Goal: Use online tool/utility: Utilize a website feature to perform a specific function

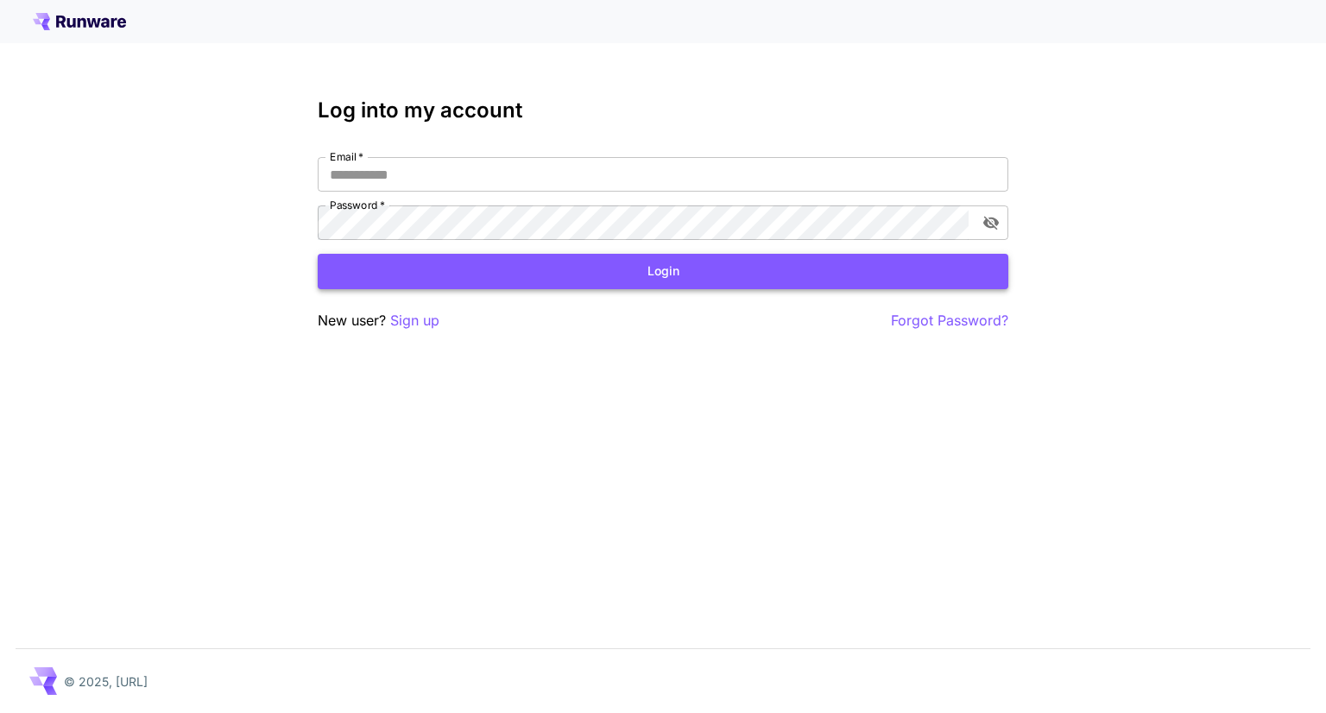
type input "**********"
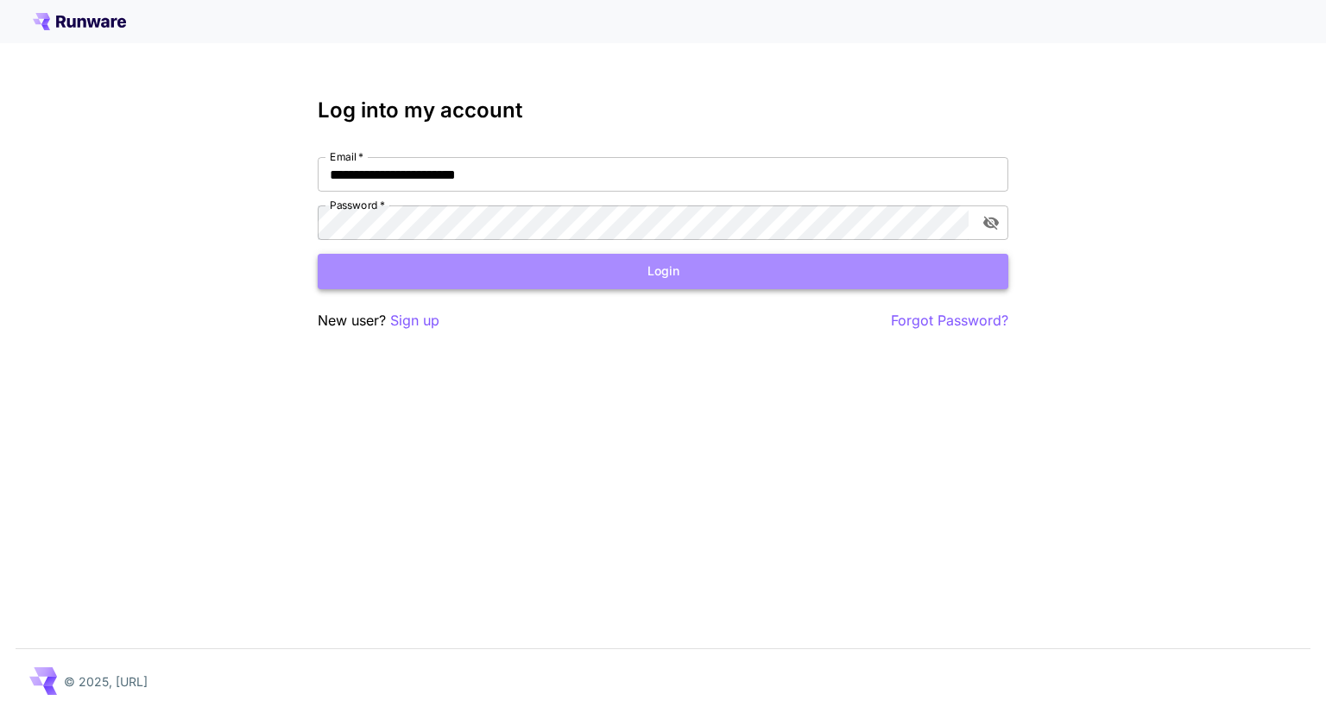
click at [578, 264] on button "Login" at bounding box center [663, 271] width 691 height 35
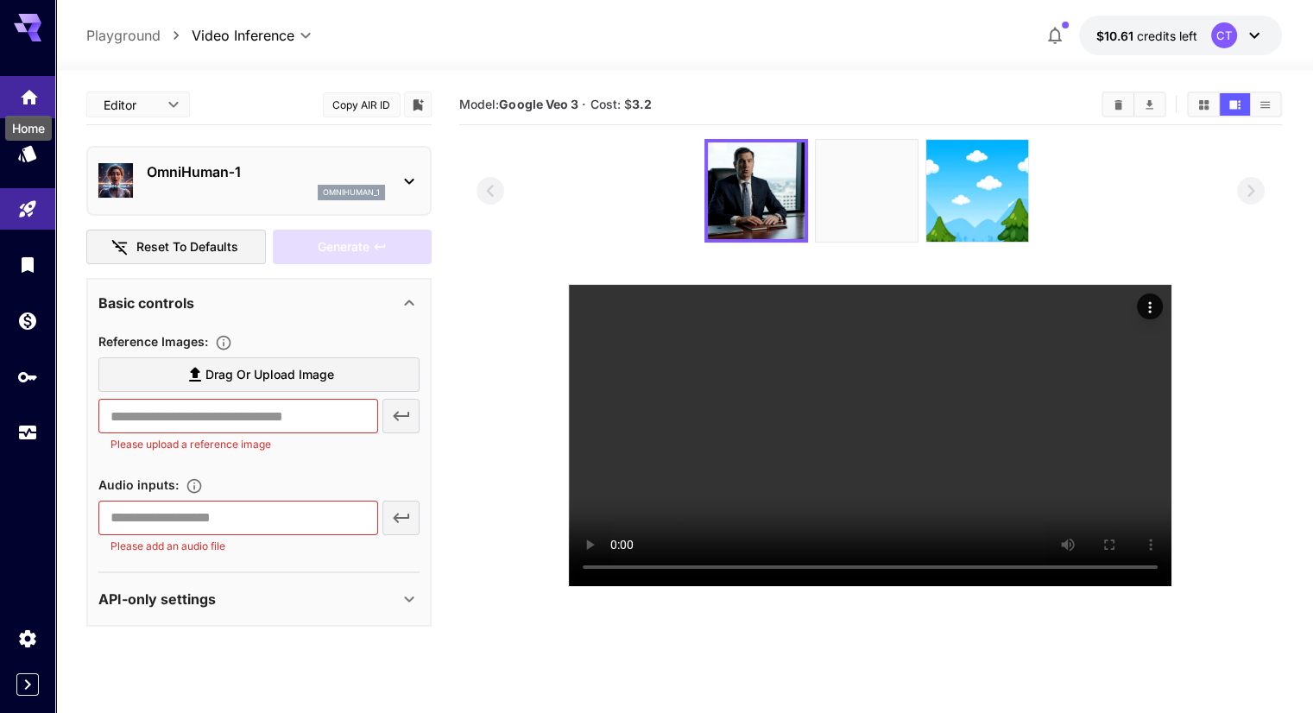
click at [23, 87] on icon "Home" at bounding box center [29, 92] width 21 height 21
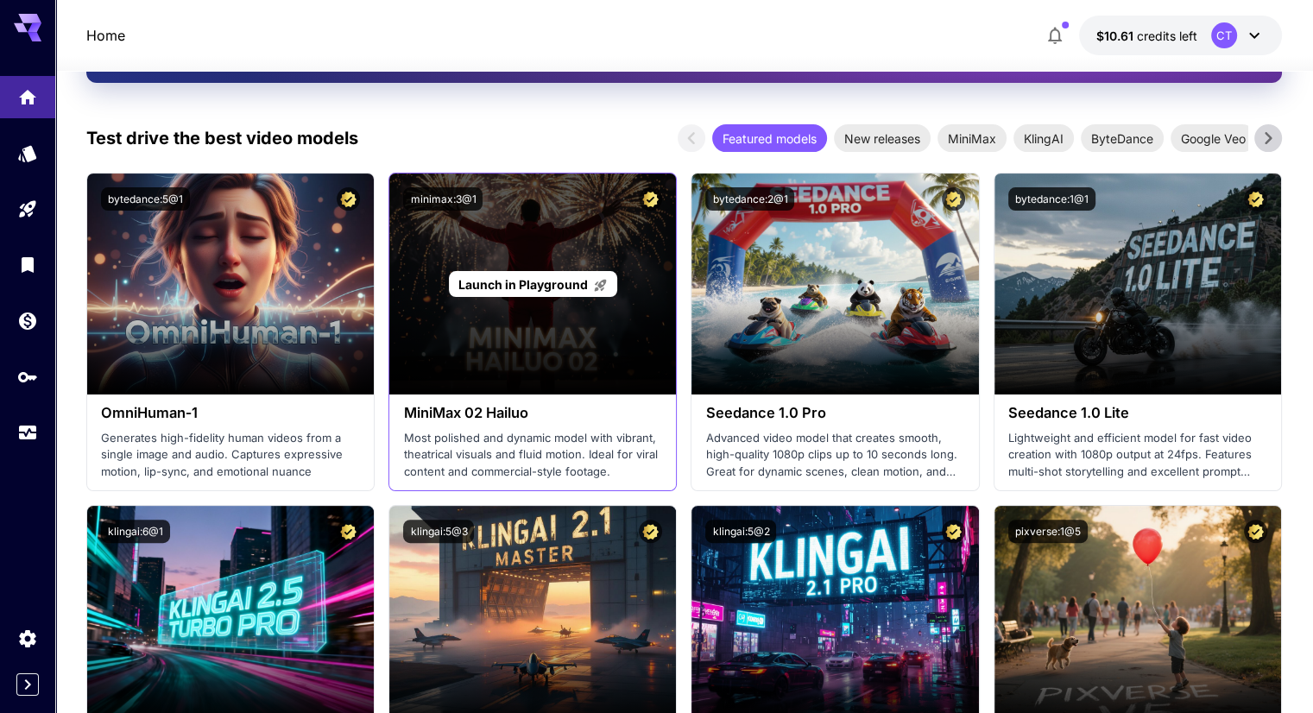
scroll to position [432, 0]
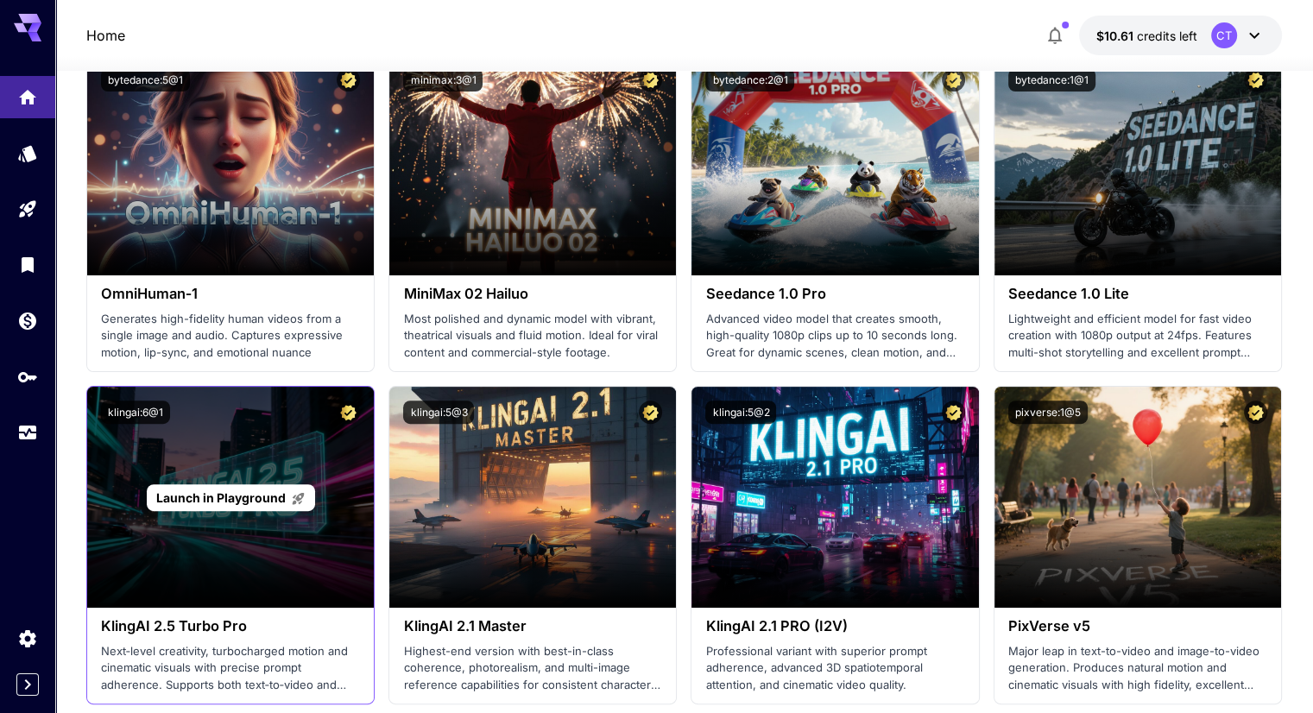
click at [299, 483] on div "Launch in Playground" at bounding box center [230, 497] width 287 height 221
click at [291, 494] on icon at bounding box center [298, 498] width 15 height 15
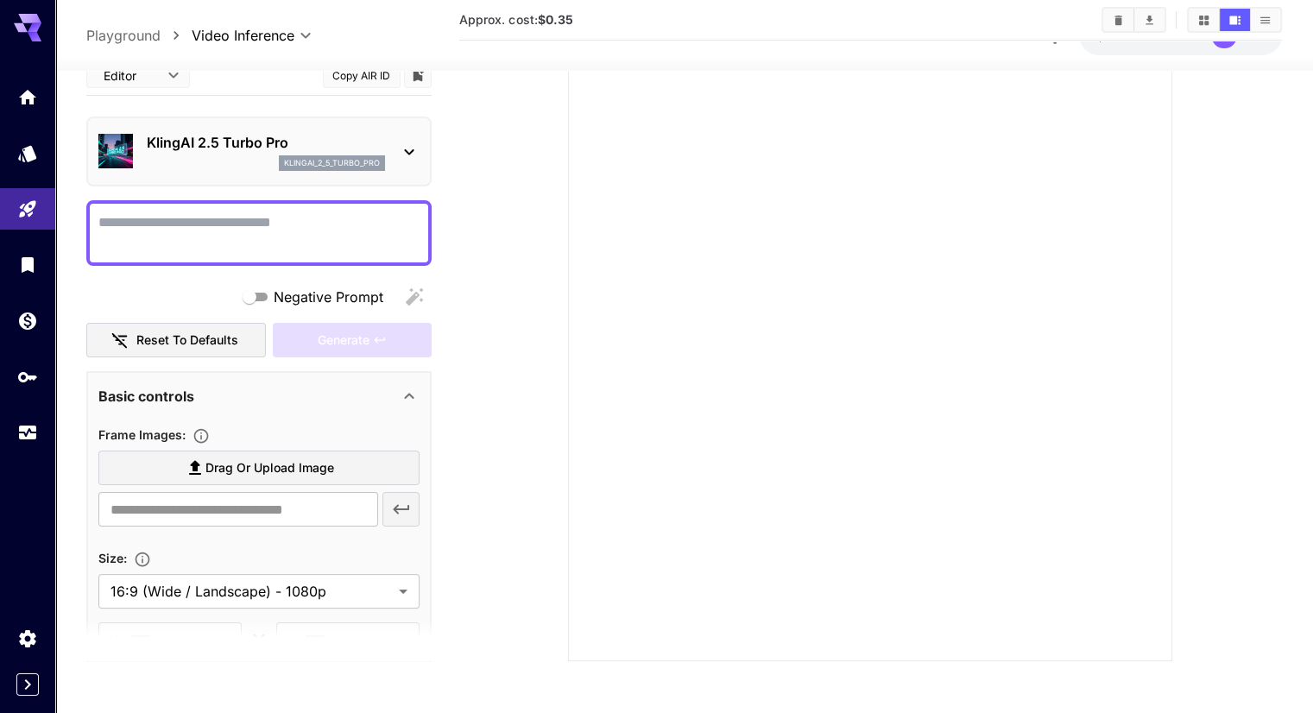
scroll to position [227, 0]
click at [28, 109] on link at bounding box center [27, 97] width 55 height 42
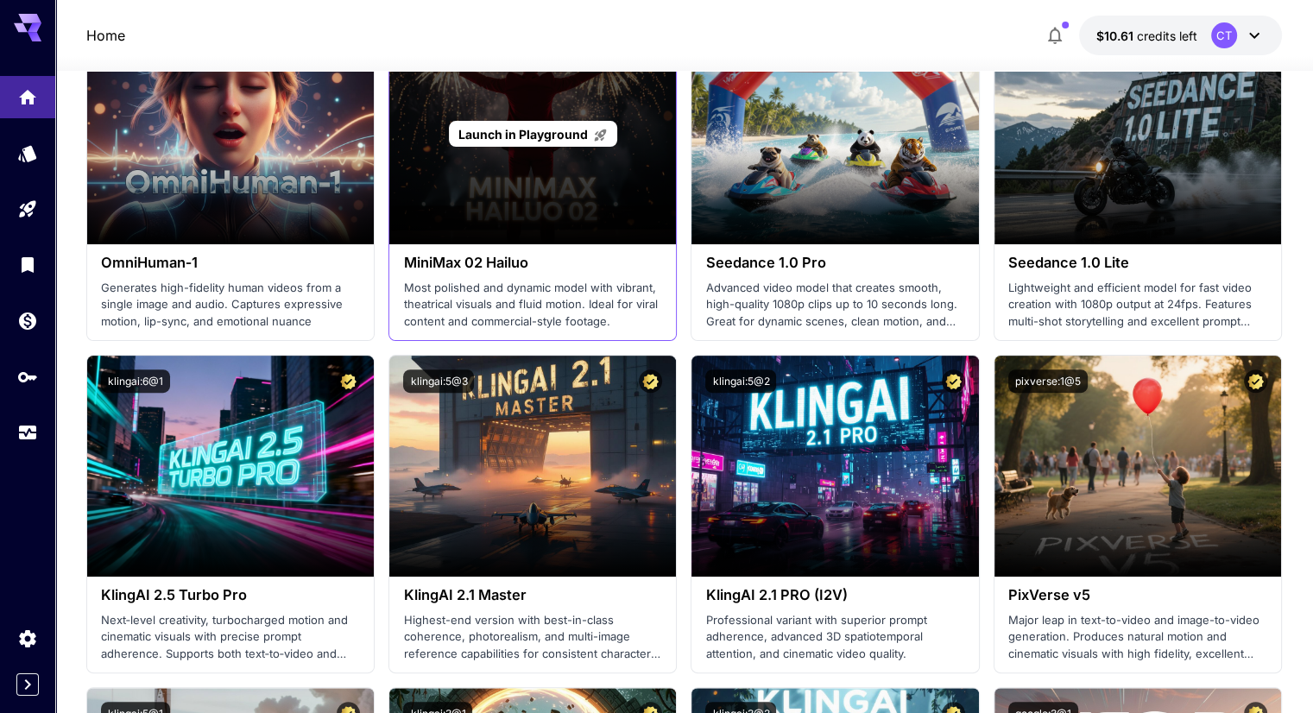
scroll to position [486, 0]
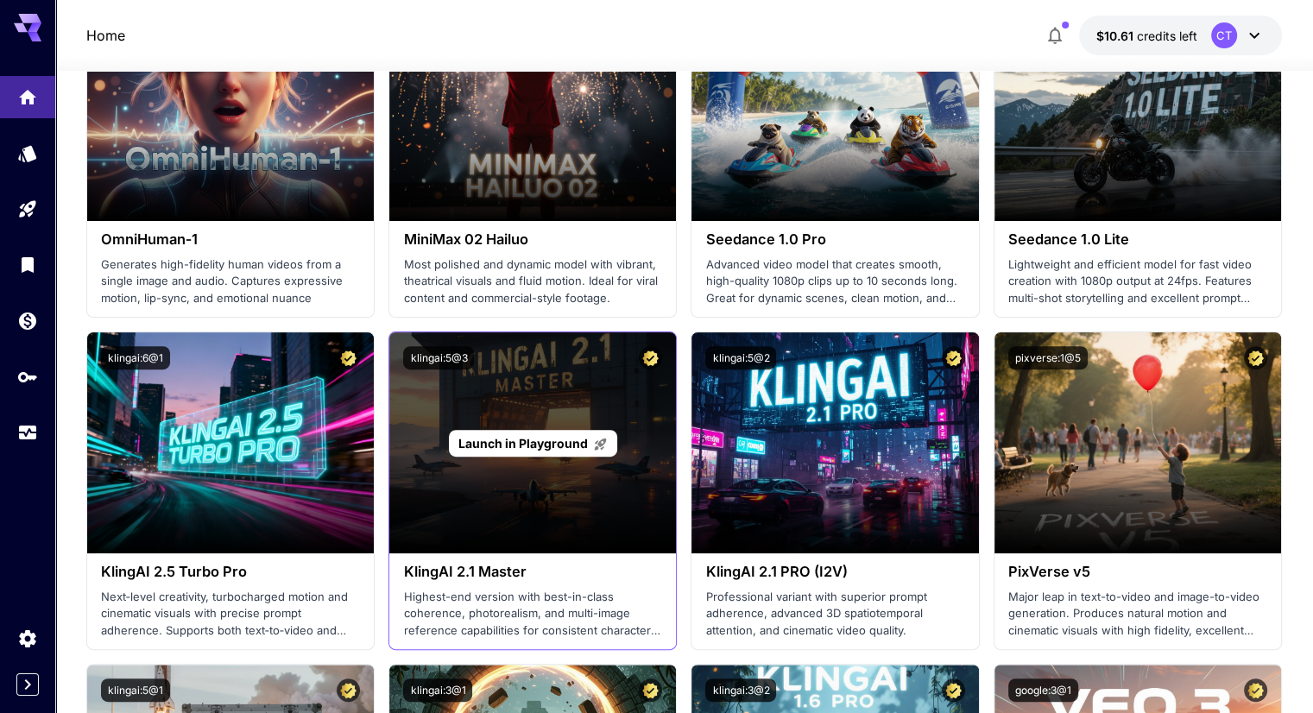
click at [455, 408] on div "Launch in Playground" at bounding box center [532, 442] width 287 height 221
click at [528, 441] on span "Launch in Playground" at bounding box center [523, 443] width 130 height 15
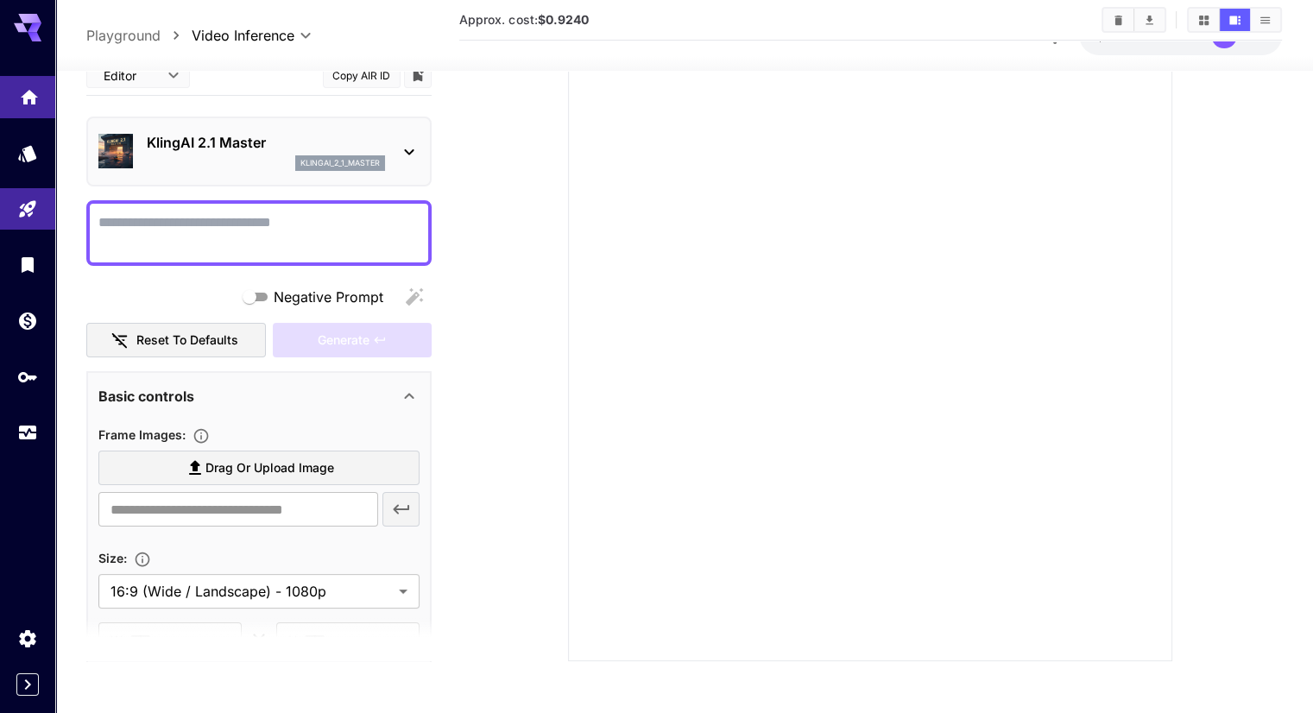
click at [33, 113] on link at bounding box center [27, 97] width 55 height 42
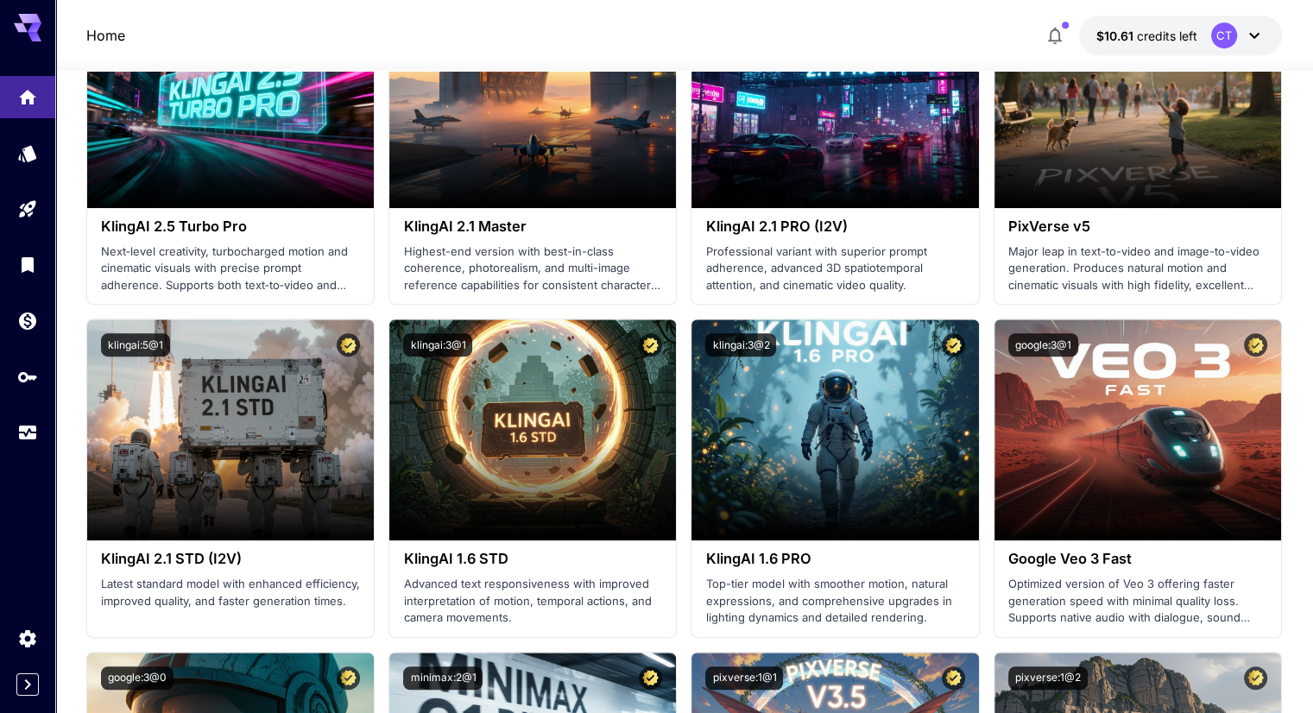
scroll to position [745, 0]
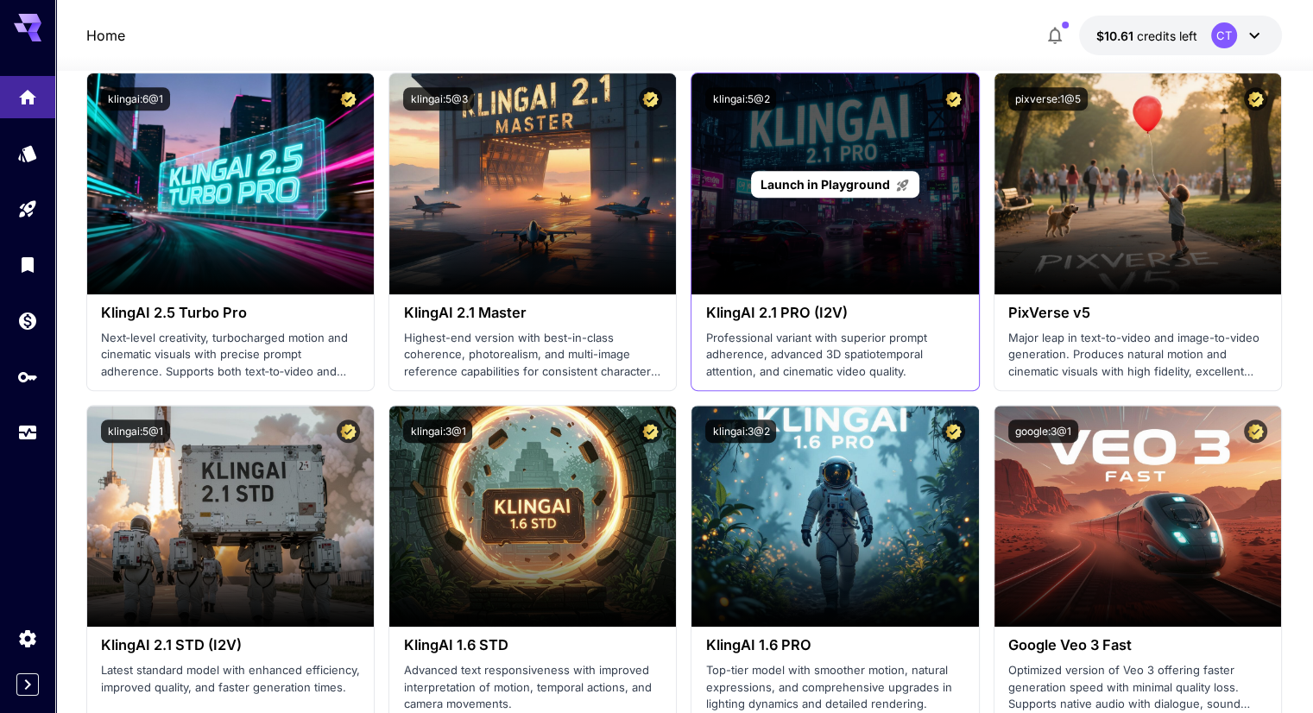
click at [862, 180] on span "Launch in Playground" at bounding box center [826, 184] width 130 height 15
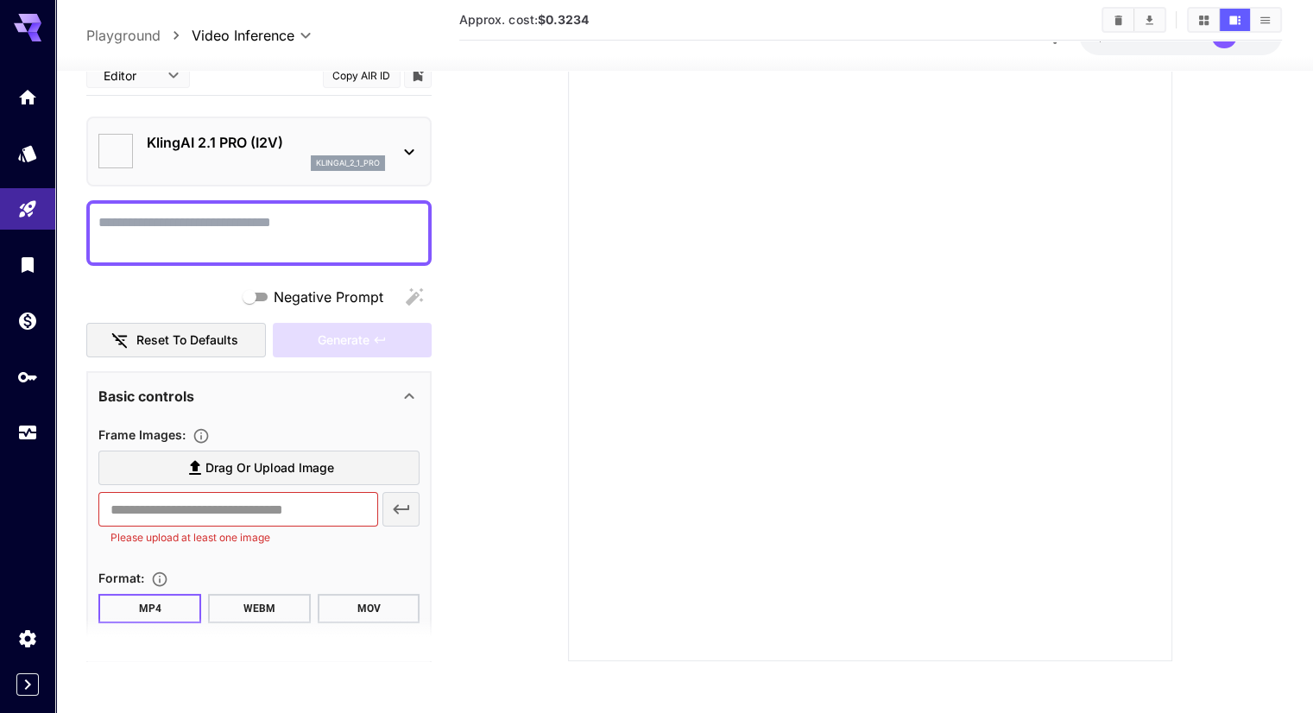
scroll to position [227, 0]
click at [31, 104] on link at bounding box center [27, 97] width 55 height 42
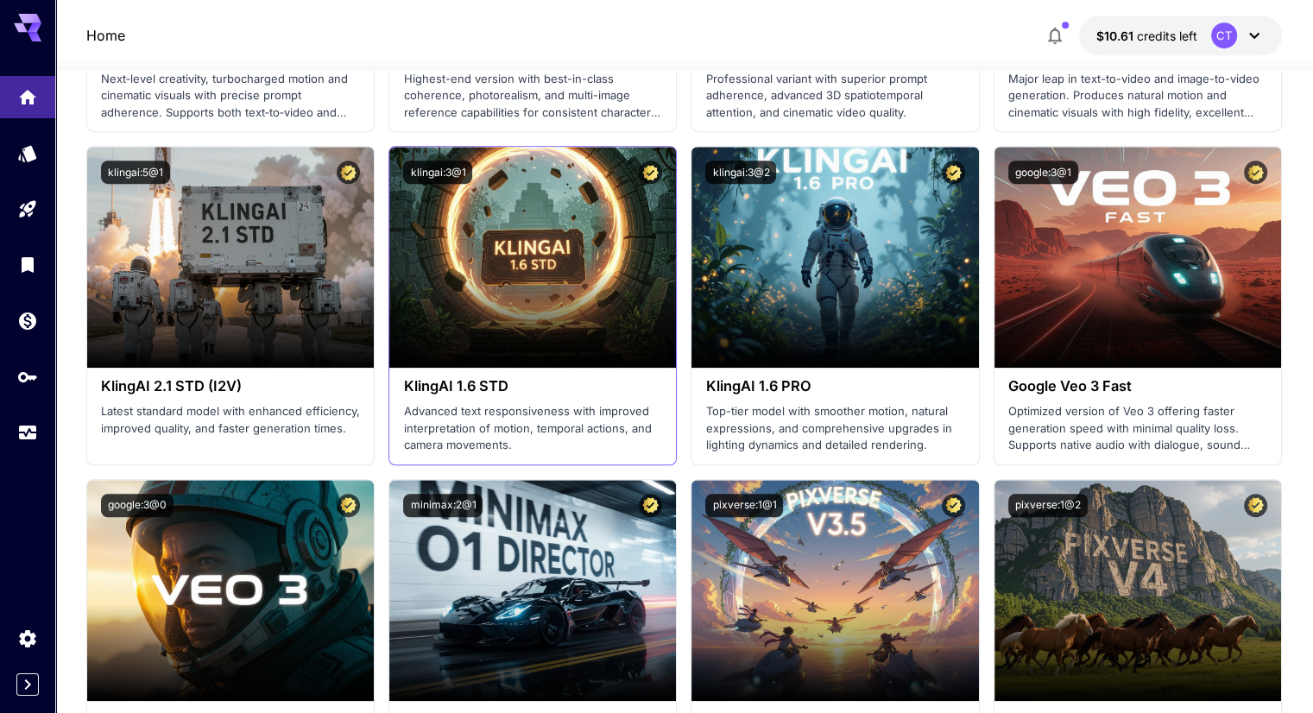
scroll to position [1090, 0]
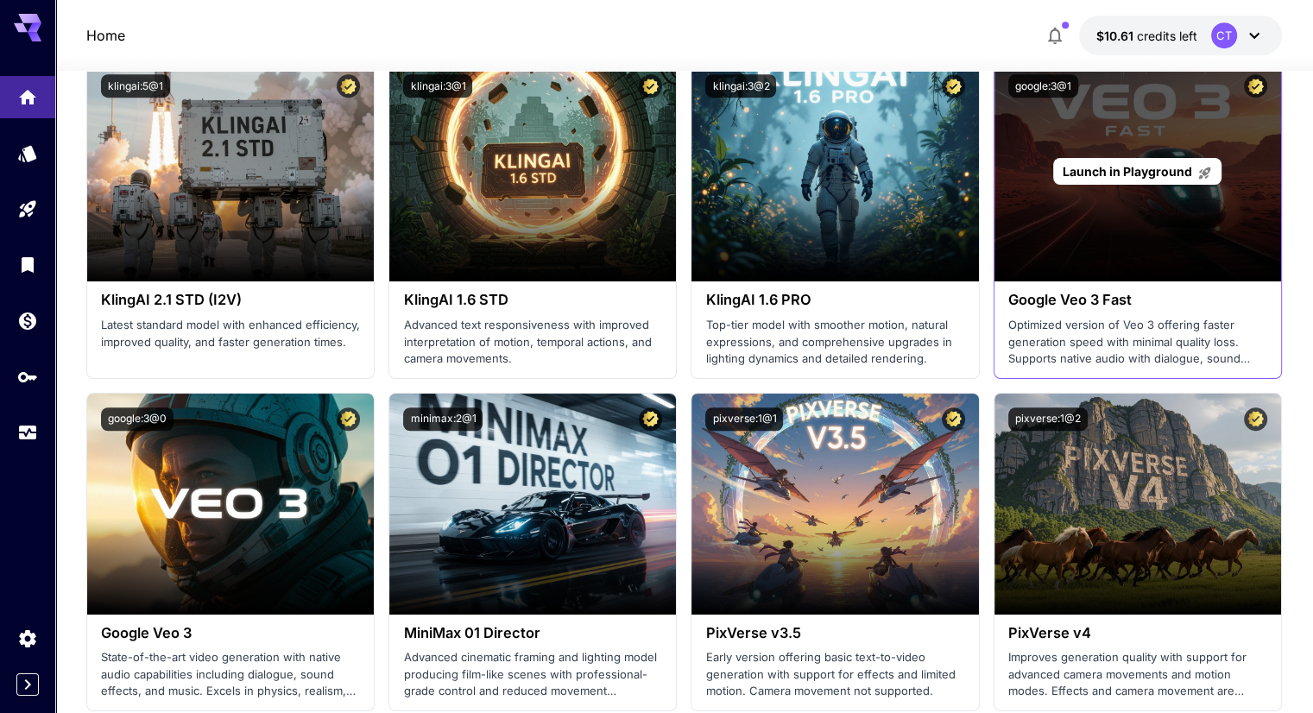
click at [1136, 170] on span "Launch in Playground" at bounding box center [1128, 171] width 130 height 15
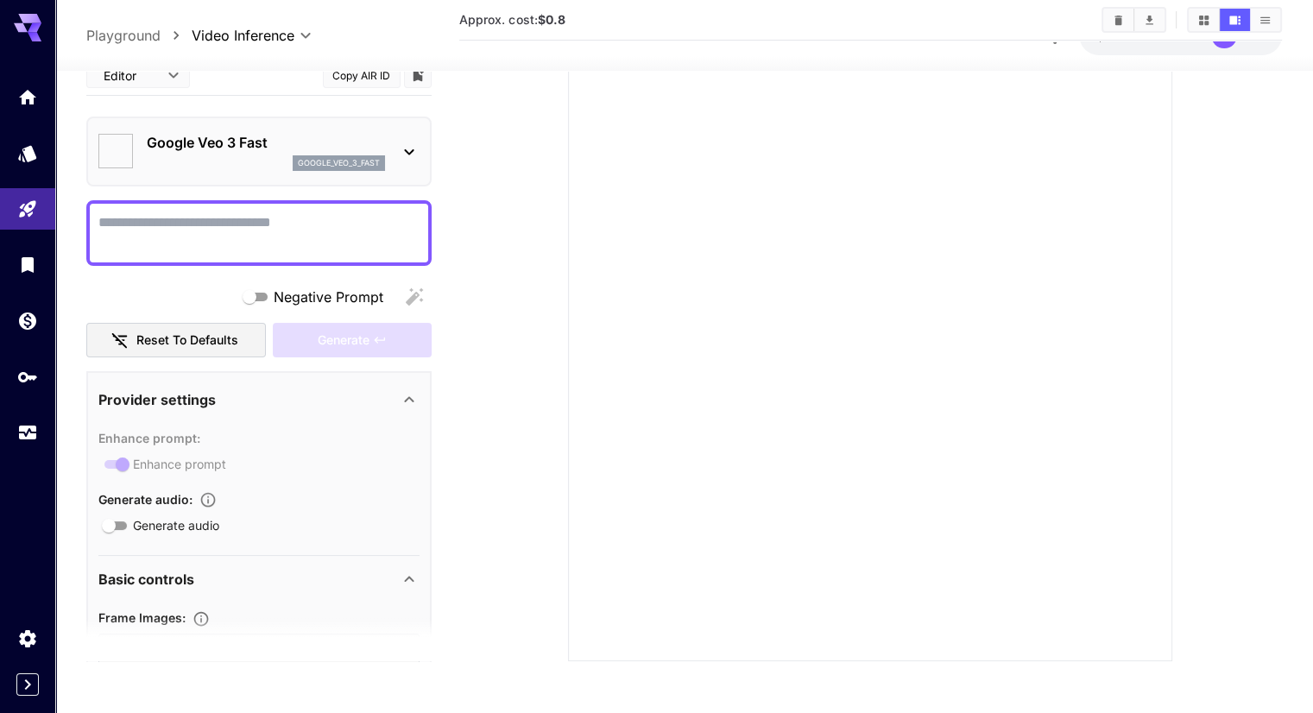
type input "*"
click at [31, 111] on link at bounding box center [27, 97] width 55 height 42
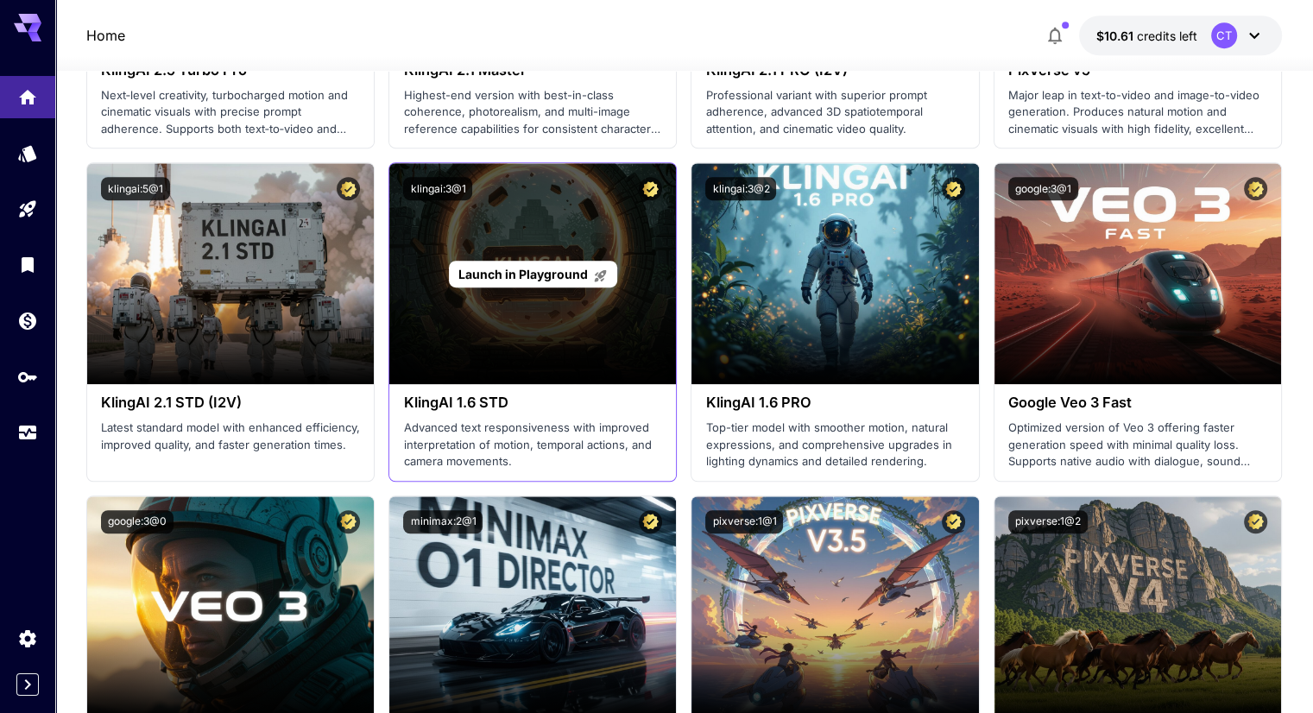
scroll to position [1177, 0]
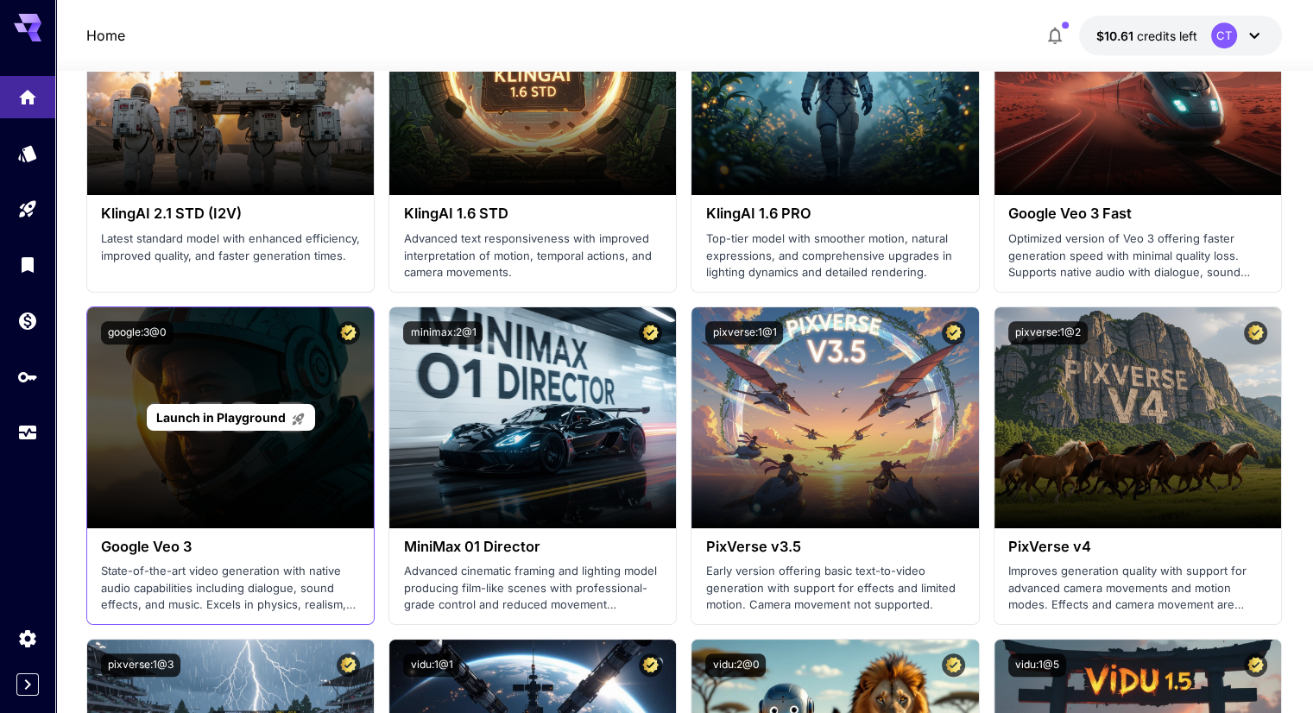
click at [283, 412] on span "Launch in Playground" at bounding box center [221, 417] width 130 height 15
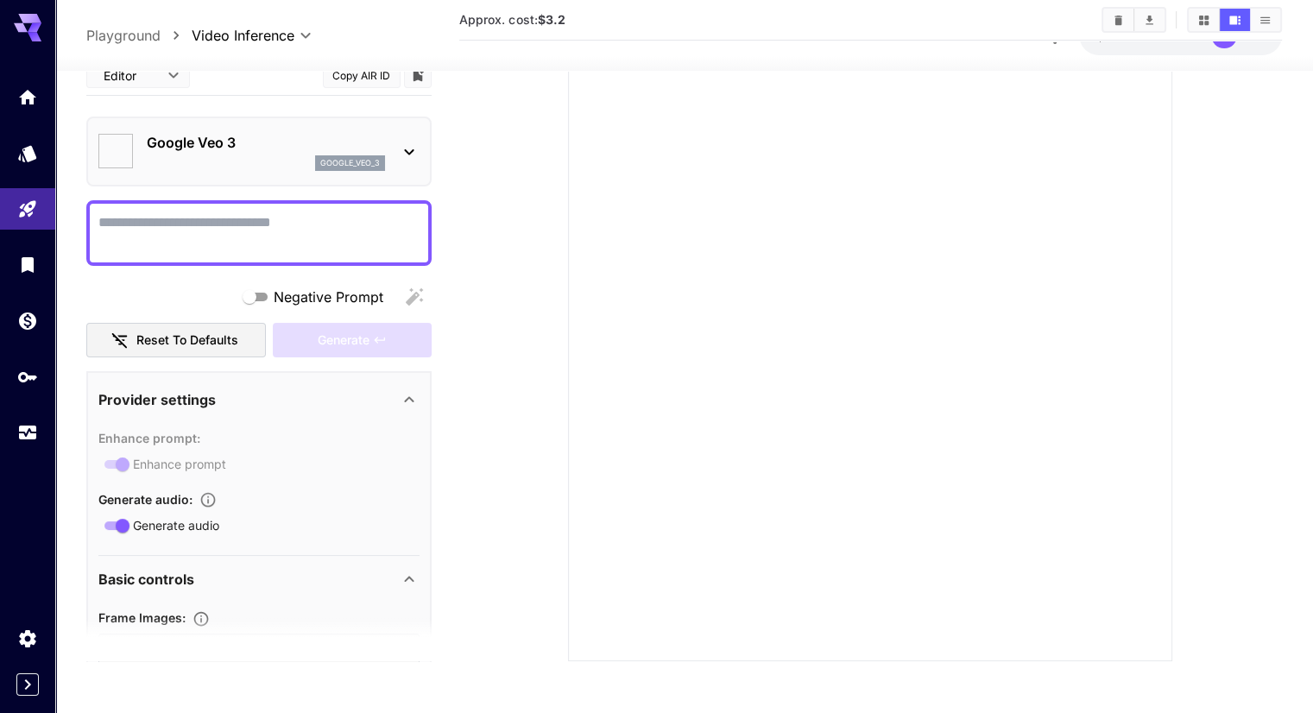
scroll to position [227, 0]
click at [26, 105] on link at bounding box center [27, 97] width 55 height 42
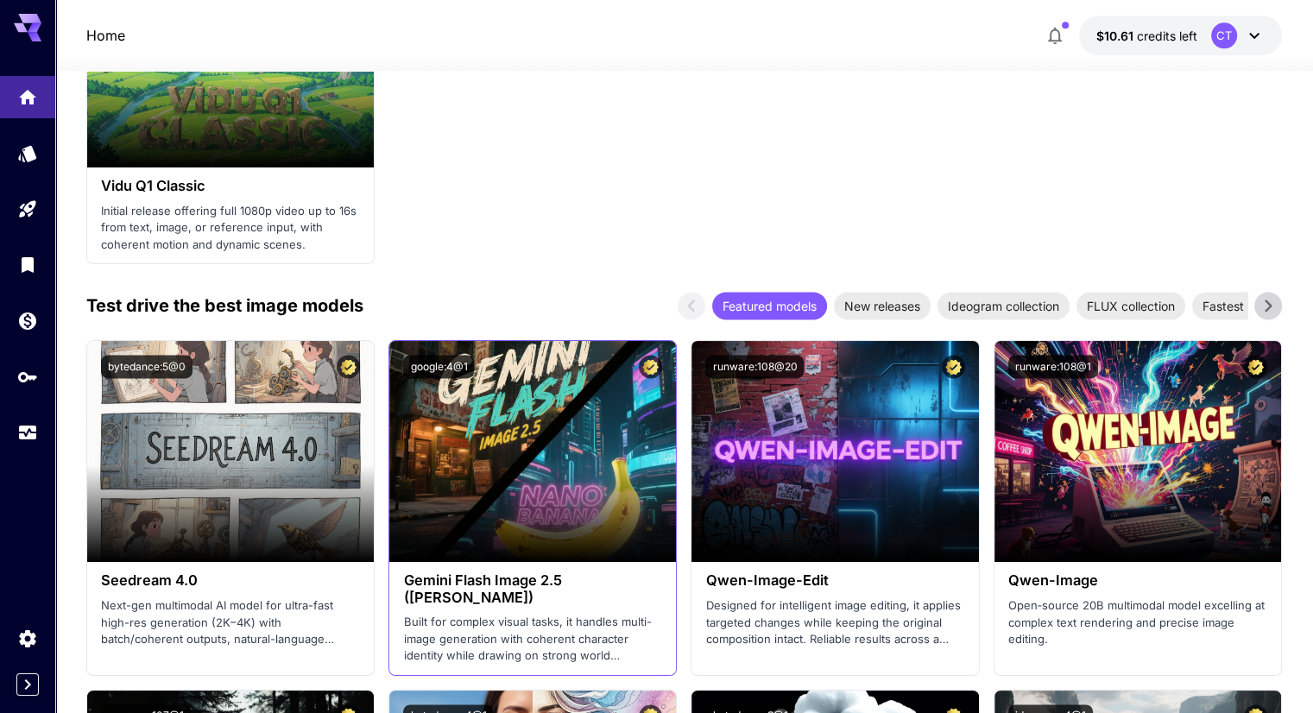
scroll to position [2213, 0]
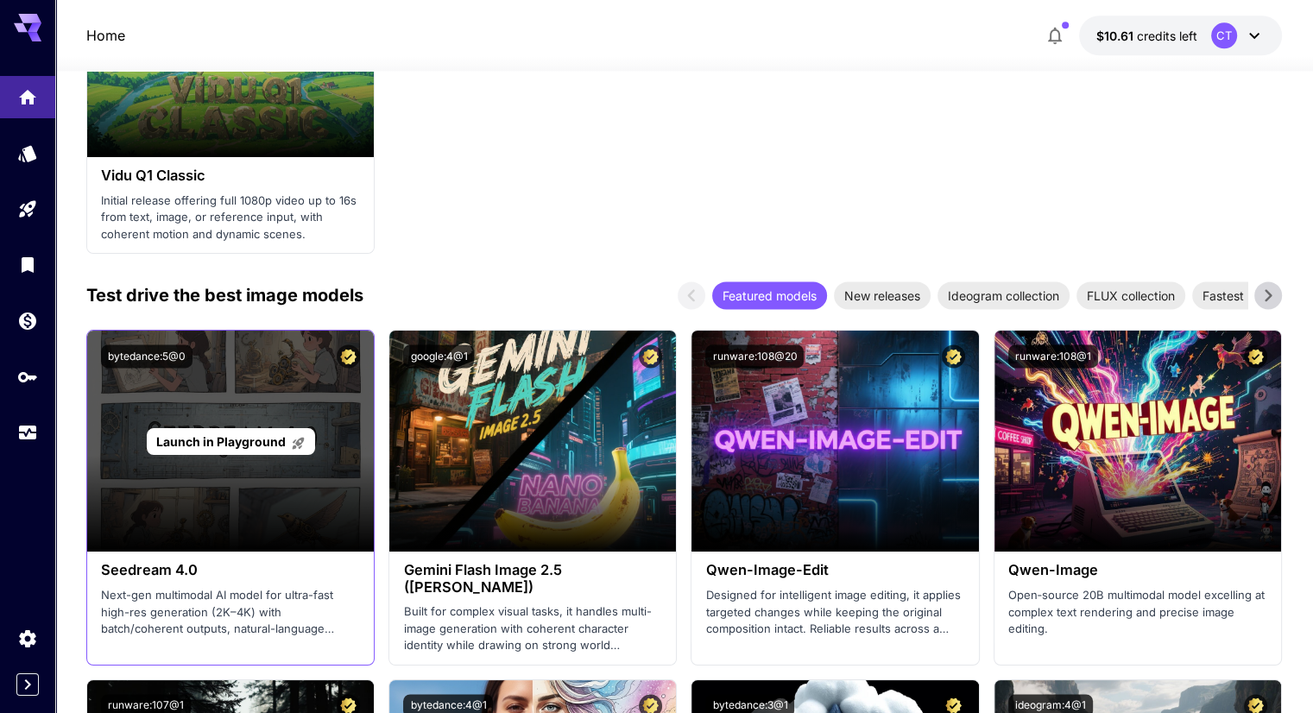
click at [312, 456] on div "Launch in Playground" at bounding box center [230, 441] width 287 height 221
click at [276, 433] on p "Launch in Playground" at bounding box center [230, 442] width 149 height 18
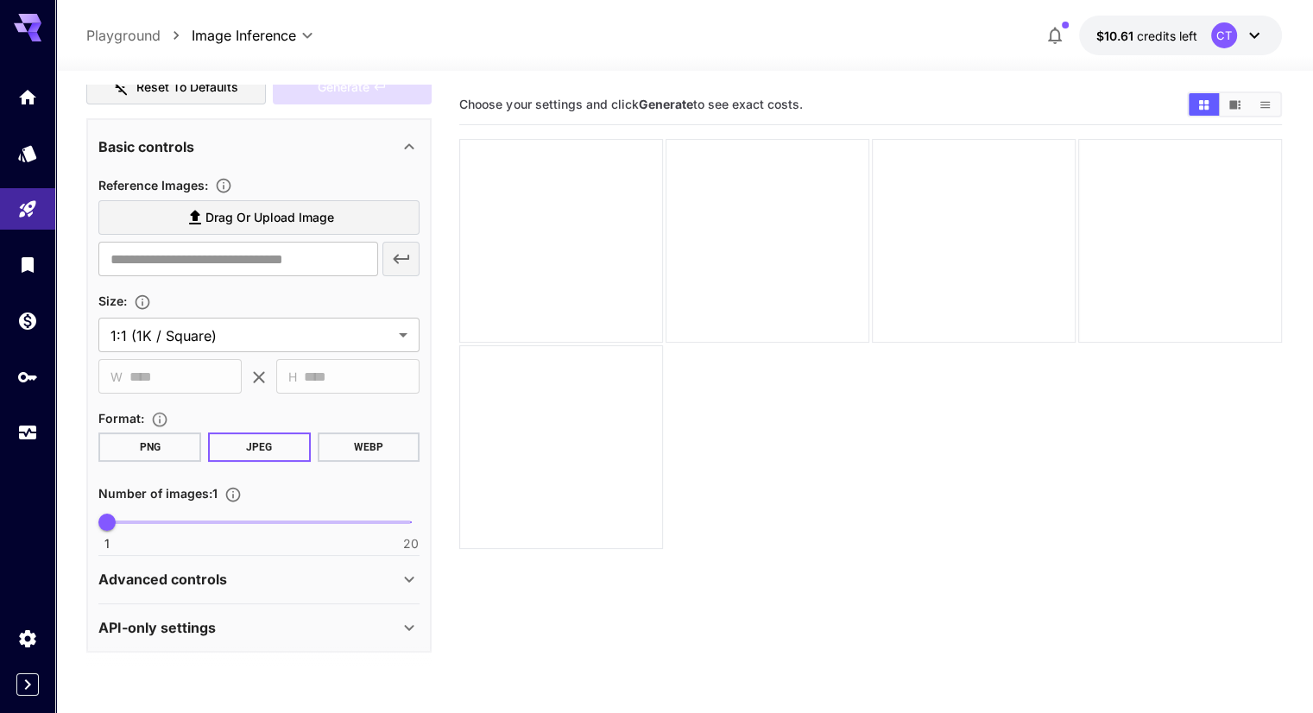
scroll to position [283, 0]
click at [242, 616] on div "API-only settings" at bounding box center [248, 626] width 300 height 21
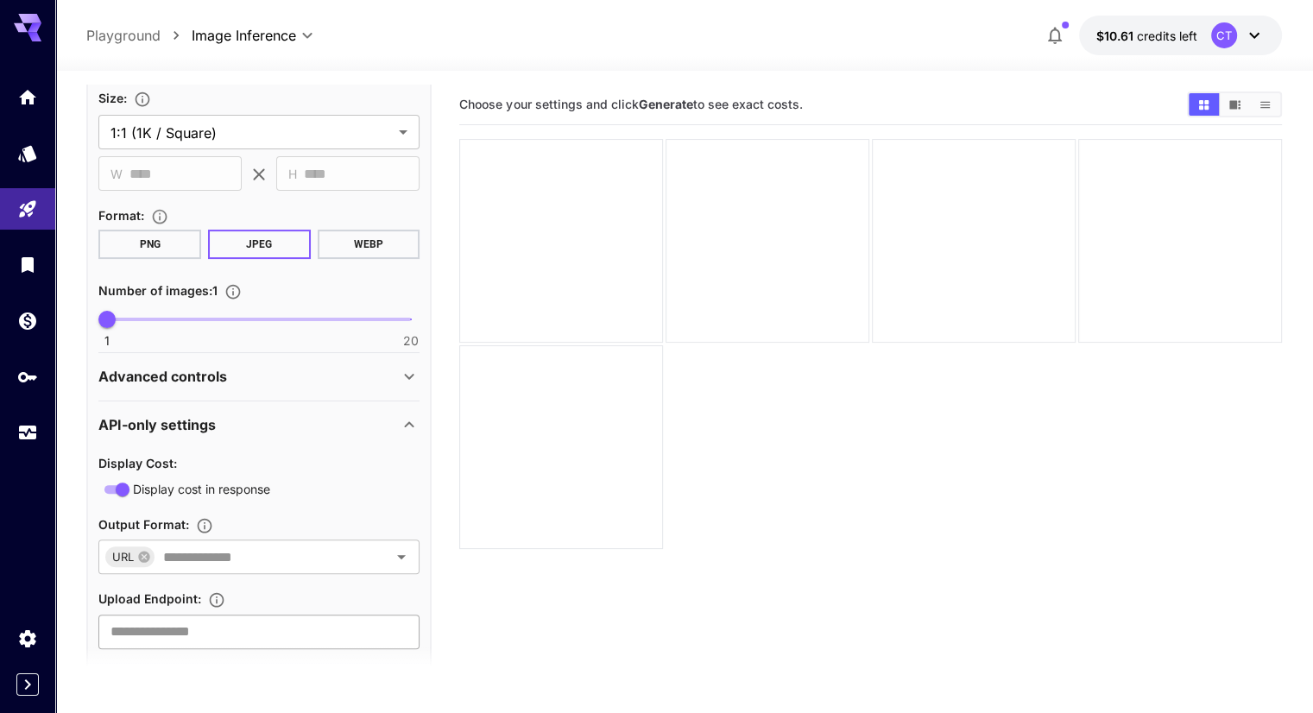
scroll to position [515, 0]
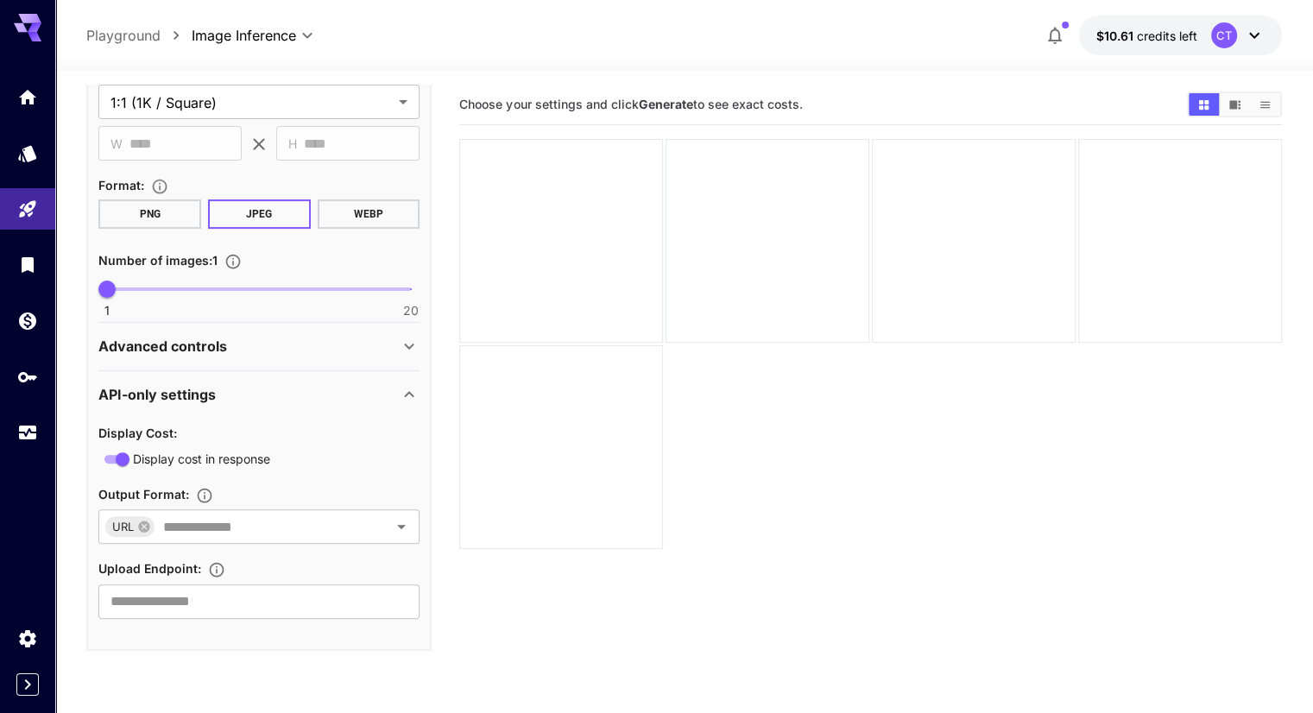
click at [276, 347] on div "Advanced controls" at bounding box center [248, 346] width 300 height 21
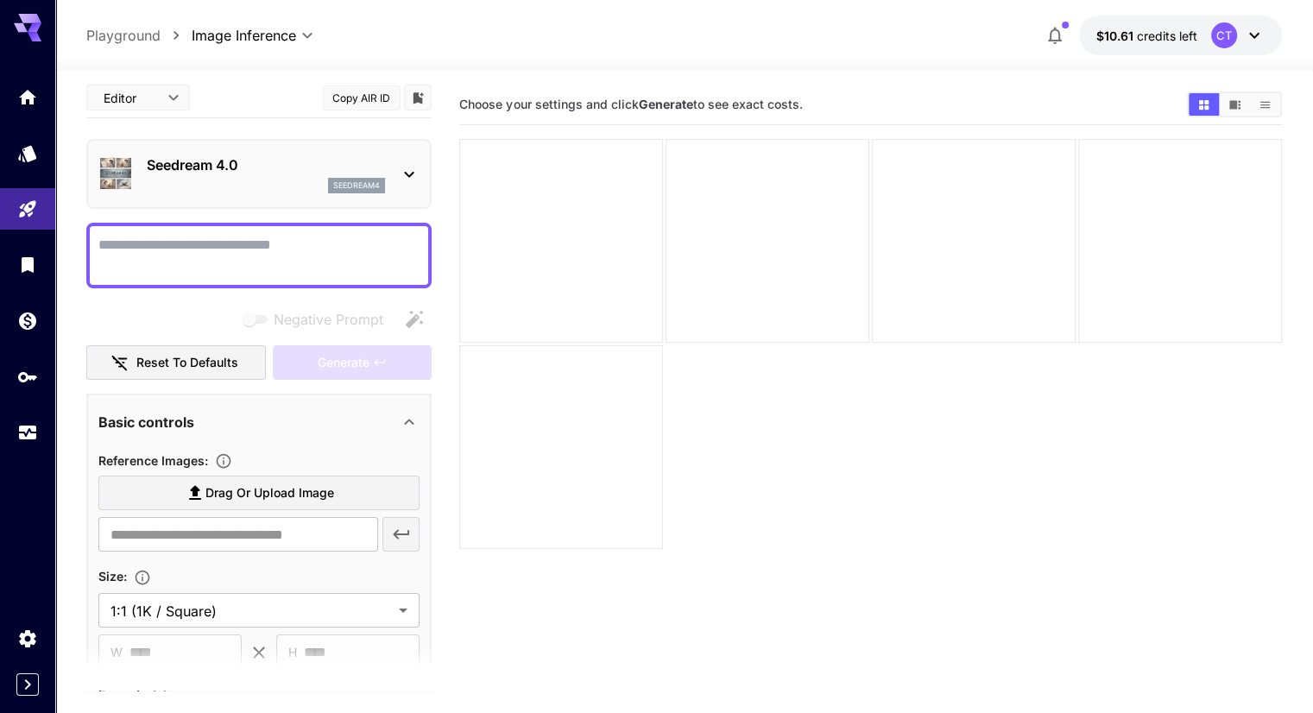
scroll to position [0, 0]
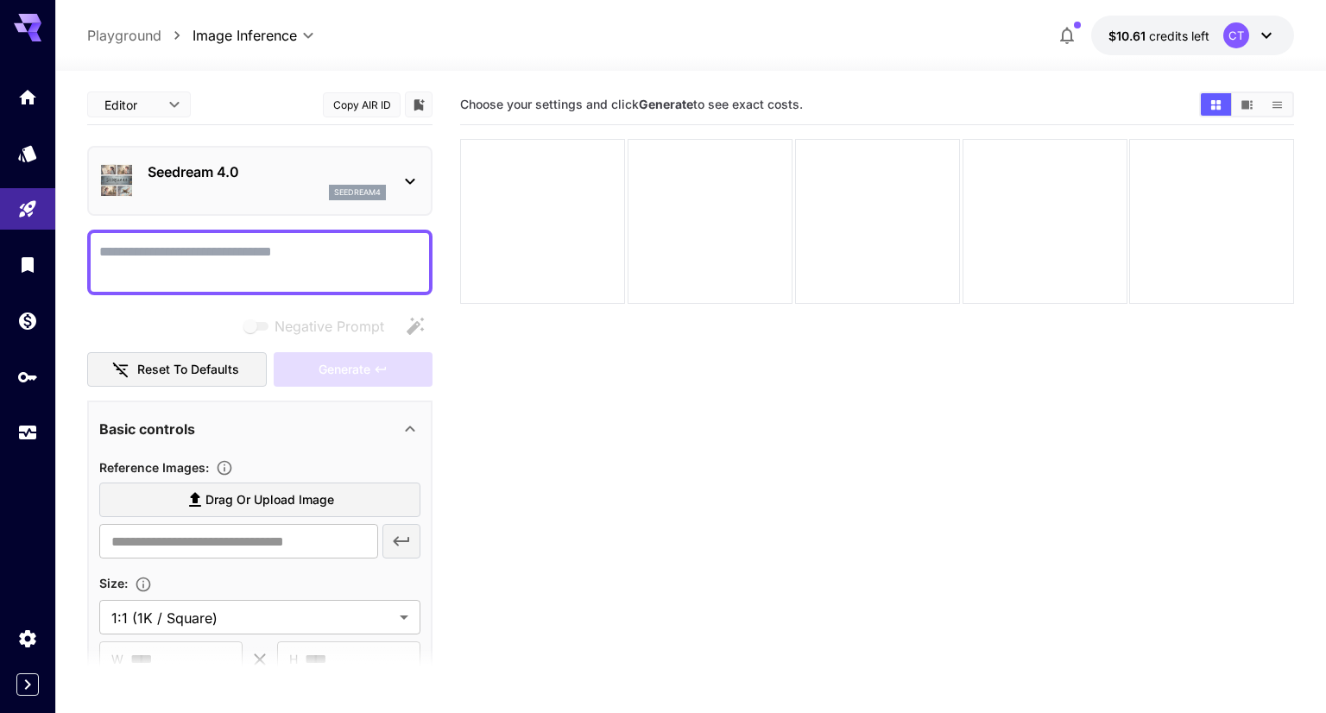
click at [173, 106] on body "**********" at bounding box center [663, 425] width 1326 height 850
click at [155, 187] on li "cURL" at bounding box center [138, 201] width 104 height 31
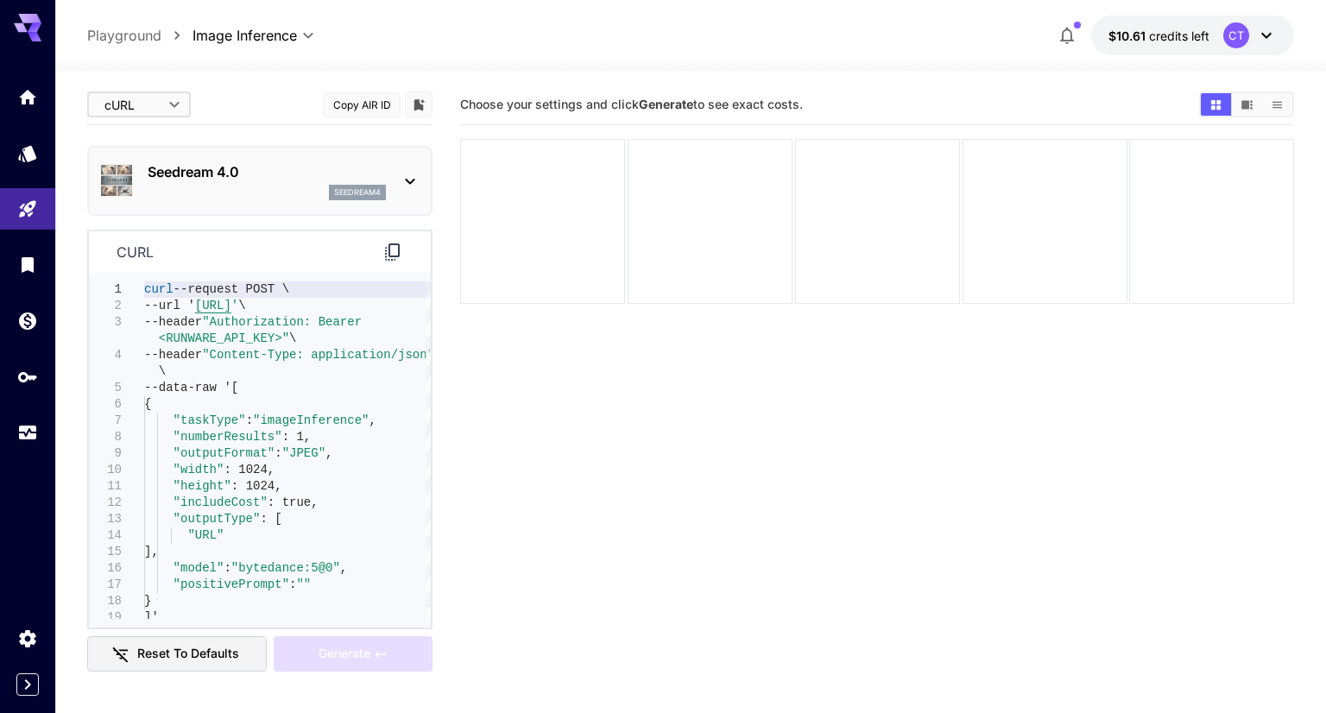
click at [167, 89] on body "**********" at bounding box center [663, 425] width 1326 height 850
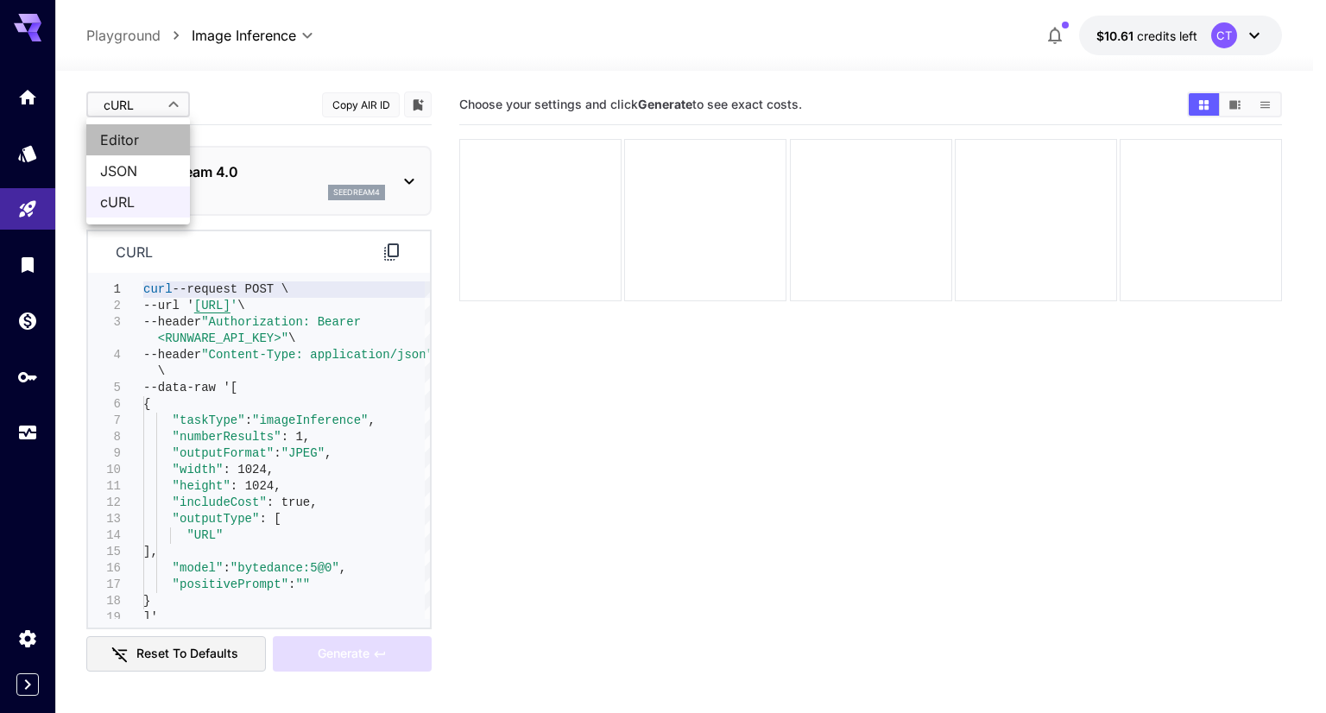
click at [155, 136] on span "Editor" at bounding box center [138, 140] width 76 height 21
type input "****"
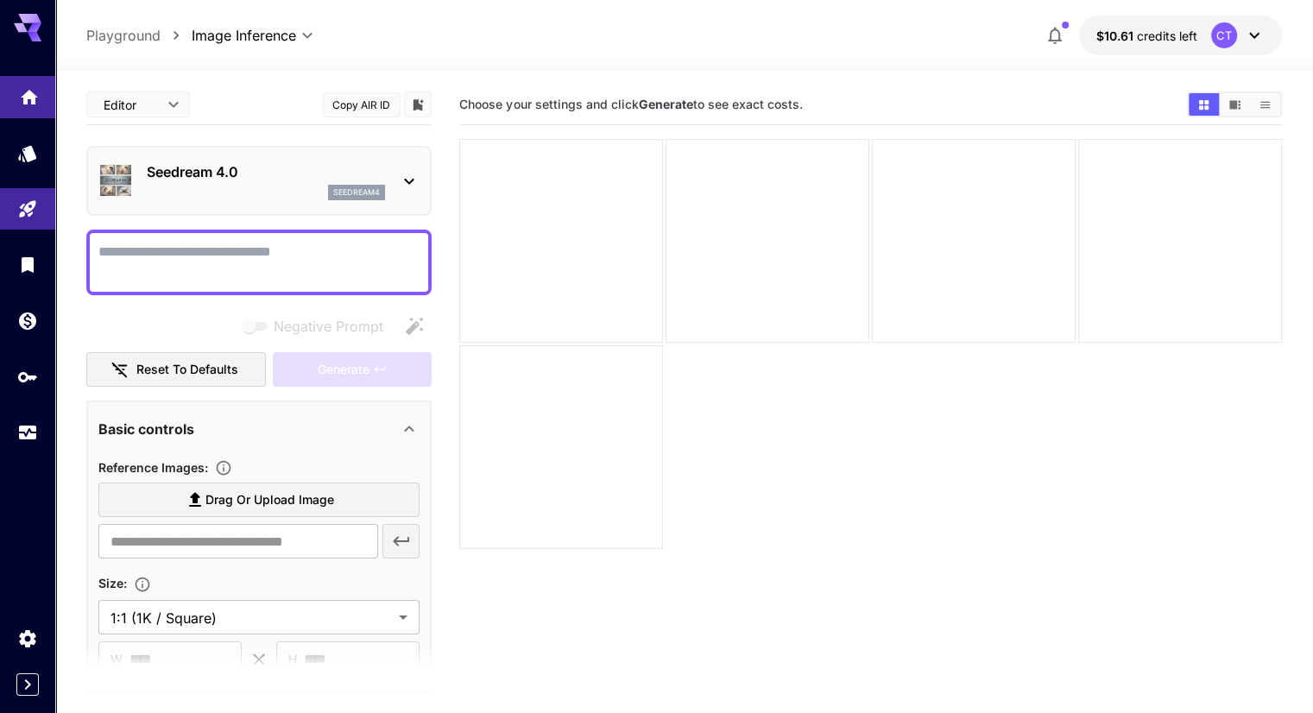
click at [41, 108] on link at bounding box center [27, 97] width 55 height 42
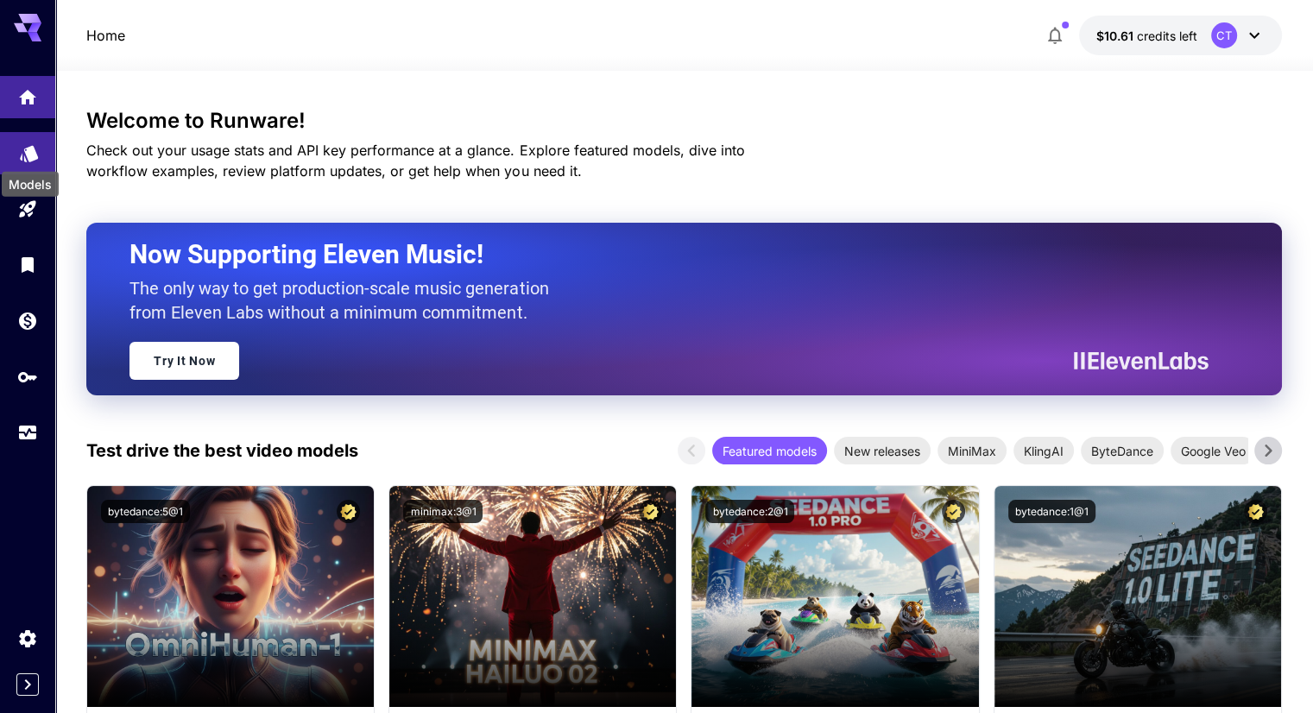
click at [32, 153] on icon "Models" at bounding box center [29, 149] width 18 height 16
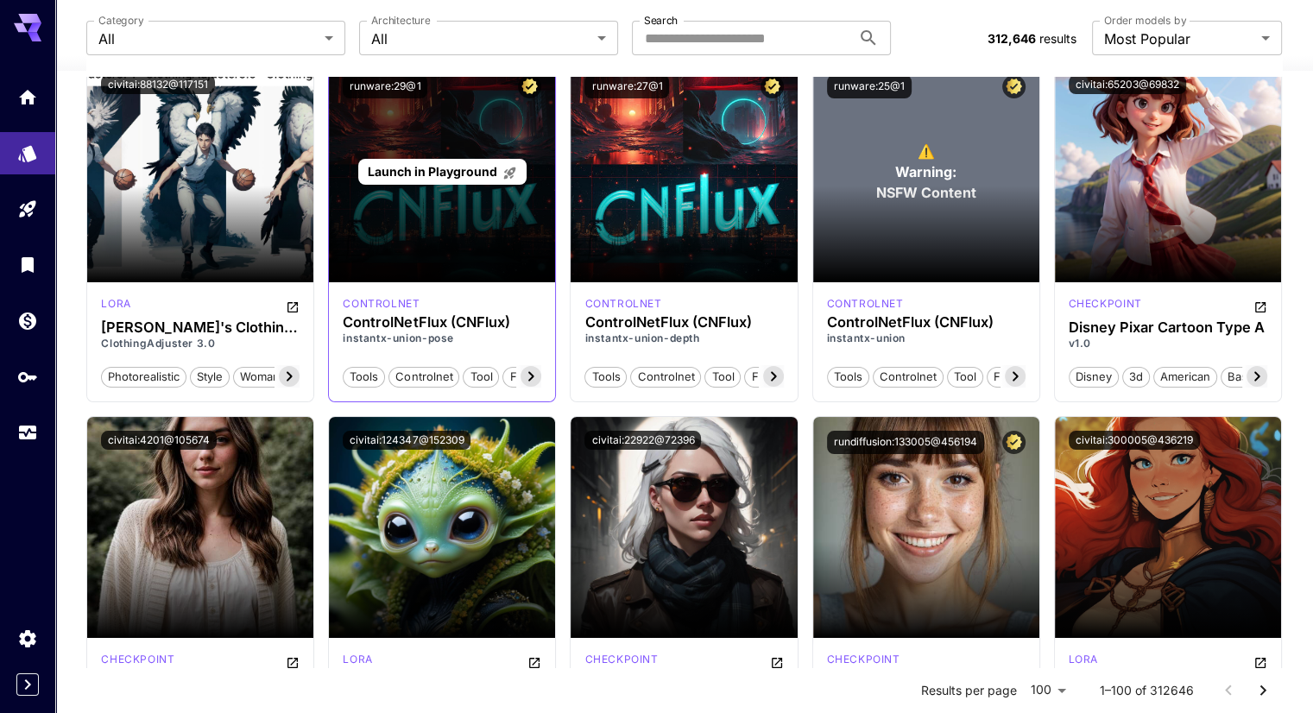
scroll to position [6703, 0]
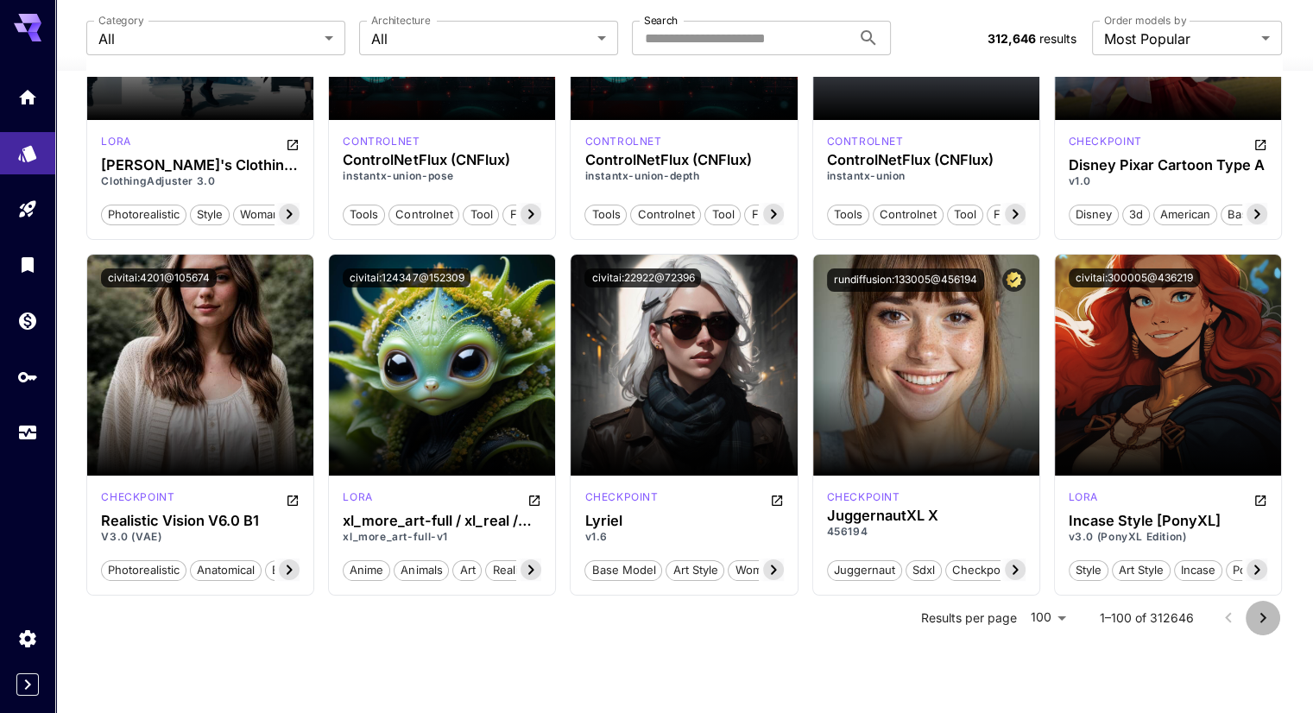
click at [1267, 609] on icon "Go to next page" at bounding box center [1263, 618] width 21 height 21
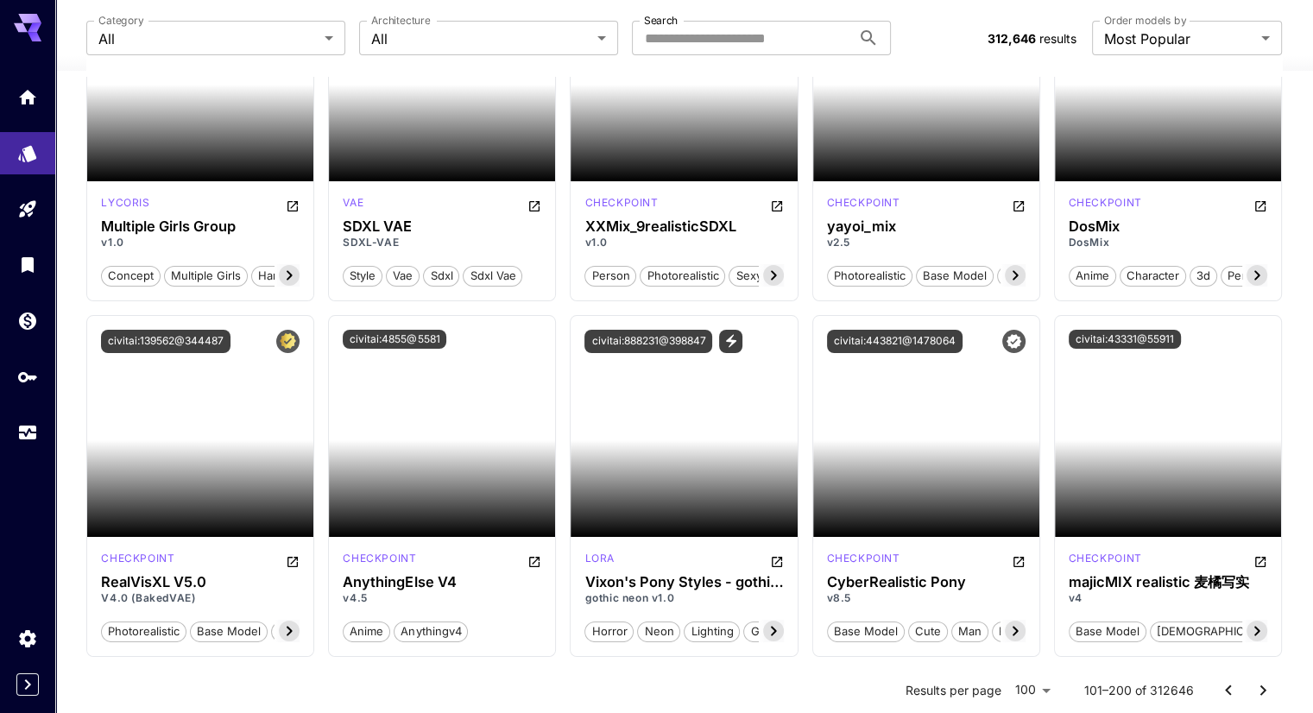
scroll to position [6099, 0]
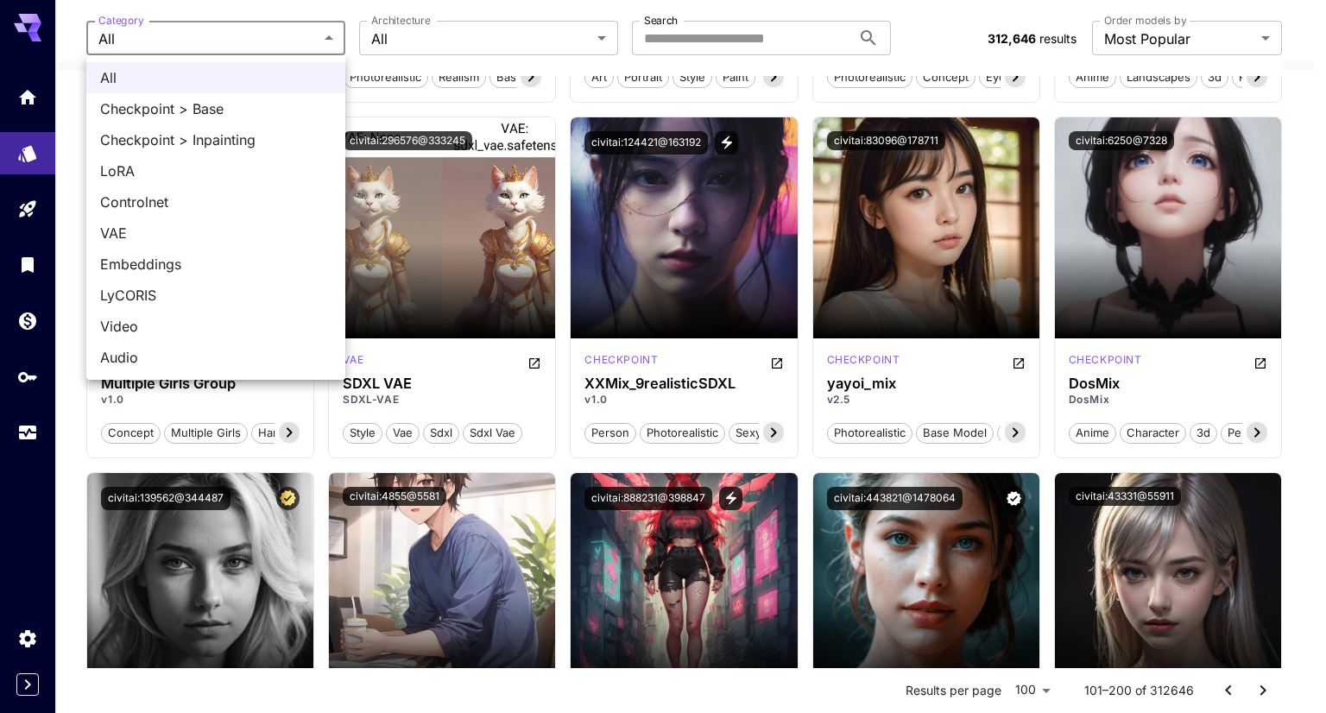
click at [173, 325] on span "Video" at bounding box center [215, 326] width 231 height 21
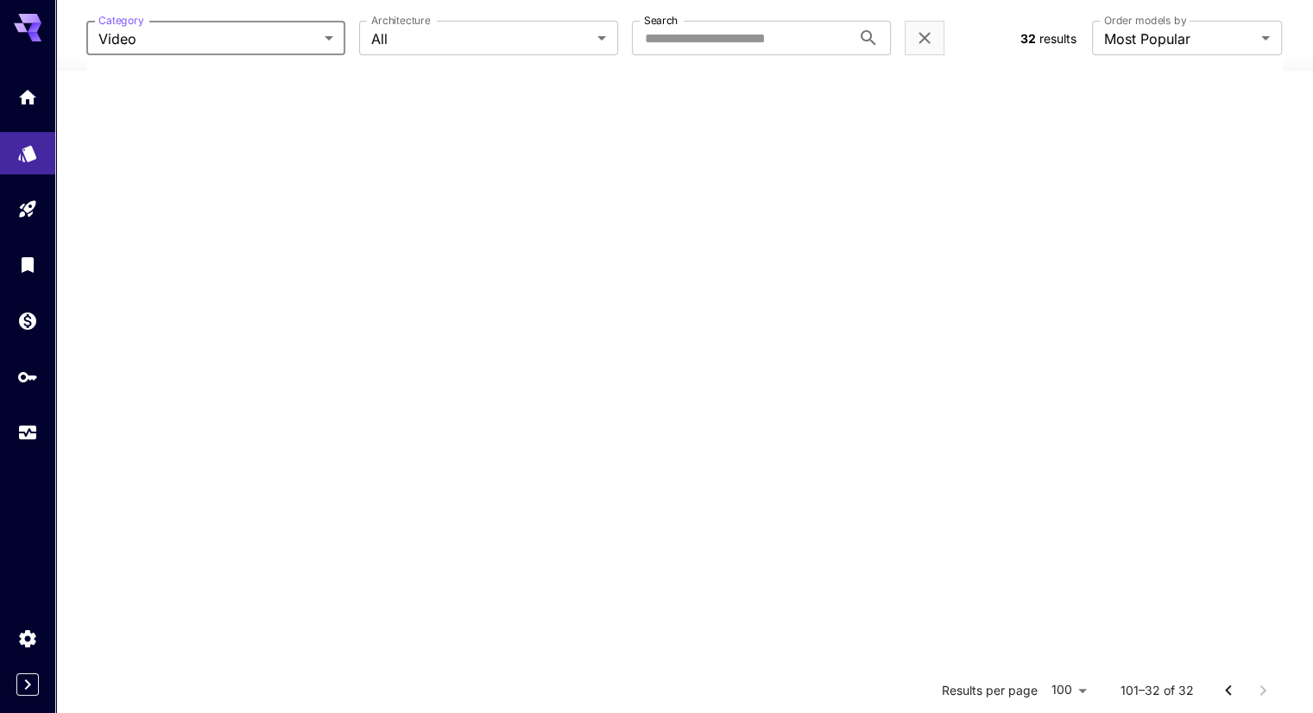
scroll to position [0, 0]
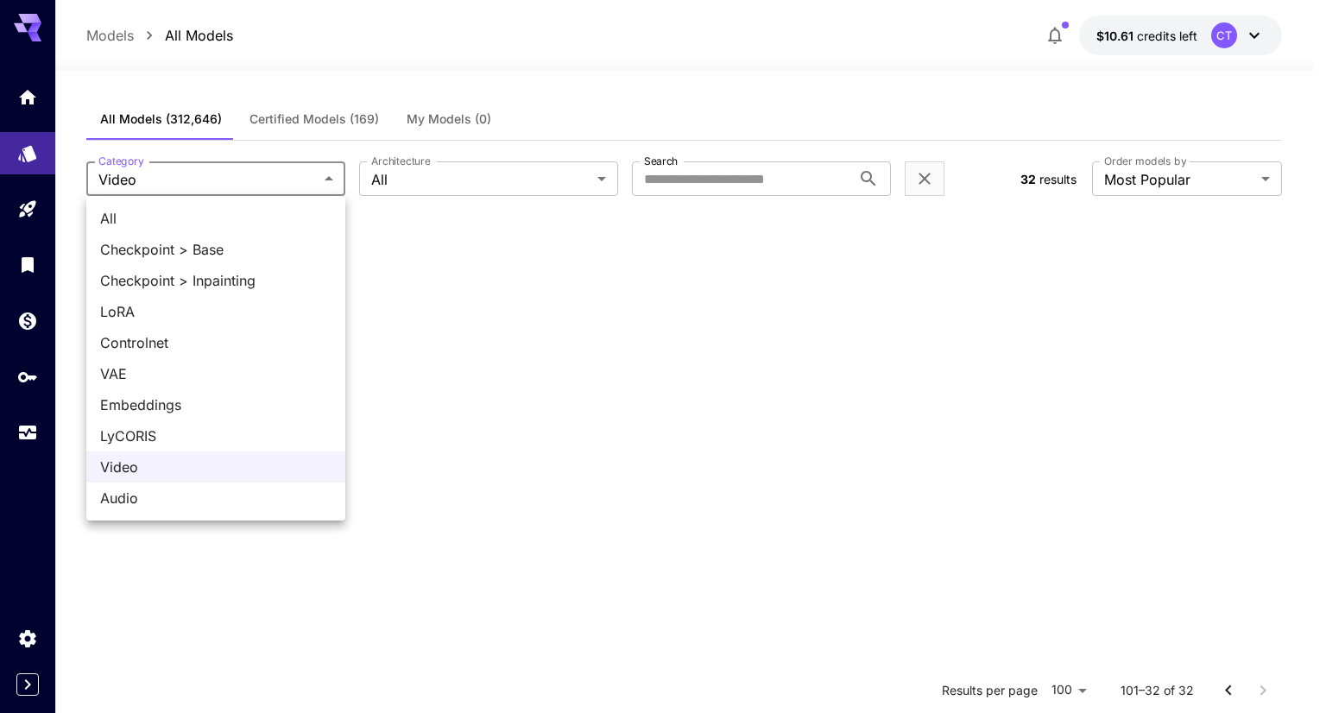
click at [287, 186] on body "**********" at bounding box center [663, 513] width 1326 height 1027
click at [150, 501] on span "Audio" at bounding box center [215, 498] width 231 height 21
click at [300, 184] on body "**********" at bounding box center [663, 513] width 1326 height 1027
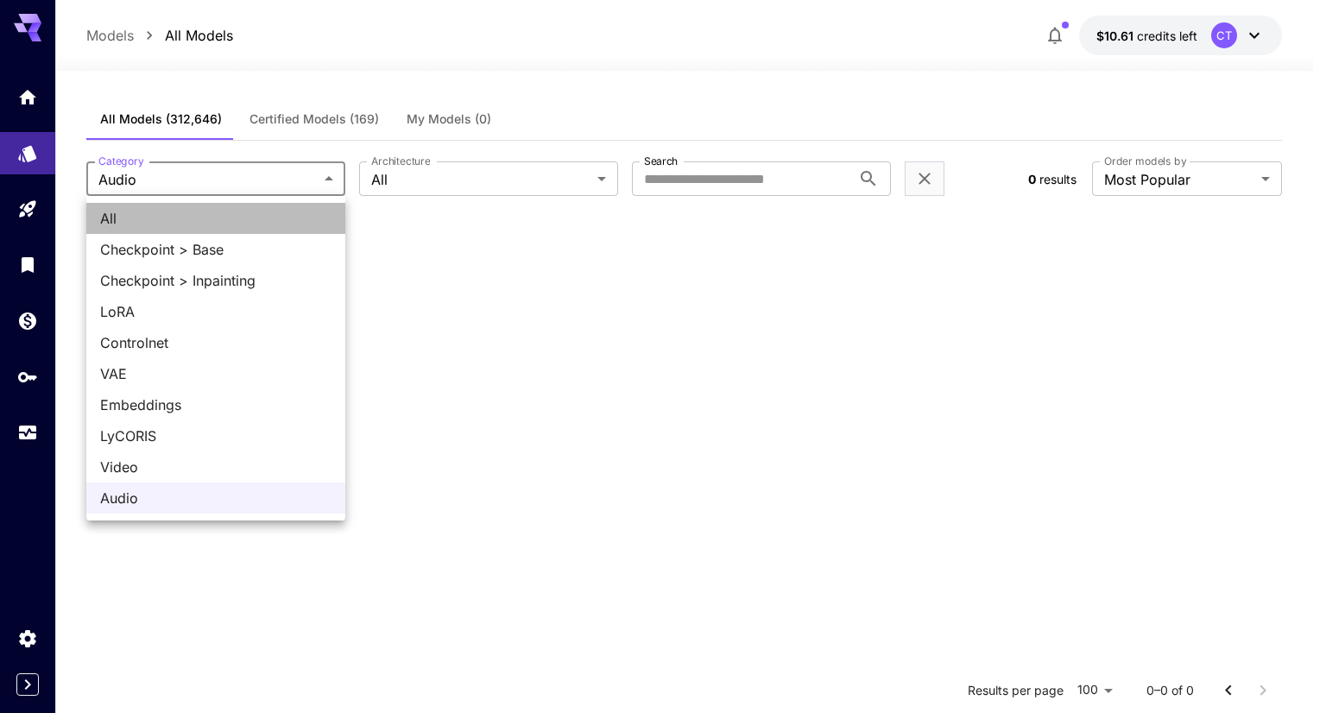
click at [281, 229] on li "All" at bounding box center [215, 218] width 259 height 31
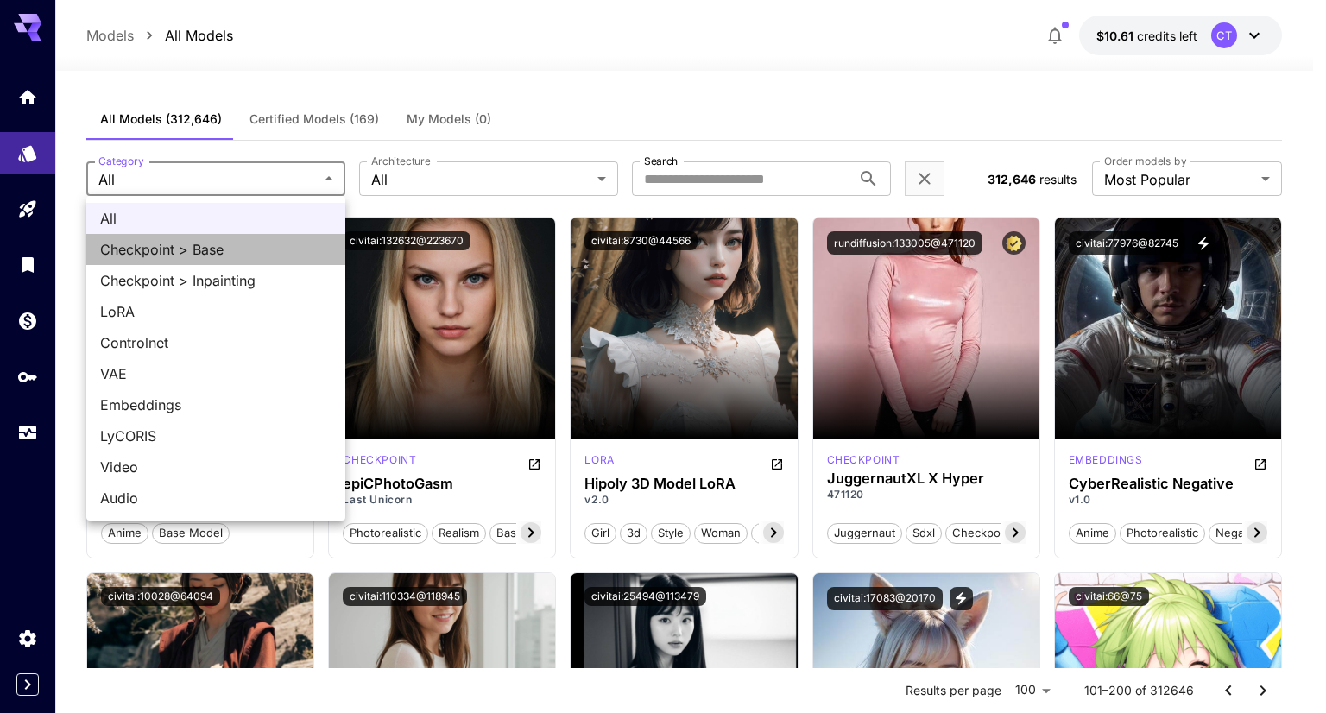
click at [193, 249] on span "Checkpoint > Base" at bounding box center [215, 249] width 231 height 21
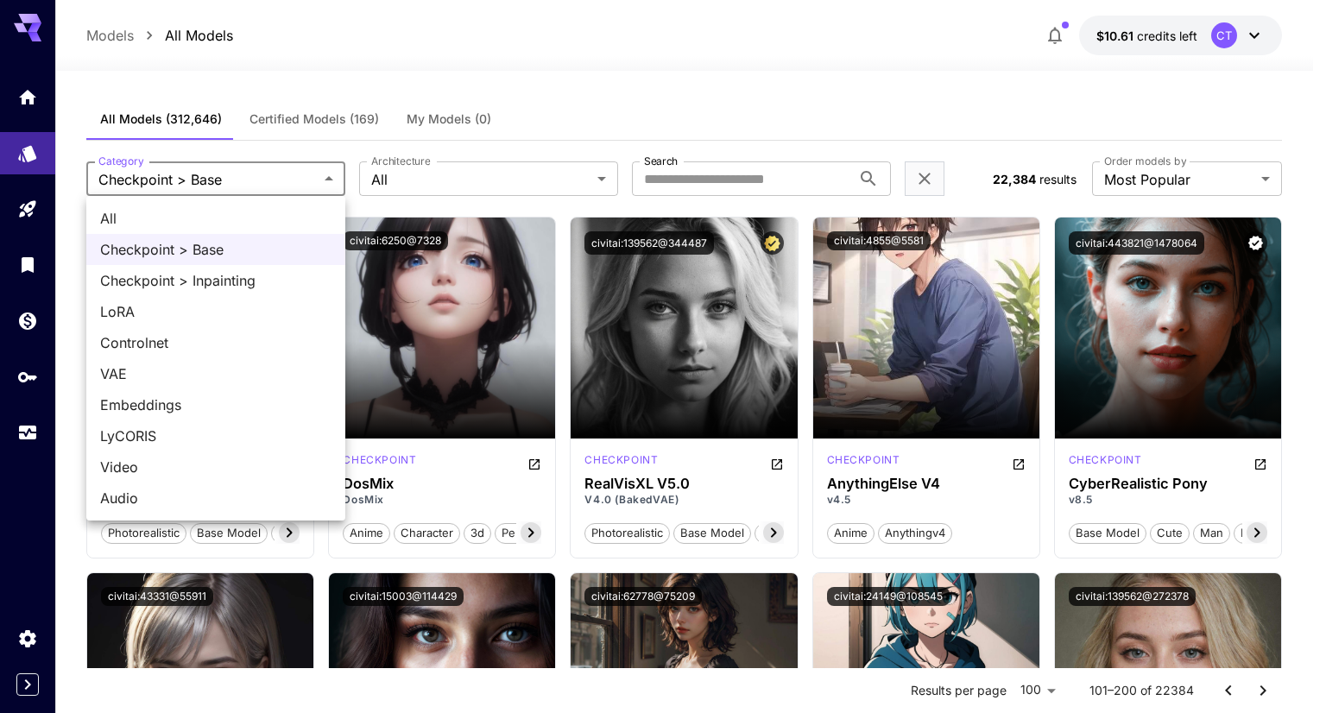
click at [136, 467] on span "Video" at bounding box center [215, 467] width 231 height 21
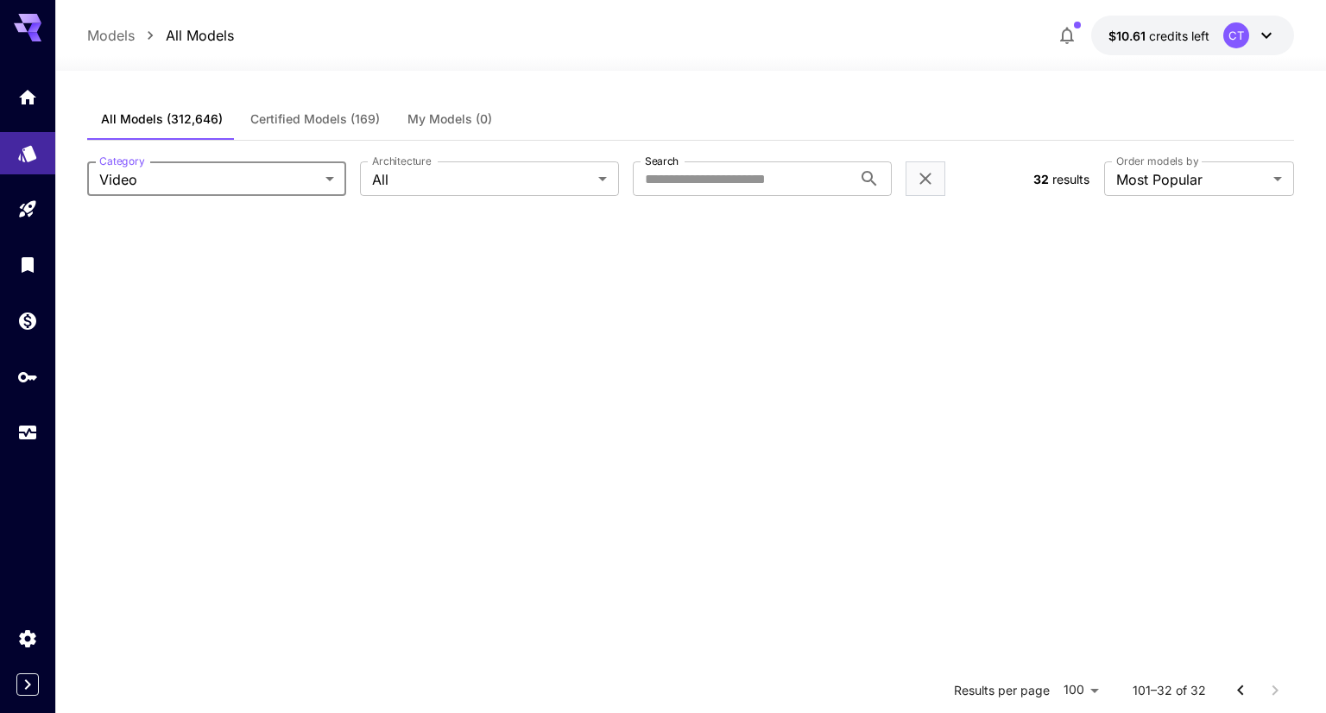
click at [334, 180] on body "**********" at bounding box center [663, 513] width 1326 height 1027
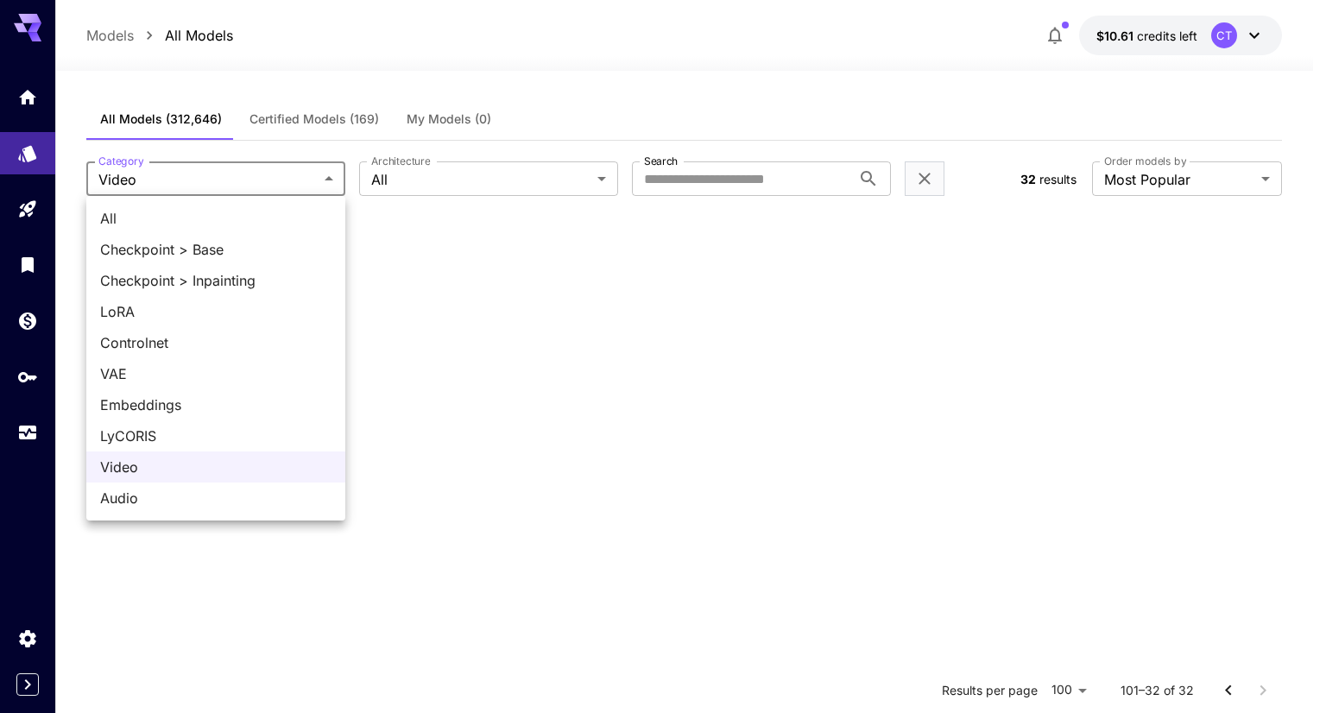
click at [229, 218] on span "All" at bounding box center [215, 218] width 231 height 21
type input "***"
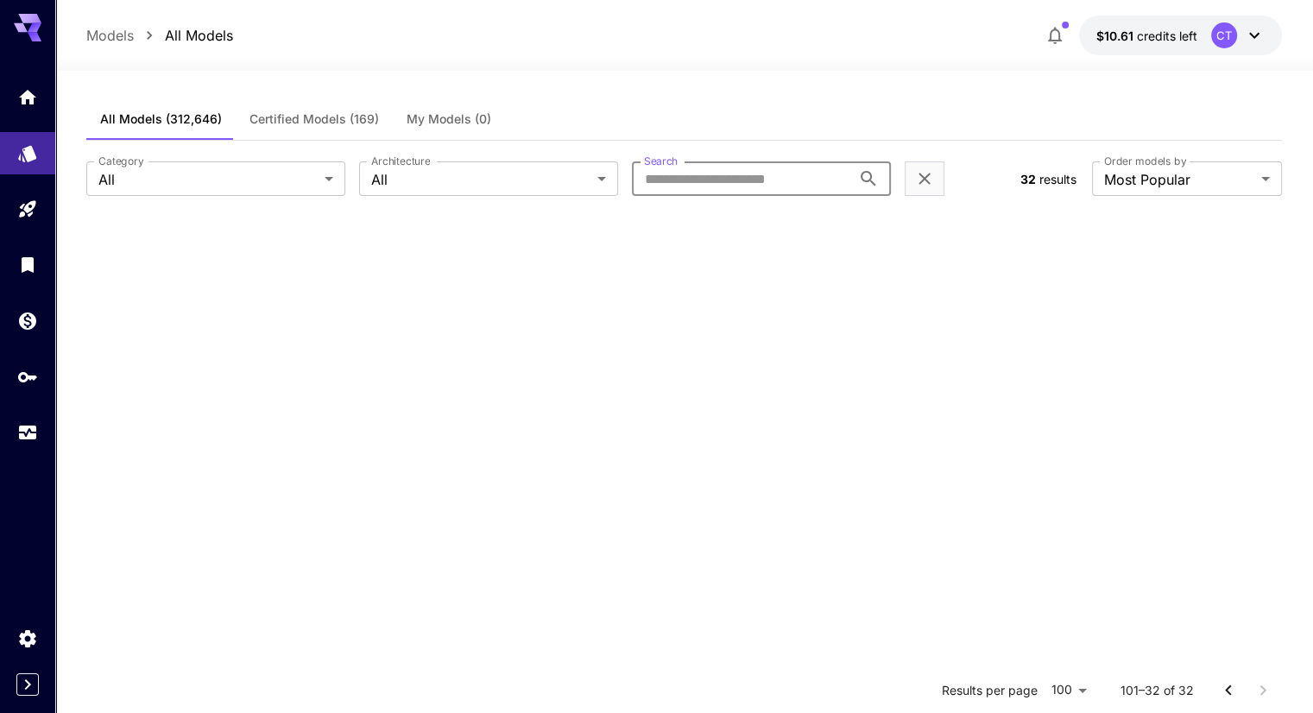
click at [676, 185] on input "Search" at bounding box center [741, 178] width 219 height 35
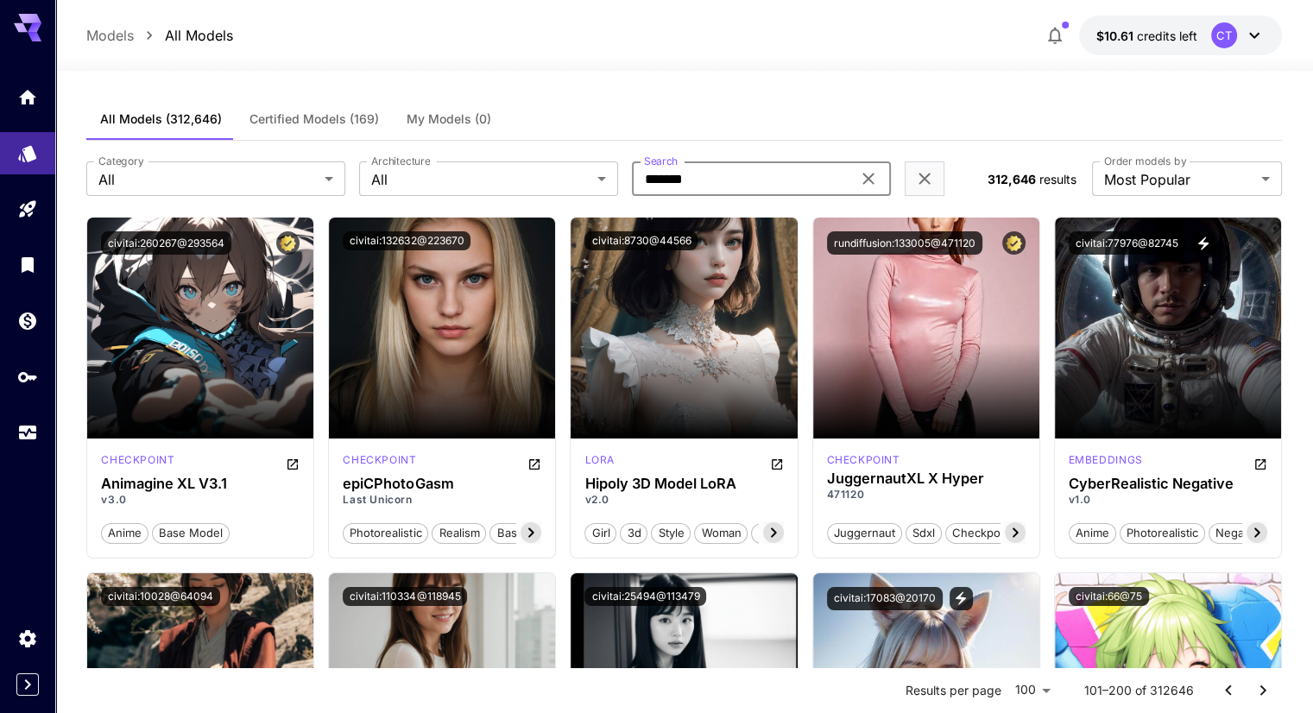
type input "*******"
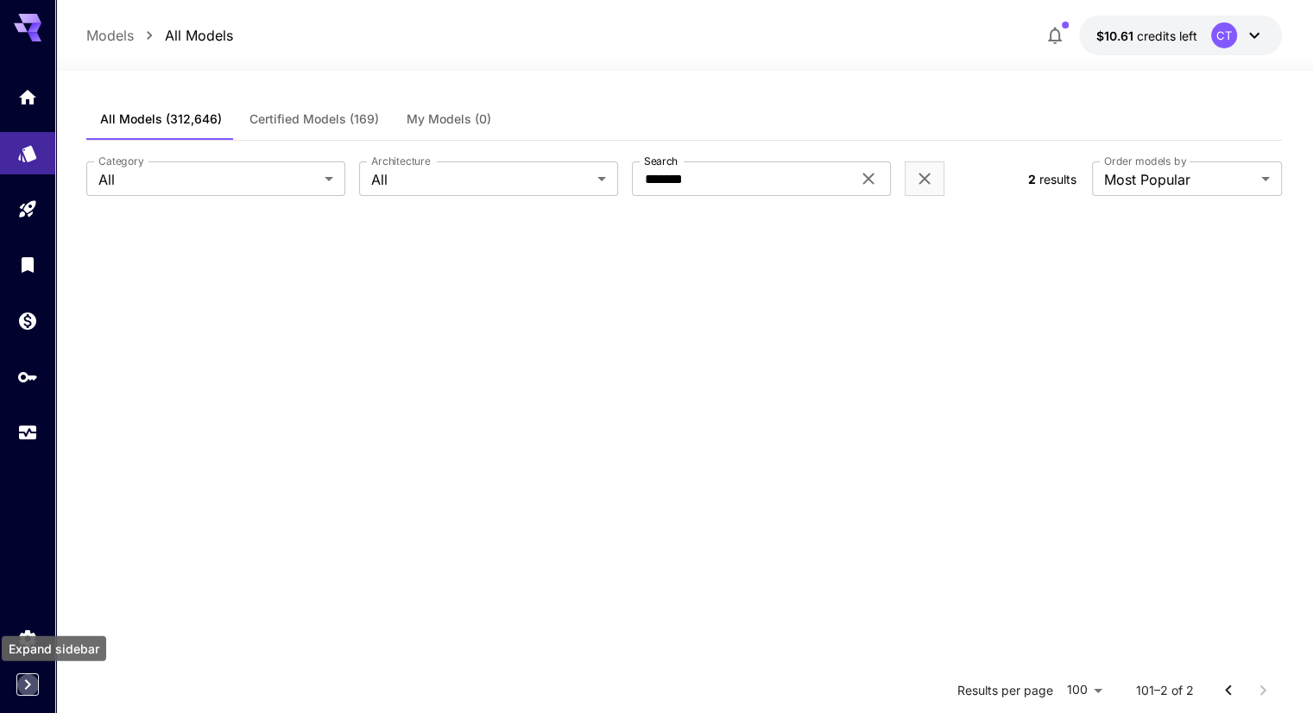
click at [18, 688] on icon "Expand sidebar" at bounding box center [27, 684] width 21 height 21
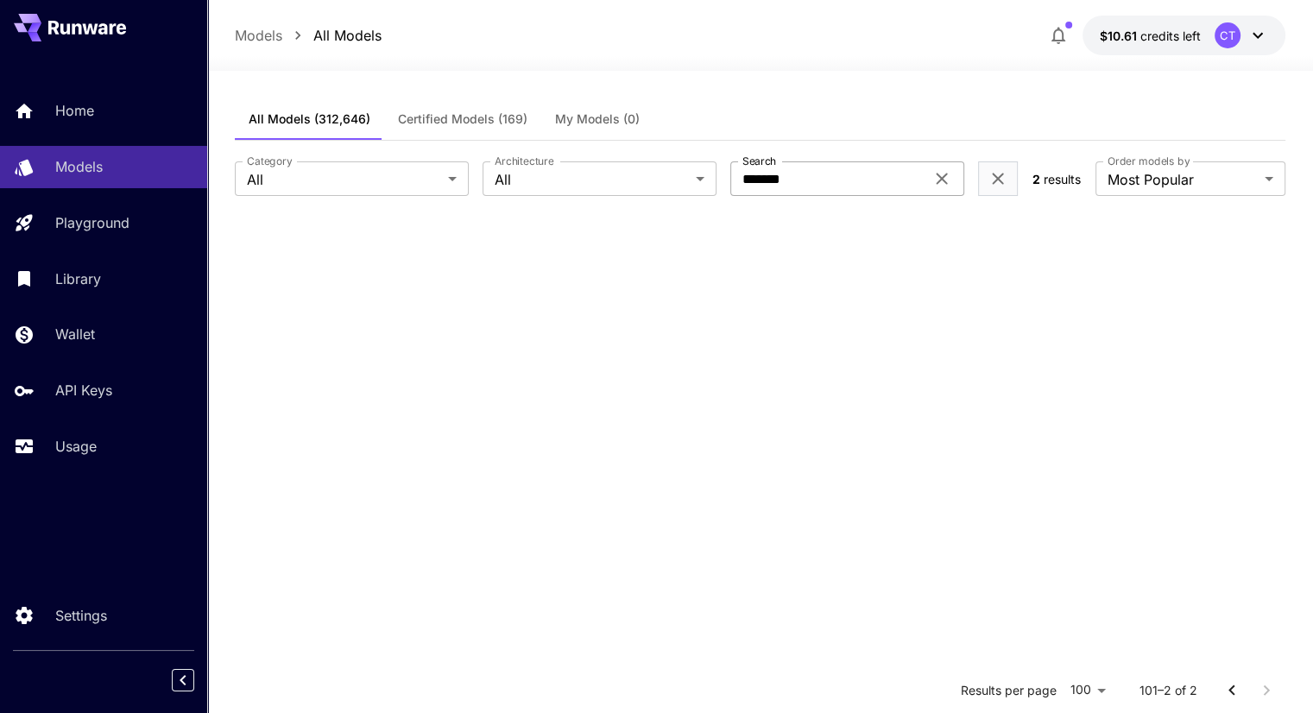
click at [939, 179] on icon at bounding box center [942, 178] width 21 height 21
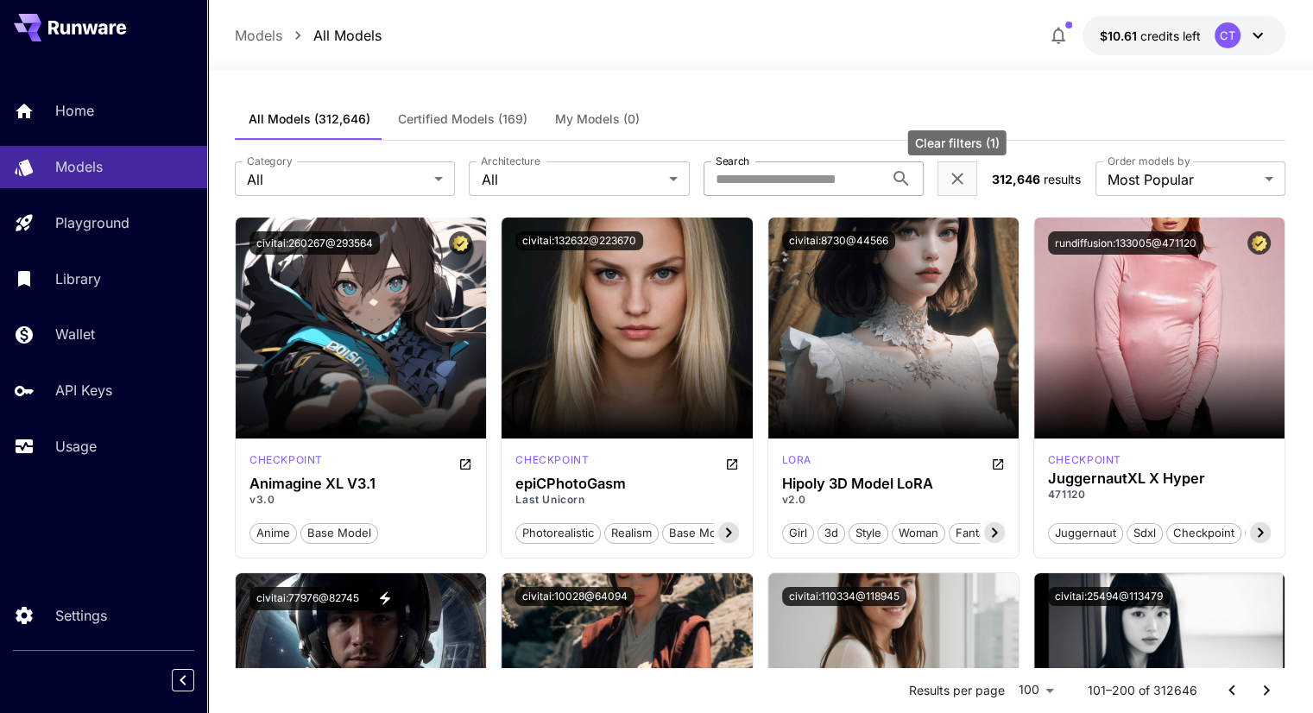
click at [955, 189] on icon "Clear filters (1)" at bounding box center [957, 178] width 21 height 21
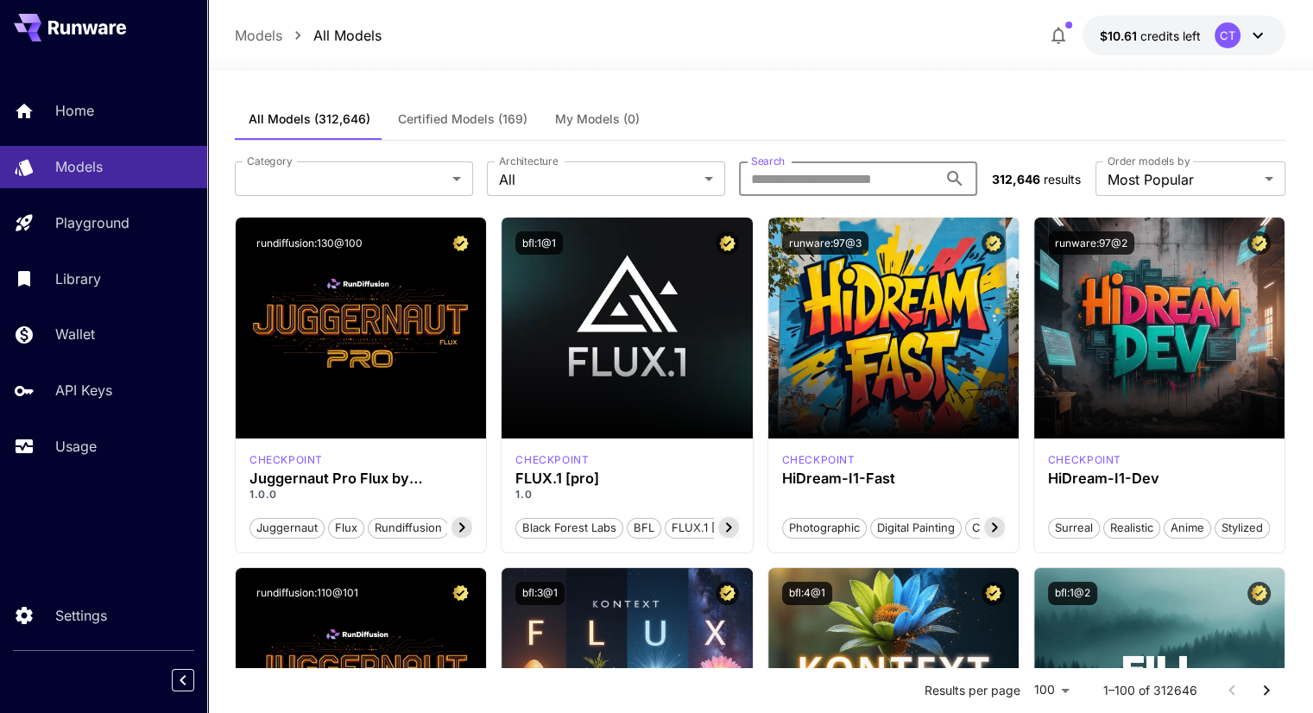
click at [860, 183] on input "Search" at bounding box center [838, 178] width 199 height 35
type input "*******"
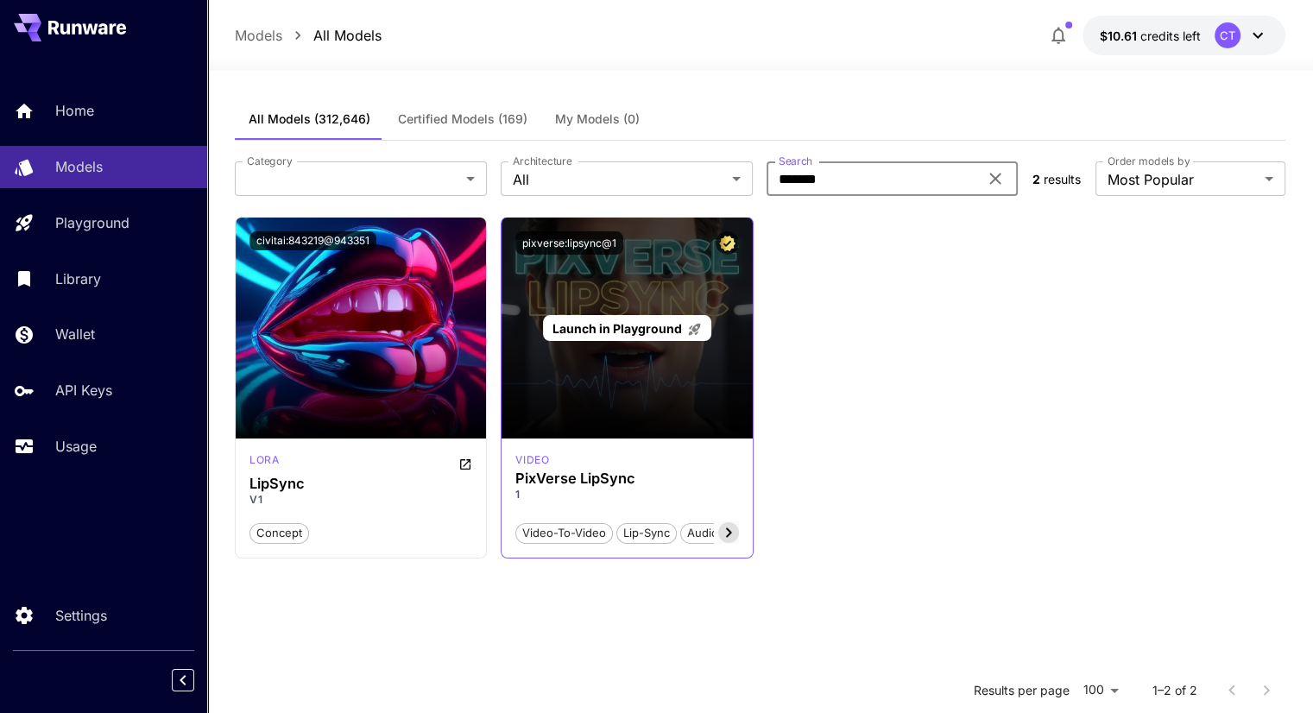
click at [622, 332] on span "Launch in Playground" at bounding box center [618, 328] width 130 height 15
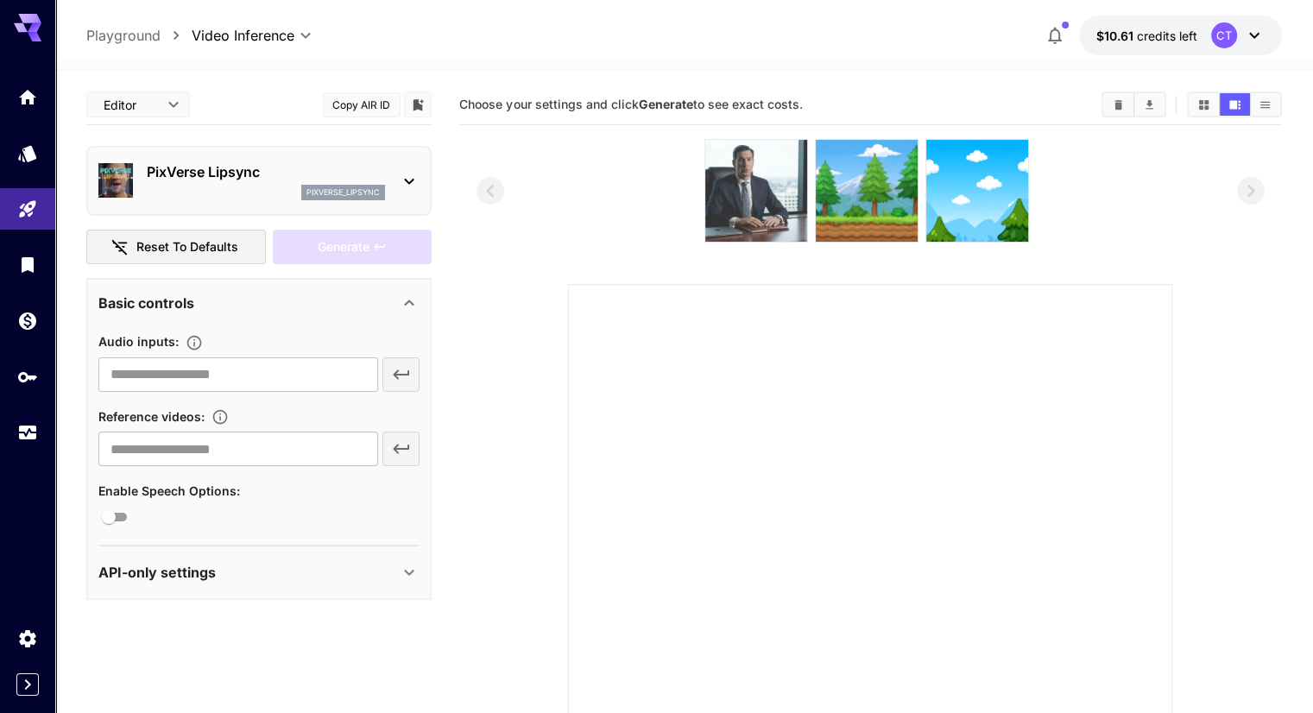
click at [759, 186] on img at bounding box center [756, 191] width 102 height 102
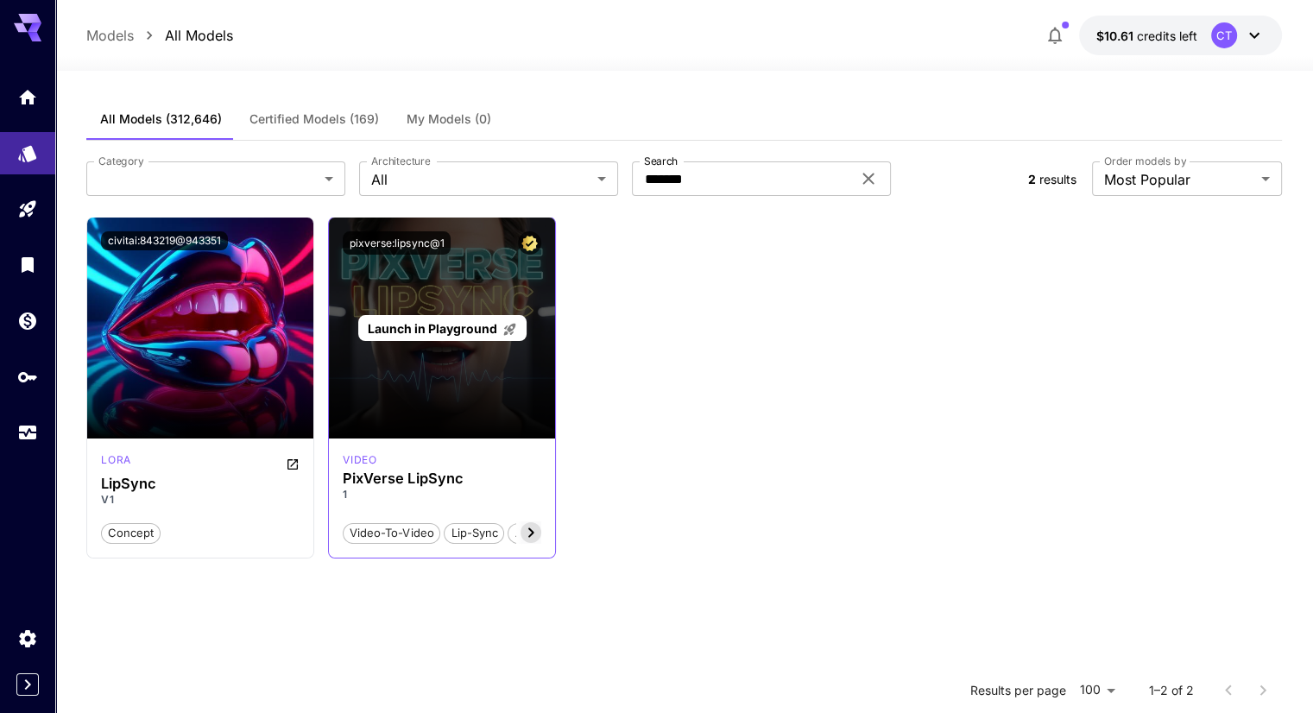
click at [418, 281] on div "Launch in Playground" at bounding box center [442, 328] width 226 height 221
click at [418, 343] on div "Launch in Playground" at bounding box center [442, 328] width 226 height 221
click at [421, 338] on div "Launch in Playground" at bounding box center [442, 328] width 168 height 27
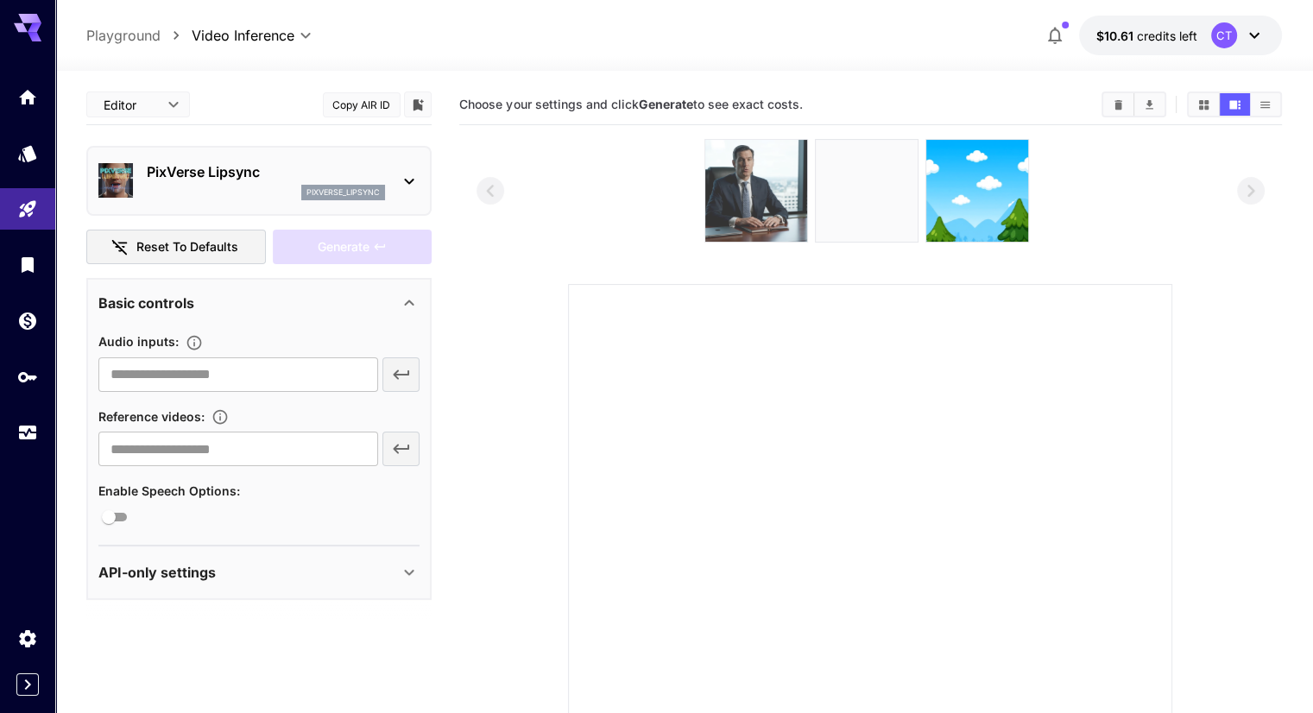
click at [755, 202] on img at bounding box center [756, 191] width 102 height 102
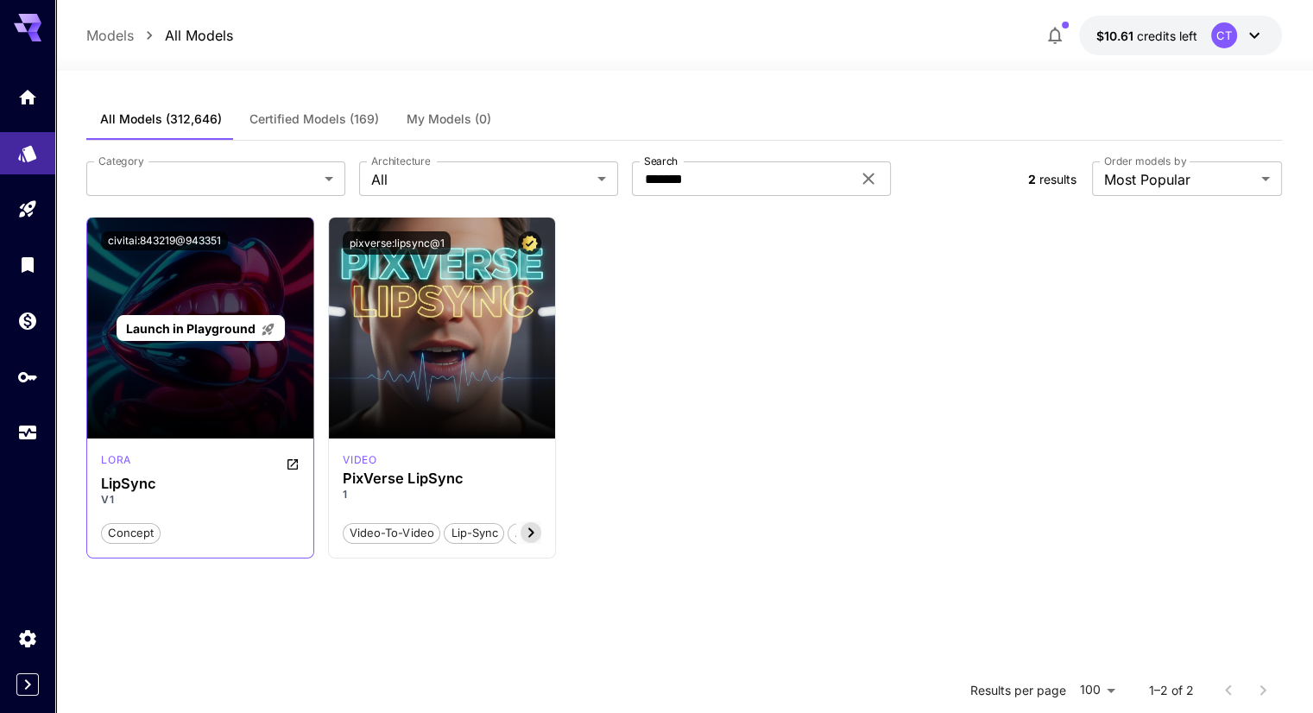
click at [172, 276] on div "Launch in Playground" at bounding box center [200, 328] width 226 height 221
click at [188, 325] on span "Launch in Playground" at bounding box center [191, 328] width 130 height 15
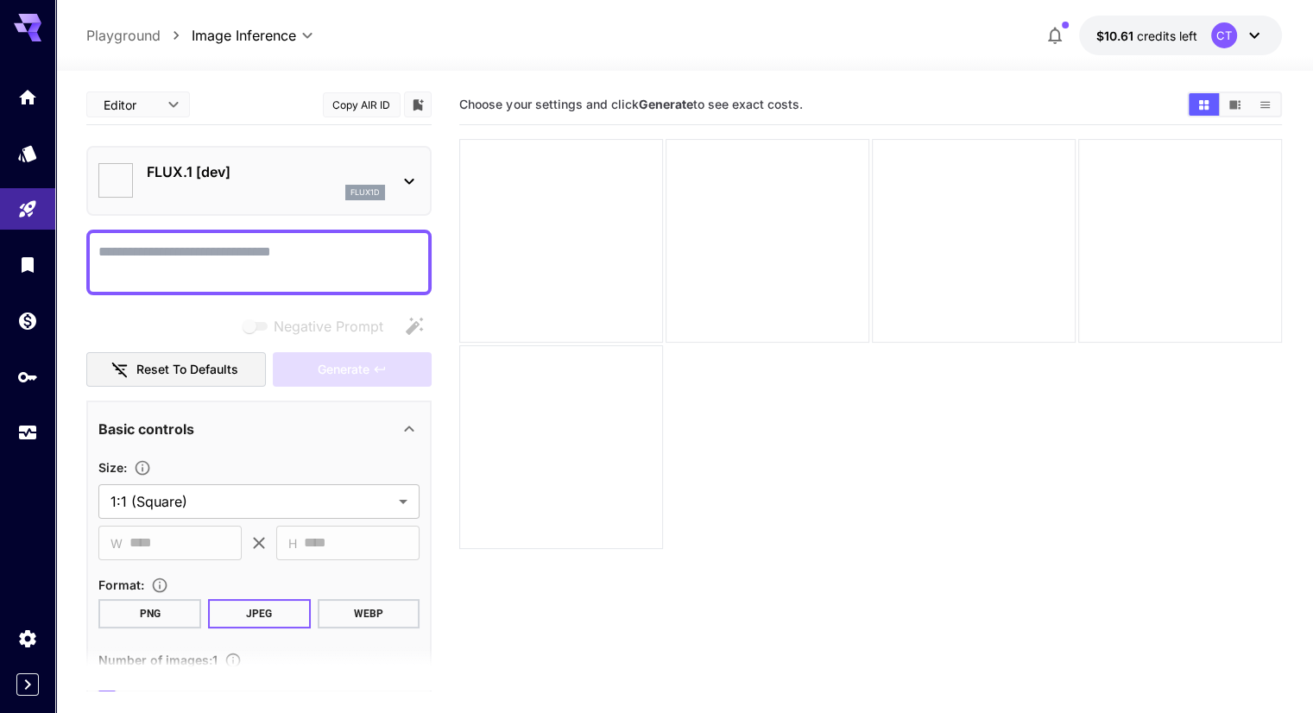
type input "**********"
click at [503, 192] on div at bounding box center [561, 241] width 204 height 204
click at [37, 96] on icon "Home" at bounding box center [29, 92] width 21 height 21
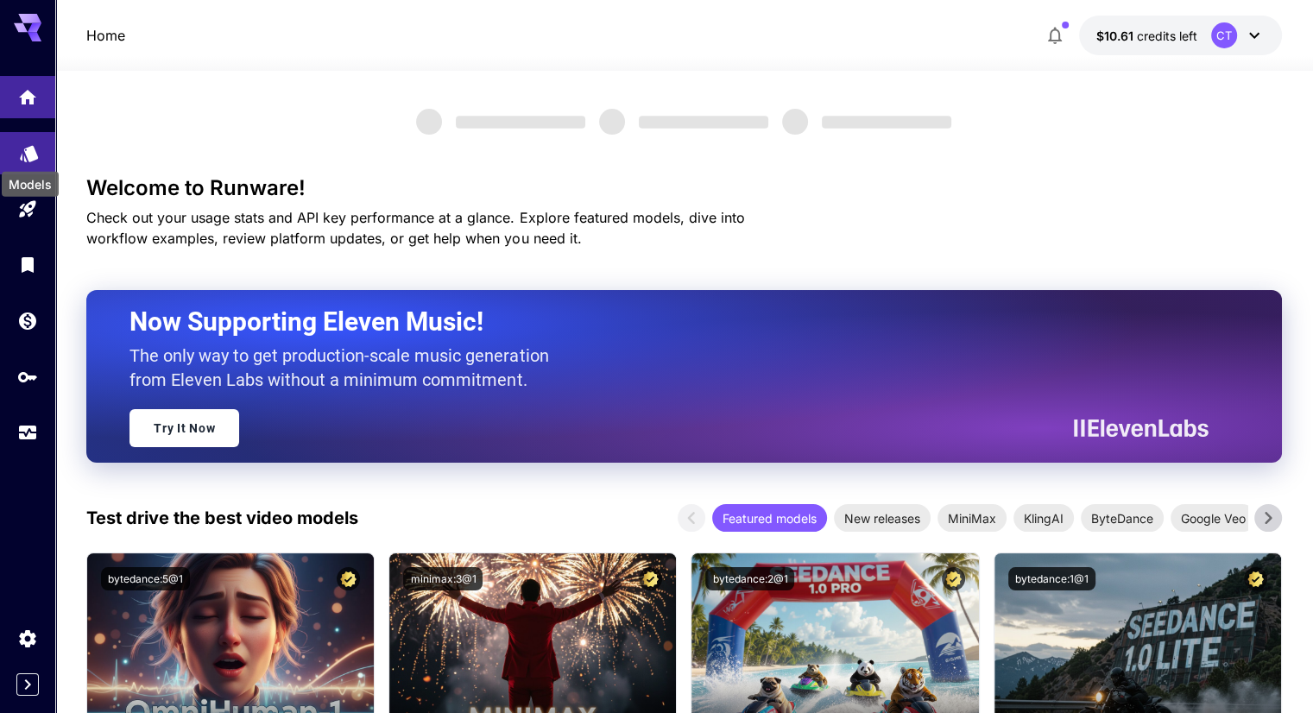
click at [35, 149] on icon "Models" at bounding box center [29, 148] width 18 height 16
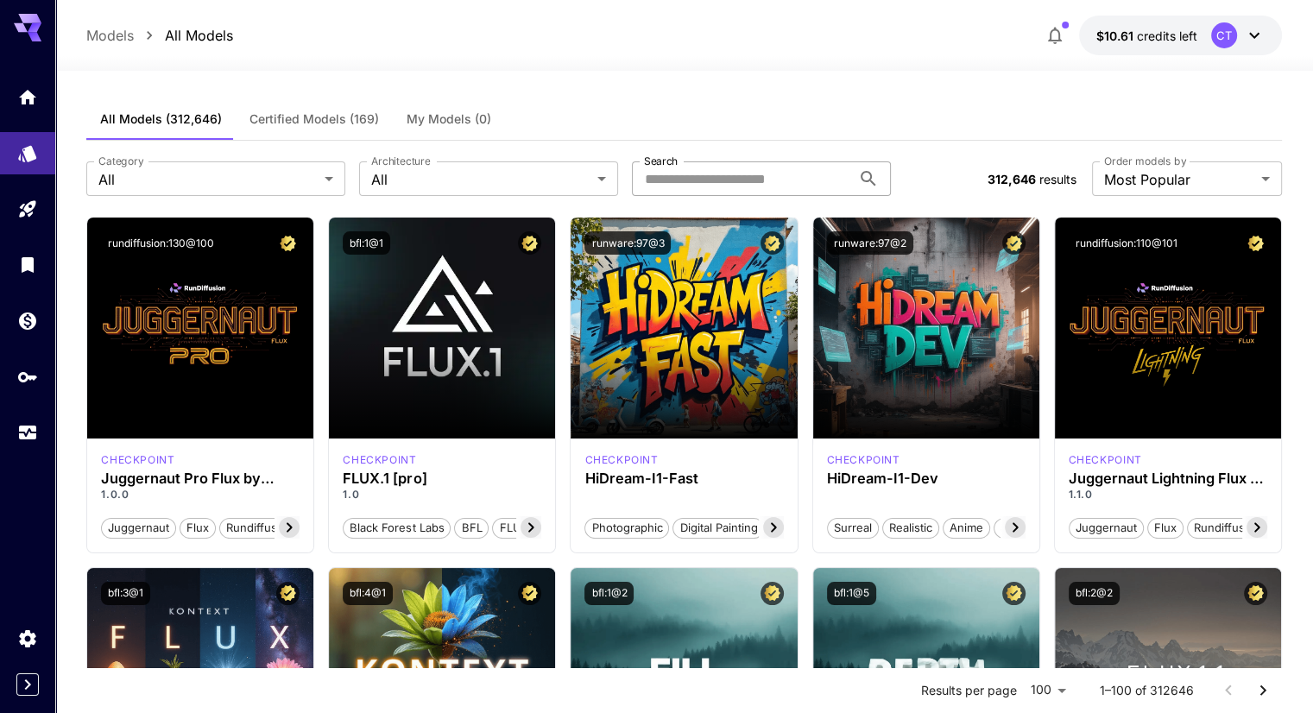
click at [743, 170] on input "Search" at bounding box center [741, 178] width 219 height 35
type input "******"
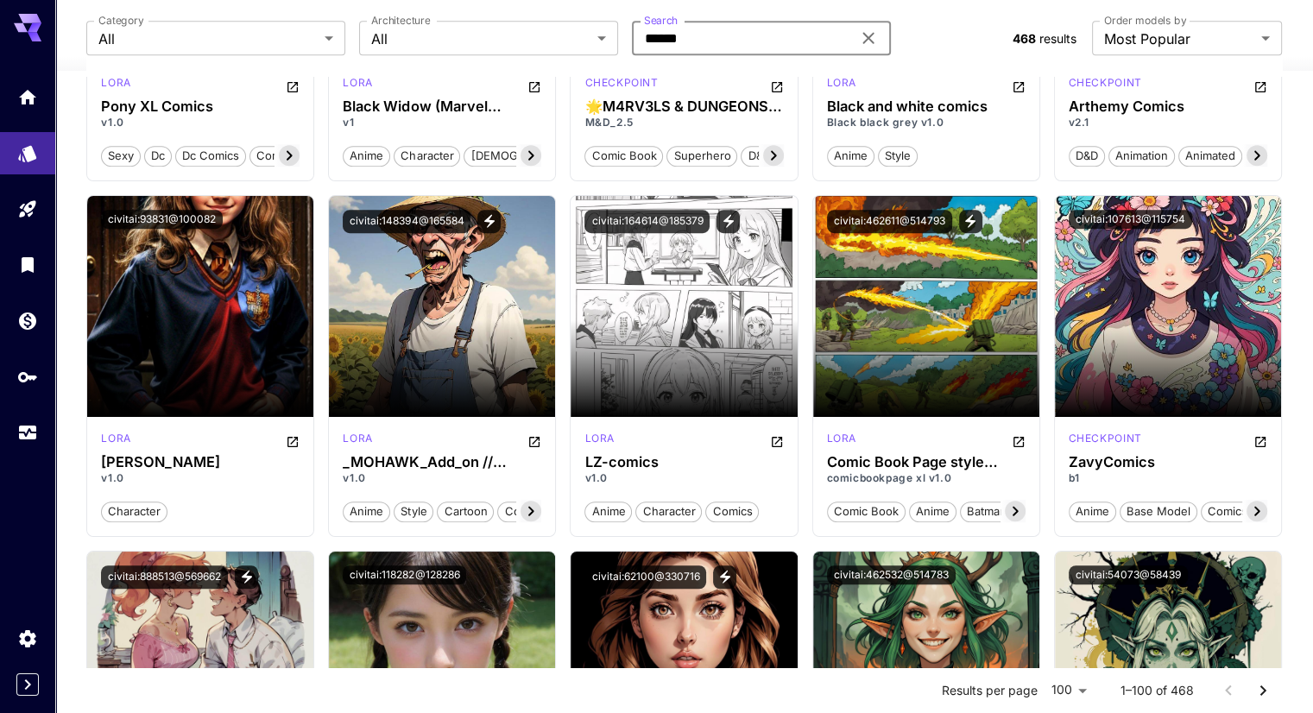
scroll to position [1122, 0]
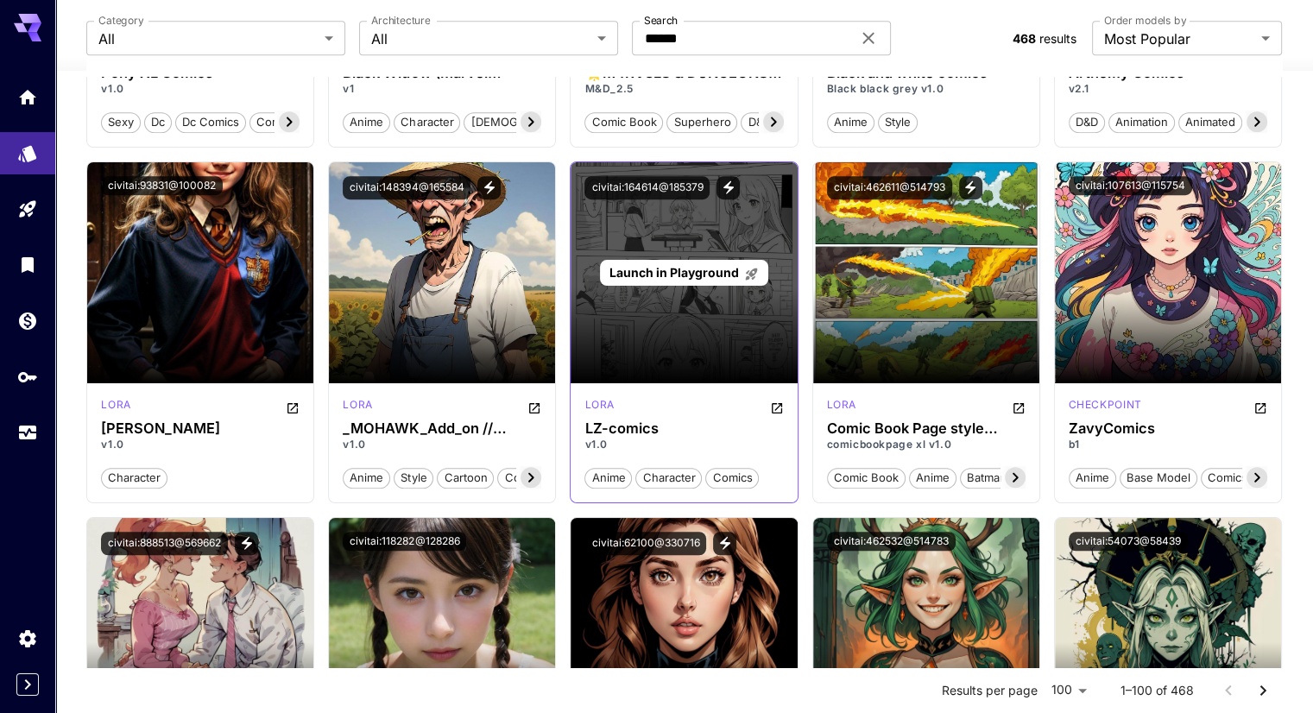
click at [679, 268] on span "Launch in Playground" at bounding box center [675, 272] width 130 height 15
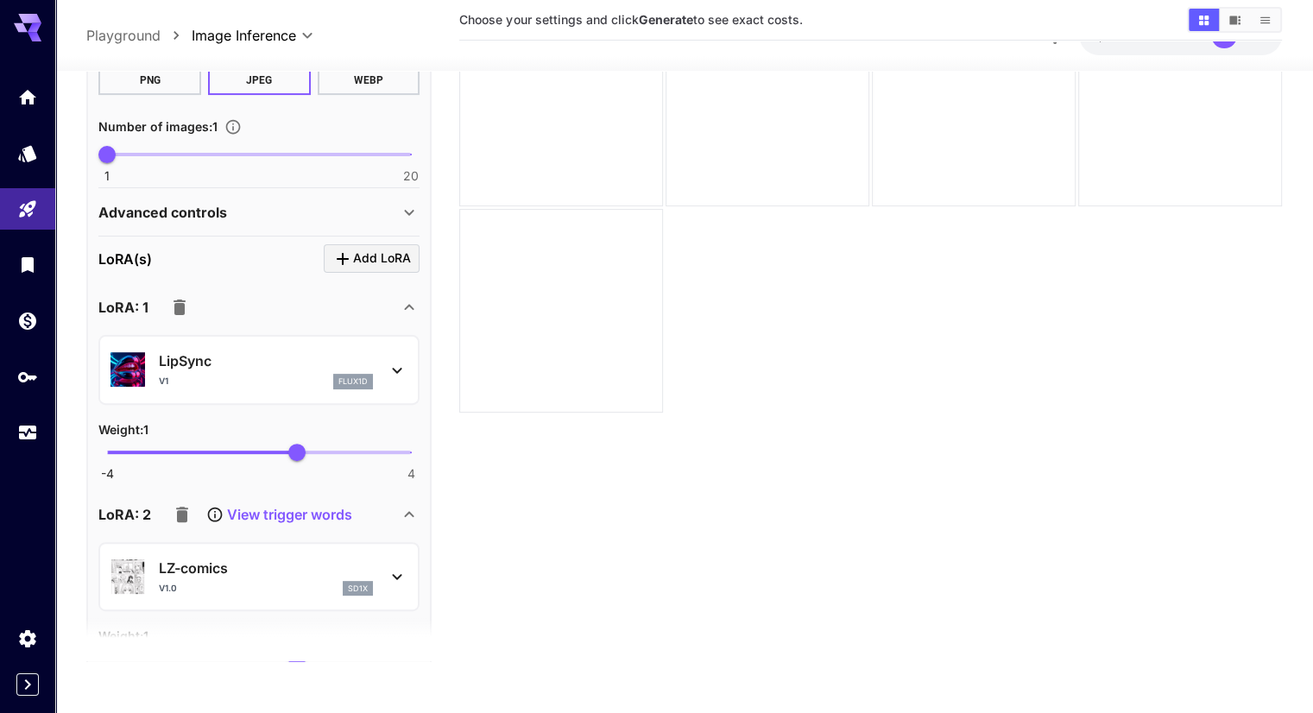
scroll to position [518, 0]
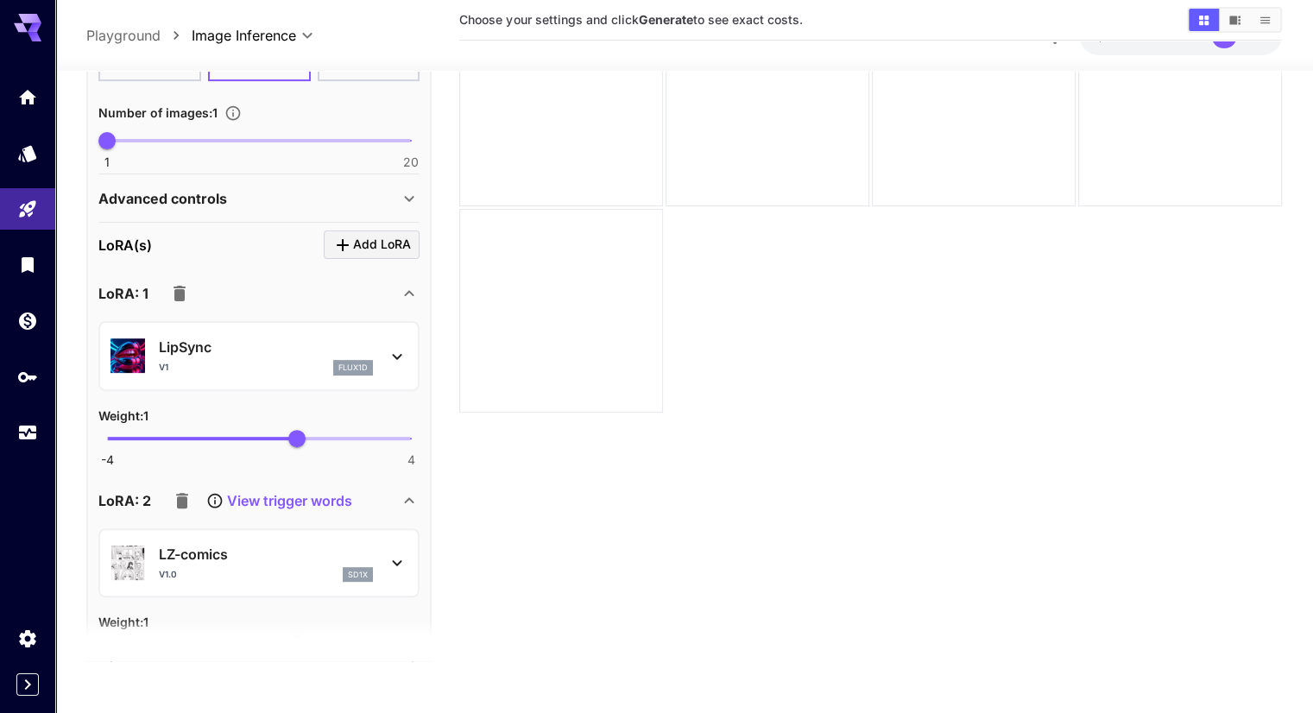
click at [183, 289] on icon "button" at bounding box center [180, 294] width 12 height 16
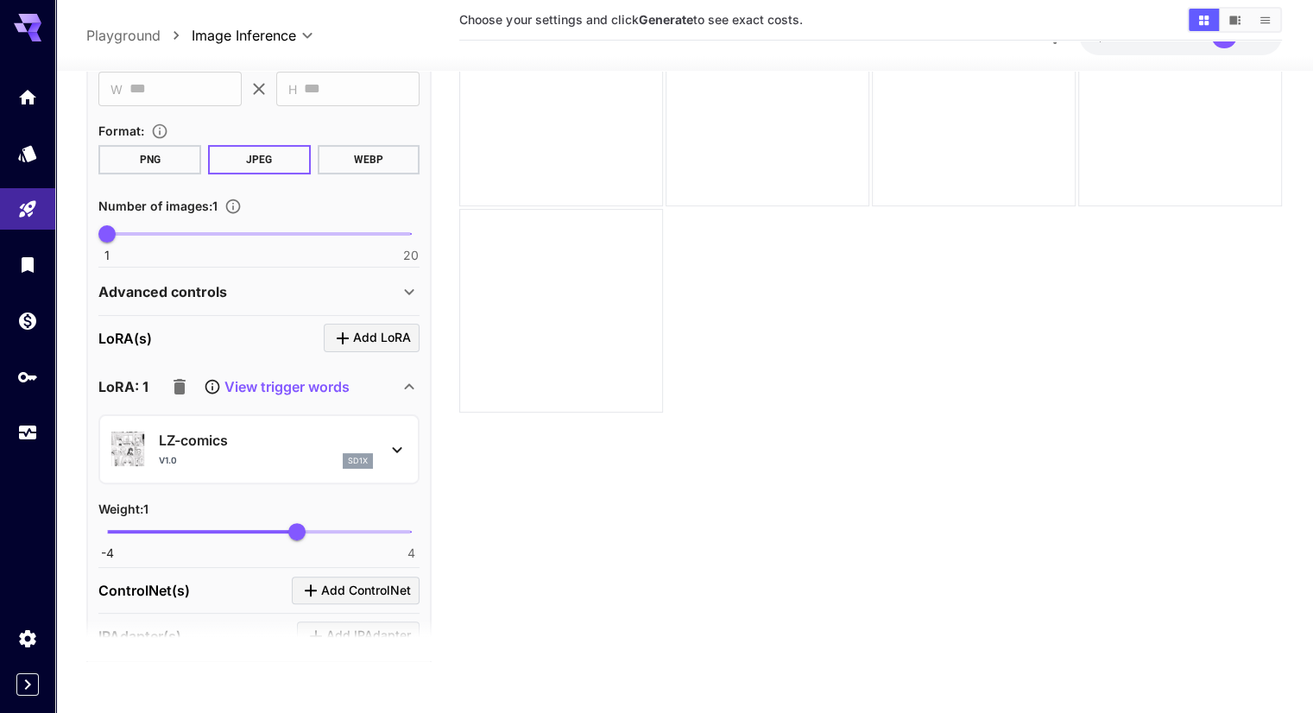
scroll to position [387, 0]
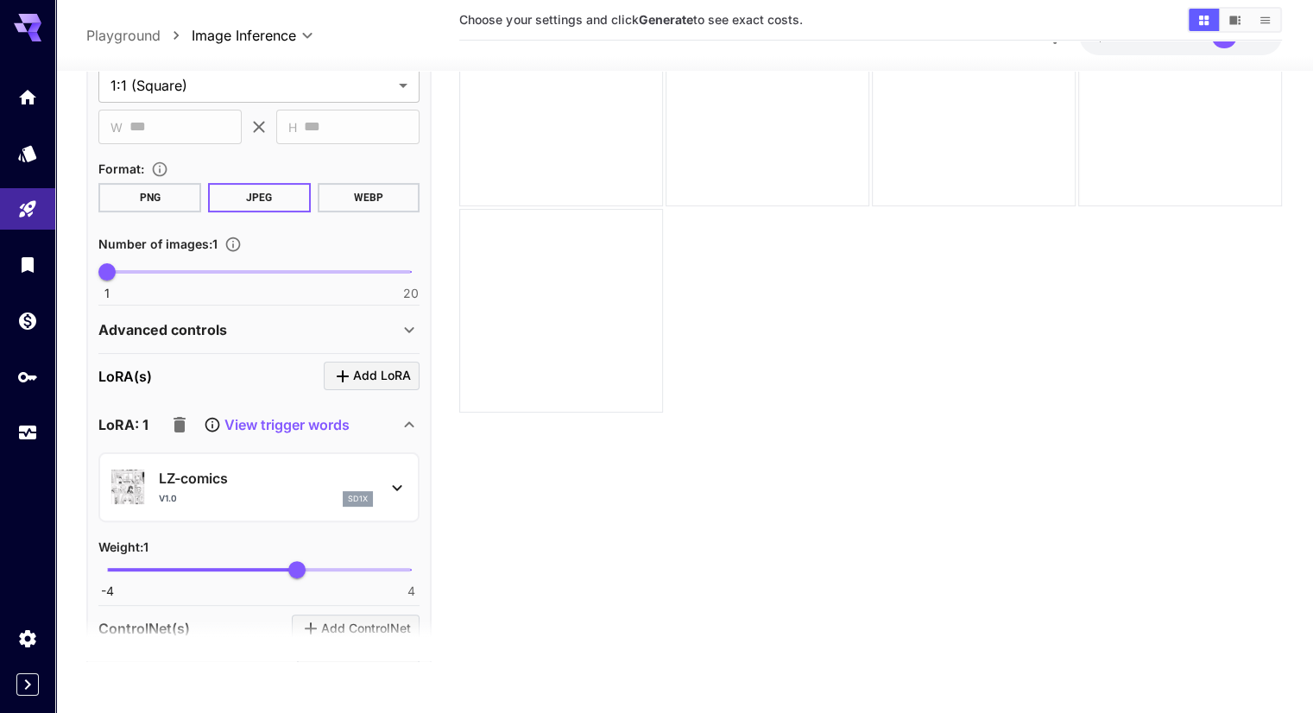
click at [142, 44] on p "Playground" at bounding box center [123, 35] width 74 height 21
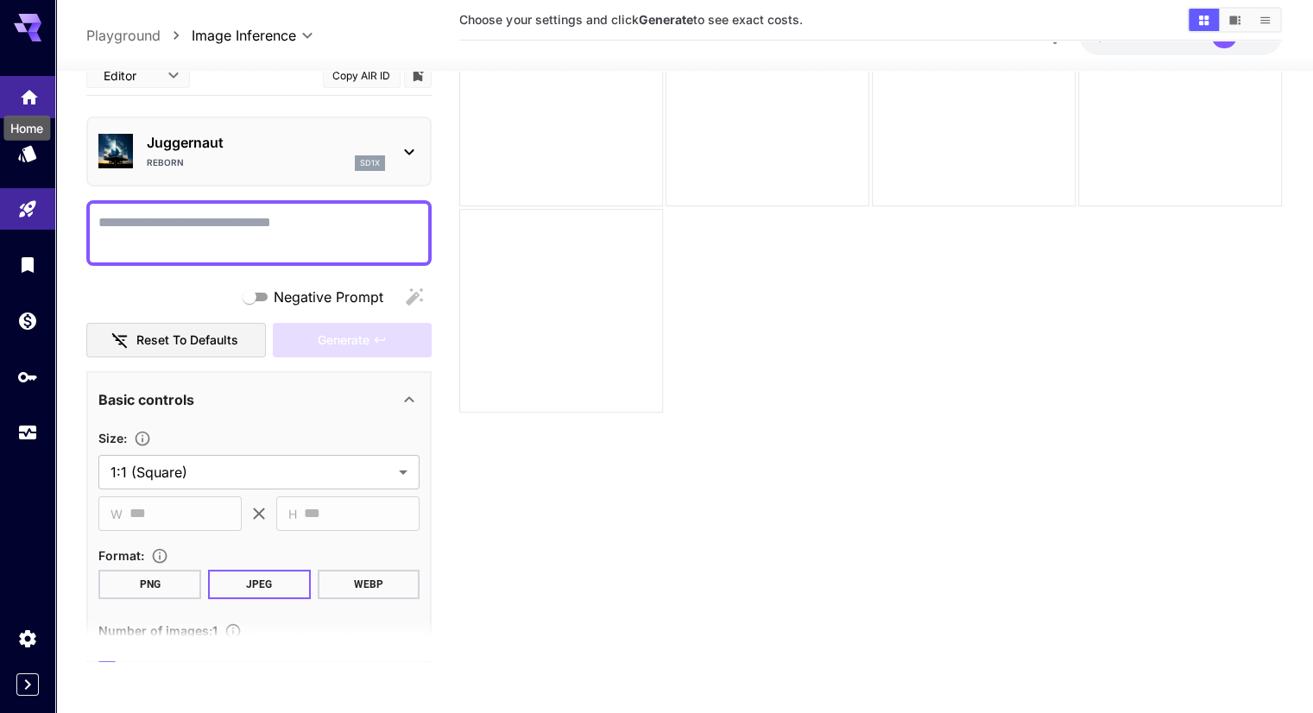
click at [26, 87] on icon "Home" at bounding box center [29, 92] width 21 height 21
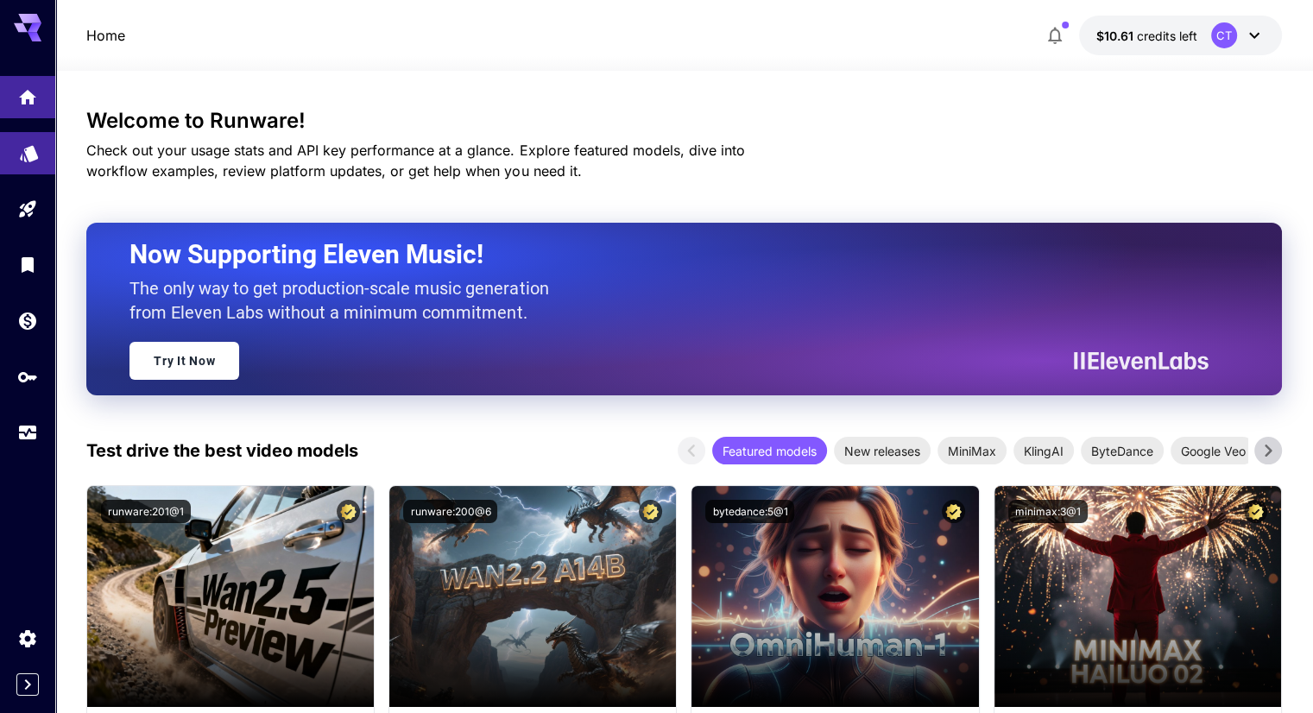
click at [28, 137] on link at bounding box center [27, 153] width 55 height 42
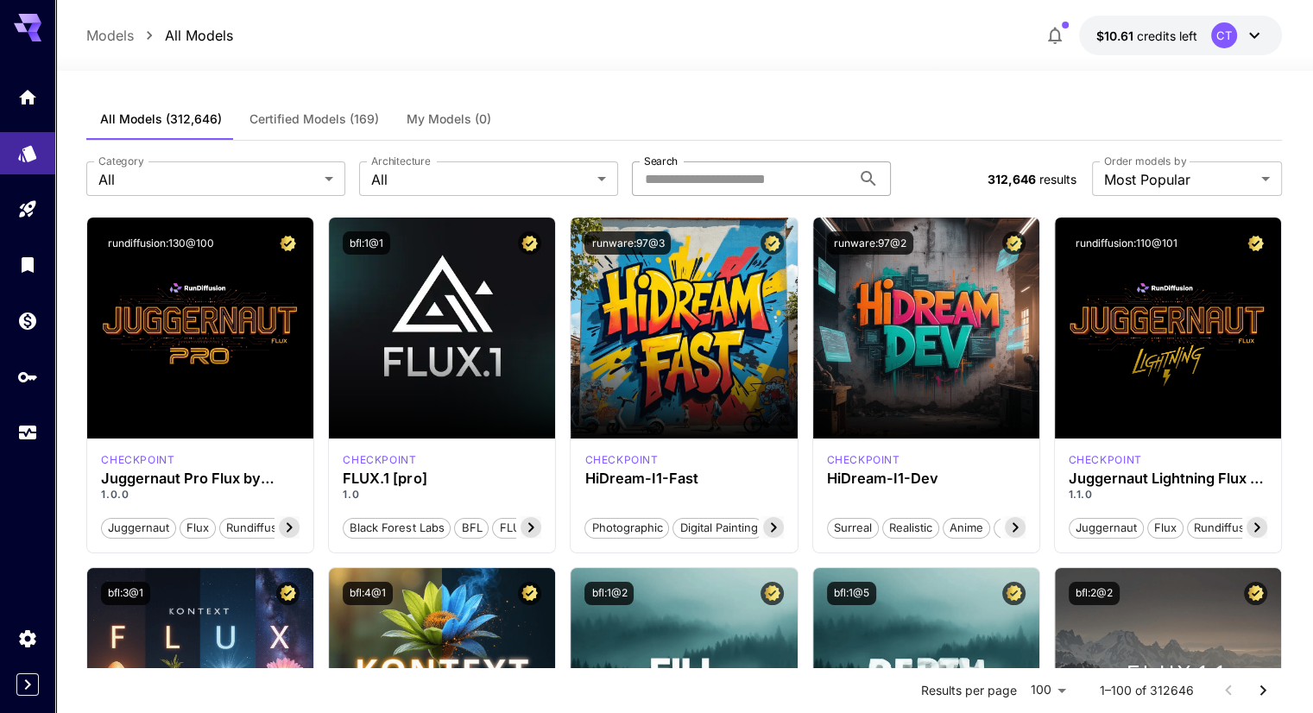
click at [670, 180] on input "Search" at bounding box center [741, 178] width 219 height 35
type input "******"
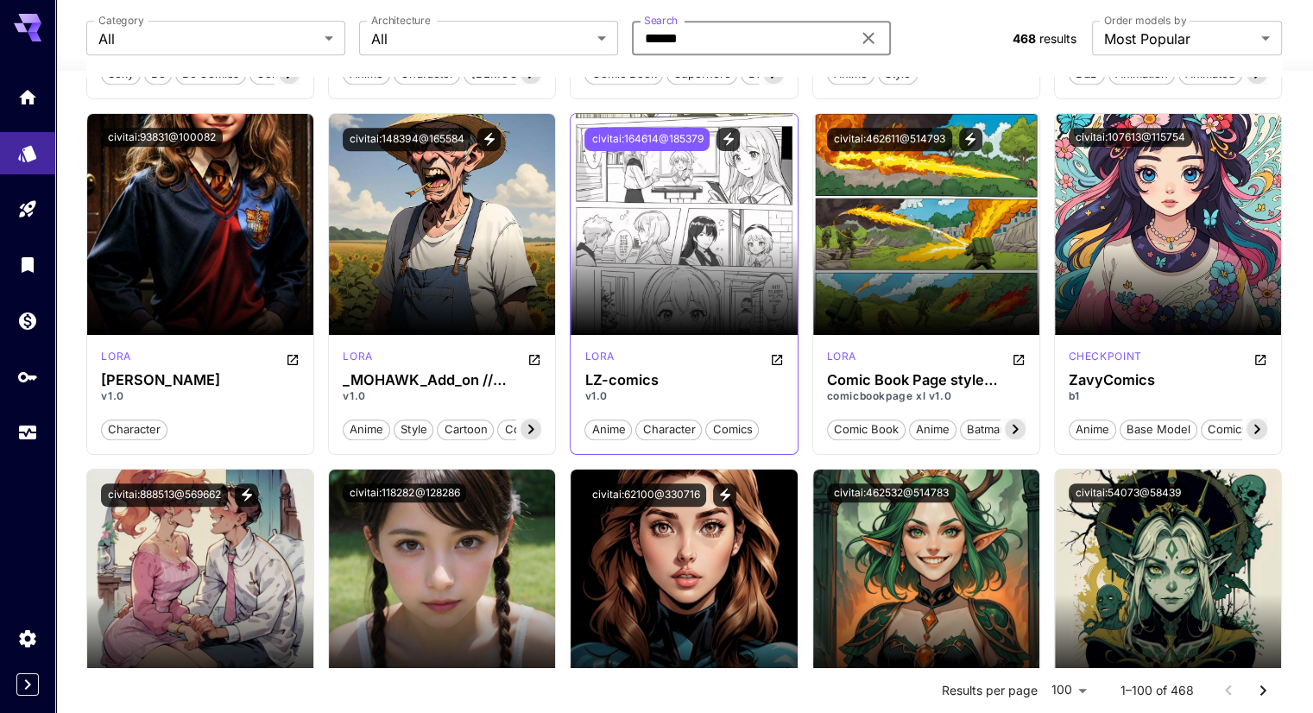
scroll to position [1209, 0]
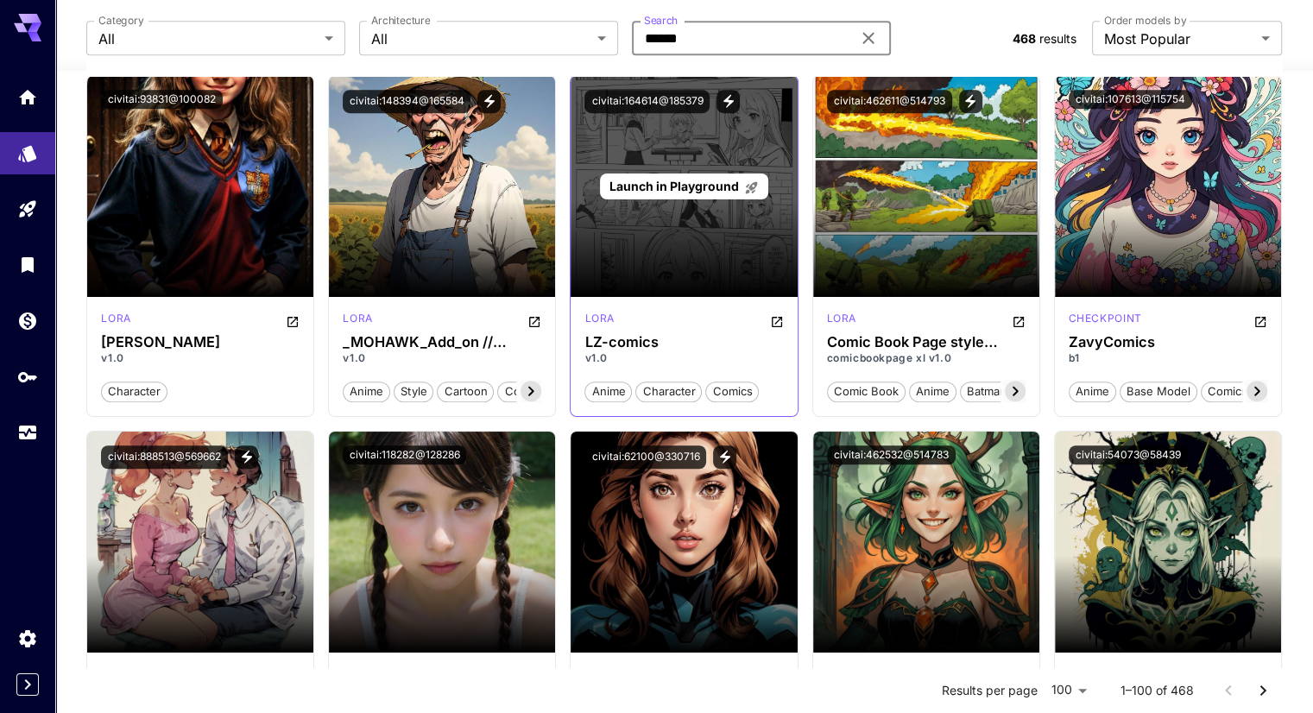
click at [655, 184] on span "Launch in Playground" at bounding box center [675, 186] width 130 height 15
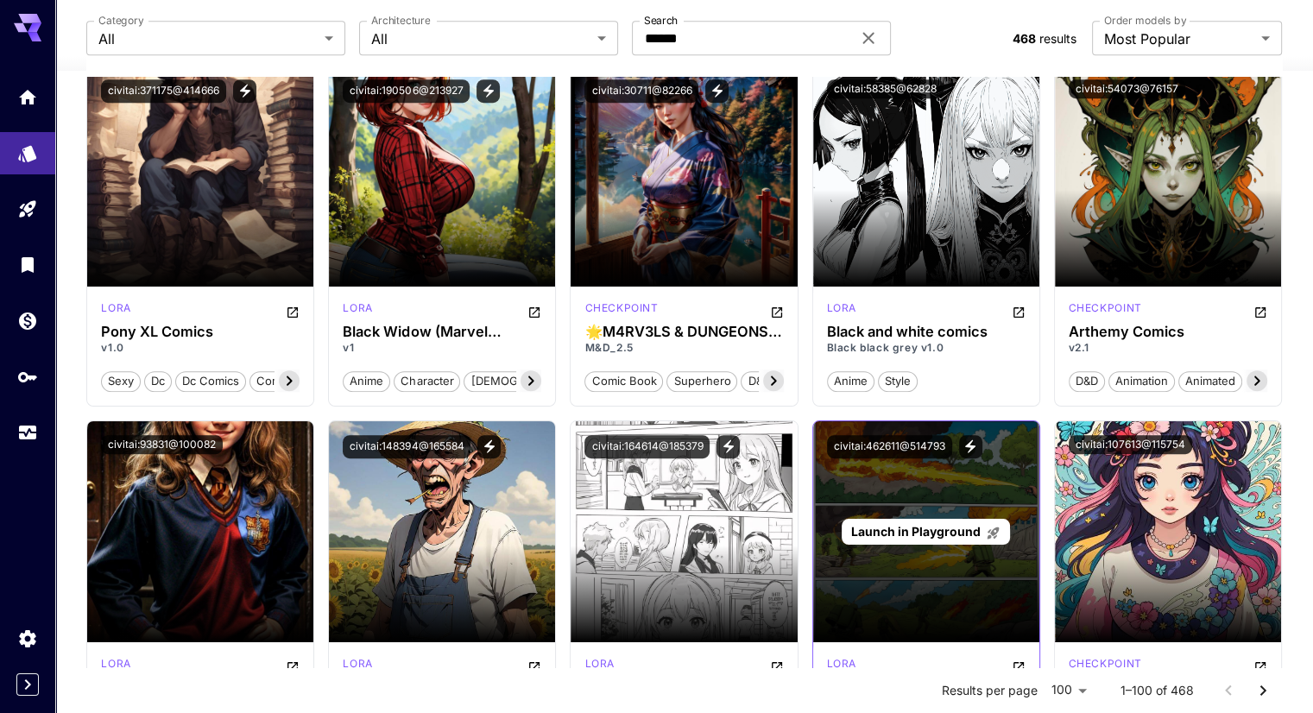
scroll to position [1036, 0]
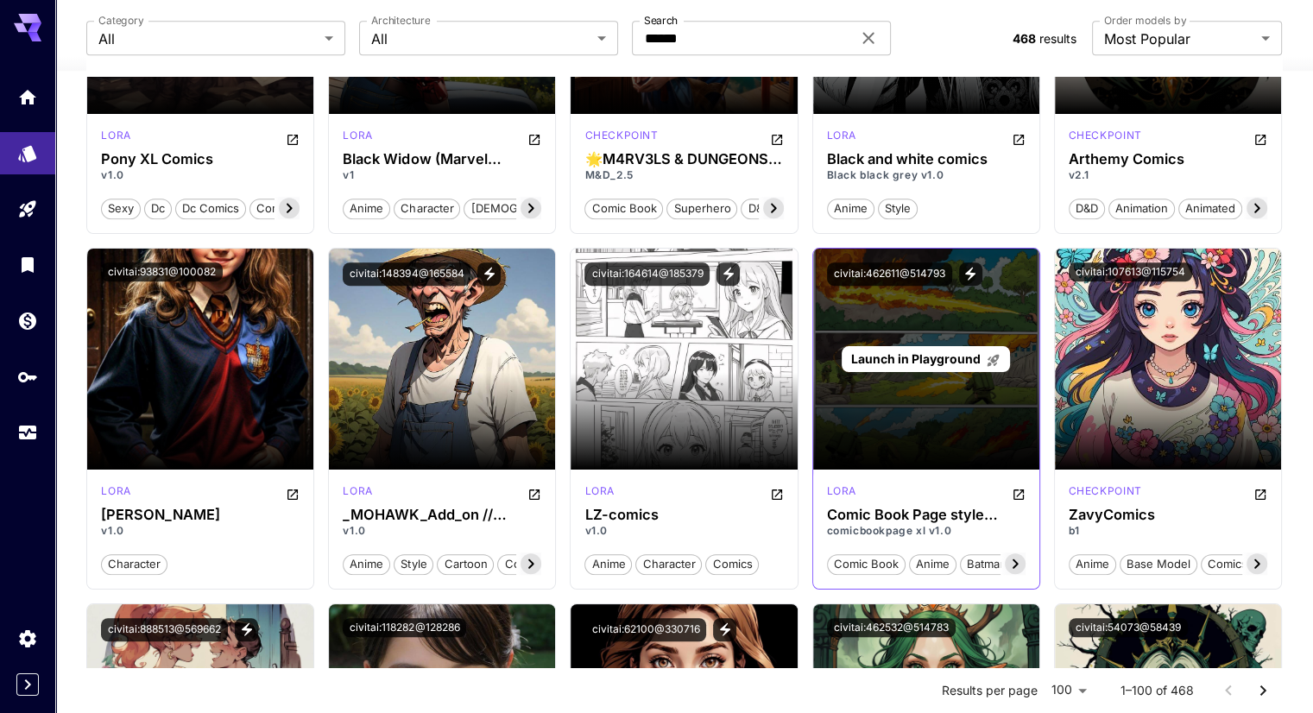
click at [953, 353] on span "Launch in Playground" at bounding box center [916, 358] width 130 height 15
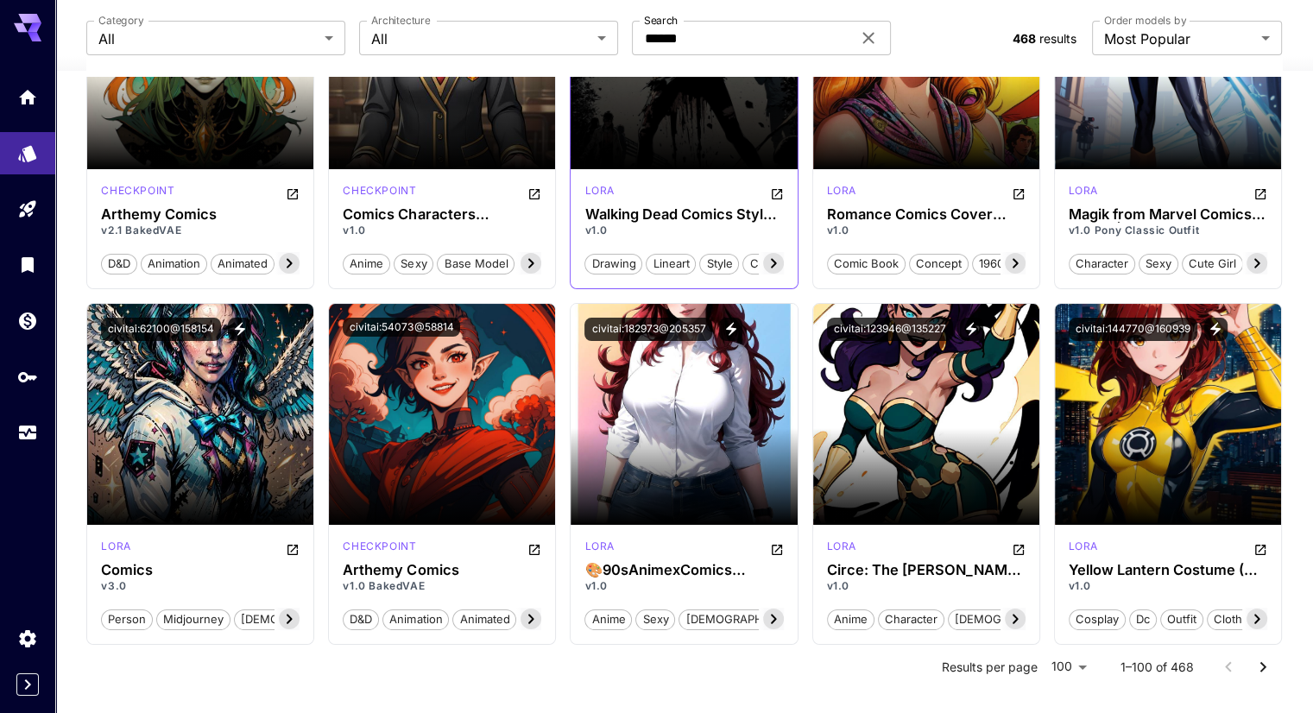
scroll to position [6708, 0]
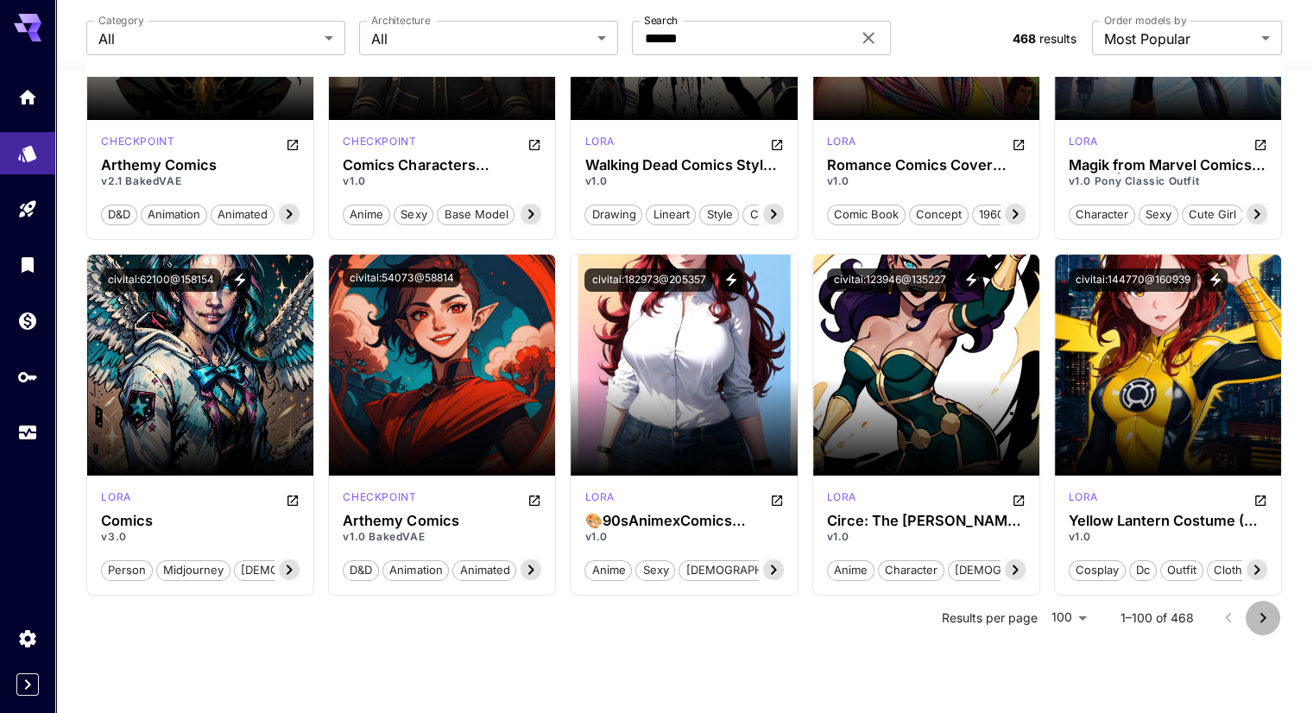
click at [1257, 616] on icon "Go to next page" at bounding box center [1263, 618] width 21 height 21
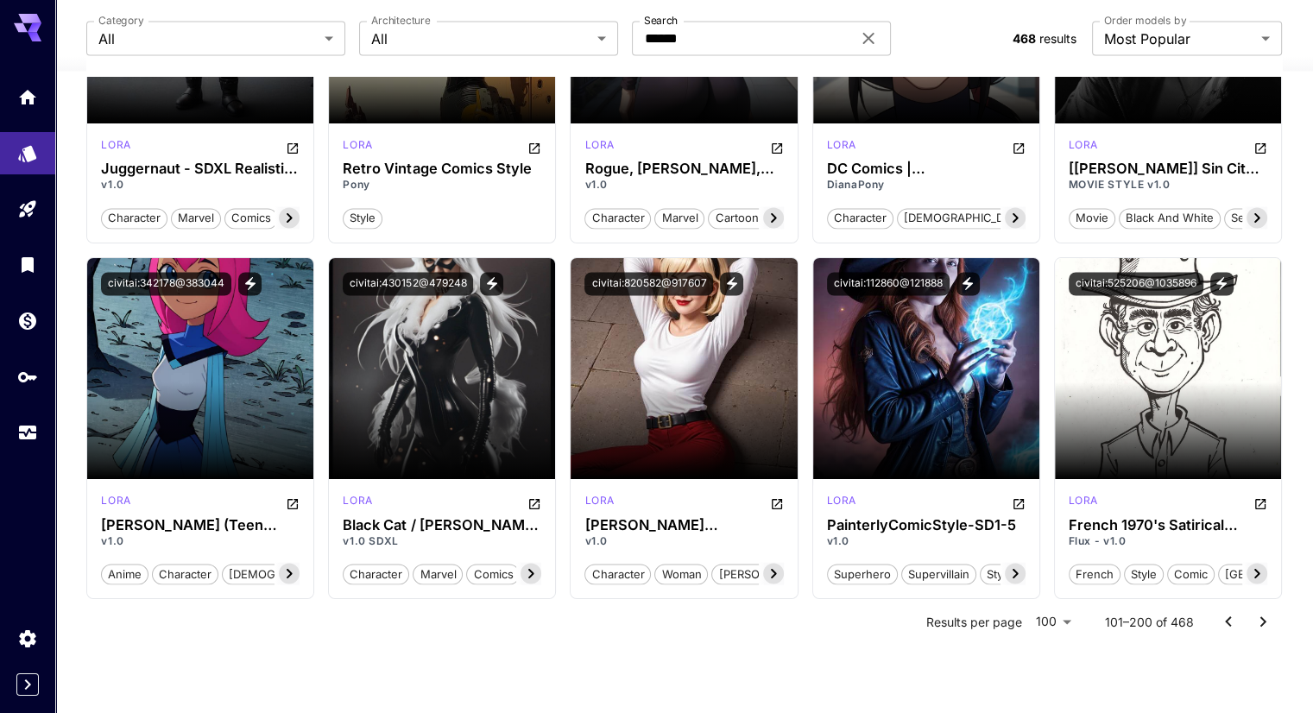
scroll to position [9521, 0]
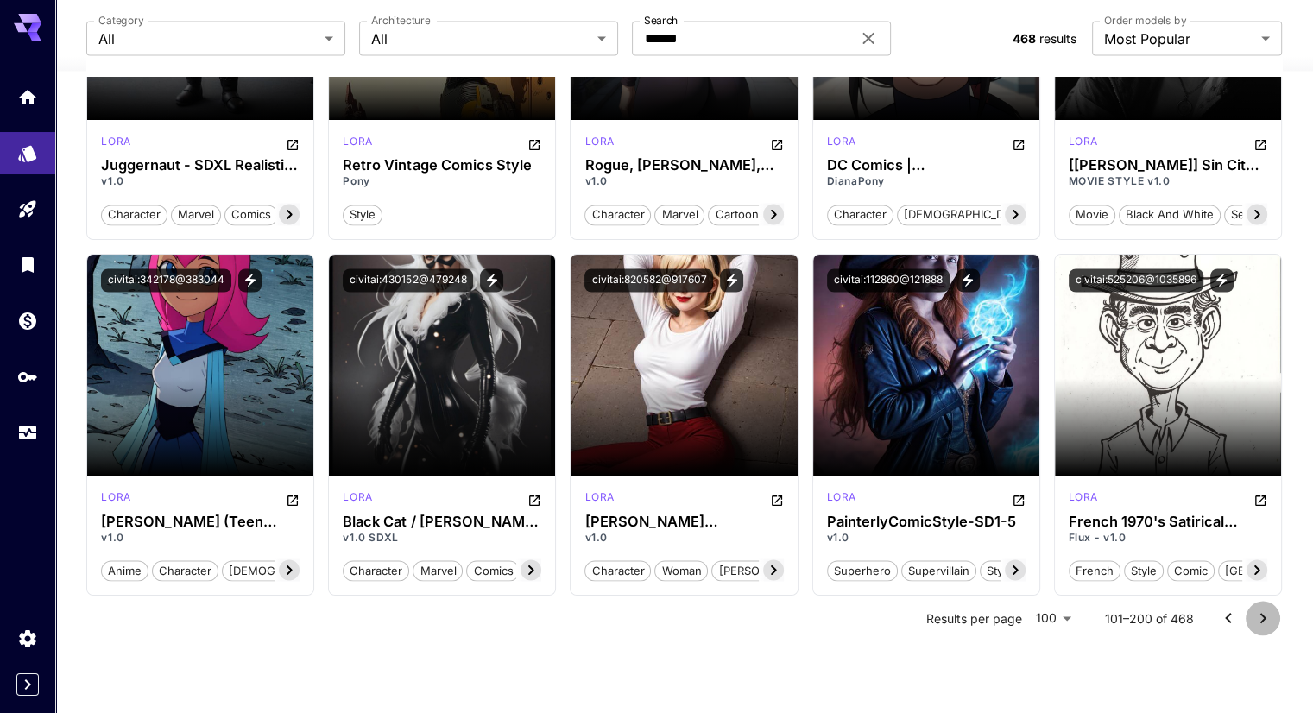
click at [1253, 614] on icon "Go to next page" at bounding box center [1263, 618] width 21 height 21
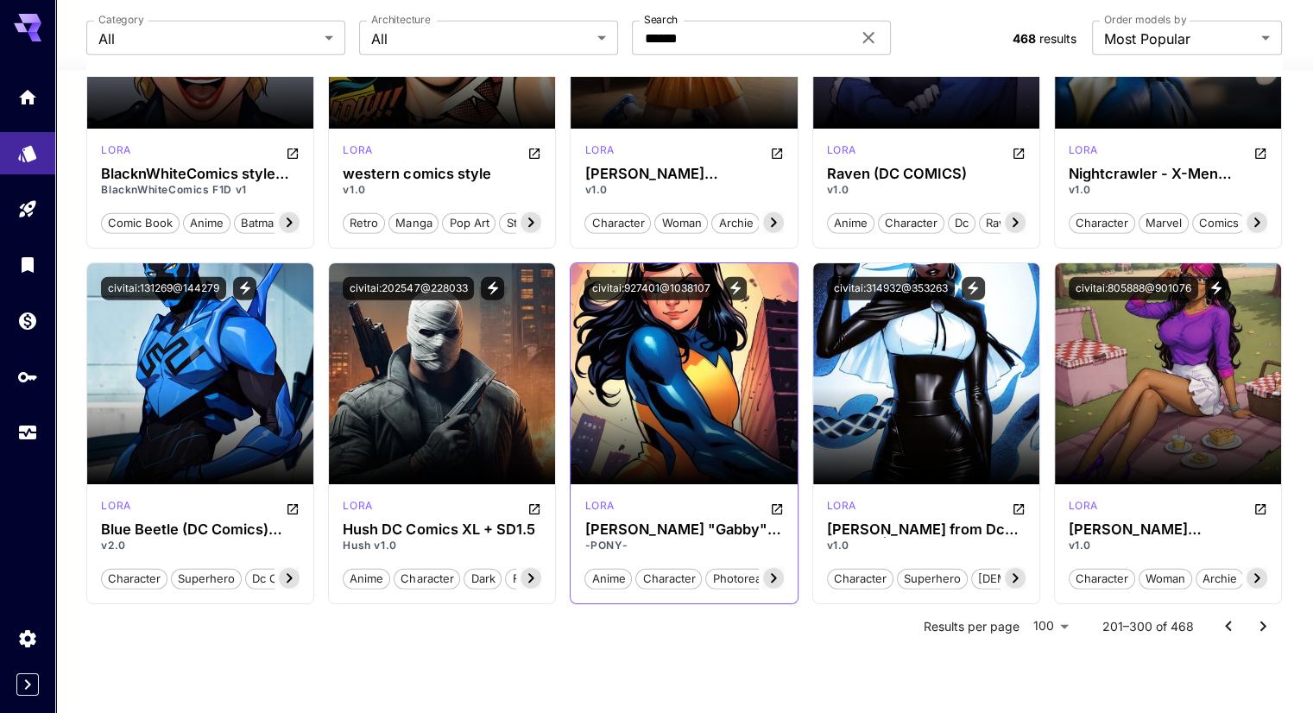
scroll to position [10904, 0]
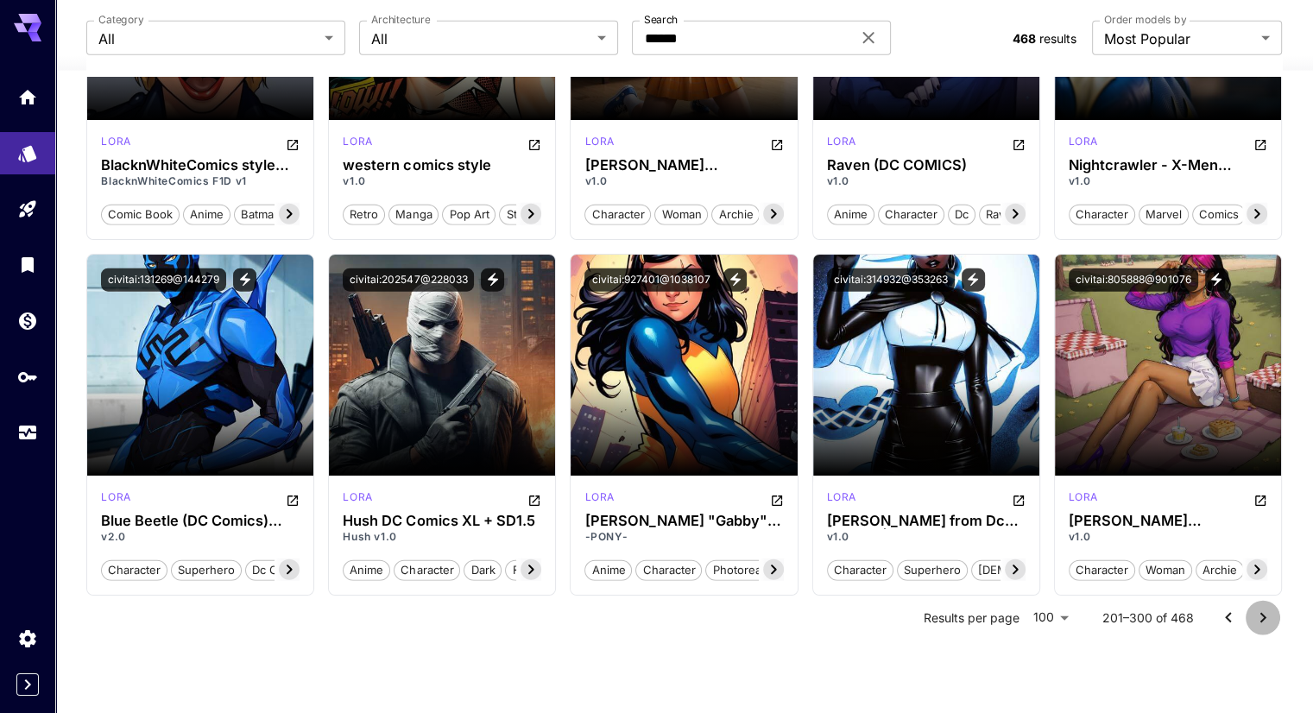
click at [1257, 616] on icon "Go to next page" at bounding box center [1263, 618] width 21 height 21
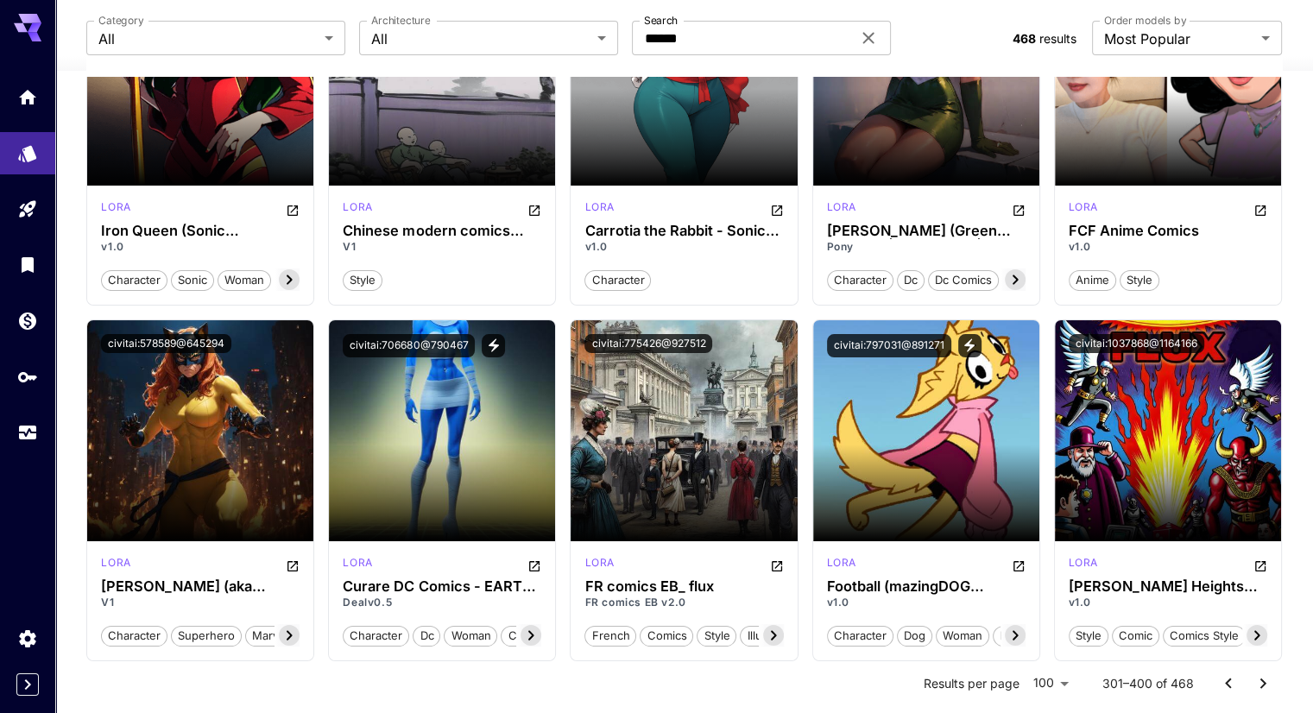
scroll to position [6724, 0]
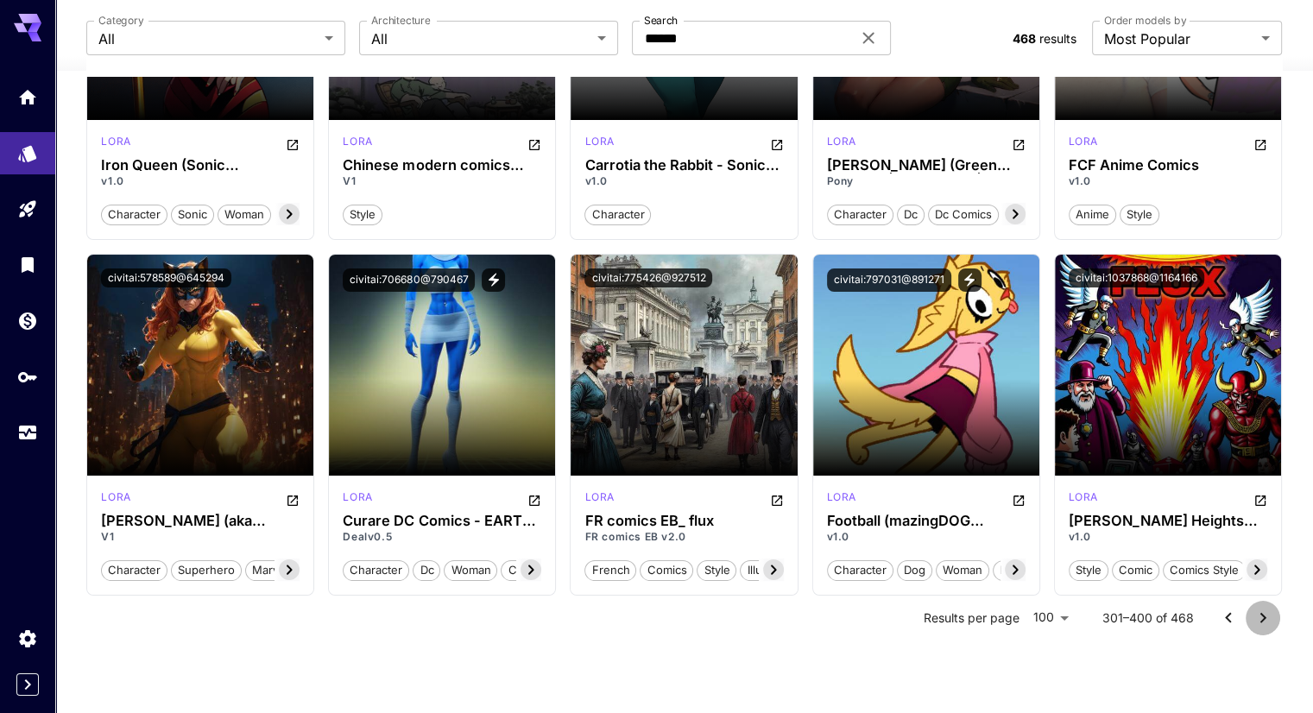
click at [1260, 619] on icon "Go to next page" at bounding box center [1263, 618] width 21 height 21
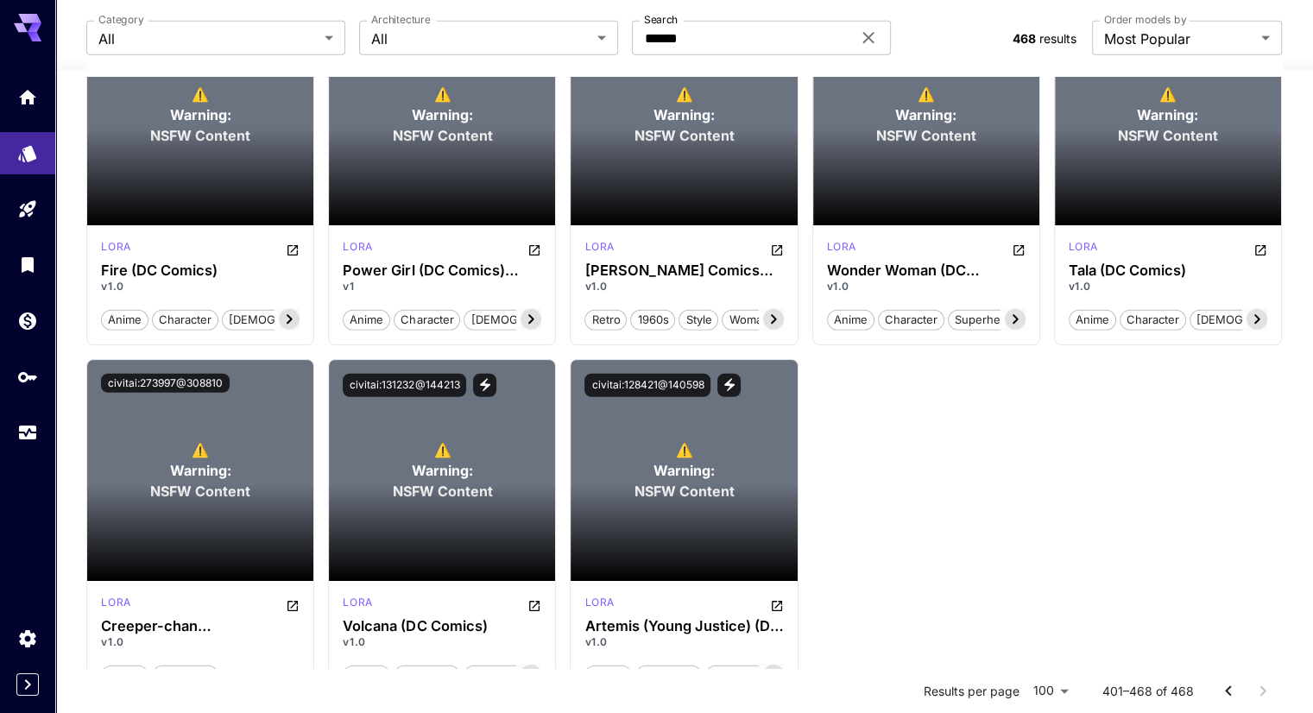
scroll to position [4595, 0]
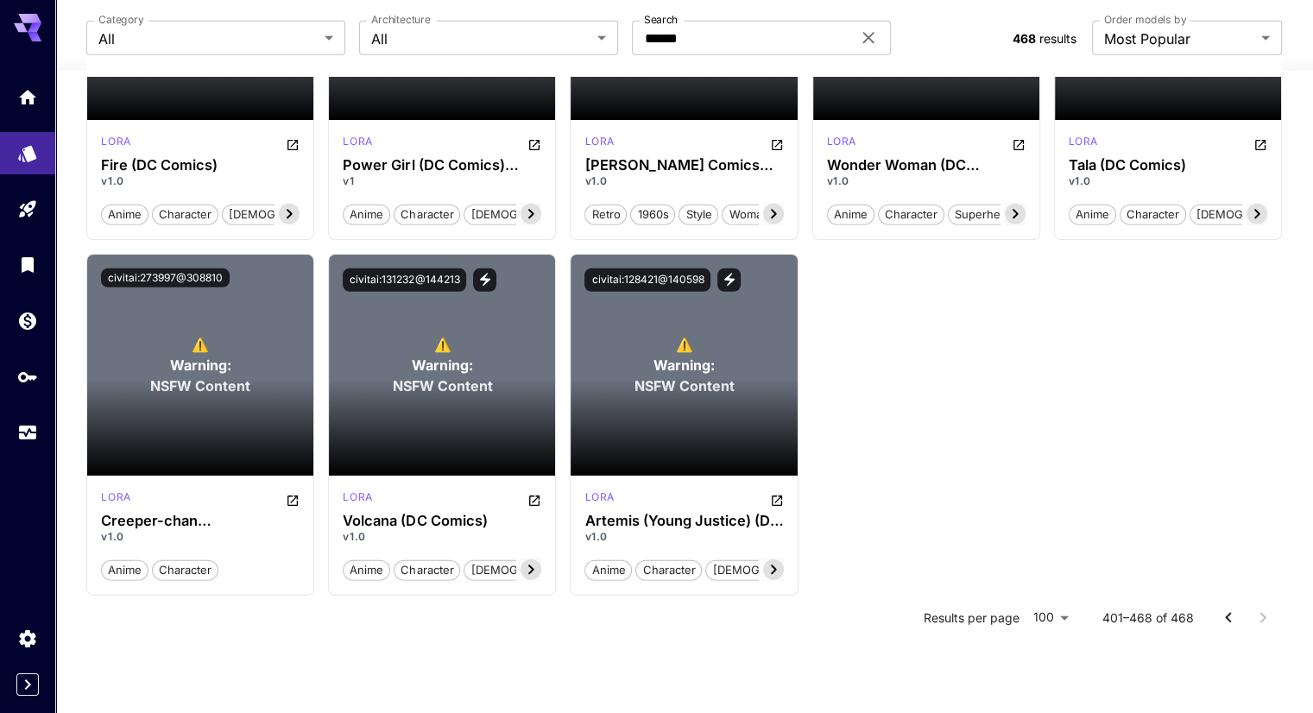
click at [1231, 619] on icon "Go to previous page" at bounding box center [1228, 618] width 21 height 21
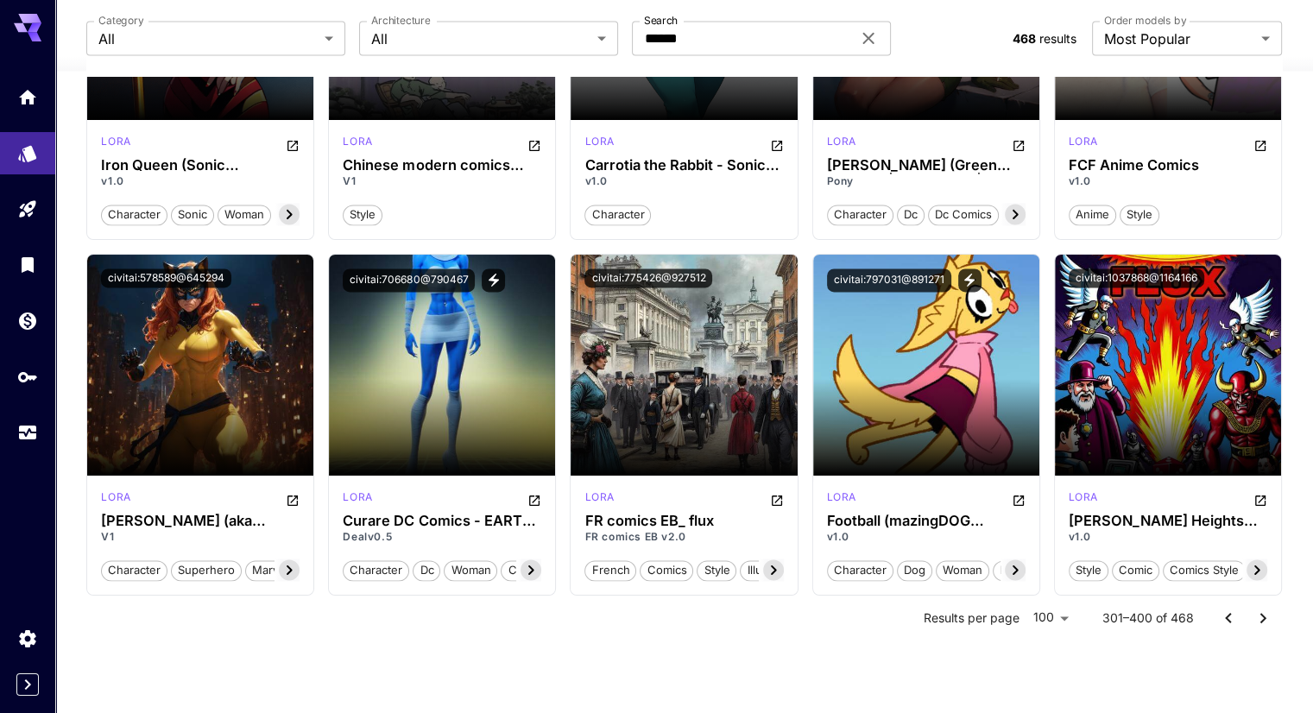
scroll to position [8822, 0]
click at [1226, 621] on icon "Go to previous page" at bounding box center [1228, 618] width 21 height 21
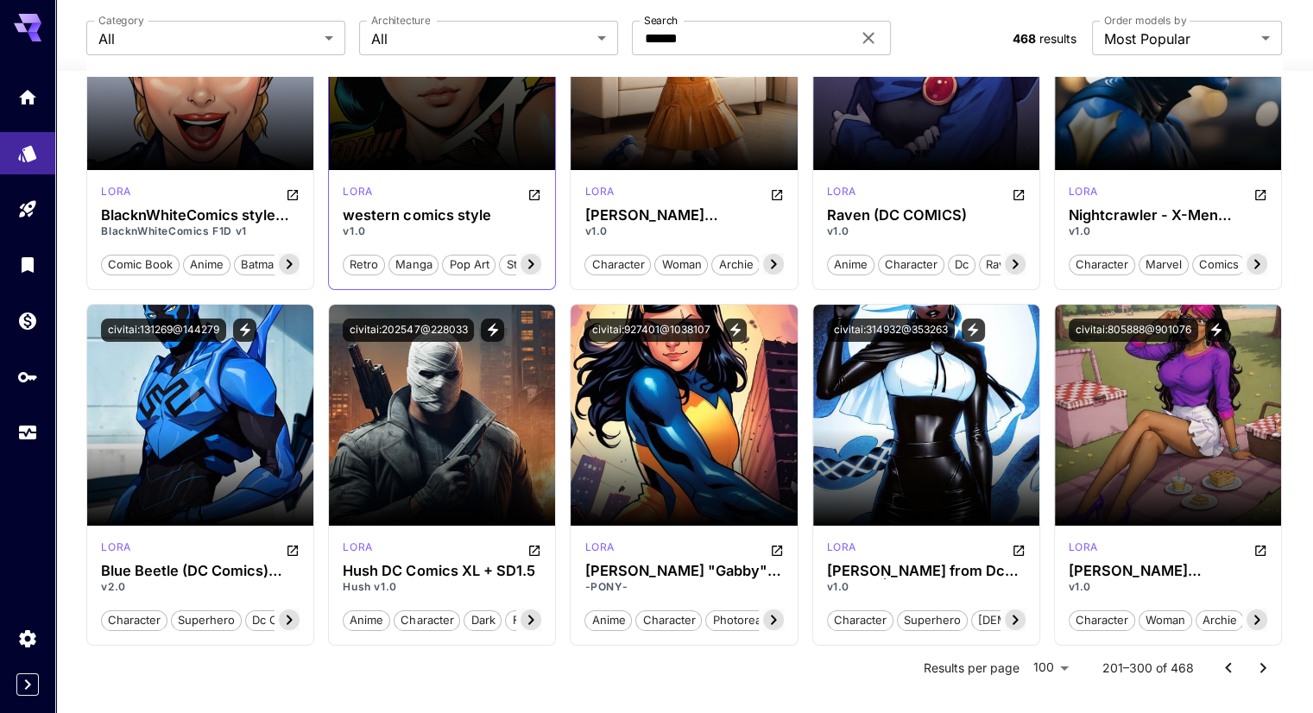
scroll to position [6708, 0]
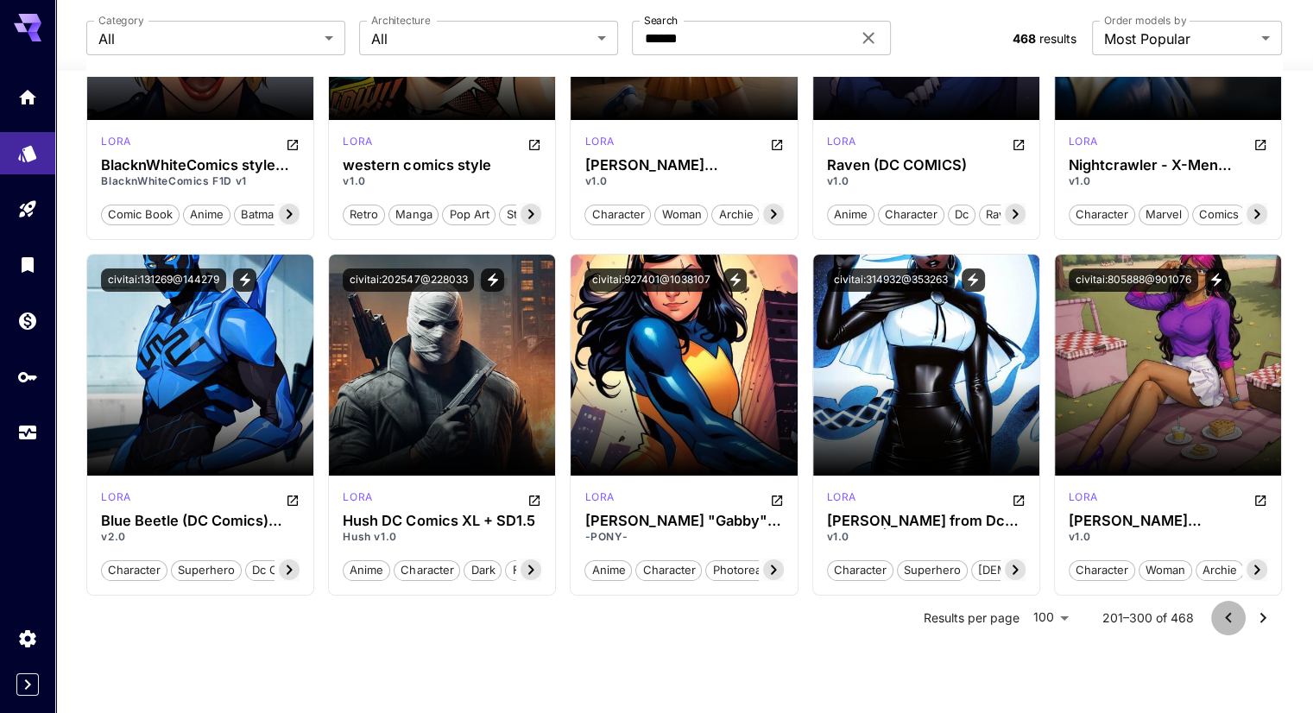
click at [1229, 619] on icon "Go to previous page" at bounding box center [1228, 618] width 21 height 21
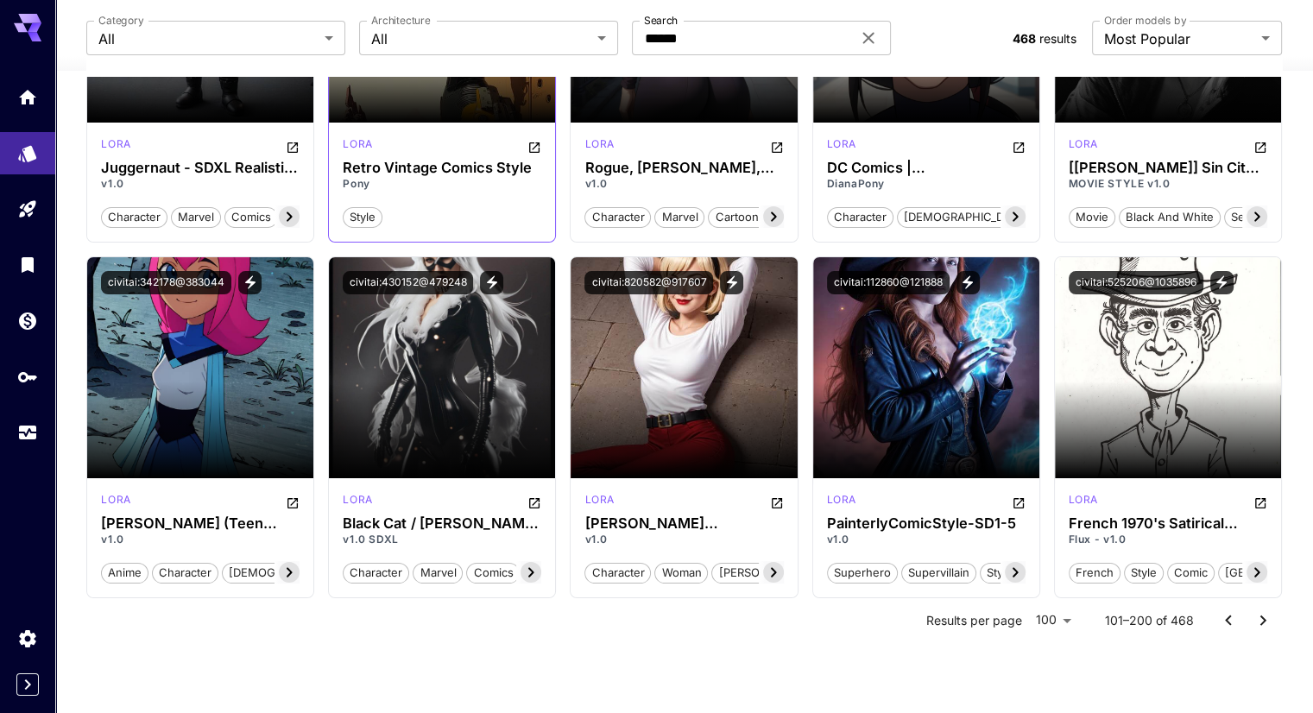
scroll to position [6724, 0]
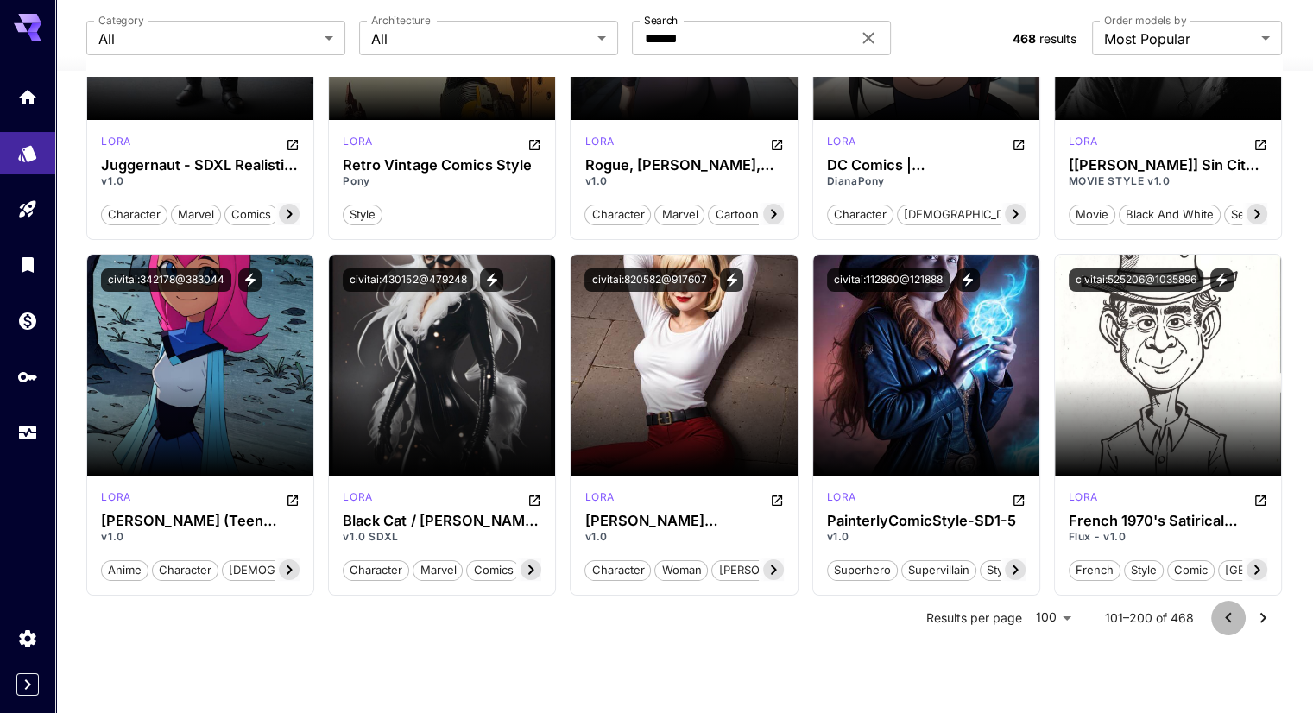
click at [1226, 610] on icon "Go to previous page" at bounding box center [1228, 618] width 21 height 21
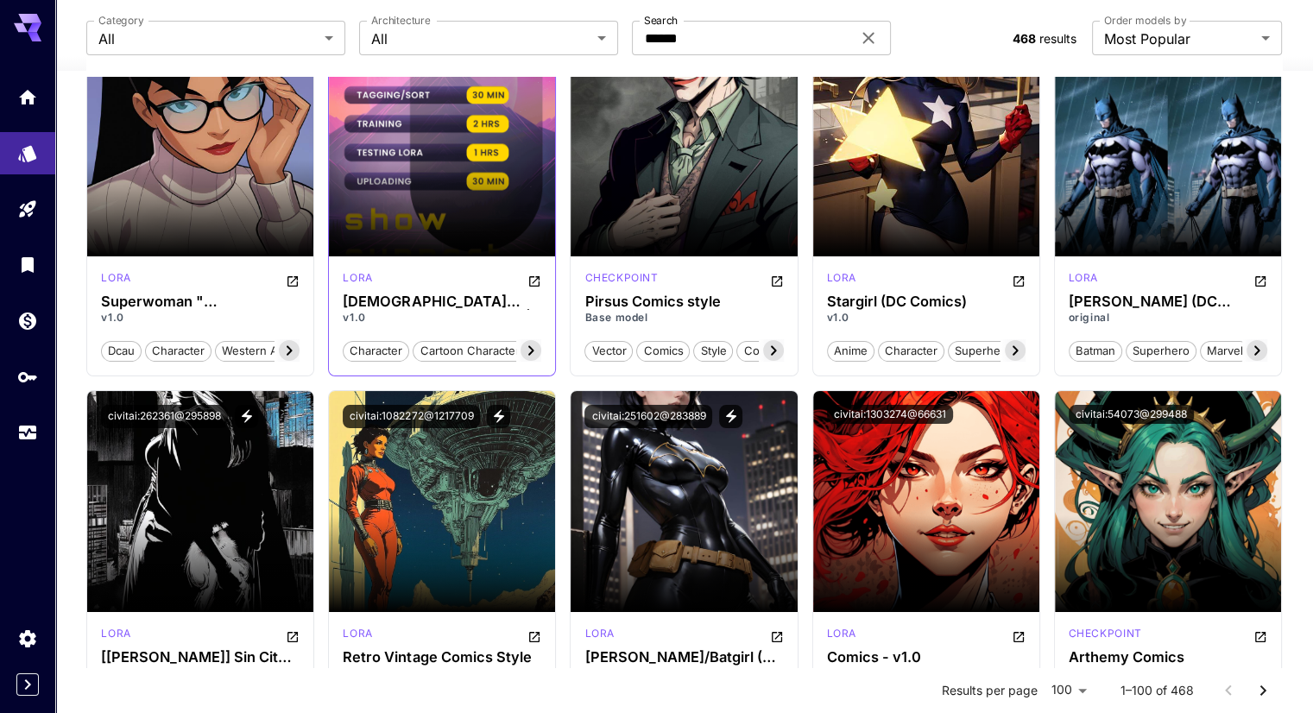
scroll to position [6983, 0]
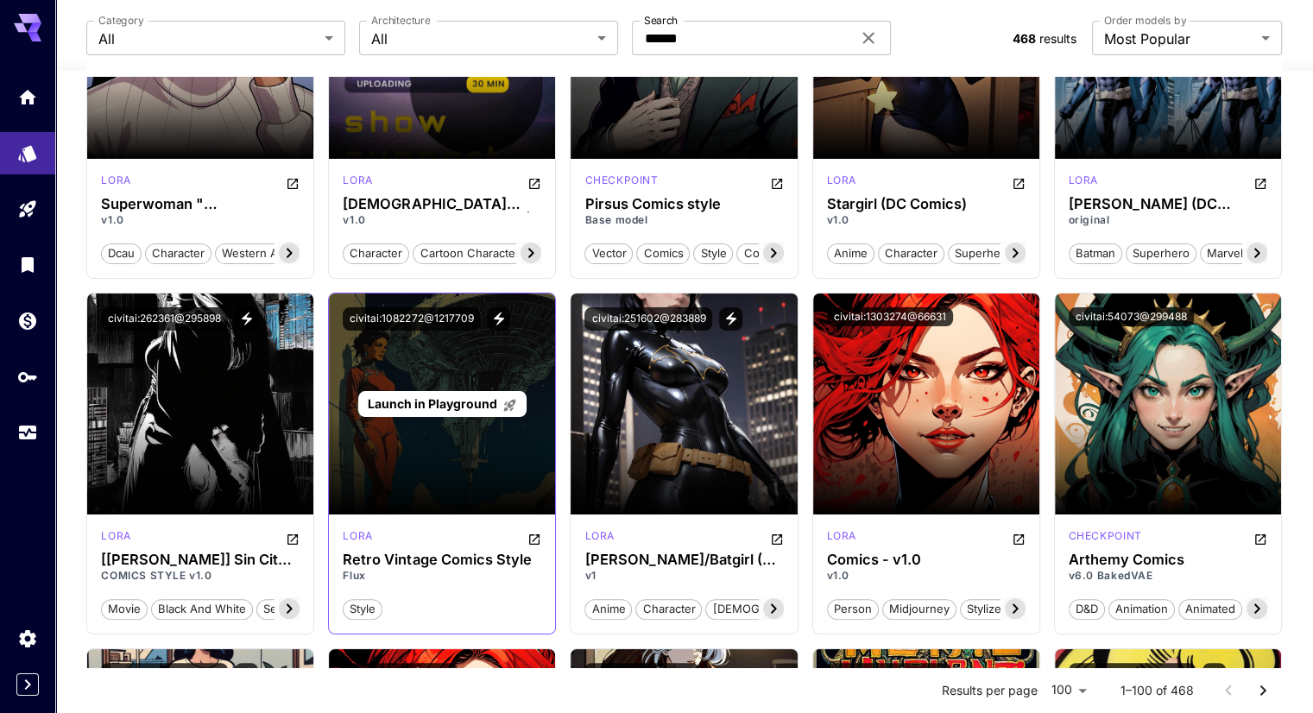
click at [435, 402] on span "Launch in Playground" at bounding box center [433, 403] width 130 height 15
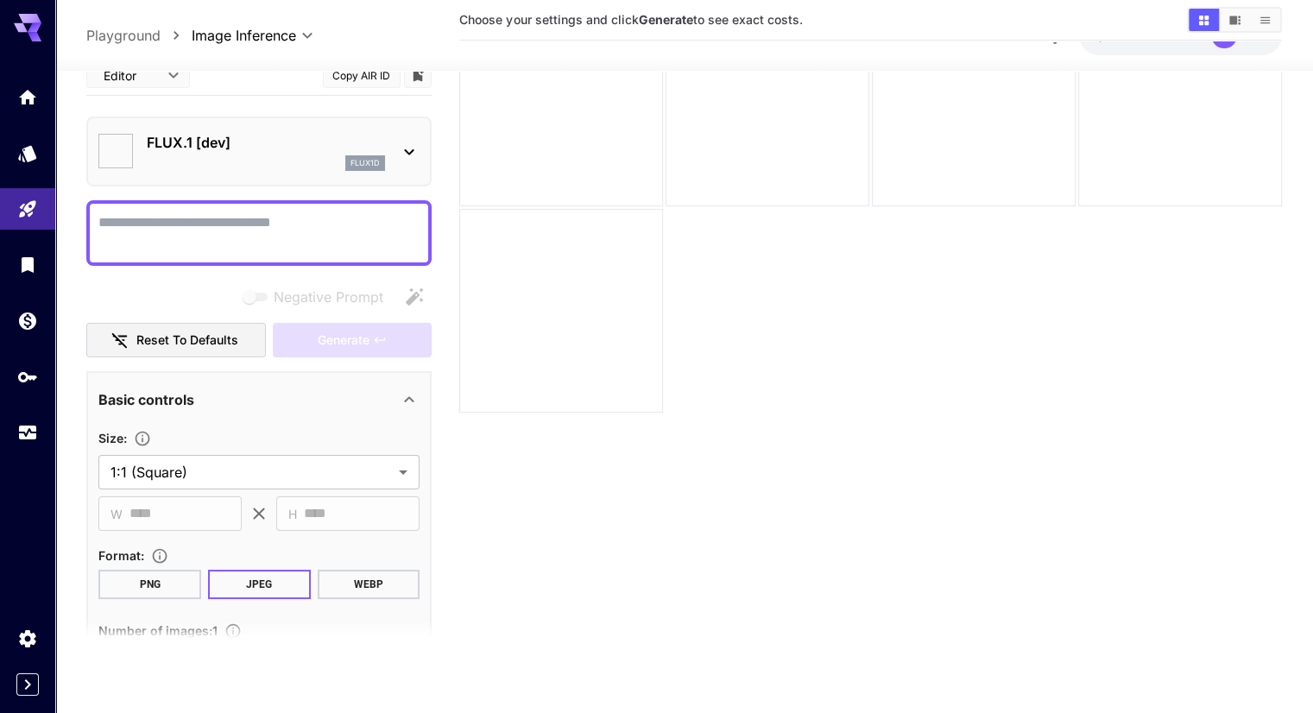
type input "**********"
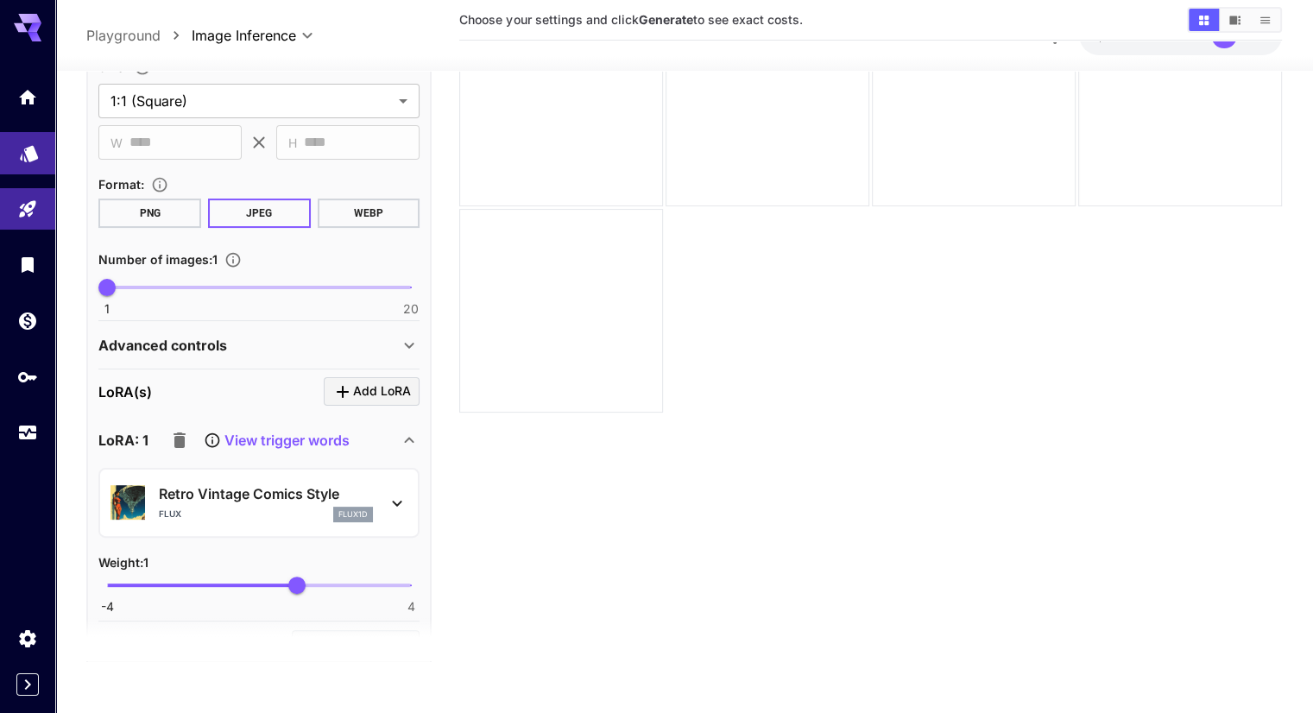
scroll to position [303, 0]
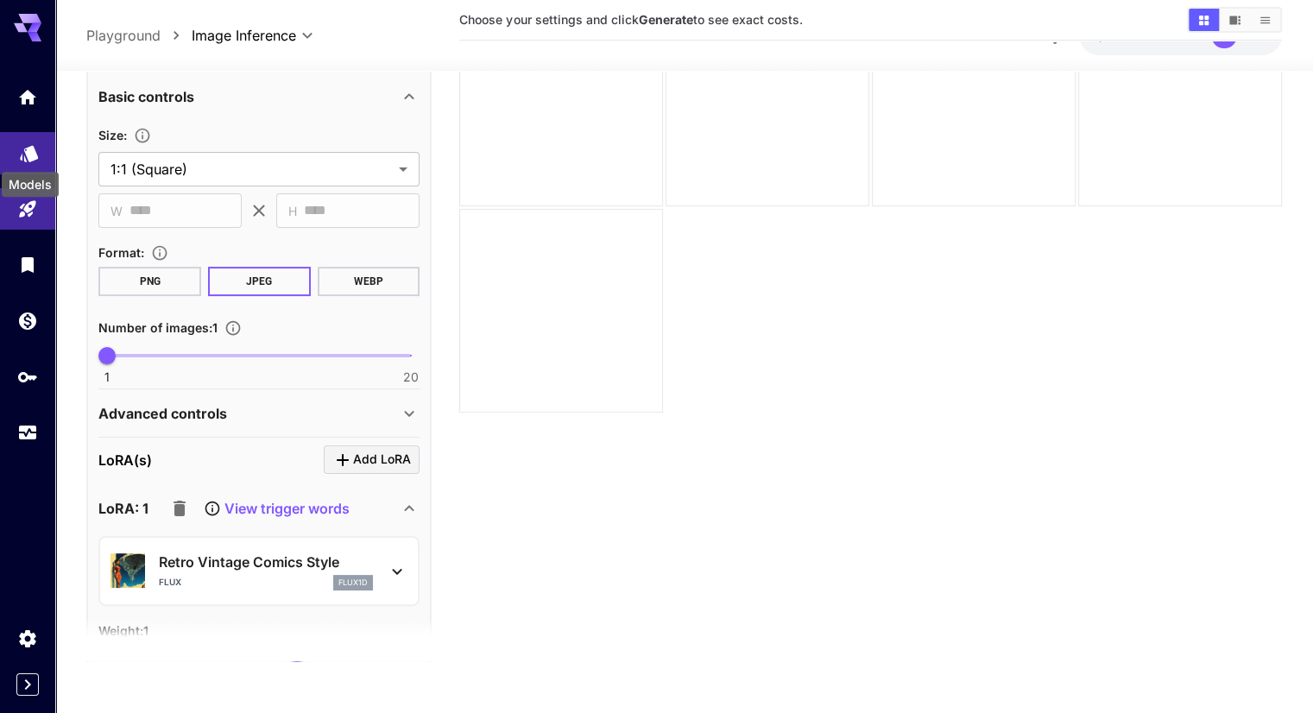
click at [27, 149] on icon "Models" at bounding box center [29, 148] width 18 height 16
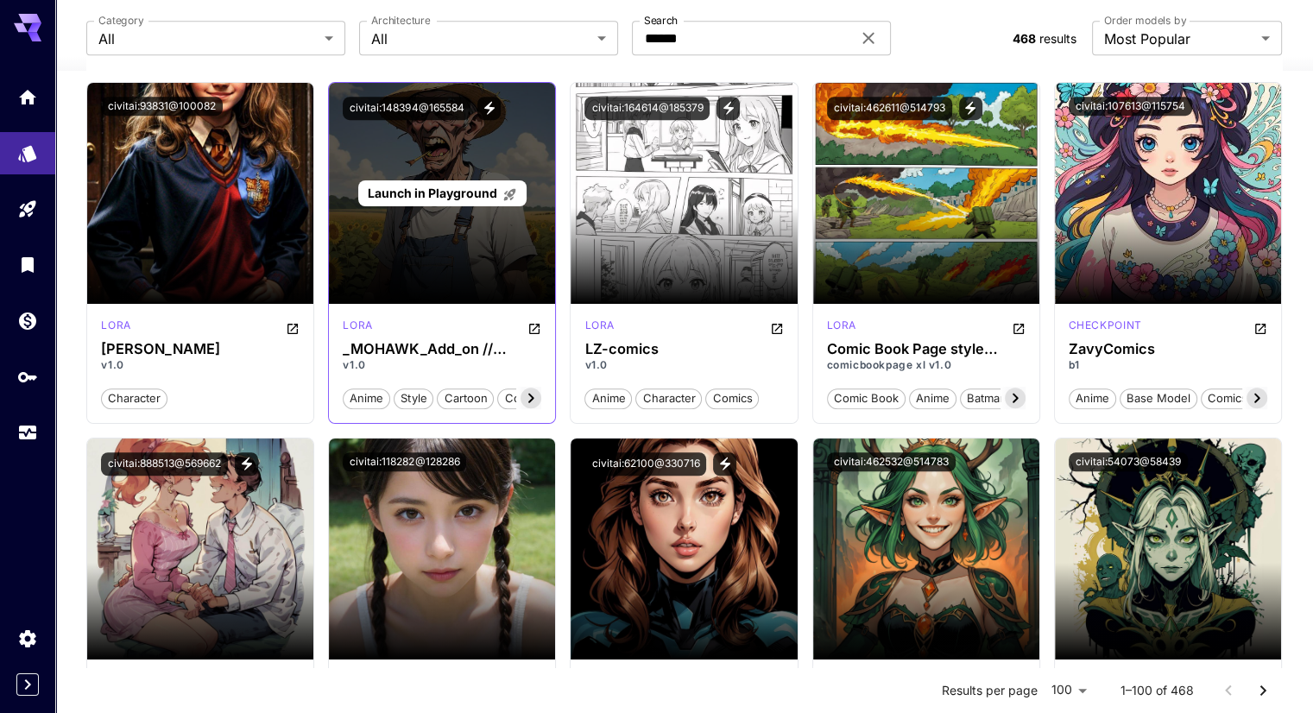
scroll to position [1209, 0]
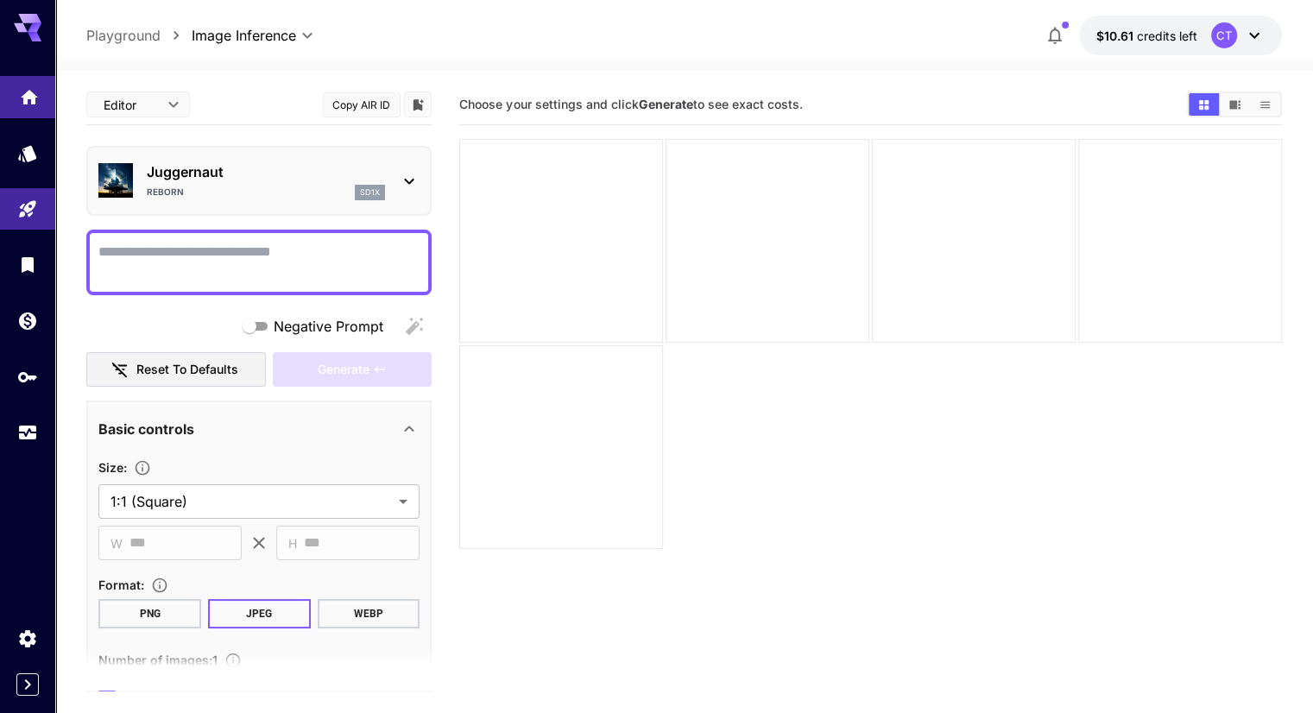
click at [46, 104] on link at bounding box center [27, 97] width 55 height 42
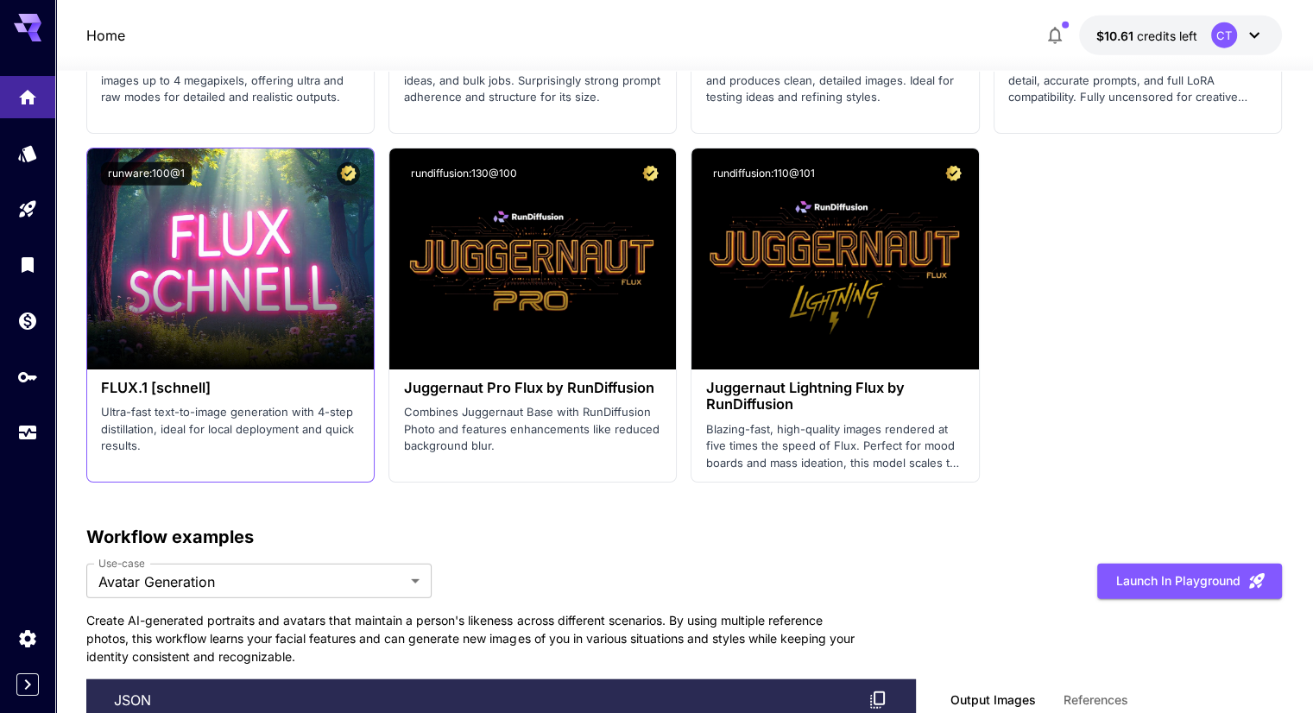
scroll to position [4489, 0]
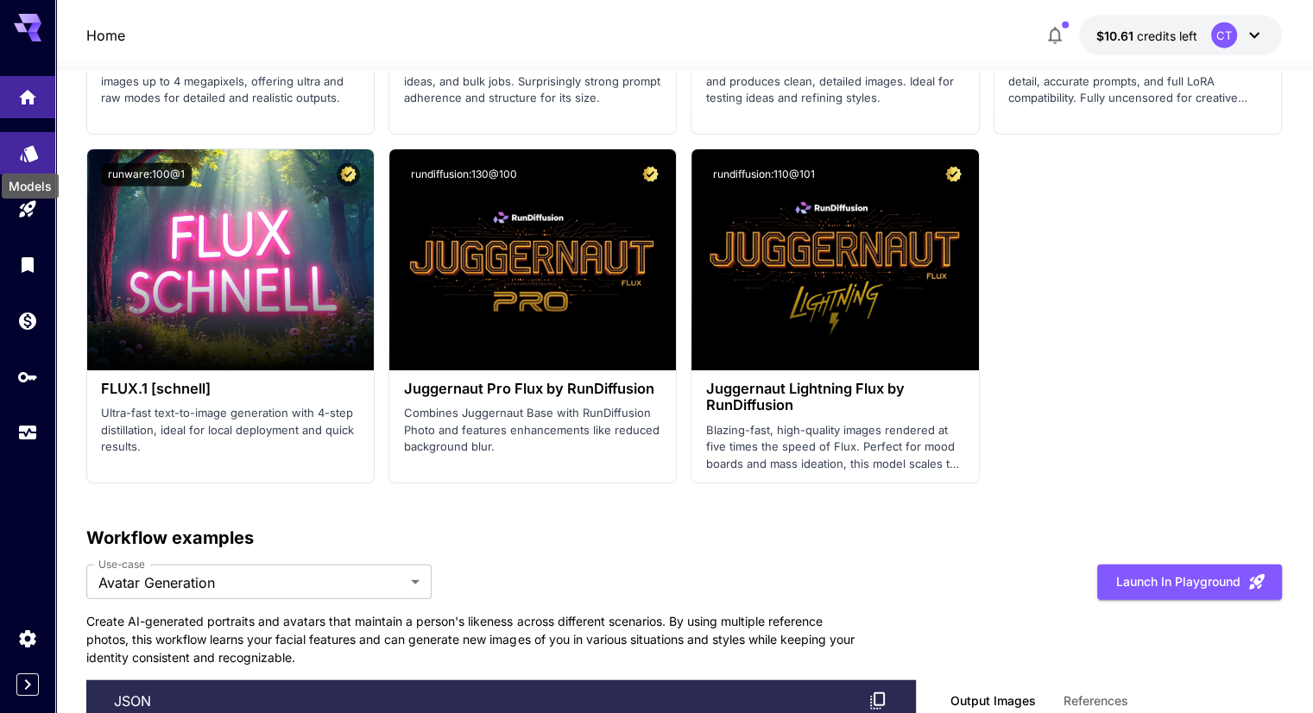
click at [24, 145] on icon "Models" at bounding box center [29, 147] width 21 height 21
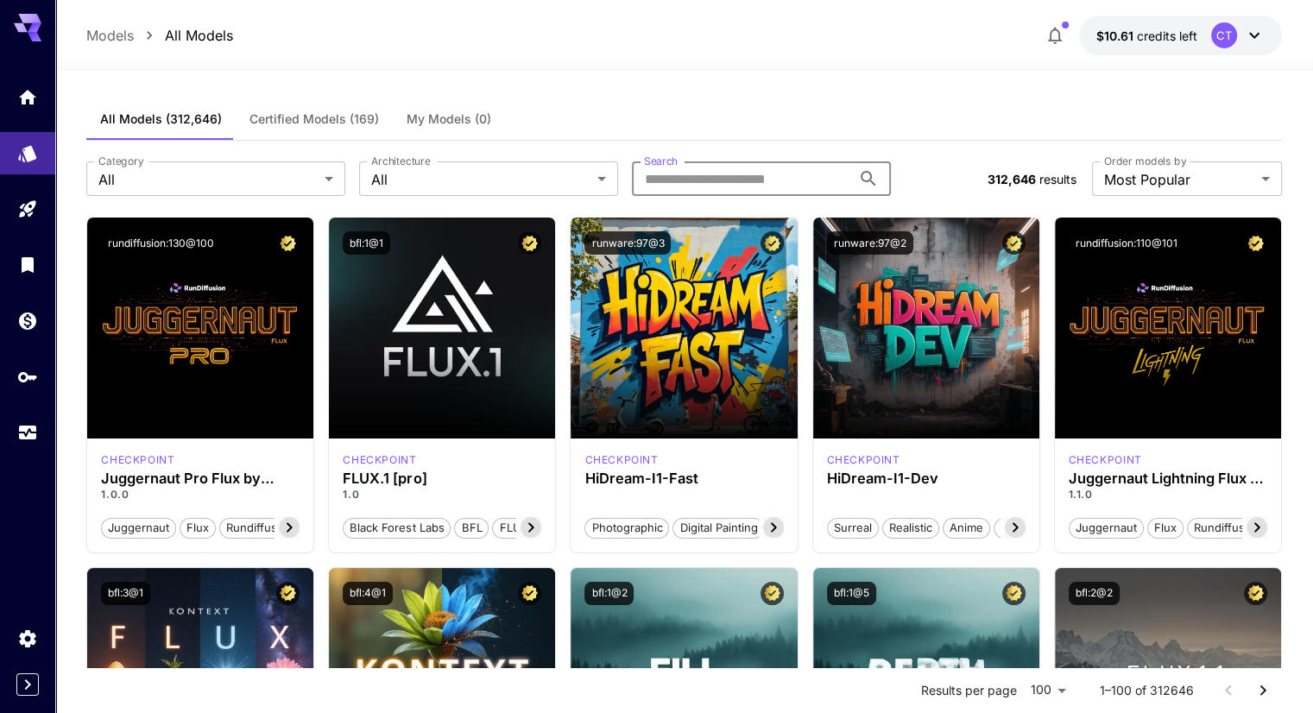
click at [701, 170] on input "Search" at bounding box center [741, 178] width 219 height 35
type input "******"
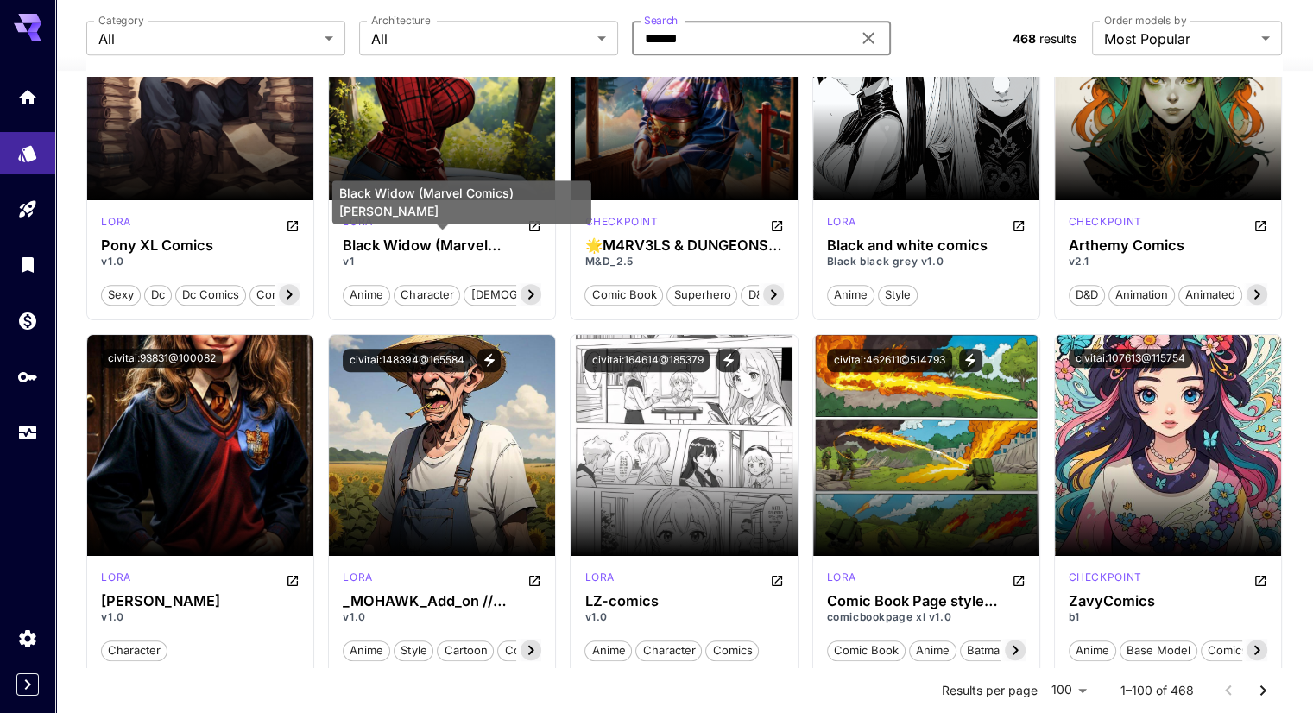
scroll to position [1036, 0]
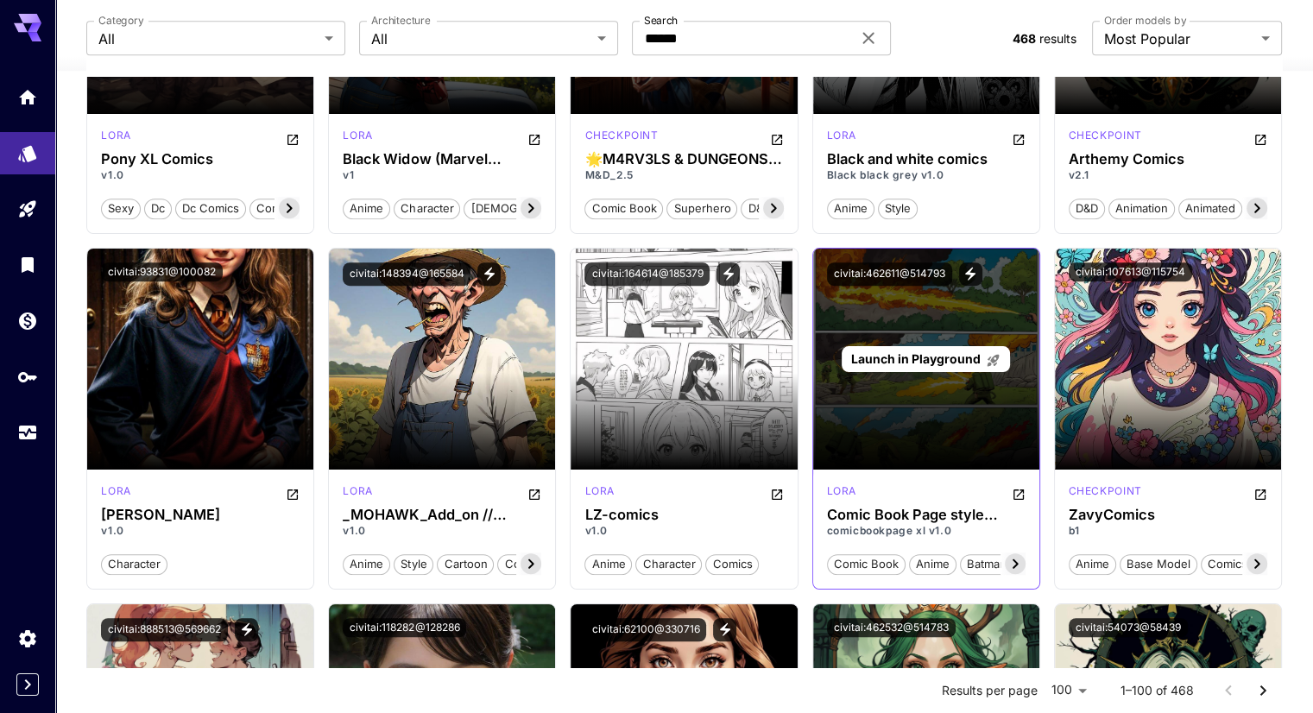
click at [939, 355] on span "Launch in Playground" at bounding box center [916, 358] width 130 height 15
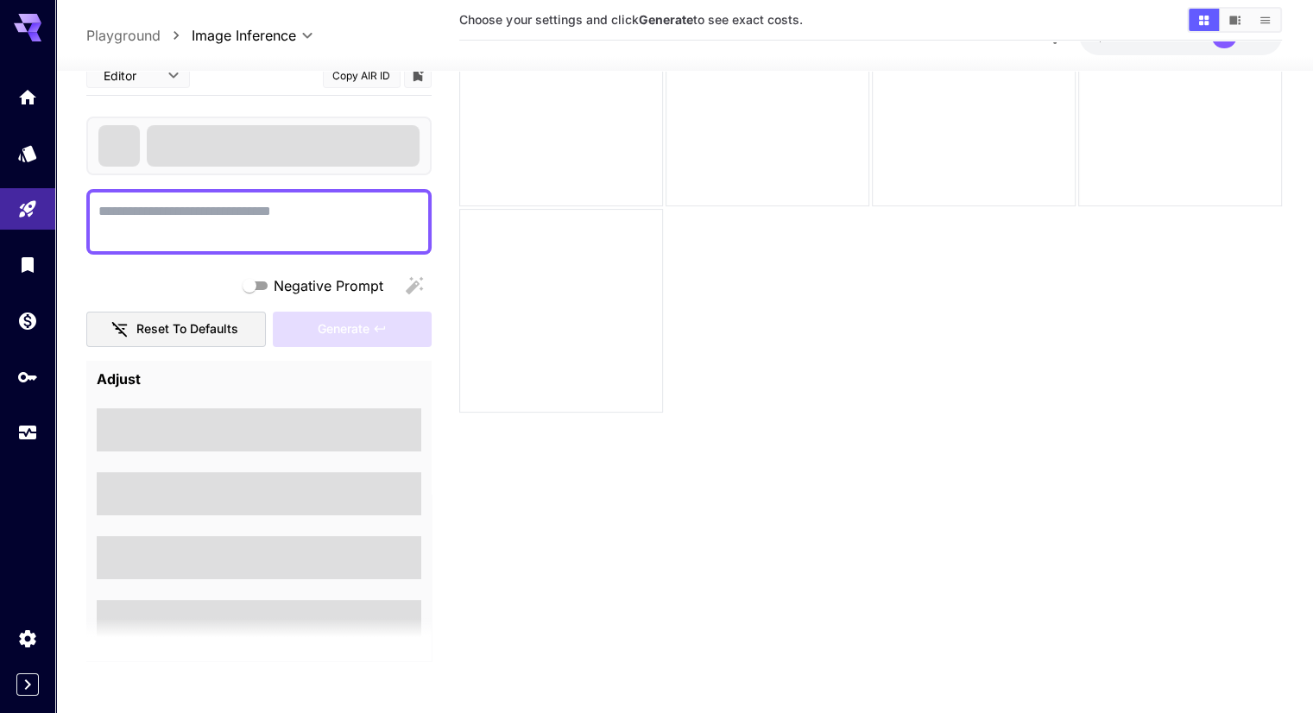
scroll to position [136, 0]
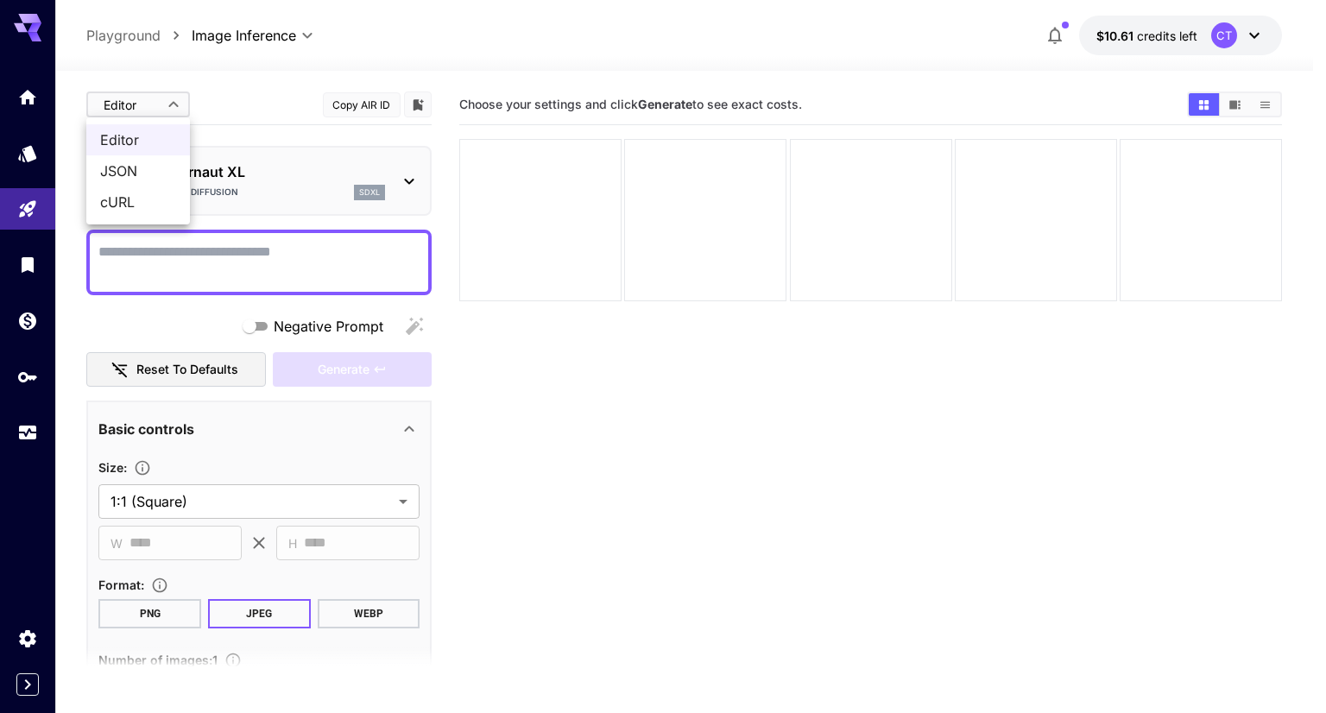
click at [178, 92] on body "**********" at bounding box center [663, 425] width 1326 height 850
click at [137, 201] on span "cURL" at bounding box center [138, 202] width 76 height 21
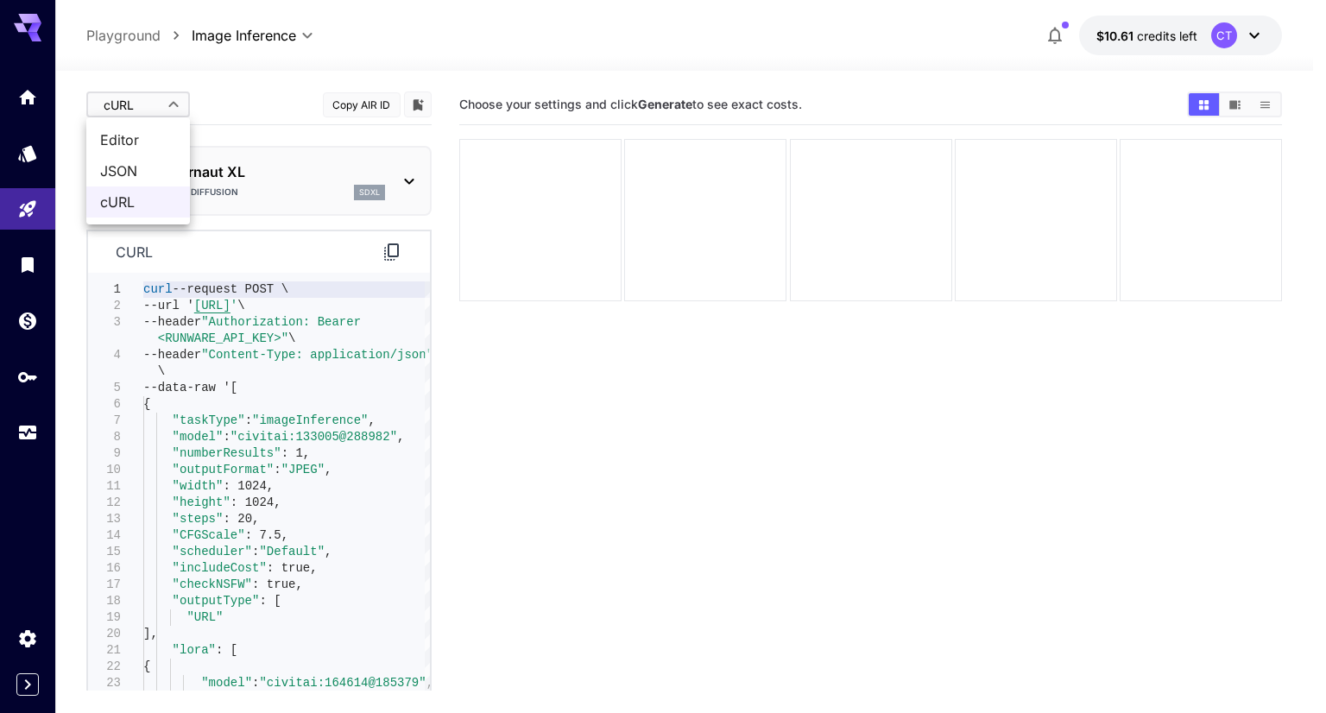
click at [149, 104] on body "**********" at bounding box center [663, 425] width 1326 height 850
click at [148, 131] on span "Editor" at bounding box center [138, 140] width 76 height 21
type input "****"
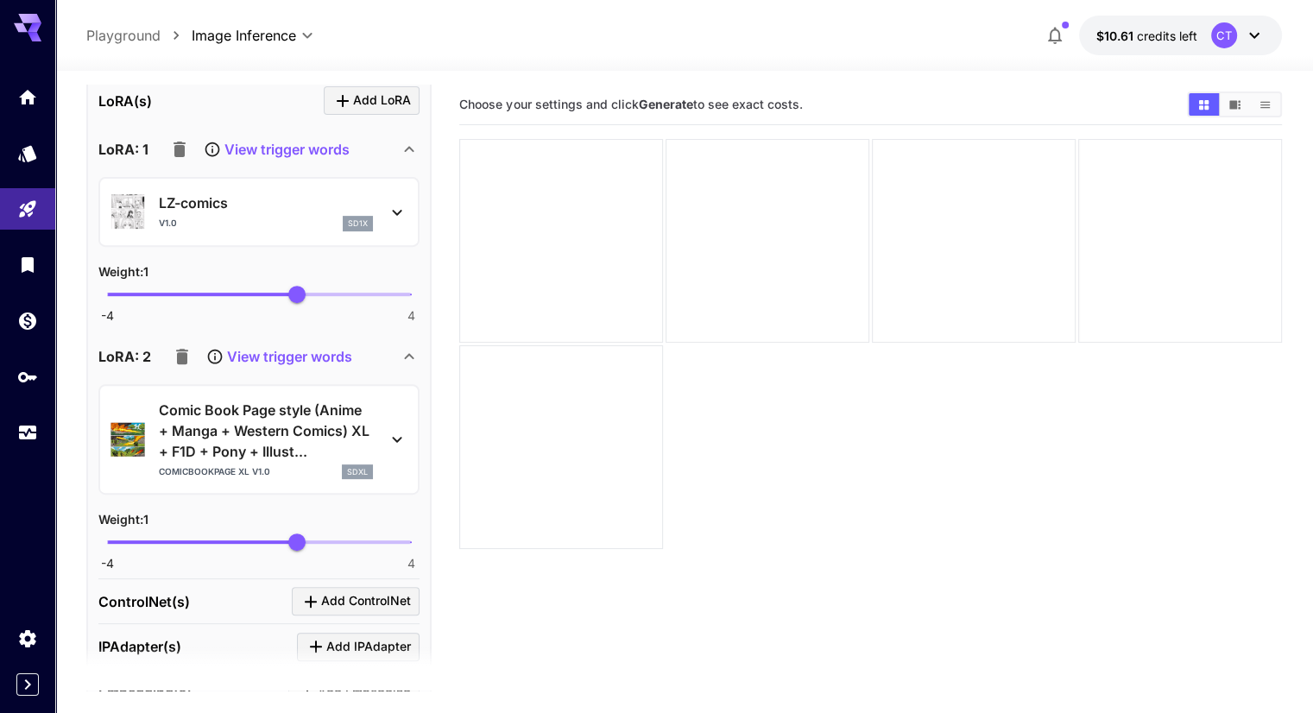
scroll to position [691, 0]
click at [178, 150] on icon "button" at bounding box center [180, 150] width 12 height 16
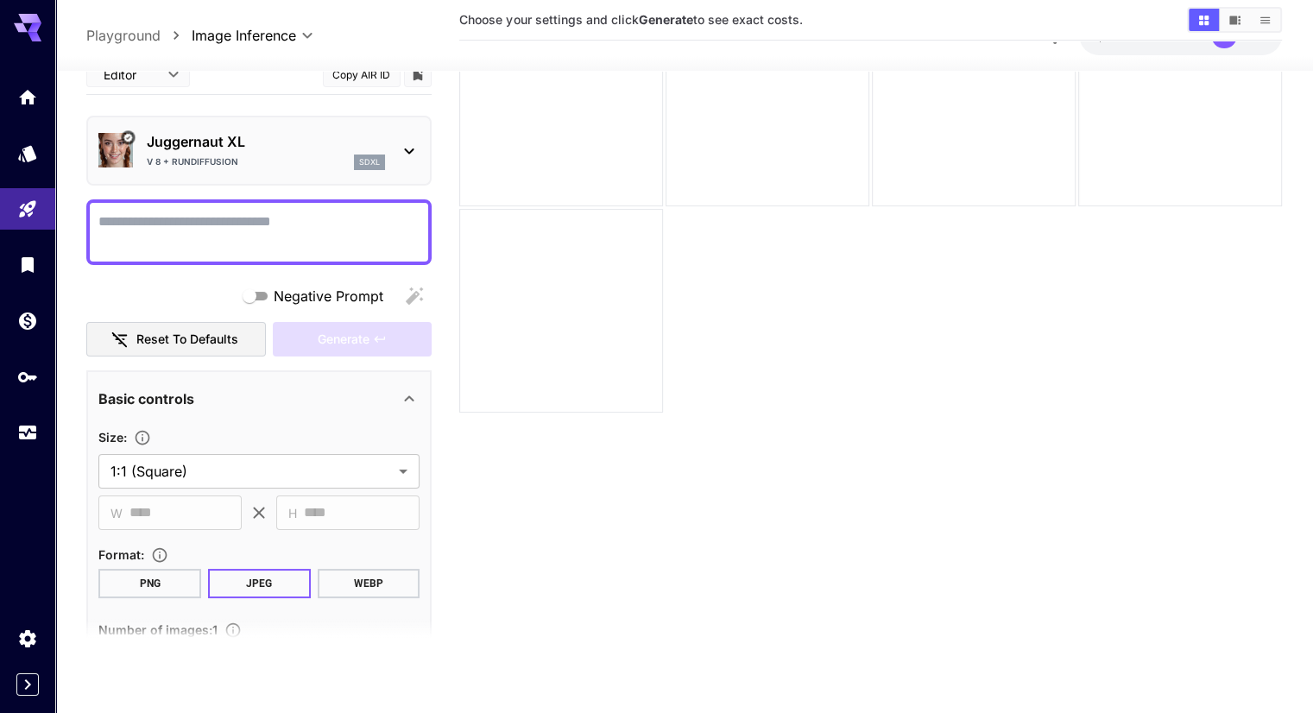
scroll to position [0, 0]
click at [161, 232] on textarea "Negative Prompt" at bounding box center [258, 232] width 321 height 41
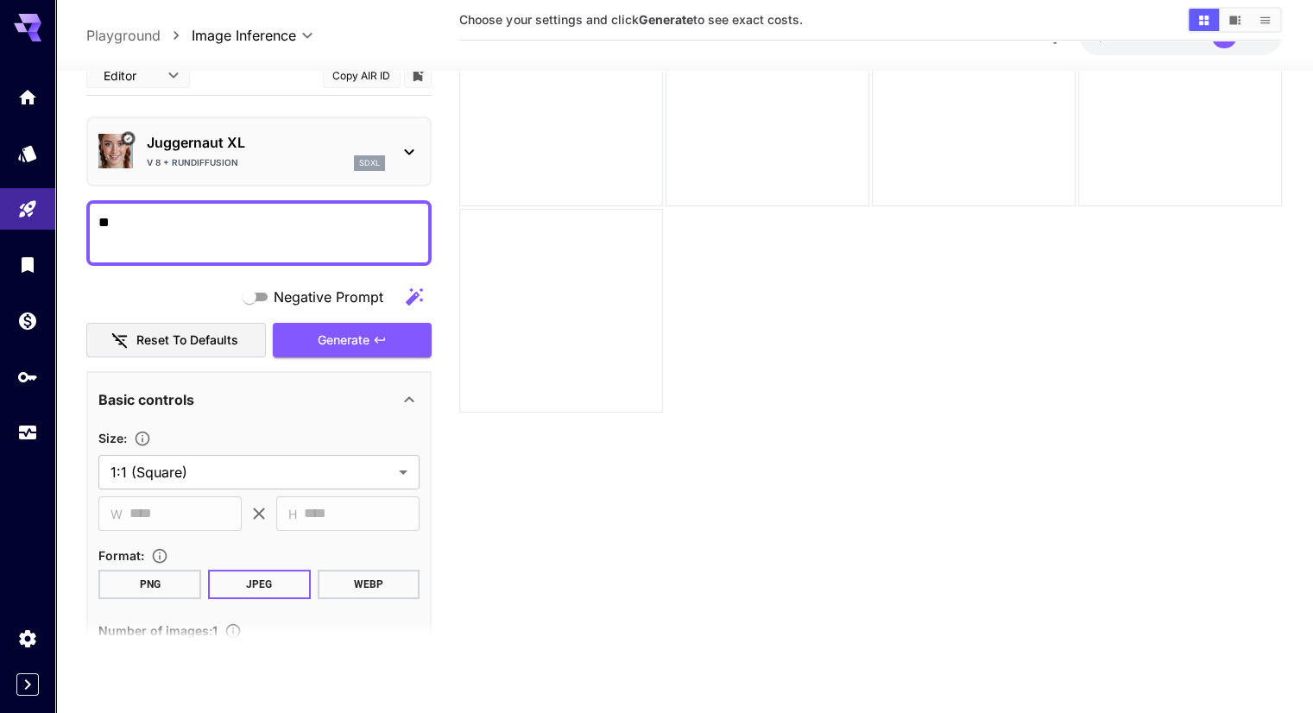
type textarea "*"
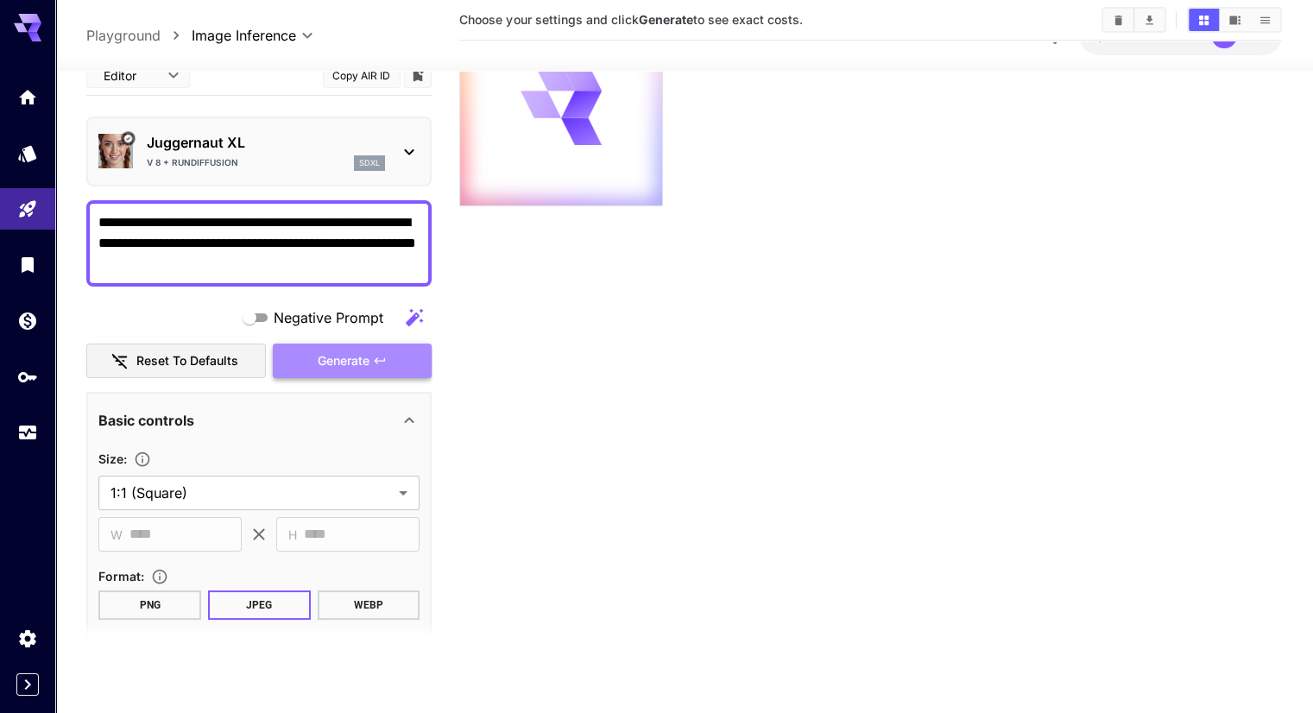
click at [319, 351] on span "Generate" at bounding box center [344, 362] width 52 height 22
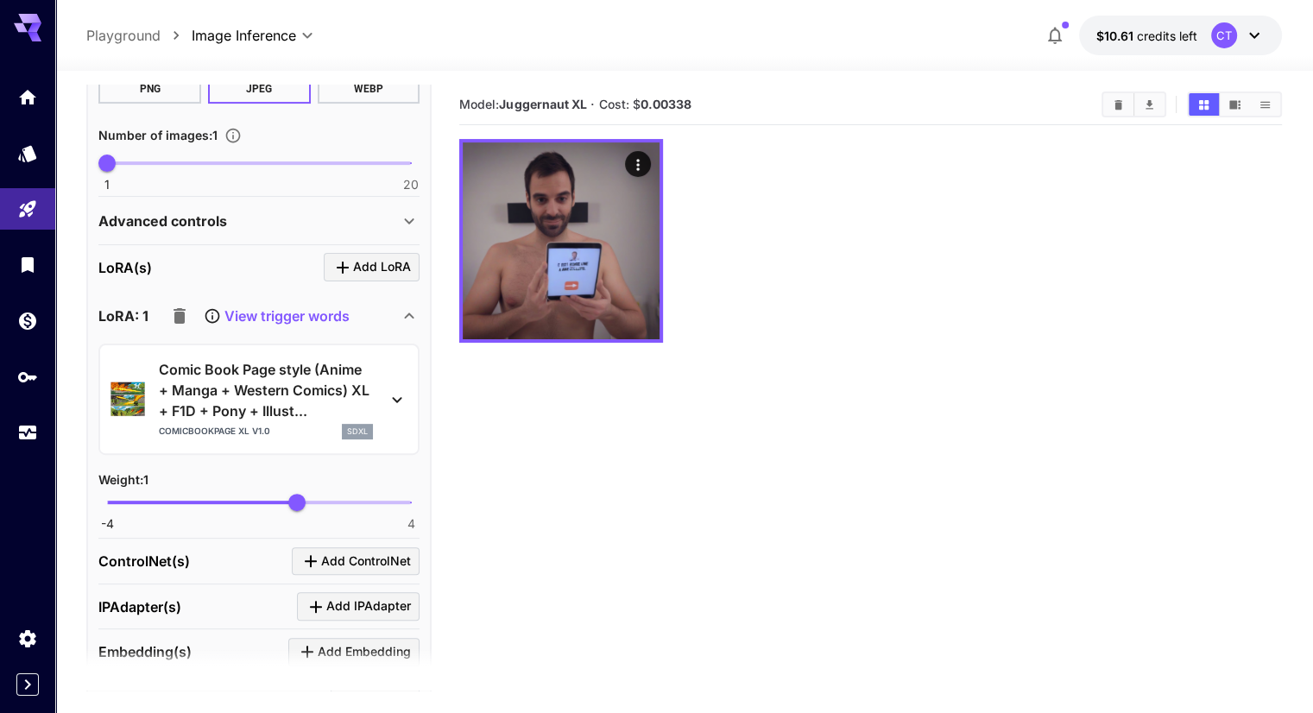
scroll to position [604, 0]
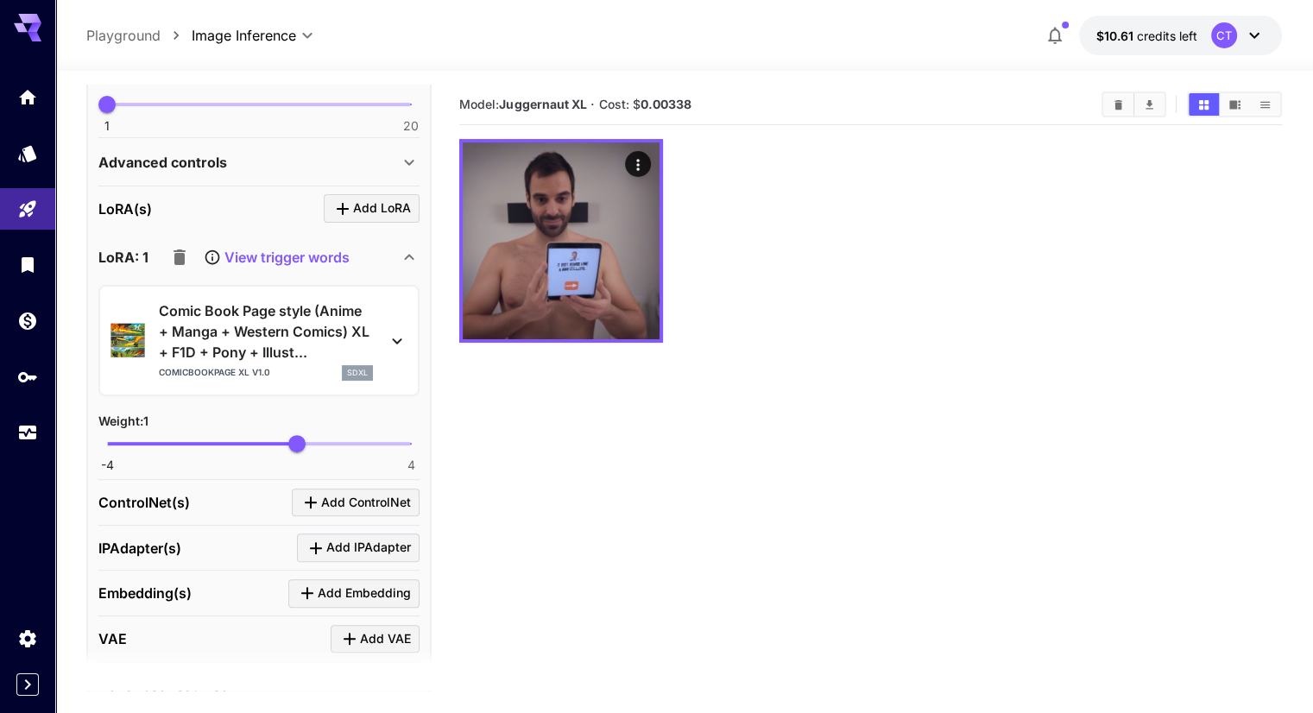
click at [298, 251] on p "View trigger words" at bounding box center [286, 257] width 125 height 21
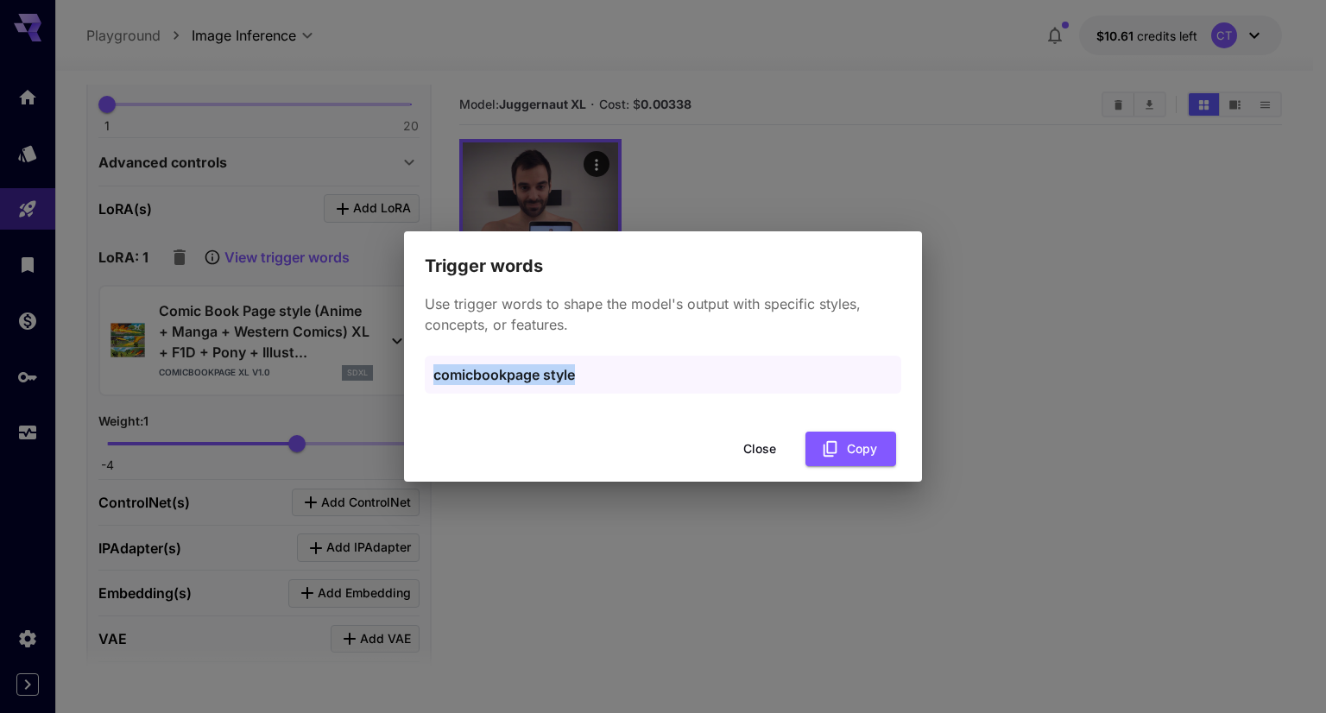
drag, startPoint x: 587, startPoint y: 377, endPoint x: 432, endPoint y: 376, distance: 155.4
click at [432, 376] on div "comicbookpage style" at bounding box center [663, 375] width 477 height 38
copy p "comicbookpage style"
click at [836, 443] on icon "button" at bounding box center [831, 449] width 14 height 16
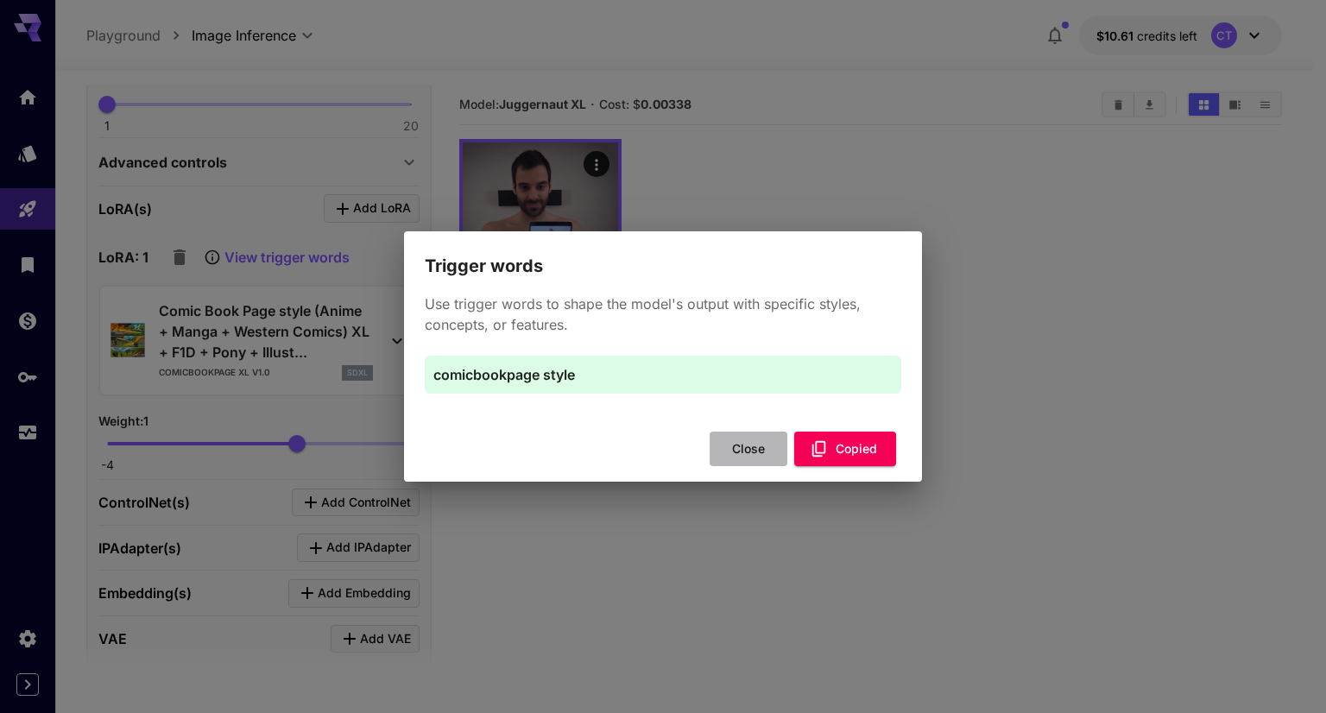
click at [756, 447] on button "Close" at bounding box center [749, 449] width 78 height 35
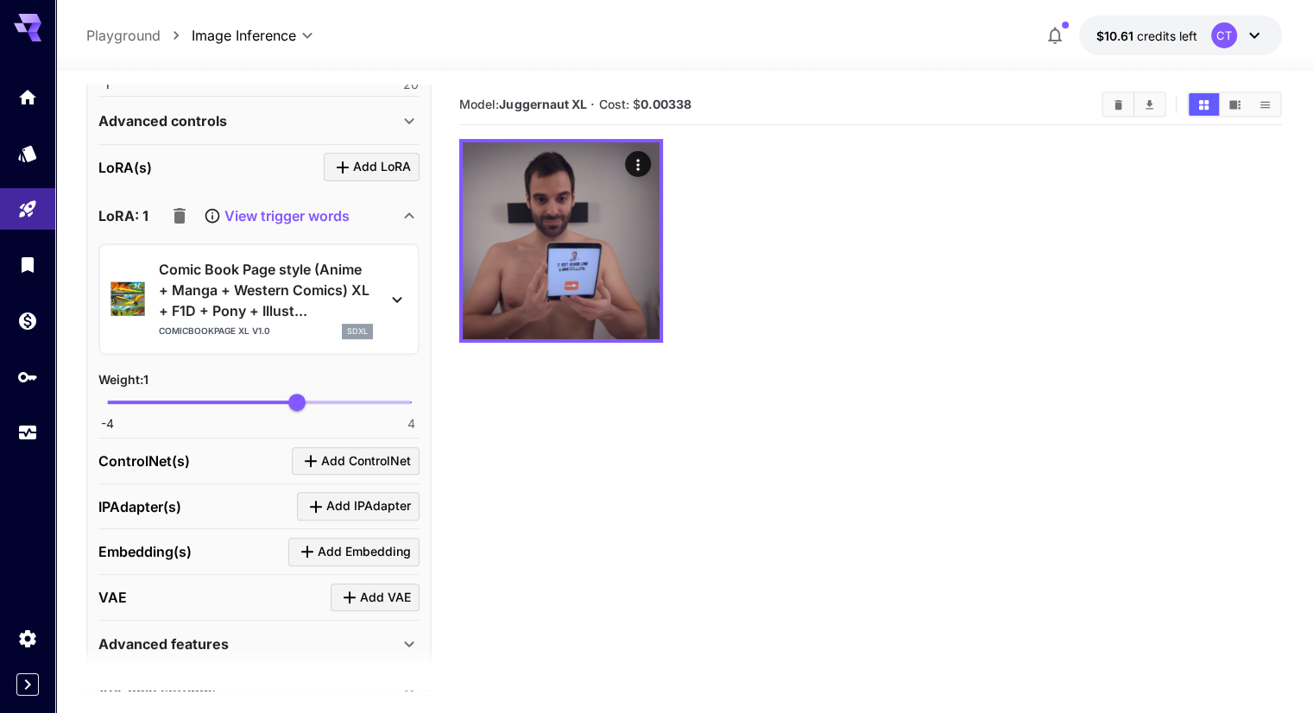
scroll to position [708, 0]
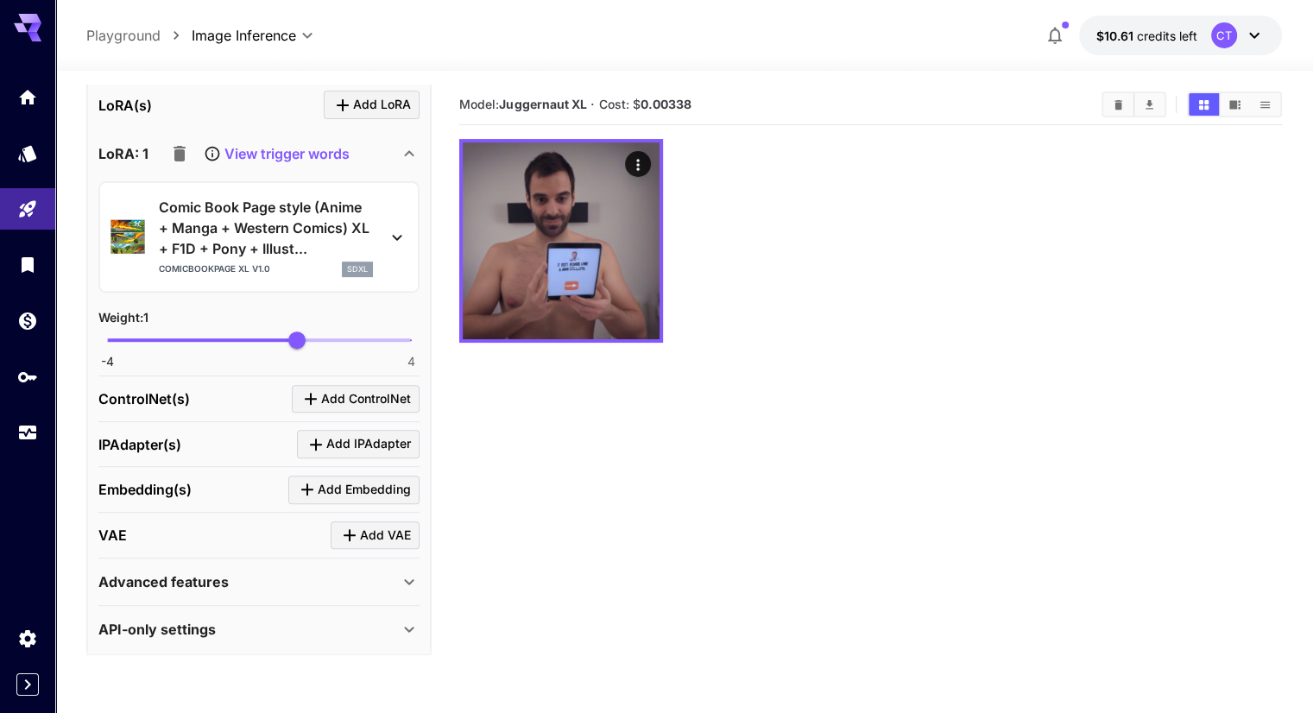
click at [394, 620] on div "API-only settings" at bounding box center [248, 629] width 300 height 21
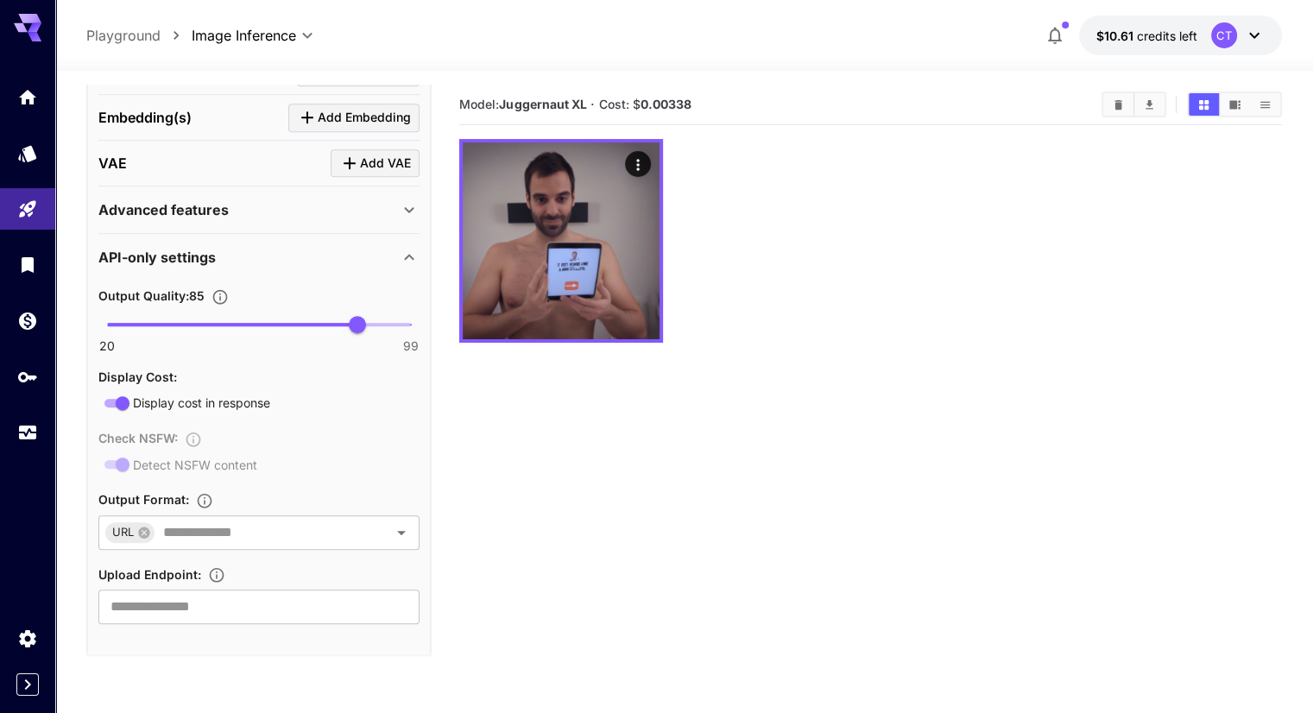
scroll to position [1082, 0]
click at [408, 205] on icon at bounding box center [409, 208] width 9 height 6
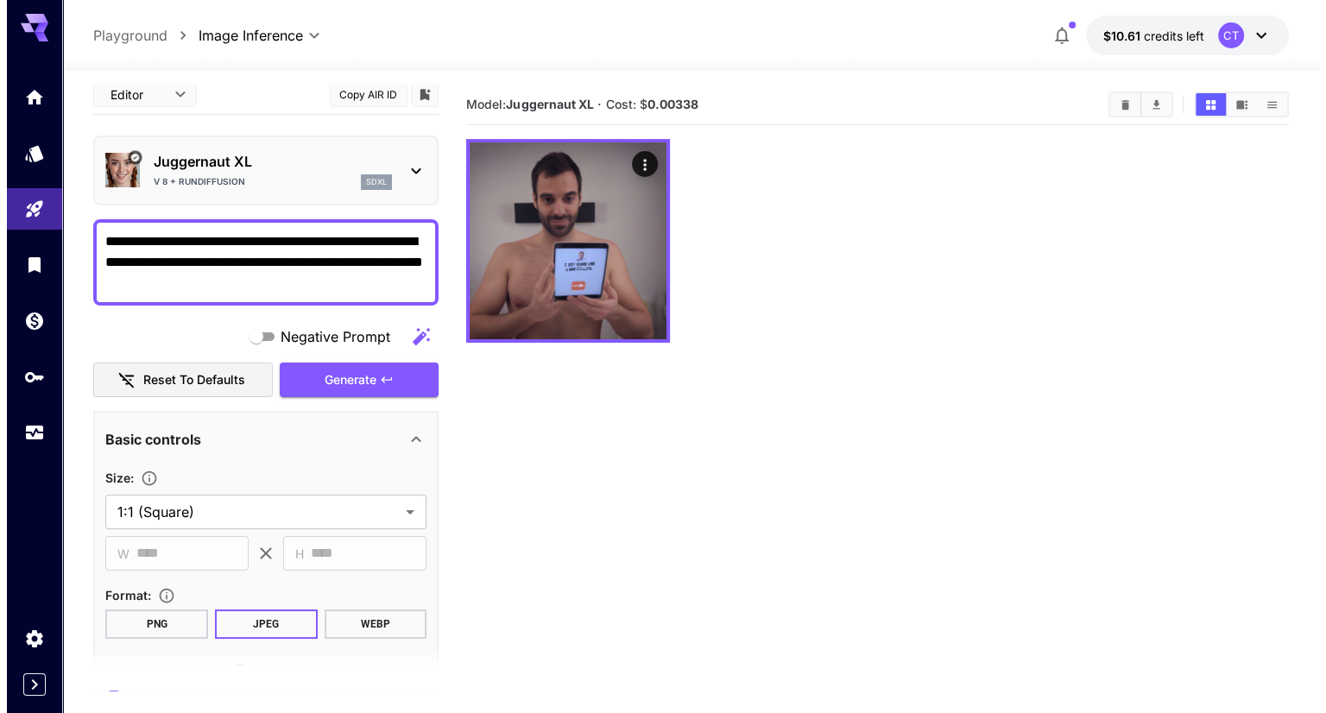
scroll to position [0, 0]
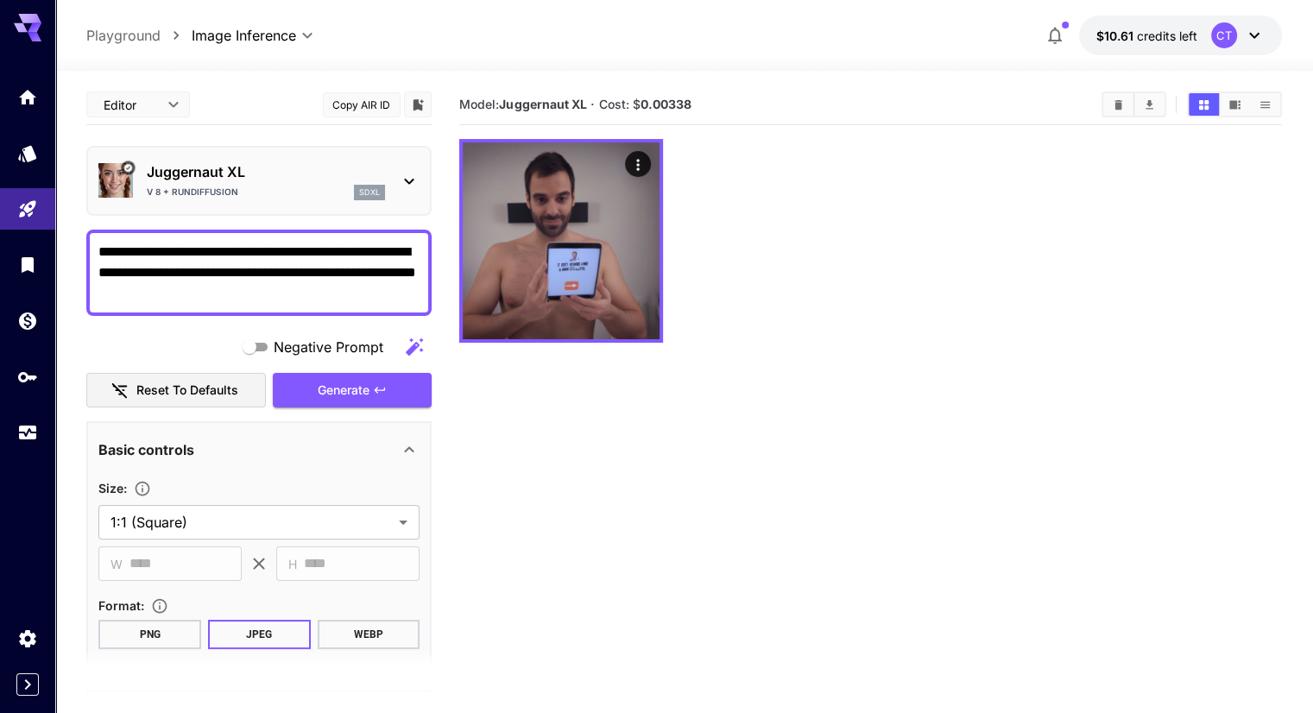
click at [408, 174] on icon at bounding box center [409, 181] width 21 height 21
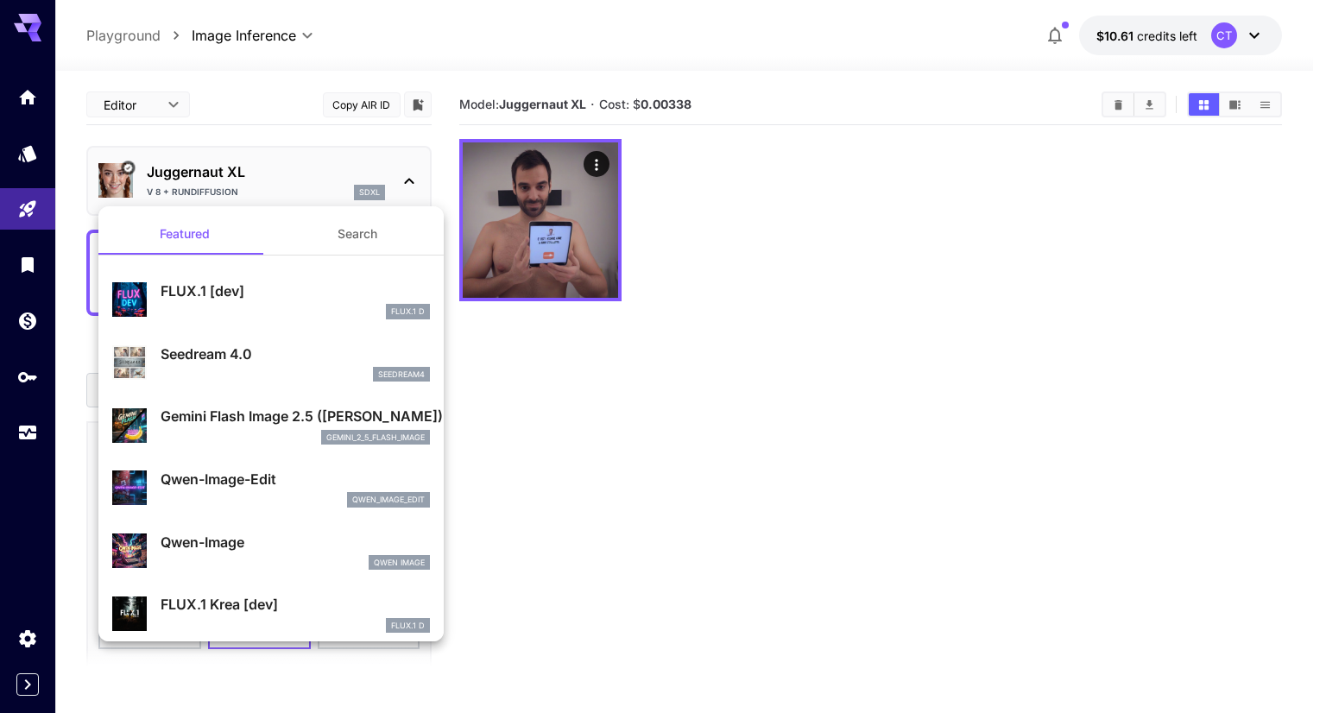
click at [515, 389] on div at bounding box center [663, 356] width 1326 height 713
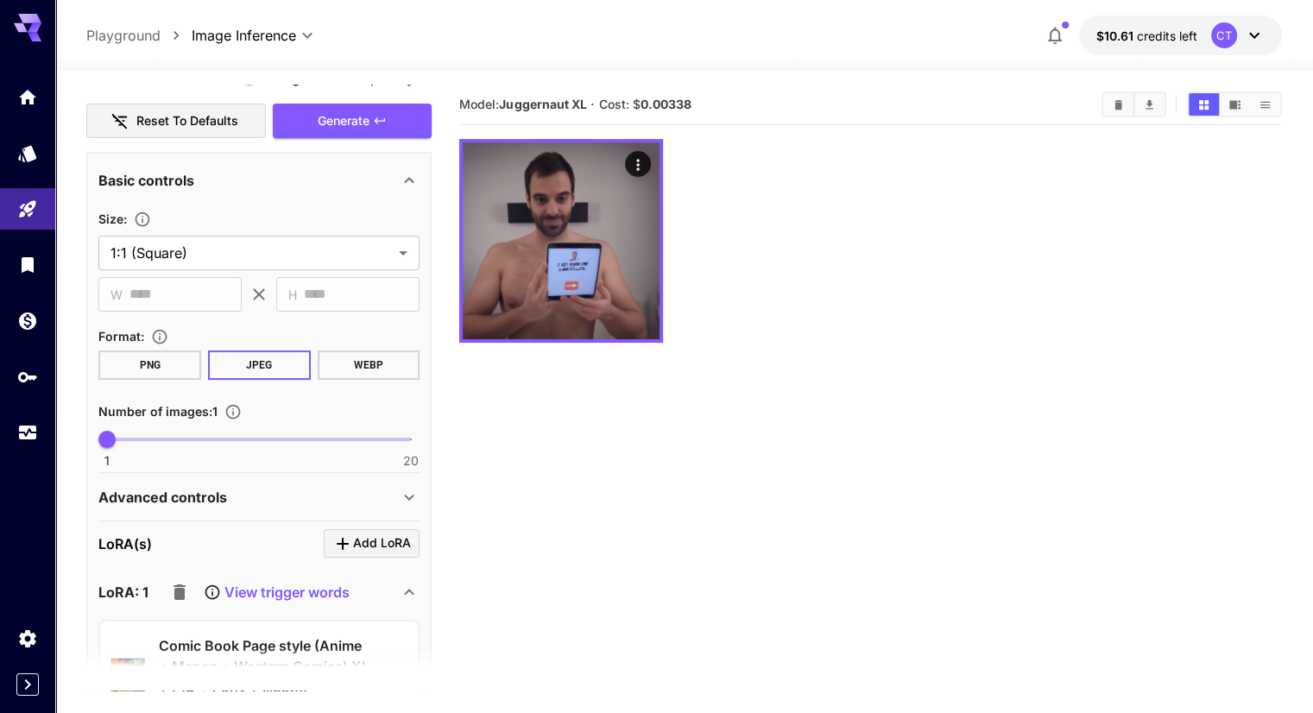
scroll to position [518, 0]
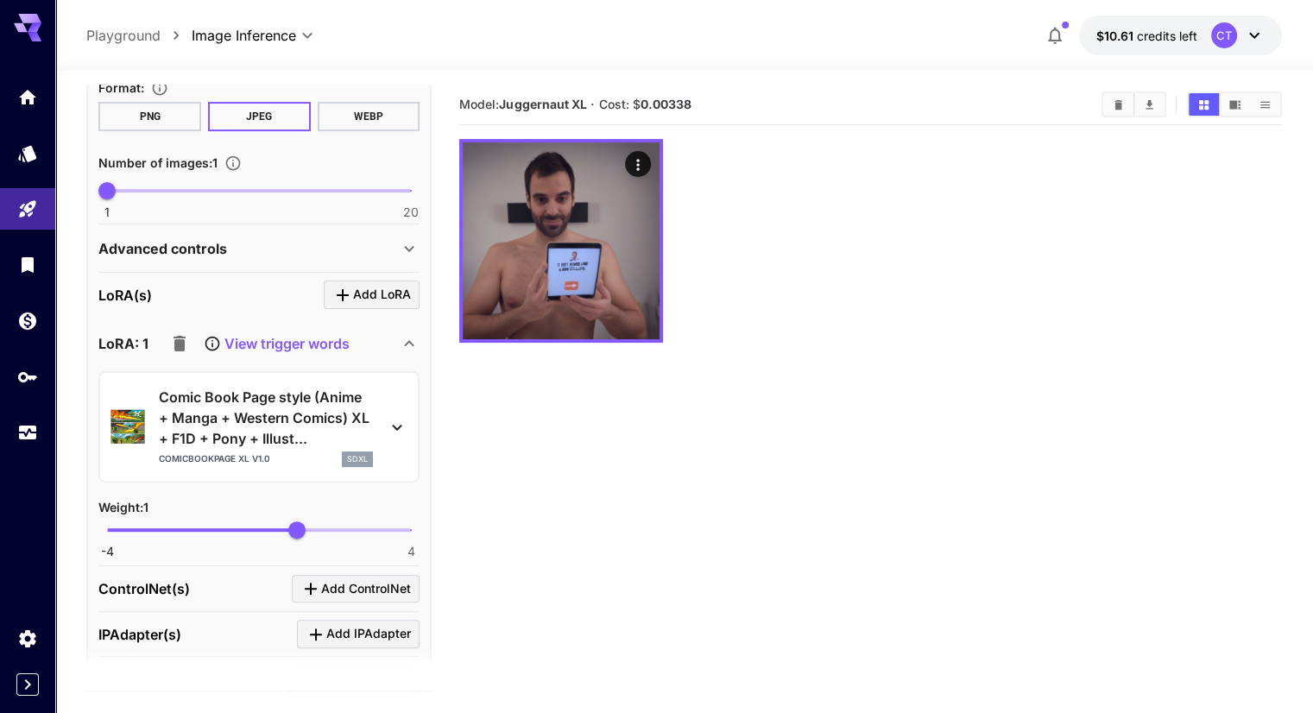
click at [250, 398] on p "Comic Book Page style (Anime + Manga + Western Comics) XL + F1D + Pony + Illust…" at bounding box center [266, 418] width 214 height 62
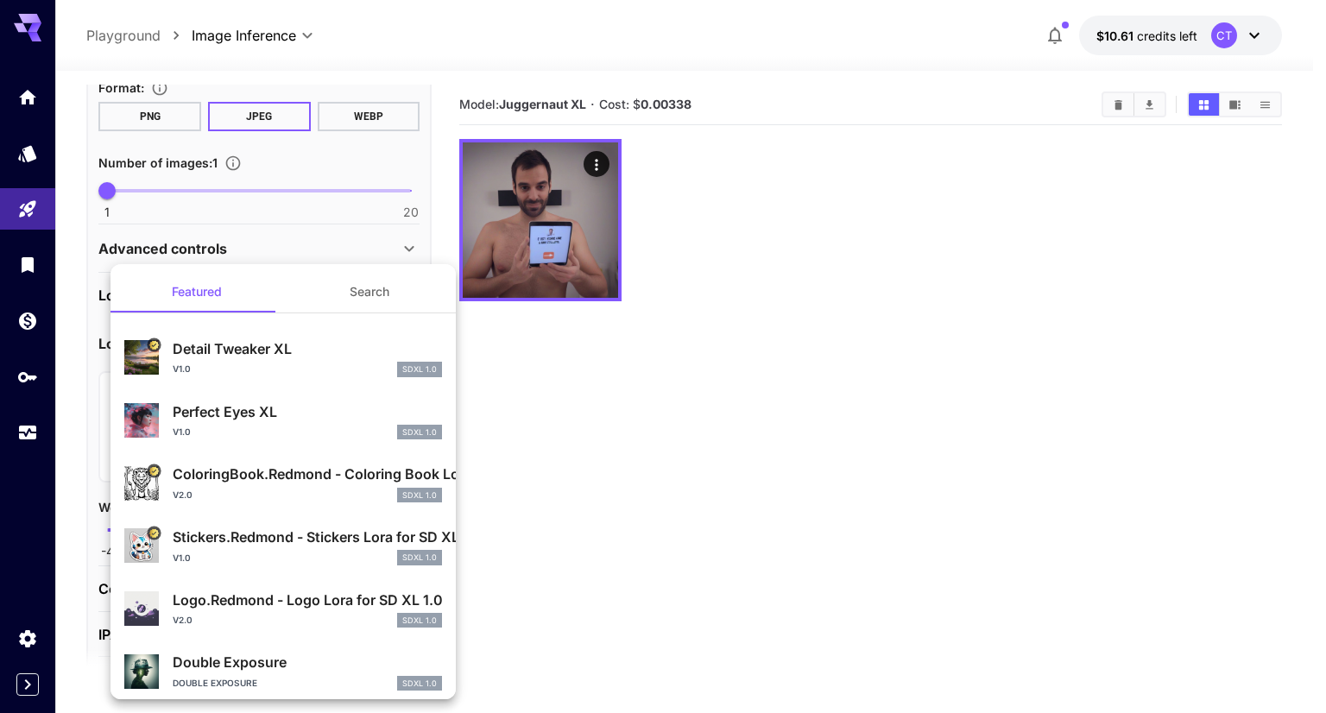
click at [518, 396] on div at bounding box center [663, 356] width 1326 height 713
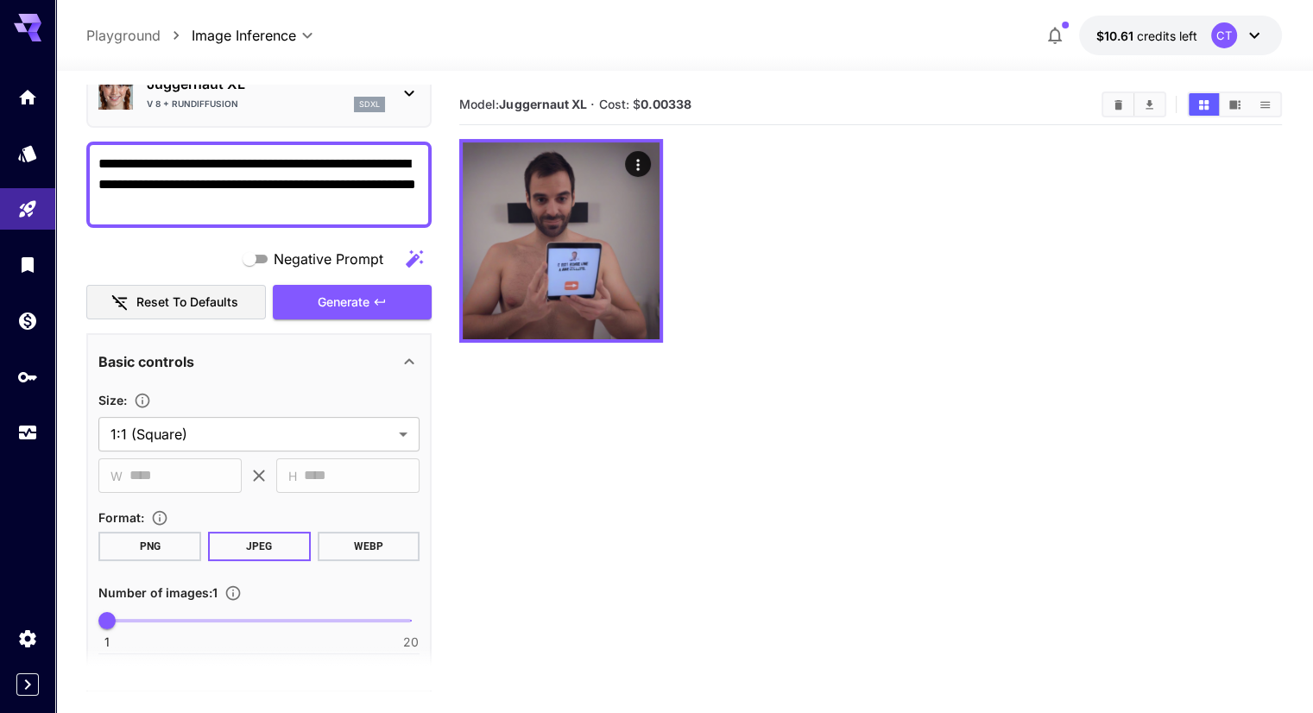
scroll to position [86, 0]
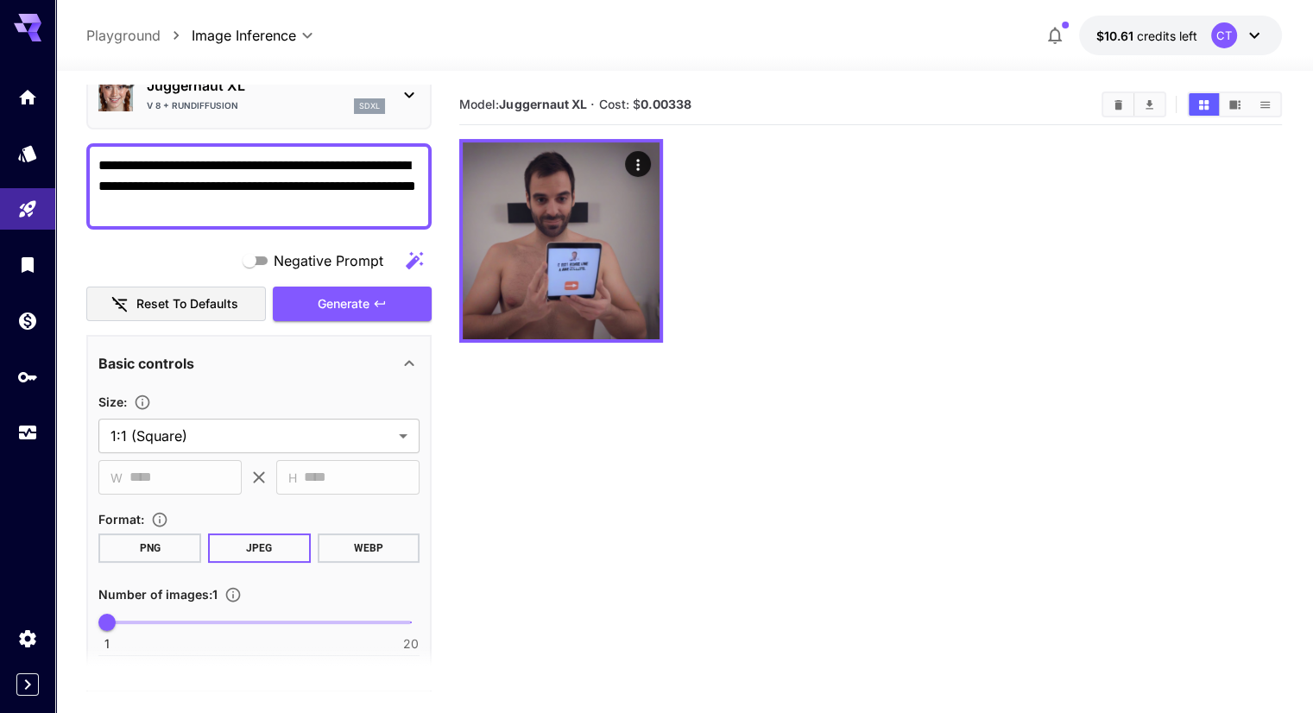
click at [243, 208] on textarea "**********" at bounding box center [258, 186] width 321 height 62
paste textarea "**********"
type textarea "**********"
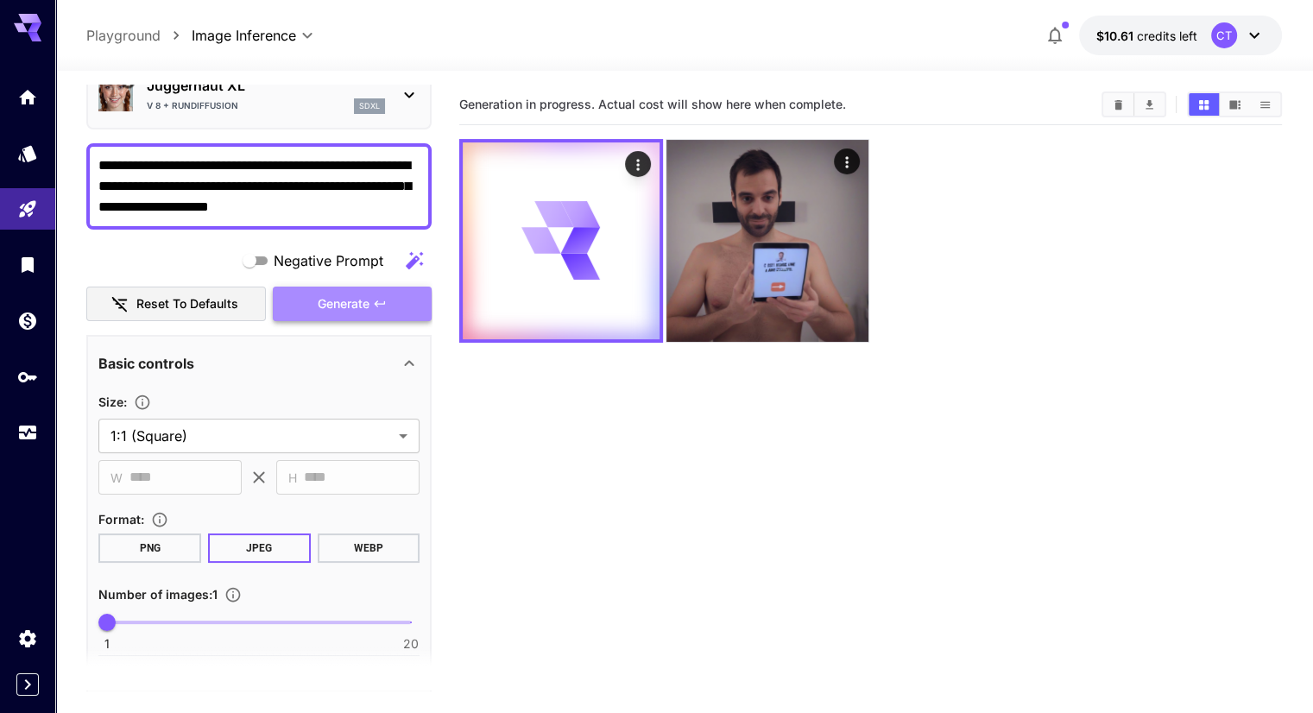
click at [366, 298] on span "Generate" at bounding box center [344, 305] width 52 height 22
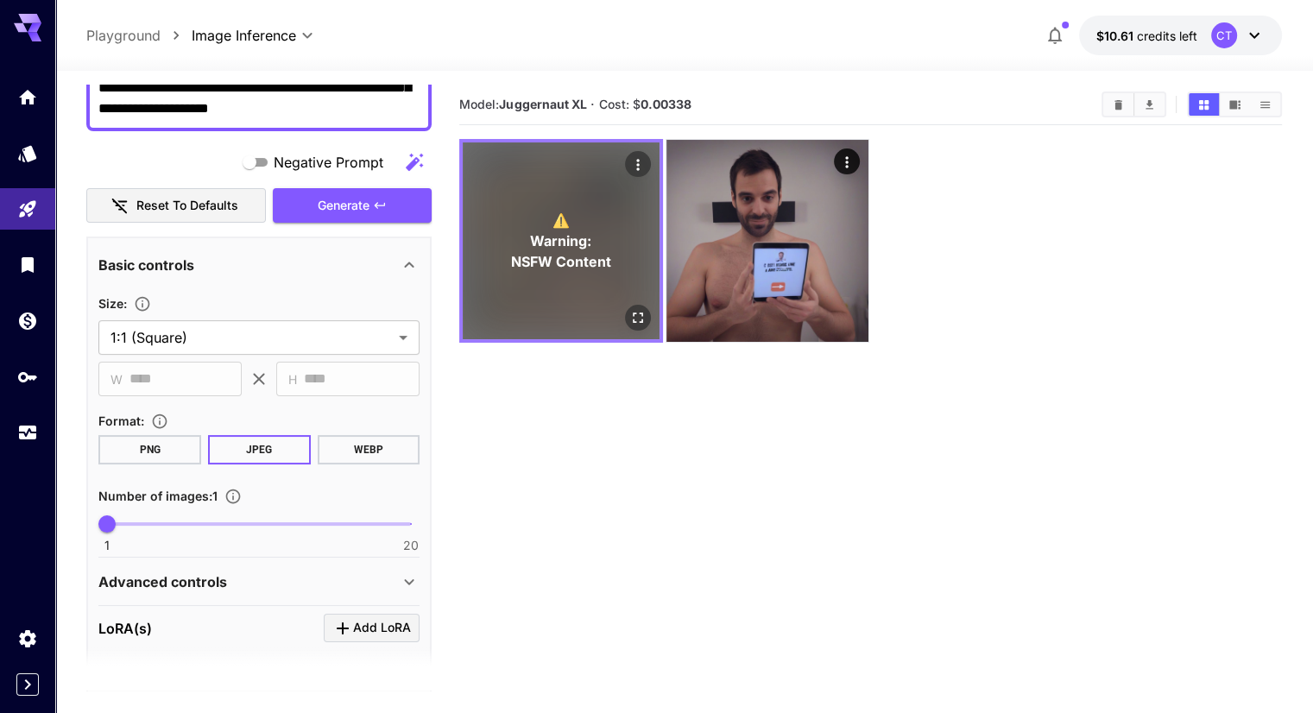
scroll to position [173, 0]
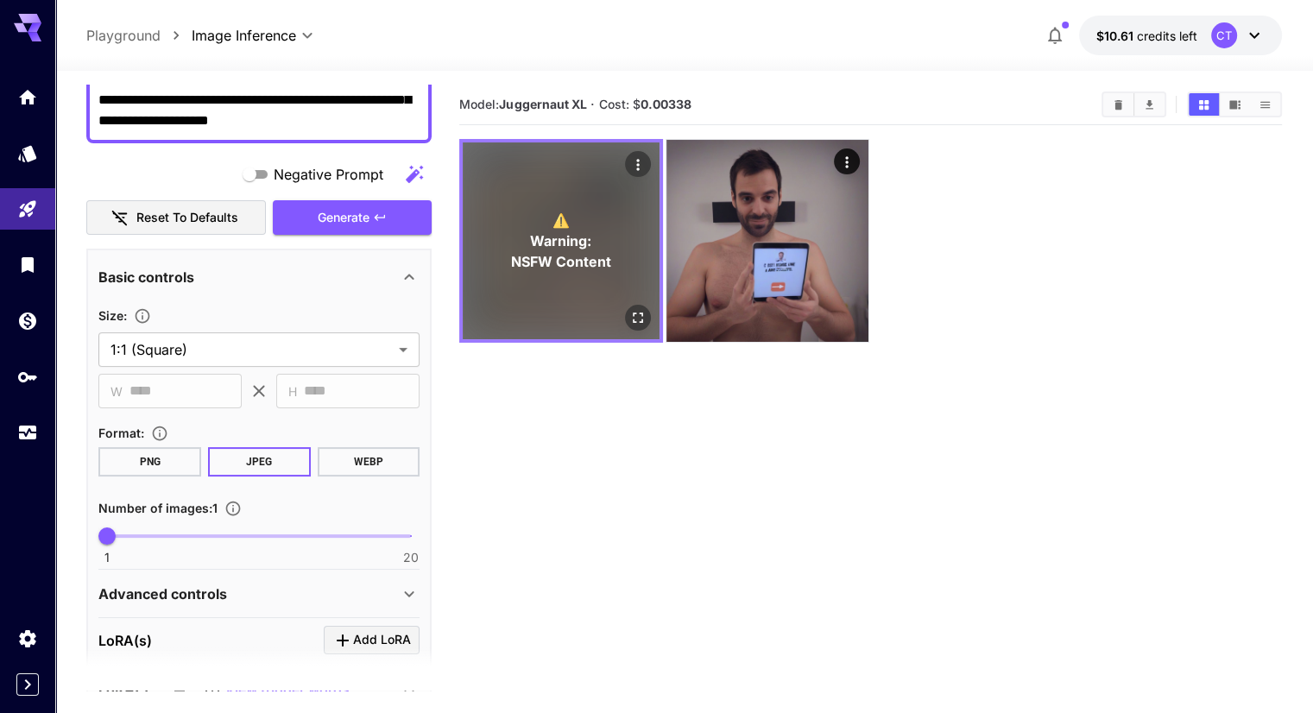
click at [543, 231] on span "Warning:" at bounding box center [561, 241] width 61 height 21
click at [629, 309] on icon "Open in fullscreen" at bounding box center [637, 317] width 17 height 17
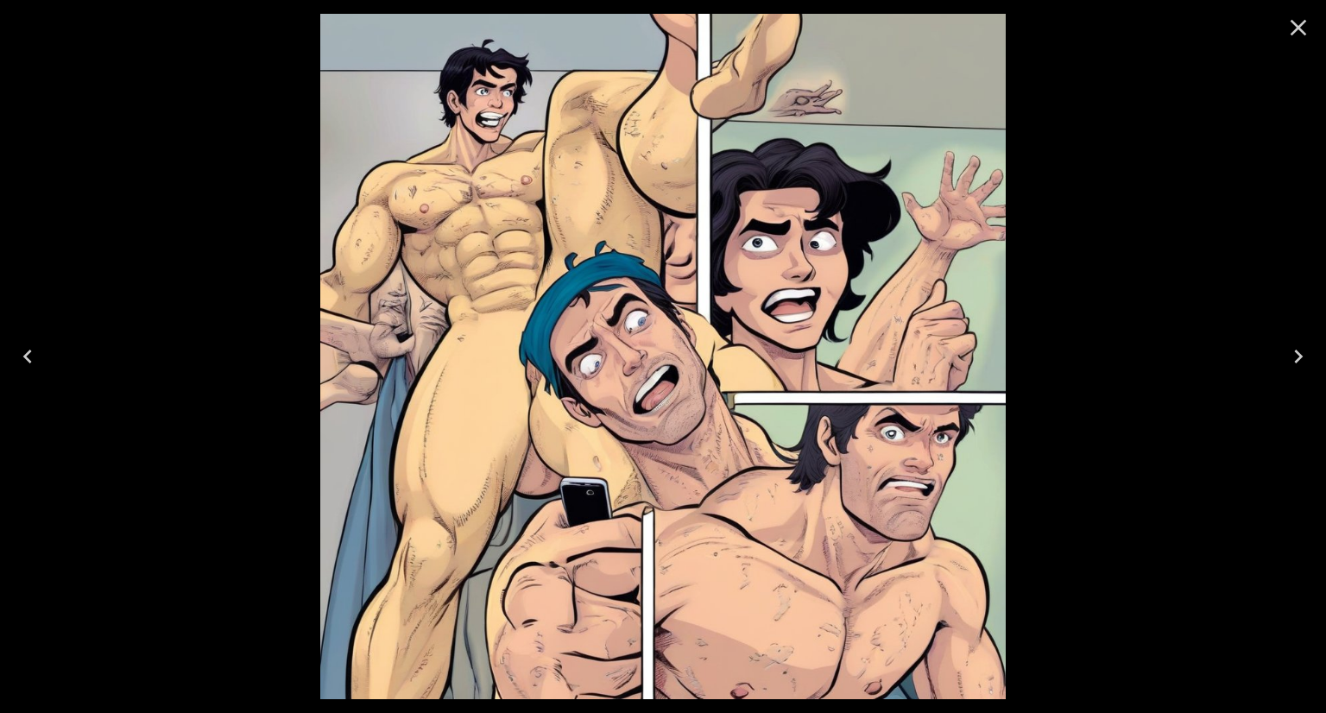
click at [1305, 24] on icon "Close" at bounding box center [1299, 28] width 28 height 28
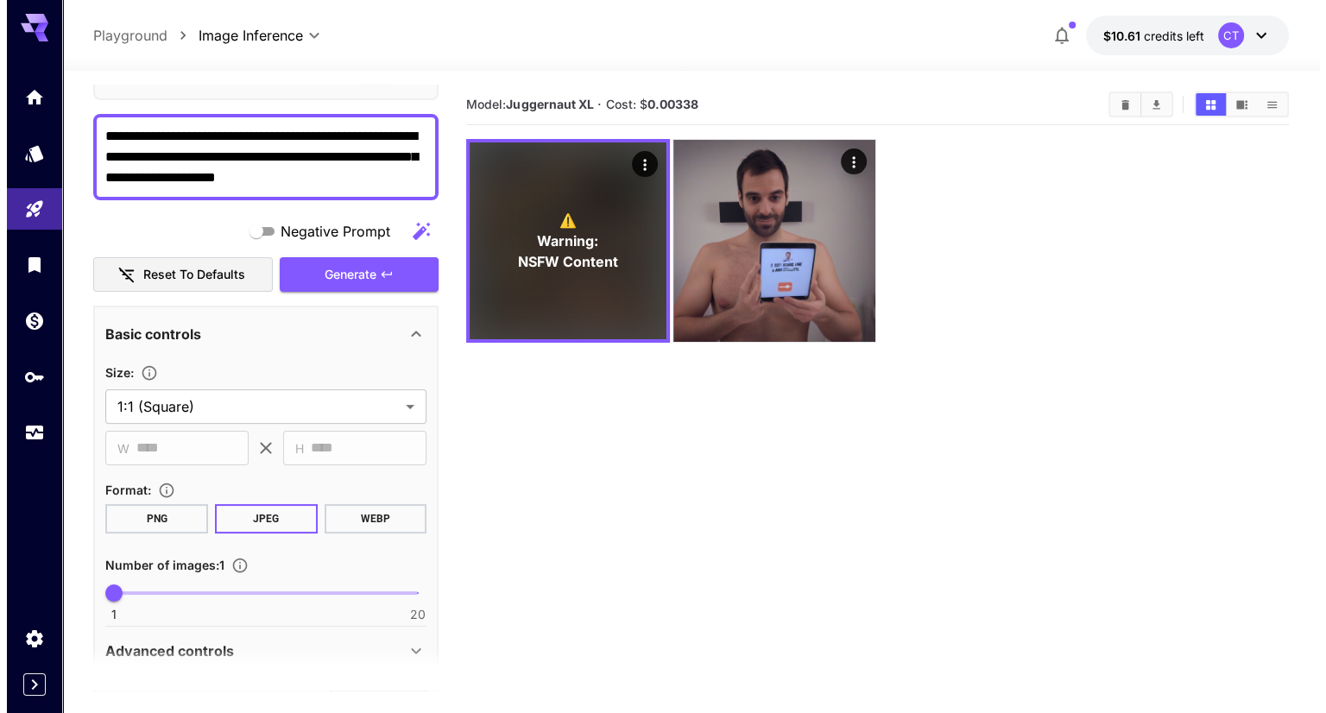
scroll to position [86, 0]
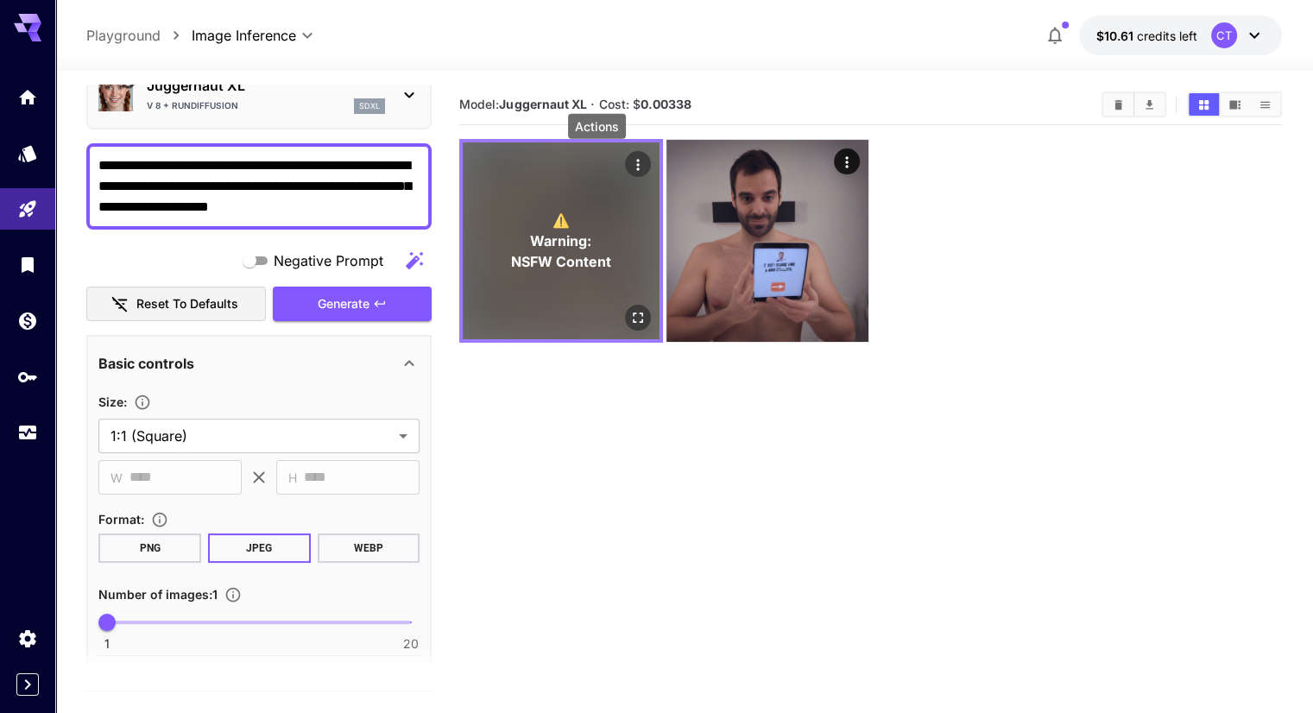
click at [629, 162] on icon "Actions" at bounding box center [637, 164] width 17 height 17
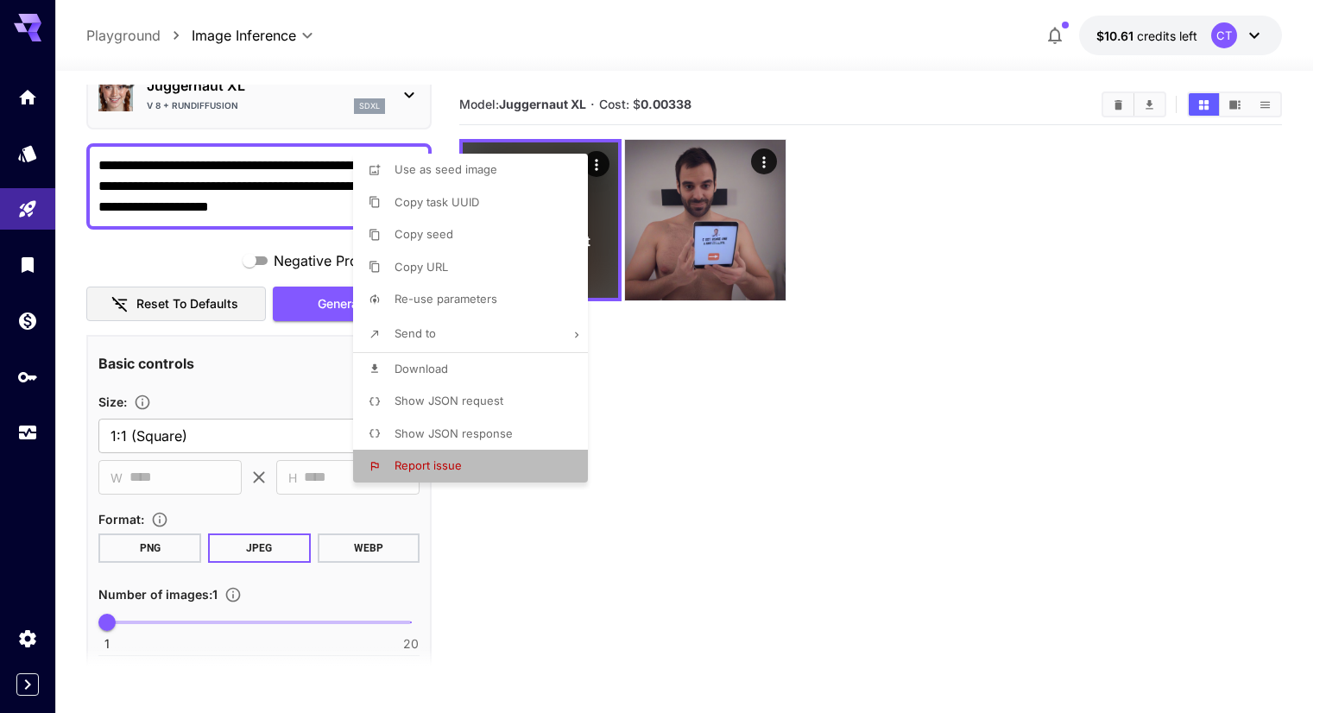
click at [453, 461] on span "Report issue" at bounding box center [428, 465] width 67 height 14
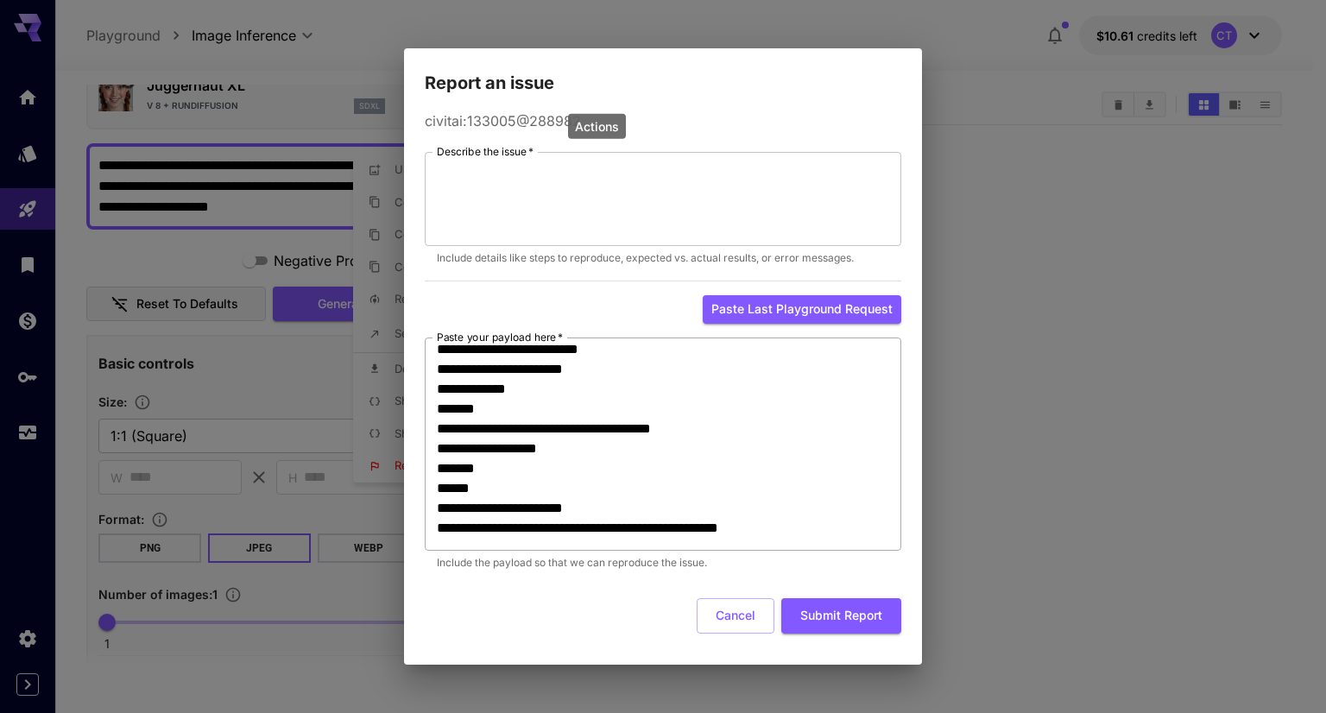
scroll to position [345, 0]
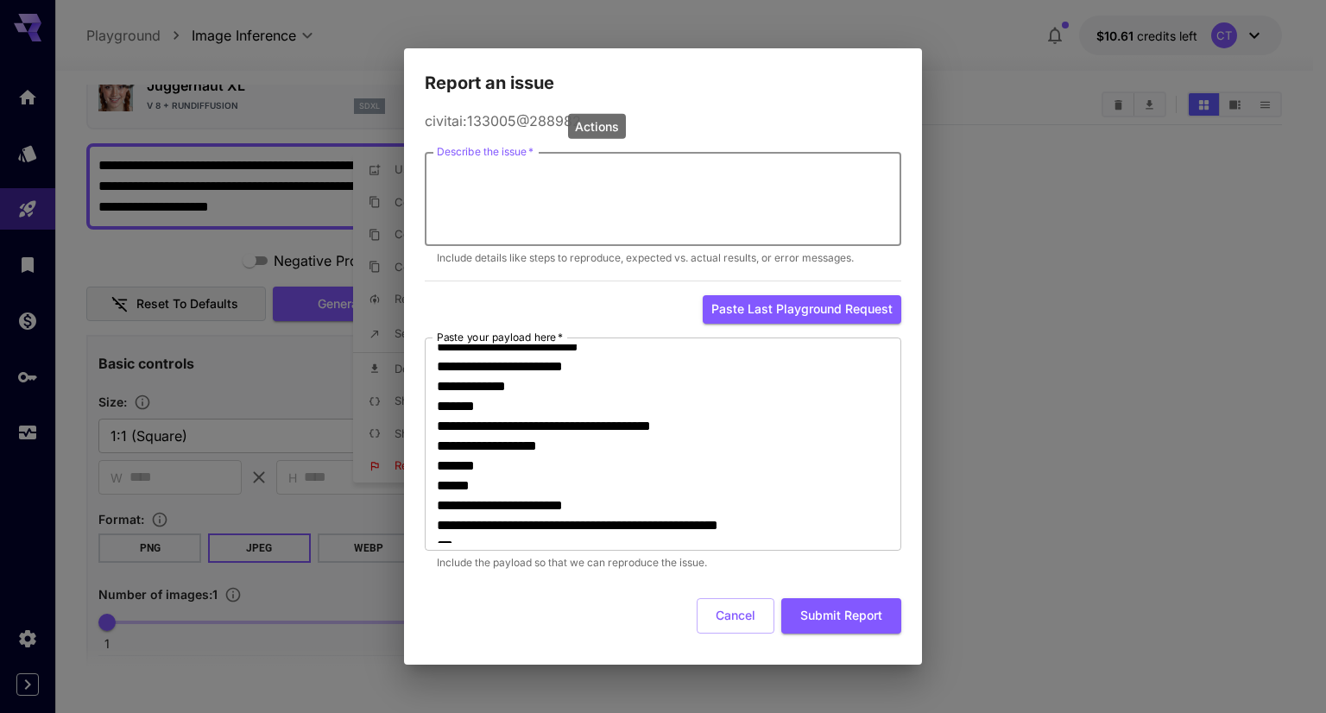
click at [445, 197] on textarea "Describe the issue   *" at bounding box center [663, 199] width 452 height 79
click at [630, 173] on textarea "**********" at bounding box center [663, 199] width 452 height 79
type textarea "**********"
click at [747, 301] on button "Paste last playground request" at bounding box center [802, 309] width 199 height 28
type textarea "**********"
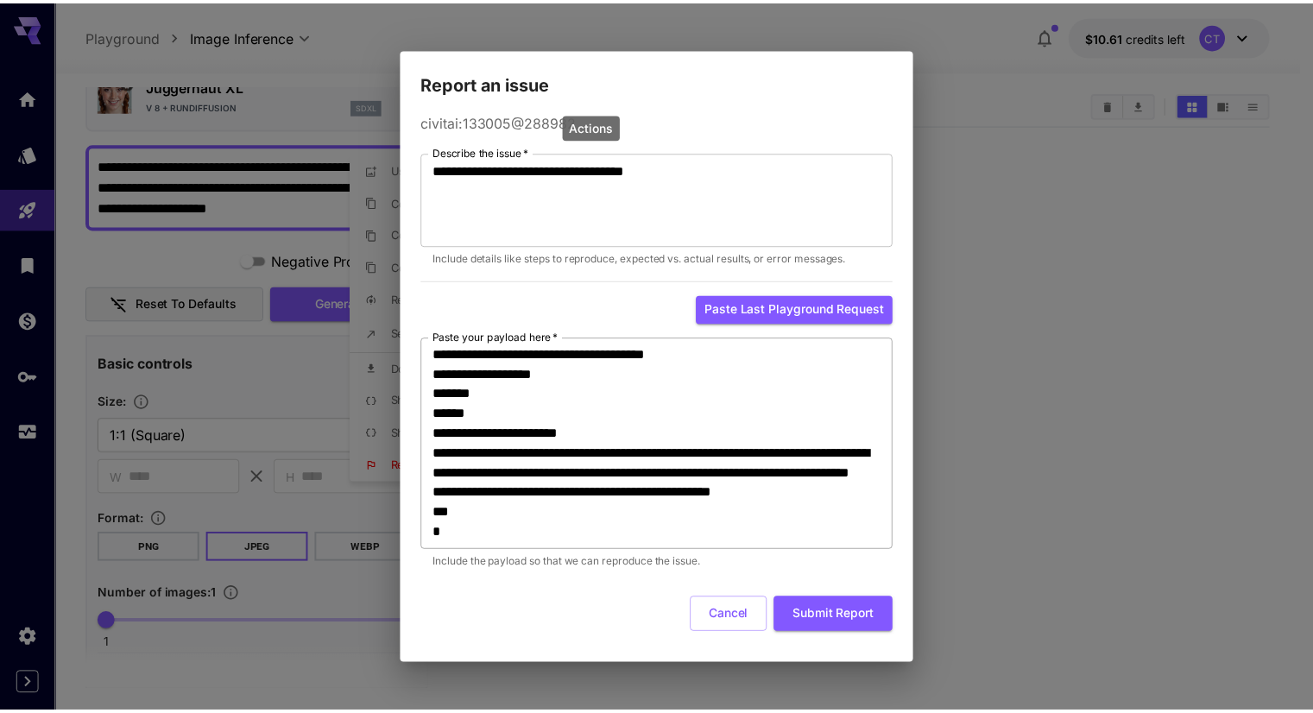
scroll to position [376, 0]
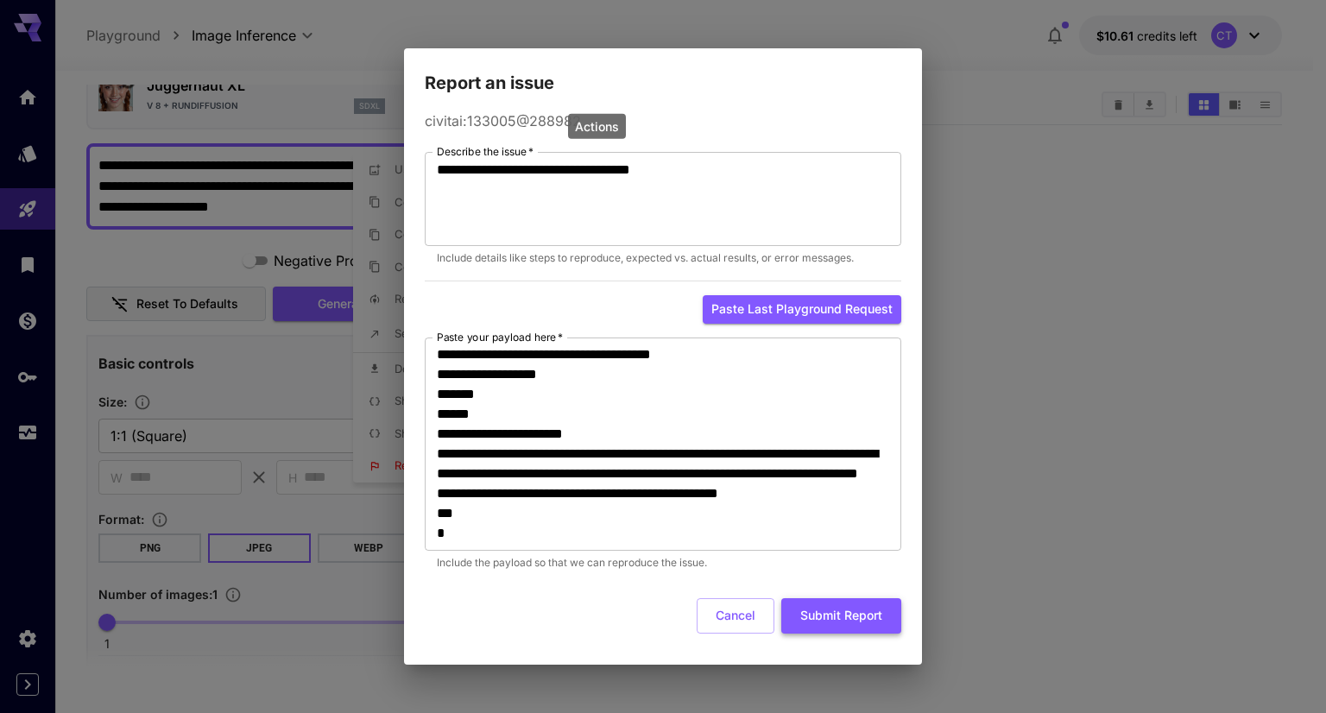
click at [844, 612] on button "Submit Report" at bounding box center [841, 615] width 120 height 35
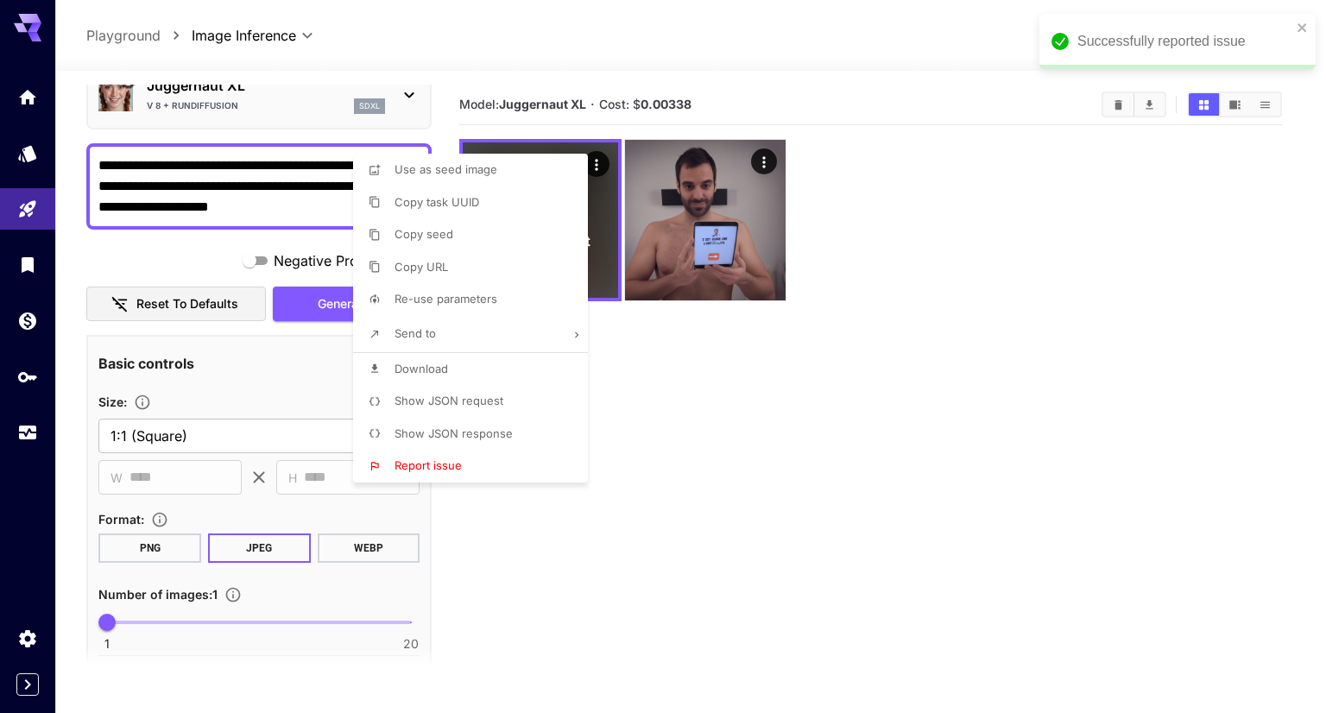
click at [673, 392] on div at bounding box center [663, 356] width 1326 height 713
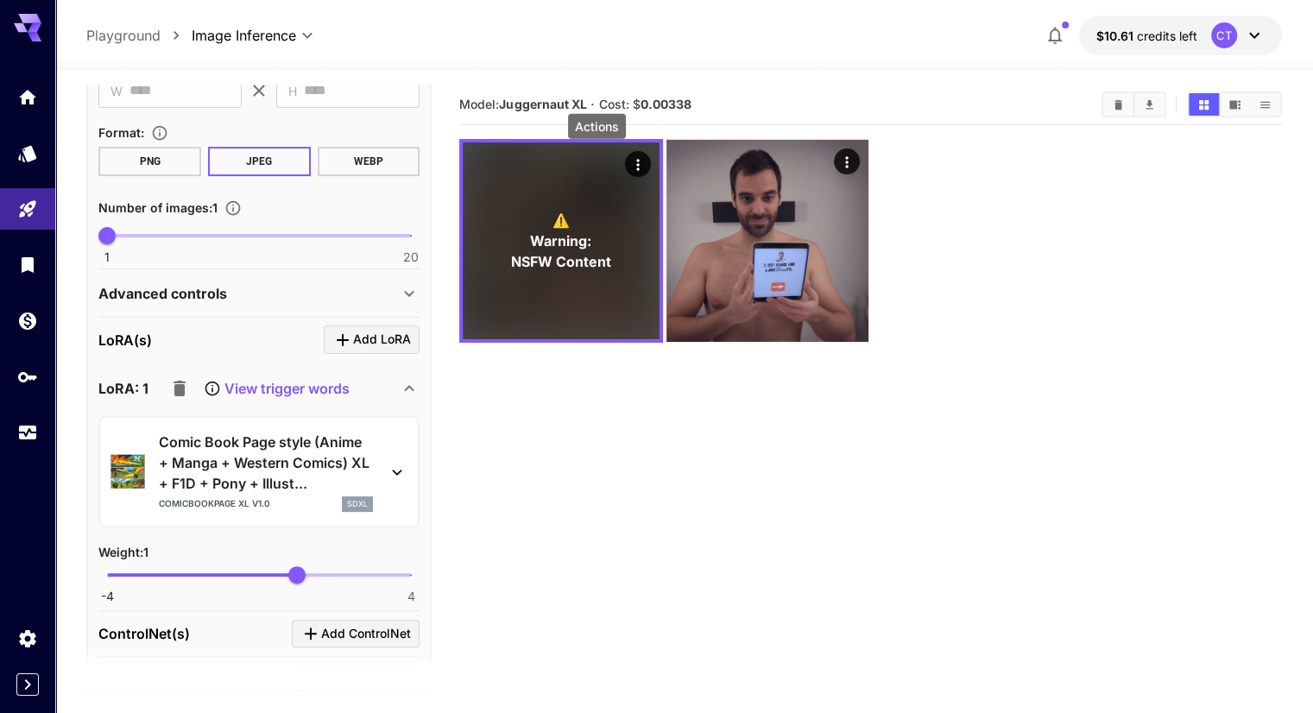
scroll to position [518, 0]
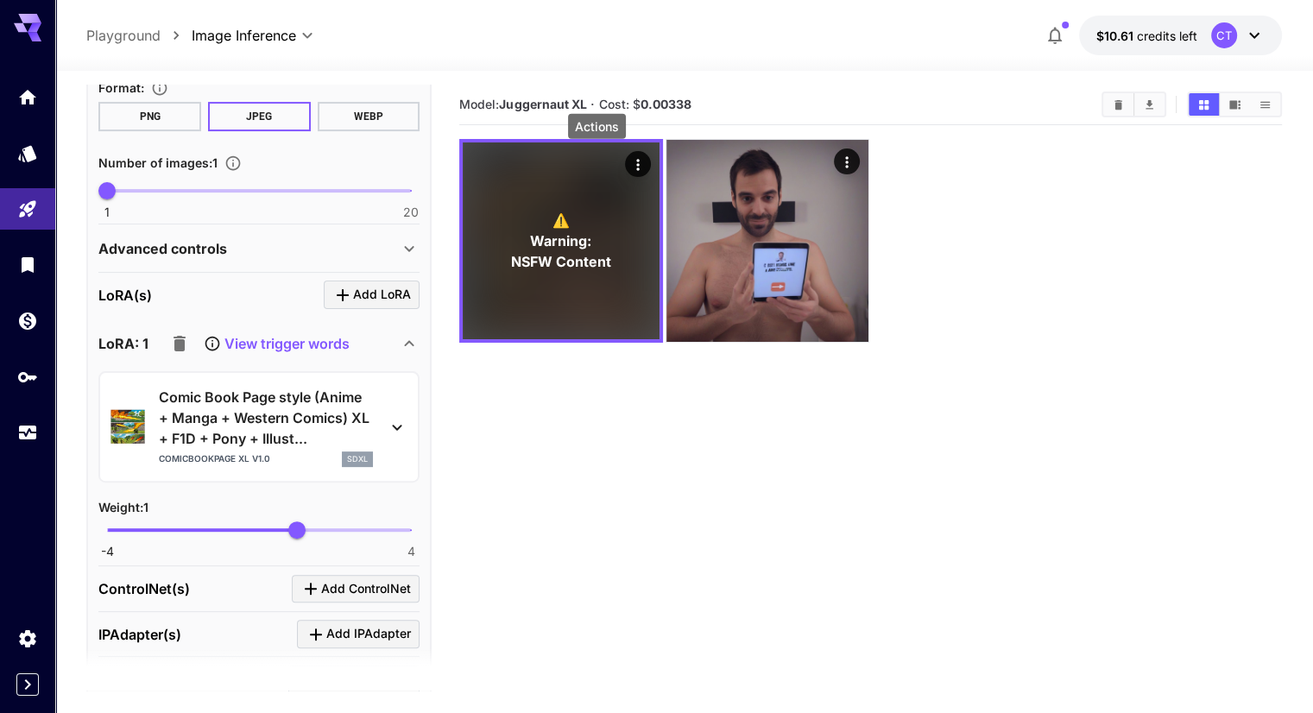
click at [256, 401] on p "Comic Book Page style (Anime + Manga + Western Comics) XL + F1D + Pony + Illust…" at bounding box center [266, 418] width 214 height 62
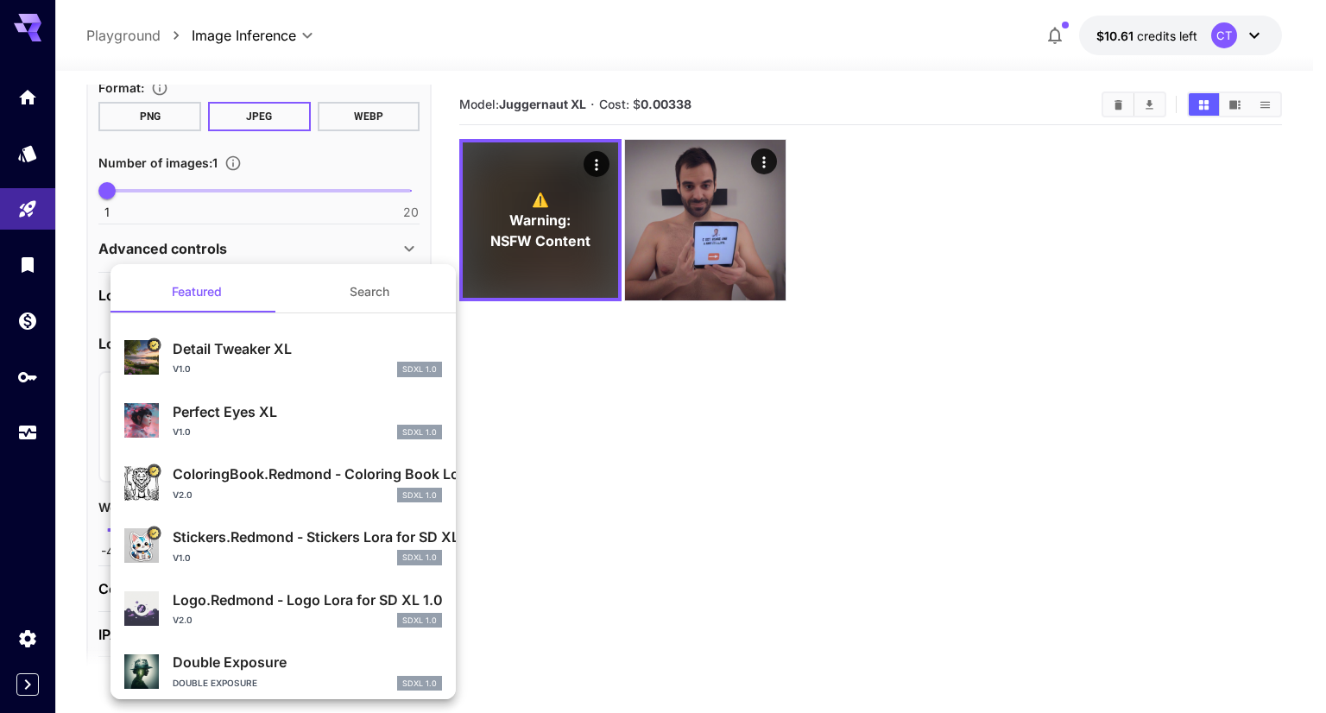
click at [619, 435] on div at bounding box center [663, 356] width 1326 height 713
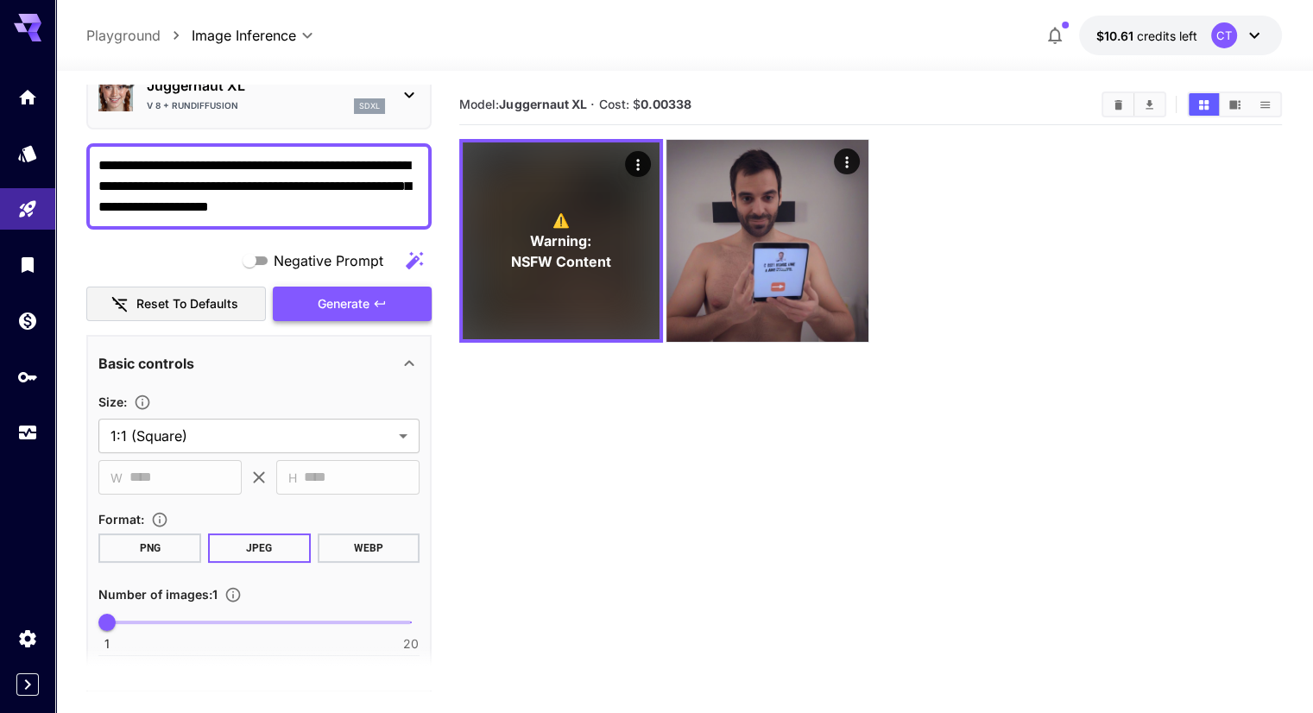
scroll to position [0, 0]
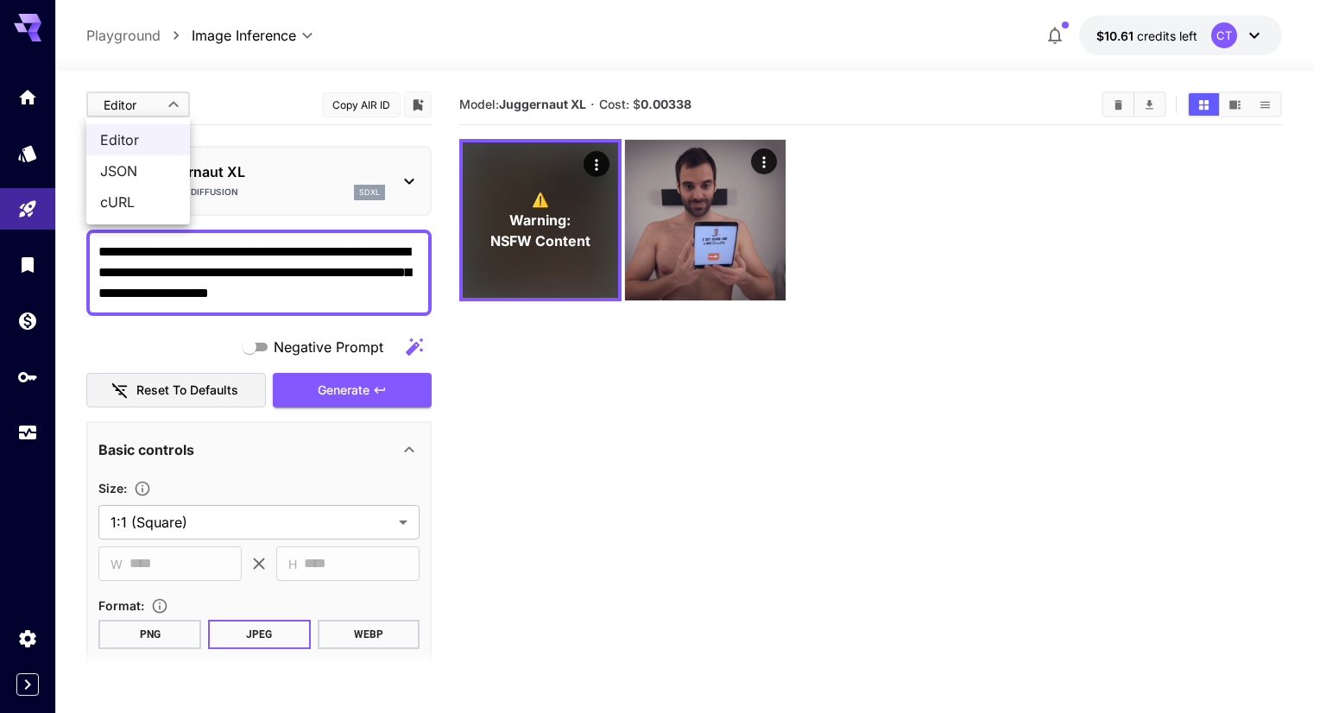
click at [162, 108] on body "**********" at bounding box center [663, 425] width 1326 height 850
click at [158, 197] on span "cURL" at bounding box center [138, 202] width 76 height 21
type input "****"
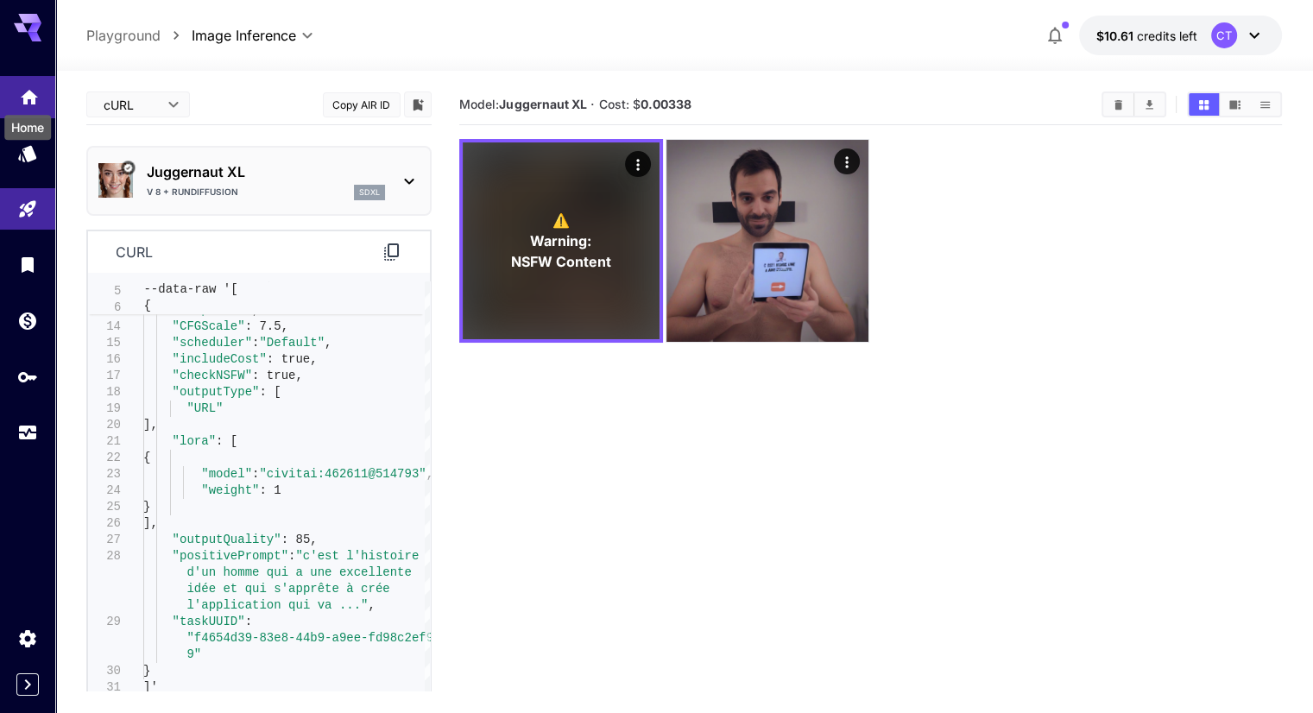
click at [22, 101] on body "**********" at bounding box center [656, 425] width 1313 height 850
click at [21, 158] on icon "Models" at bounding box center [29, 147] width 21 height 21
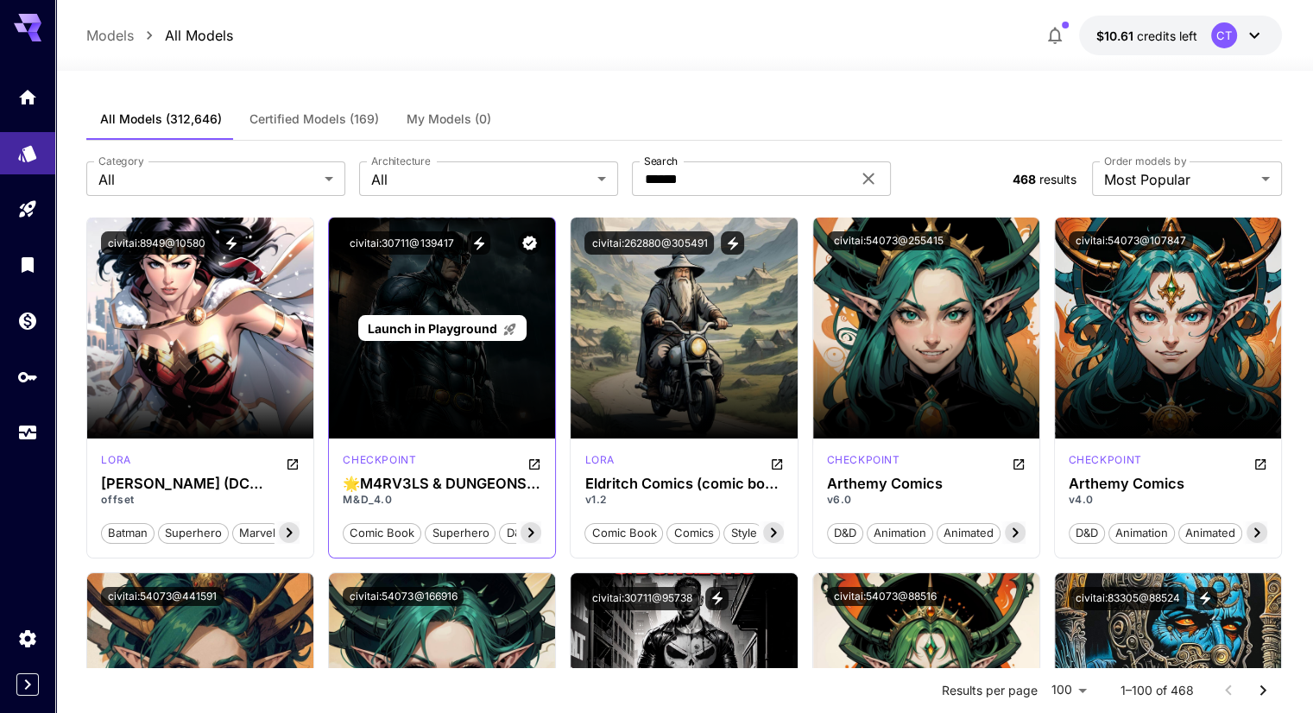
click at [424, 321] on span "Launch in Playground" at bounding box center [433, 328] width 130 height 15
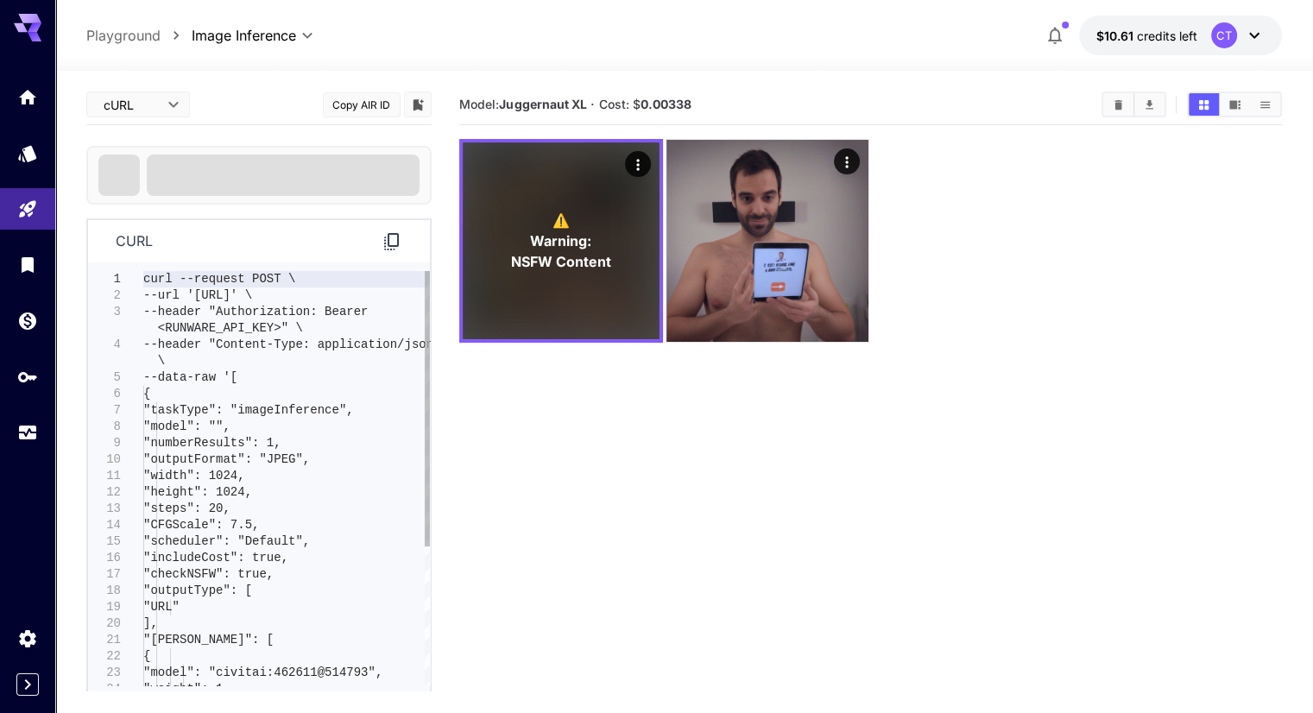
type input "**********"
type input "***"
type input "*"
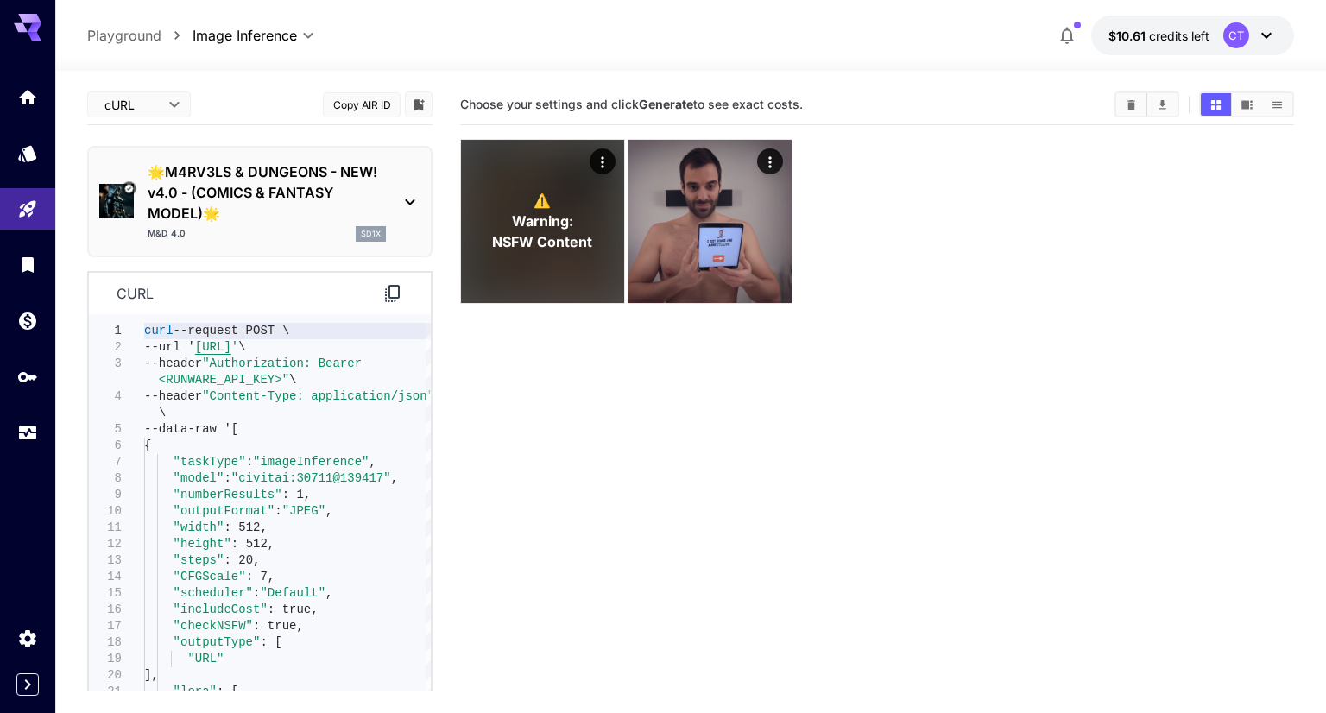
click at [166, 108] on body "**********" at bounding box center [663, 425] width 1326 height 850
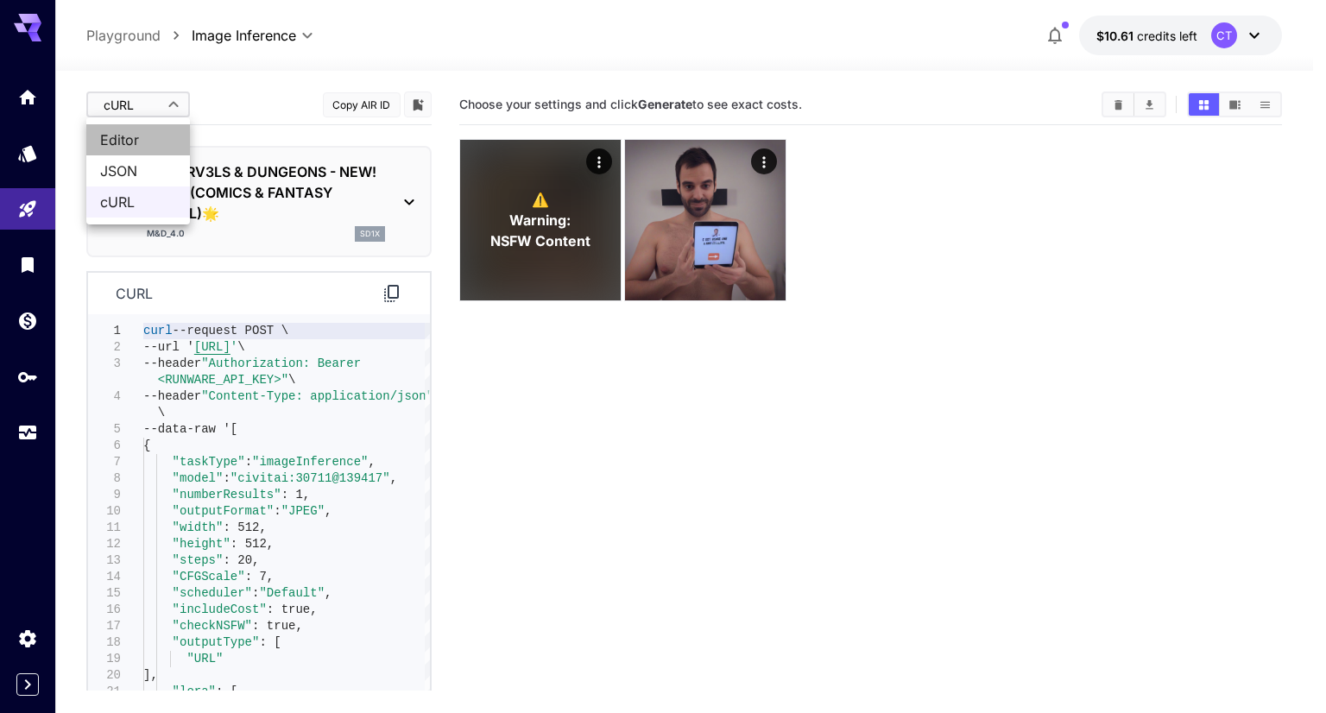
click at [141, 137] on span "Editor" at bounding box center [138, 140] width 76 height 21
type input "****"
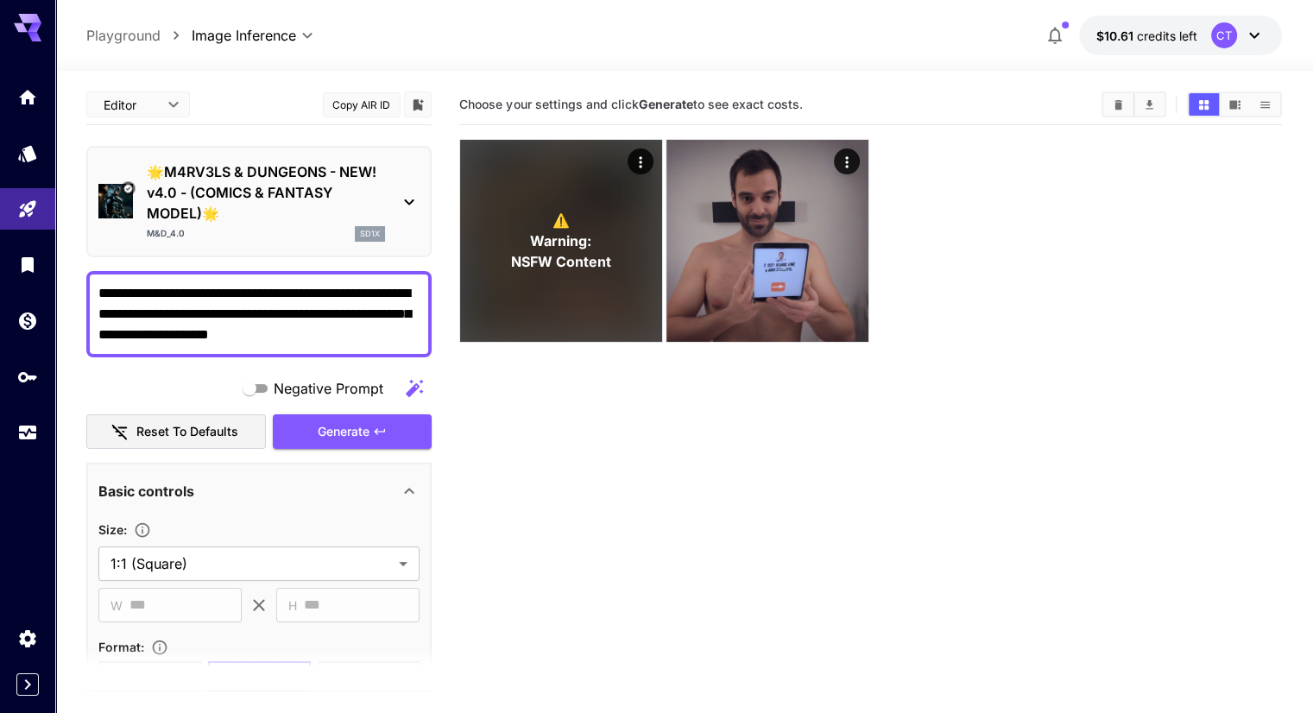
click at [302, 294] on textarea "**********" at bounding box center [258, 314] width 321 height 62
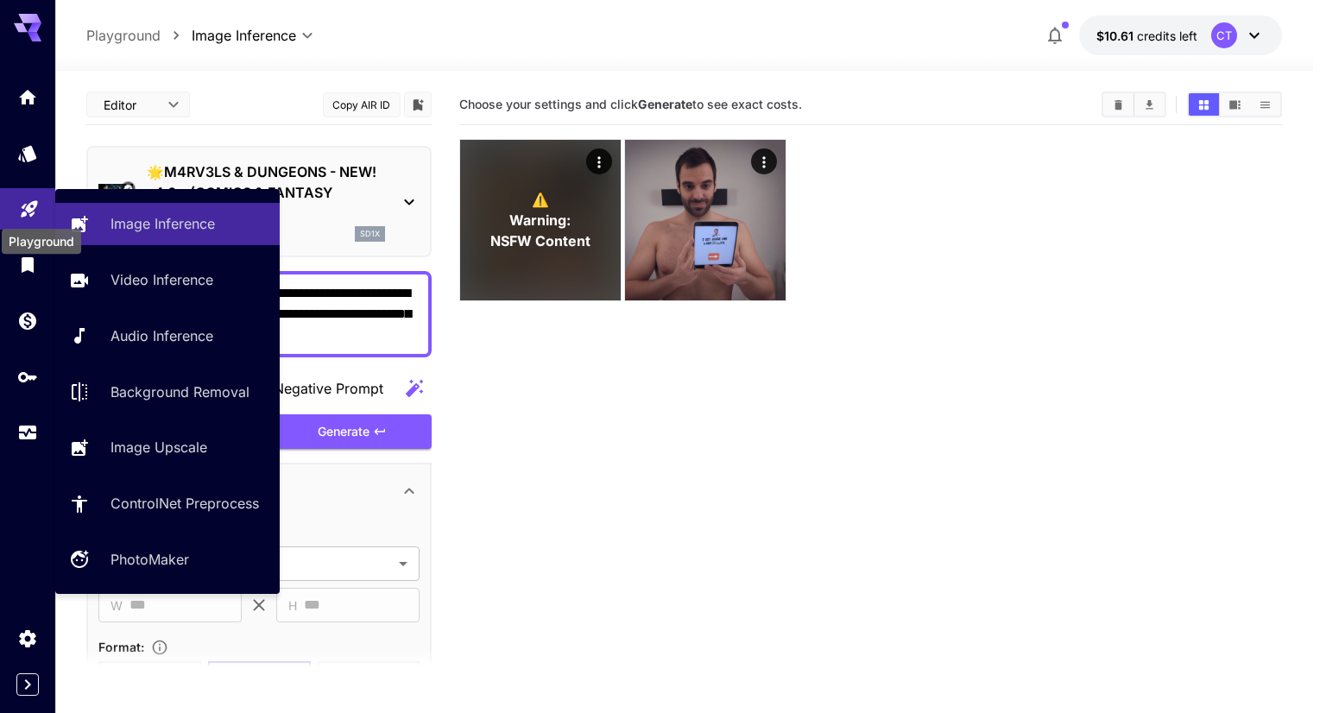
click at [22, 207] on icon "Playground" at bounding box center [29, 203] width 21 height 21
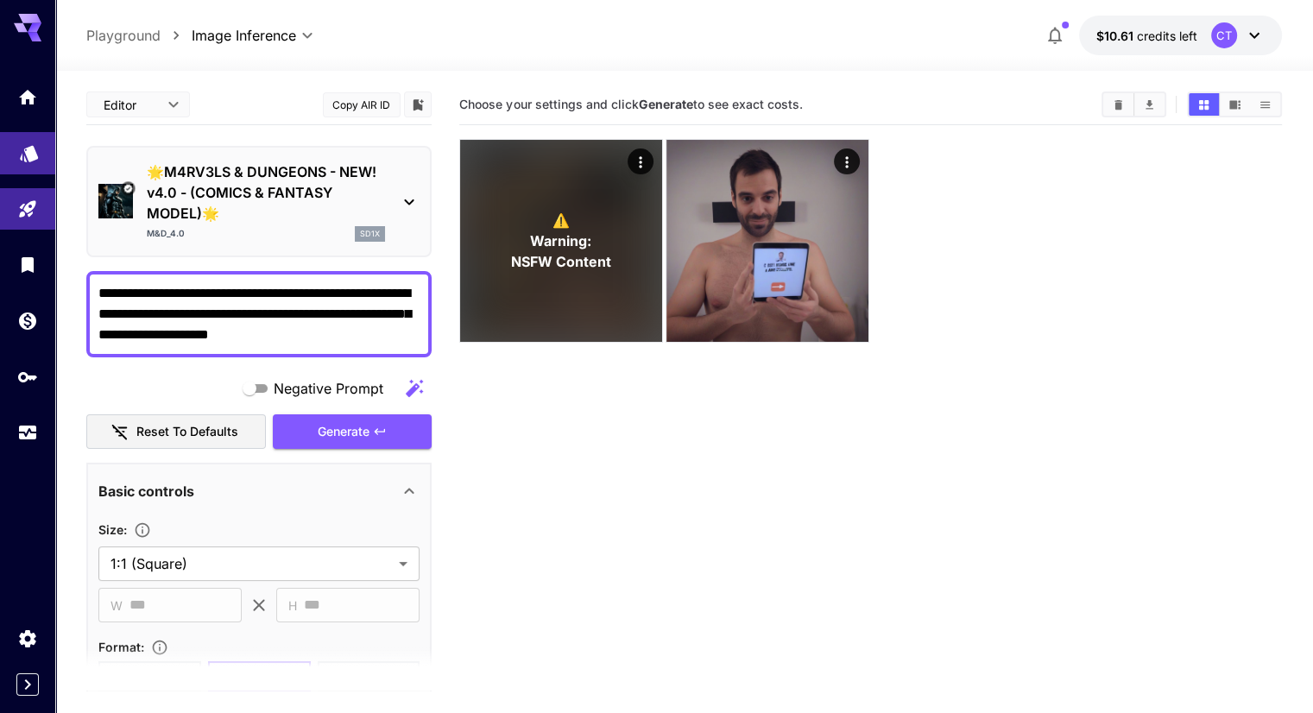
click at [28, 166] on link at bounding box center [27, 153] width 55 height 42
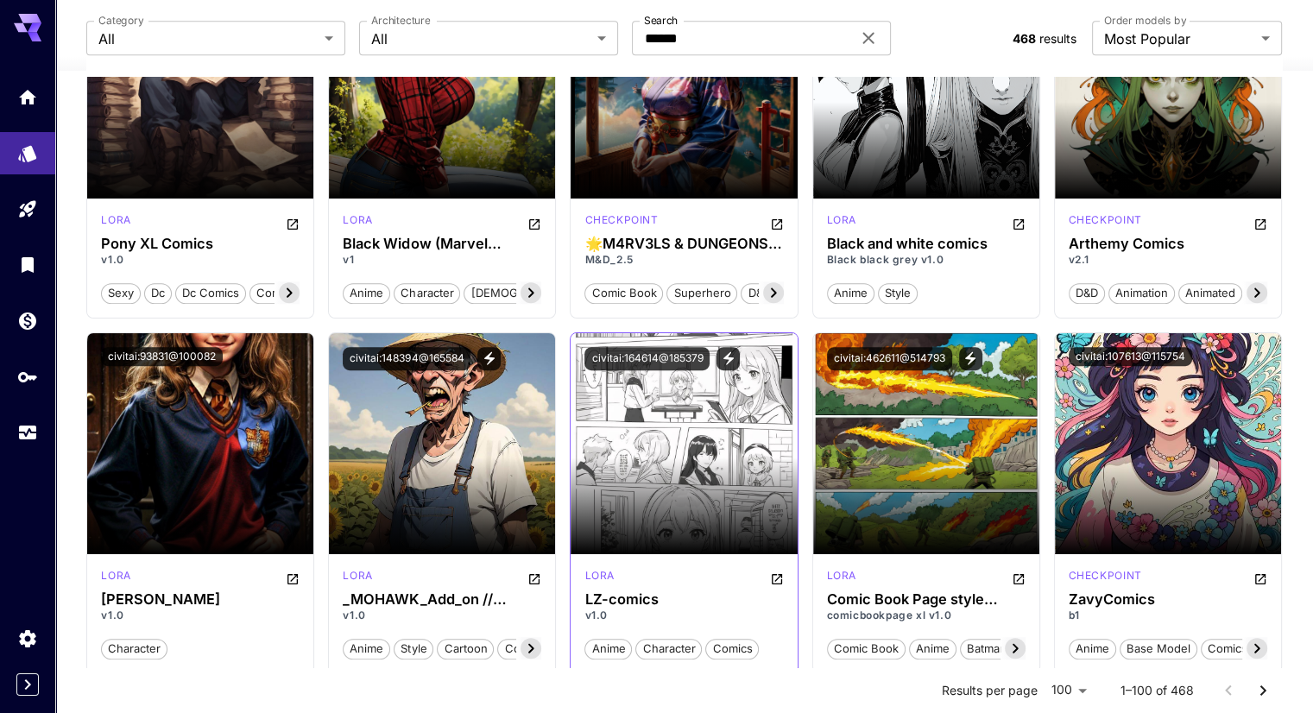
scroll to position [950, 0]
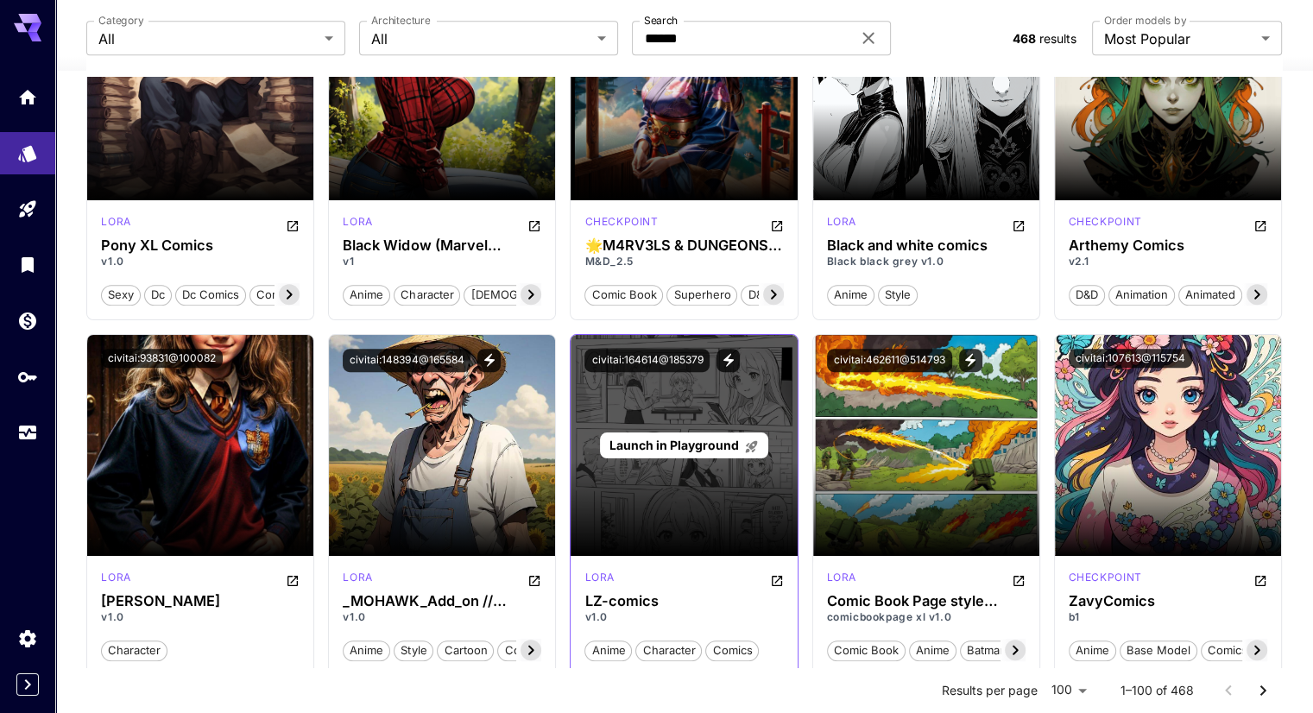
click at [681, 438] on span "Launch in Playground" at bounding box center [675, 445] width 130 height 15
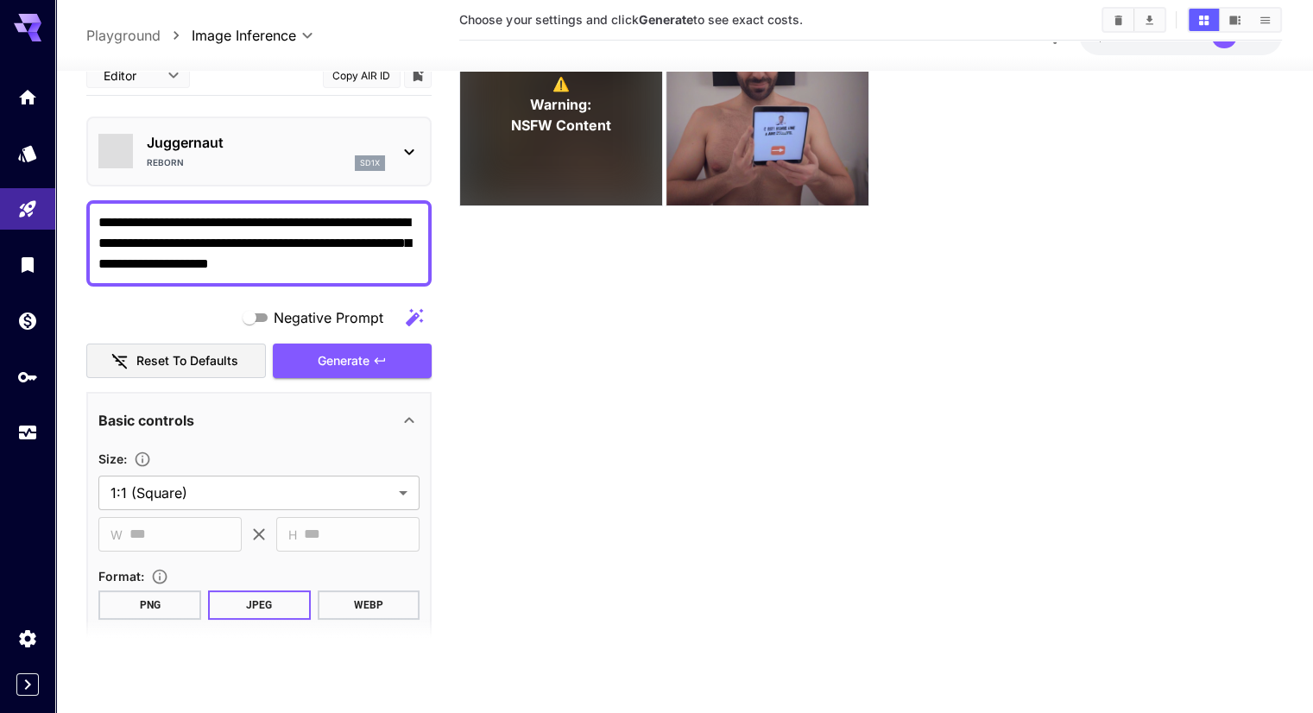
scroll to position [136, 0]
click at [20, 163] on body "**********" at bounding box center [656, 289] width 1313 height 850
click at [31, 151] on icon "Models" at bounding box center [29, 148] width 18 height 16
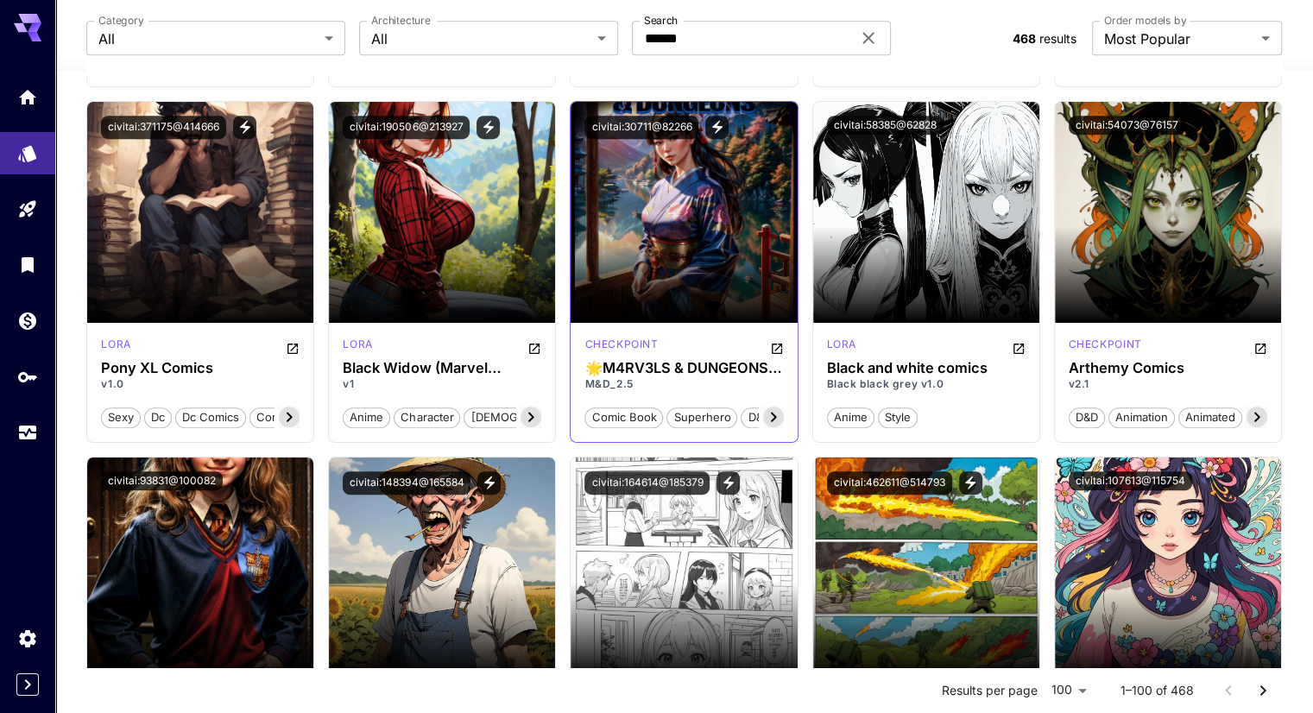
scroll to position [1086, 0]
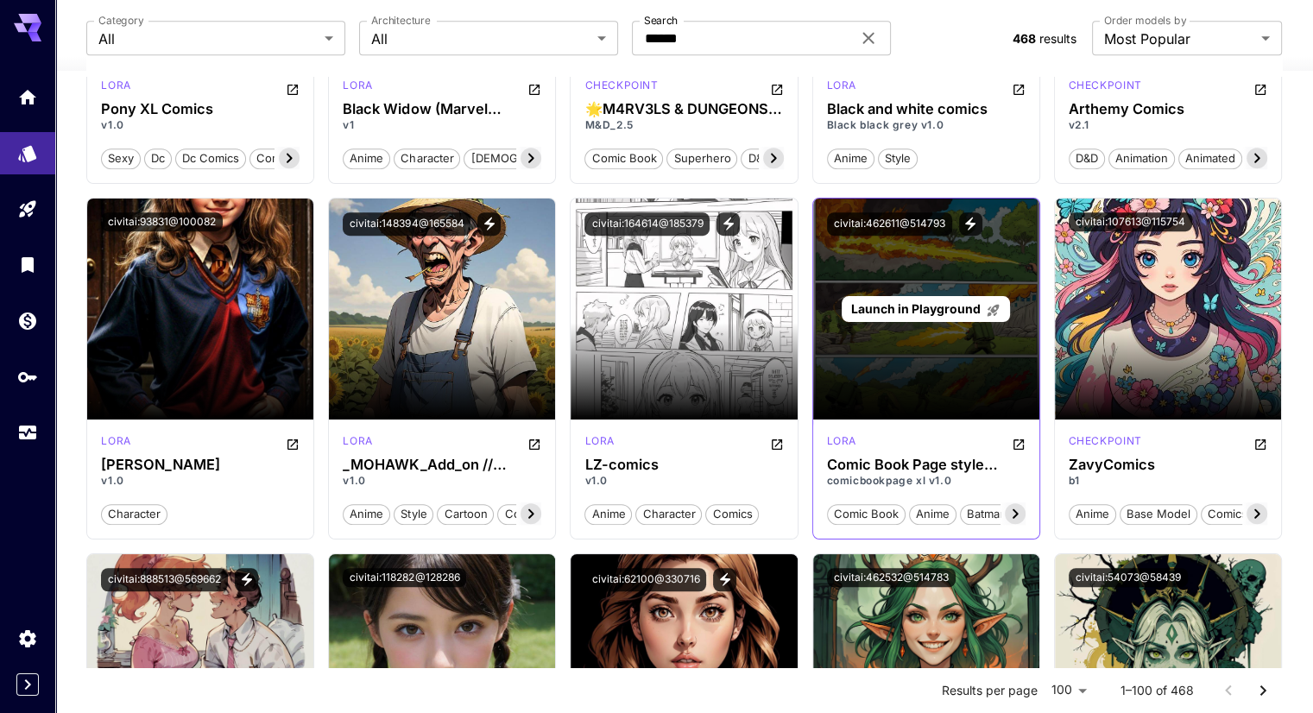
click at [871, 277] on div "Launch in Playground" at bounding box center [926, 309] width 226 height 221
click at [885, 317] on div "Launch in Playground" at bounding box center [926, 309] width 168 height 27
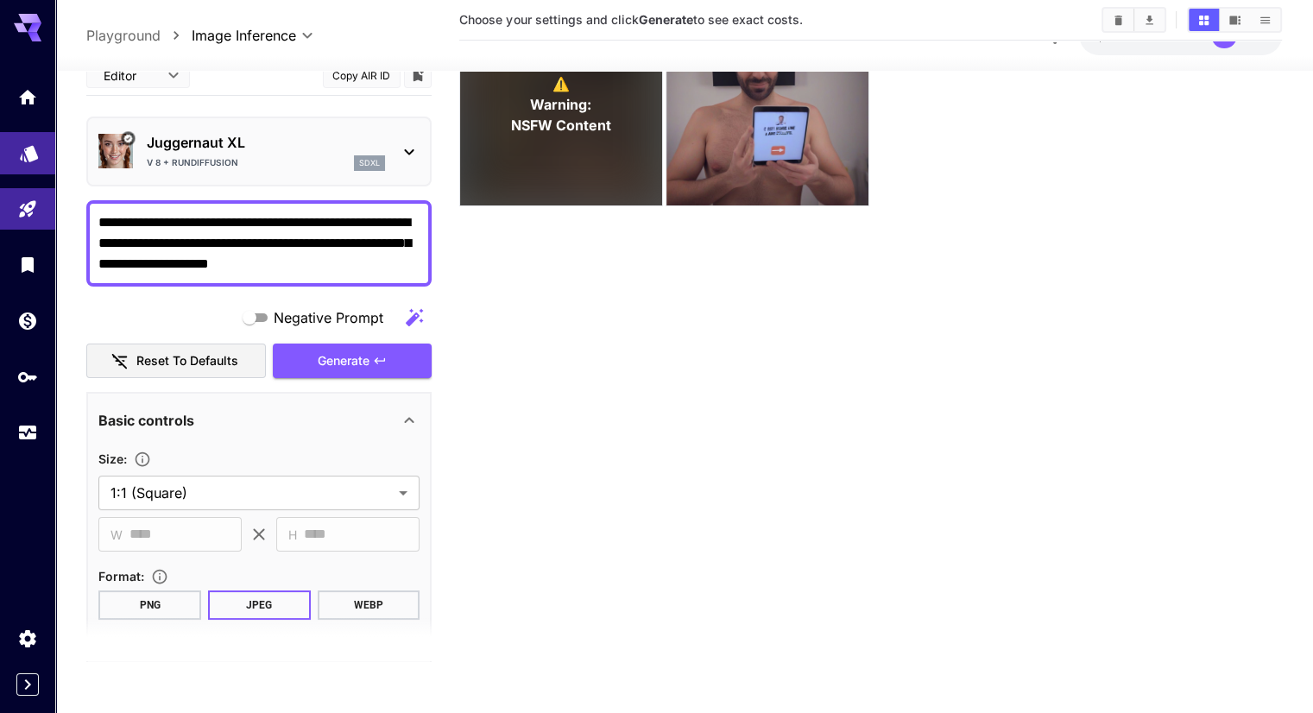
click at [16, 161] on link at bounding box center [27, 153] width 55 height 42
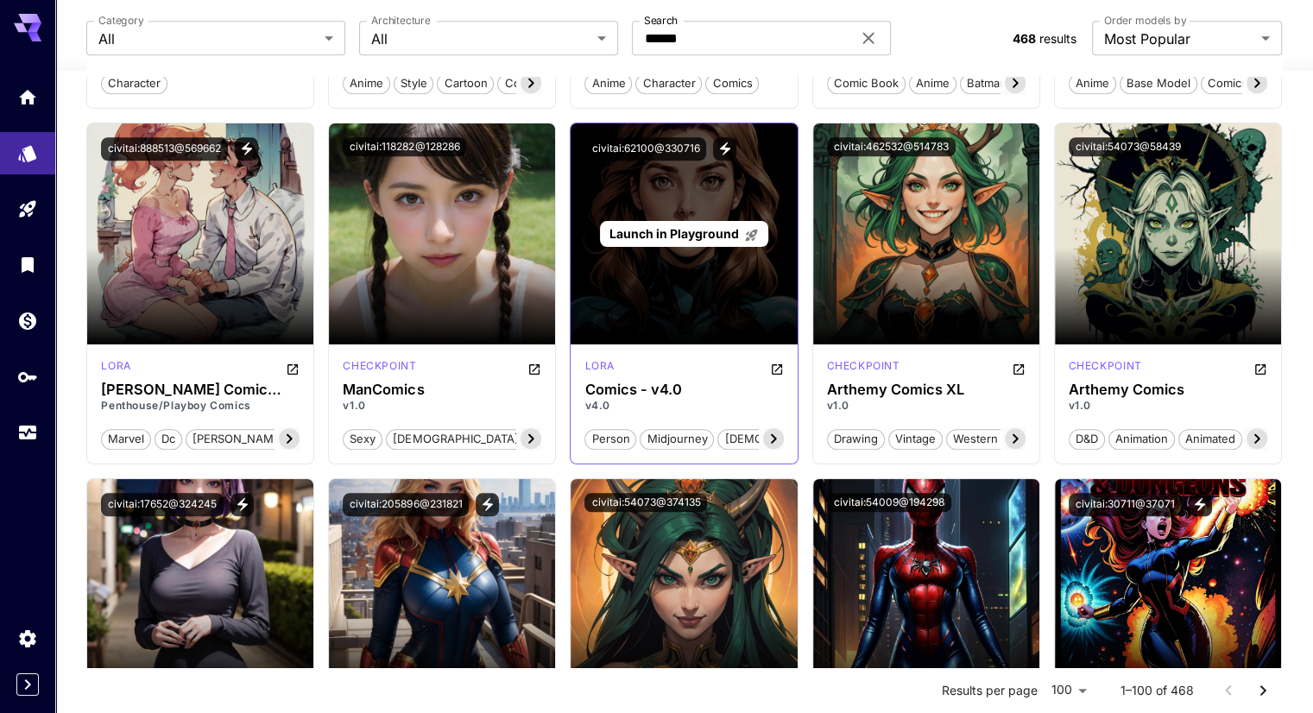
scroll to position [1518, 0]
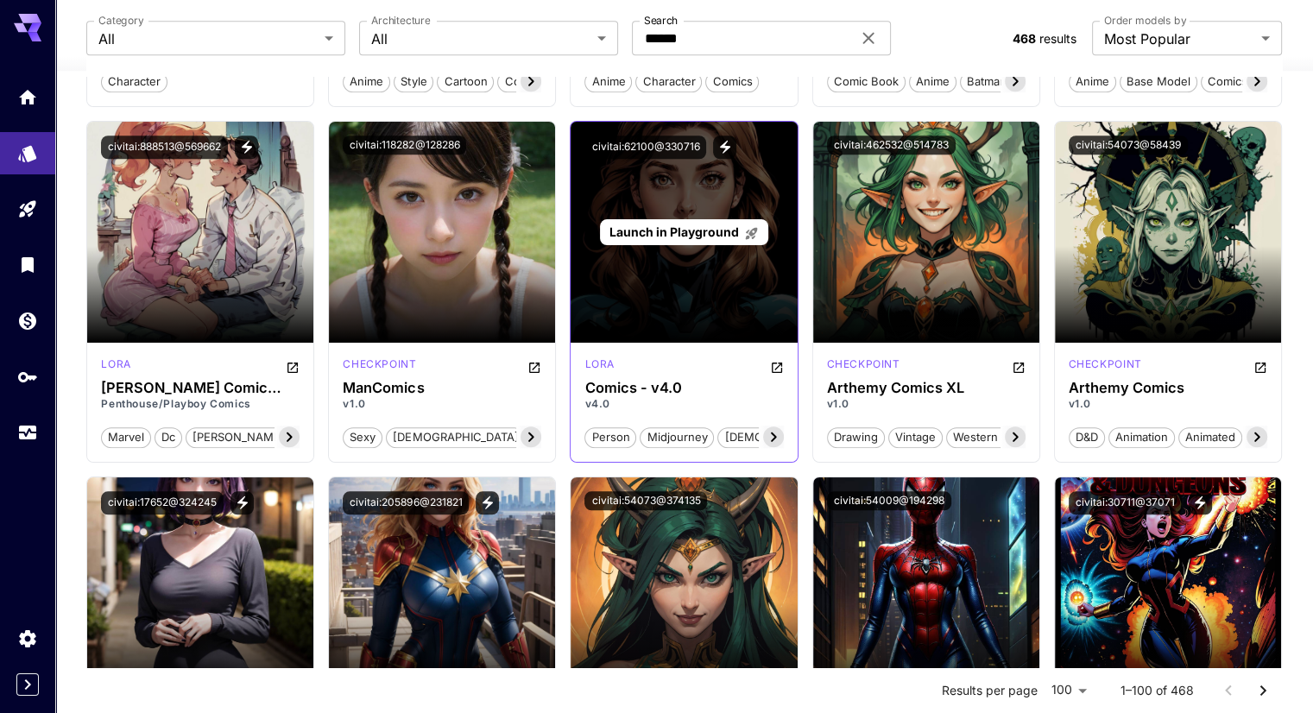
click at [706, 227] on span "Launch in Playground" at bounding box center [675, 231] width 130 height 15
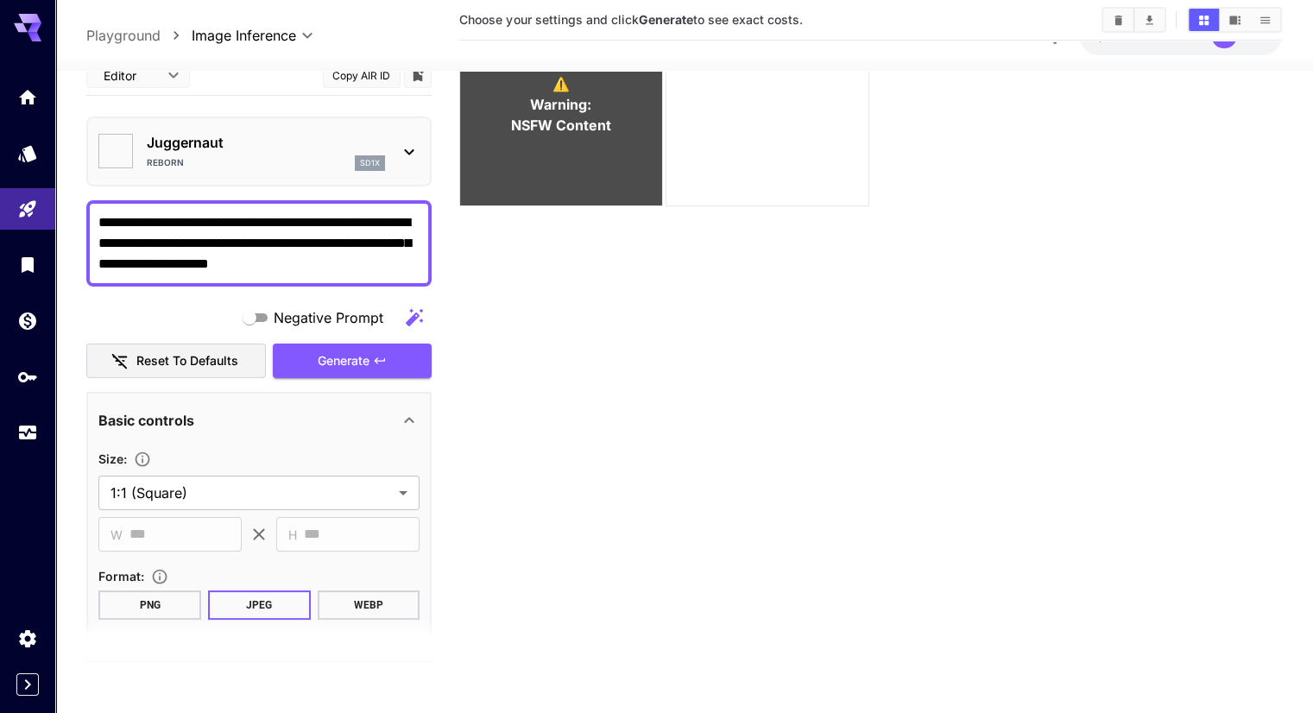
scroll to position [136, 0]
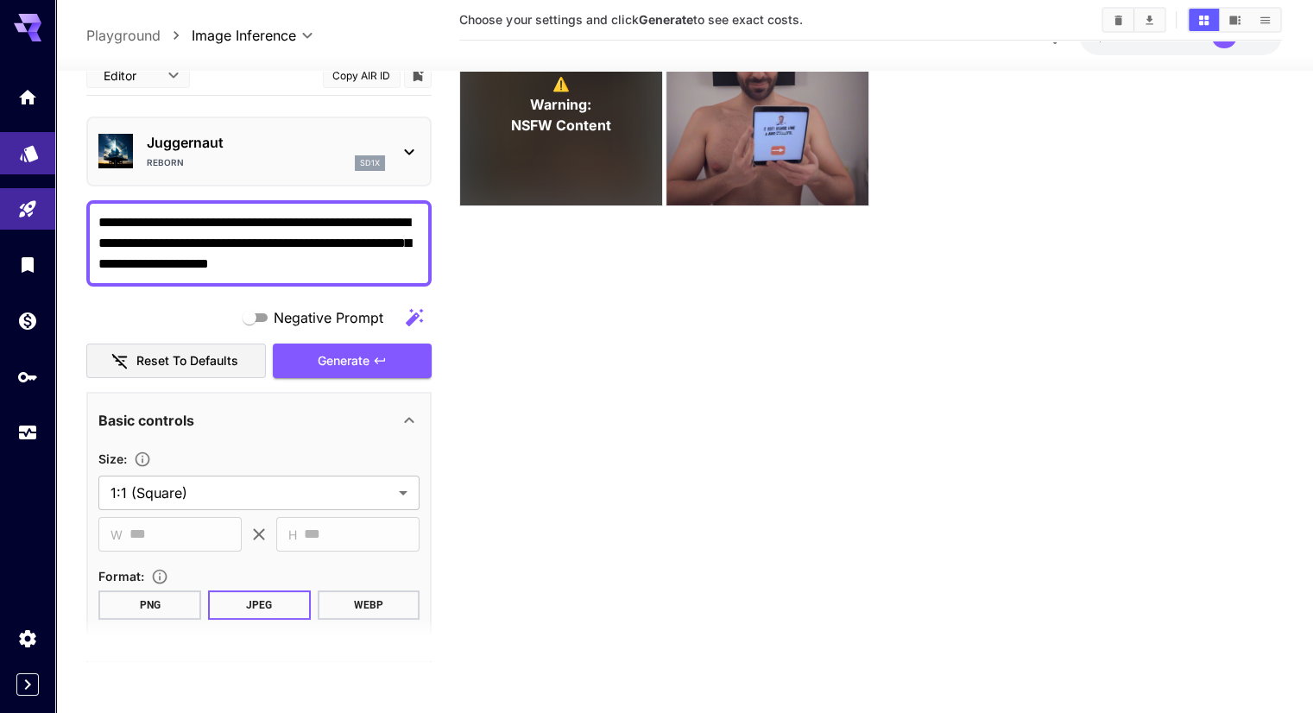
click at [24, 151] on icon "Models" at bounding box center [29, 147] width 21 height 21
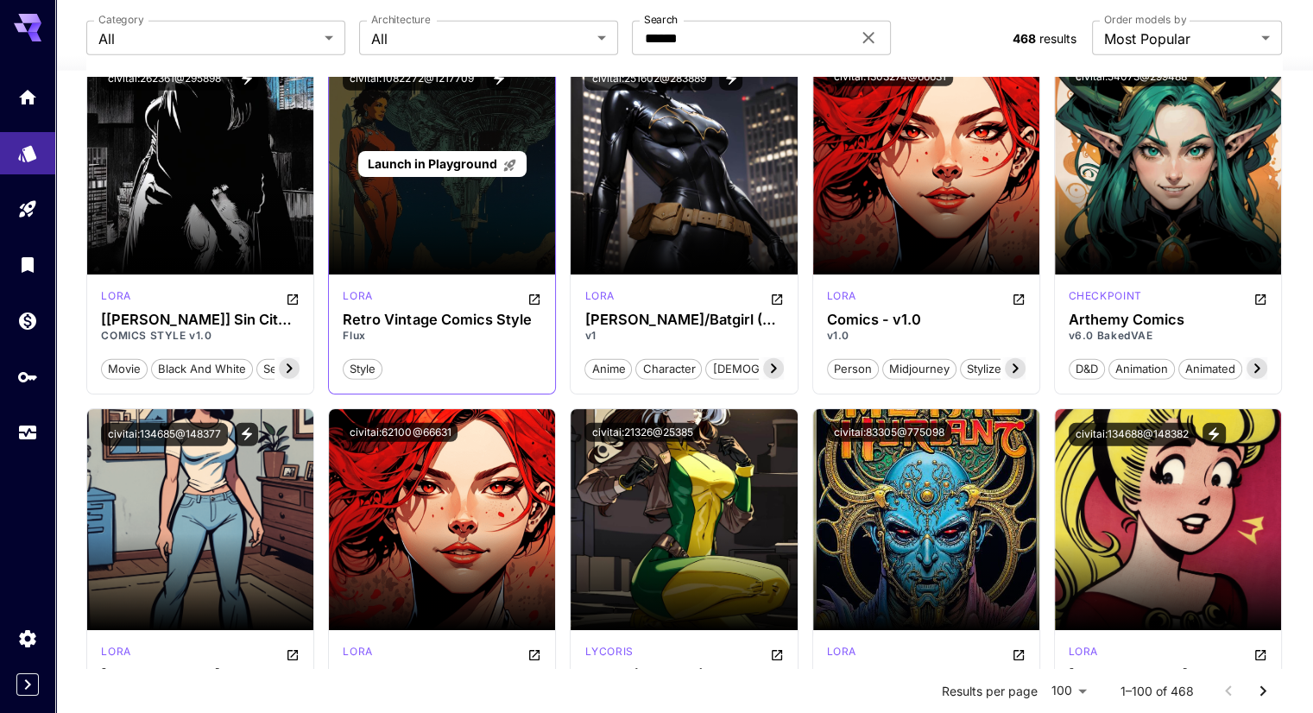
scroll to position [4280, 0]
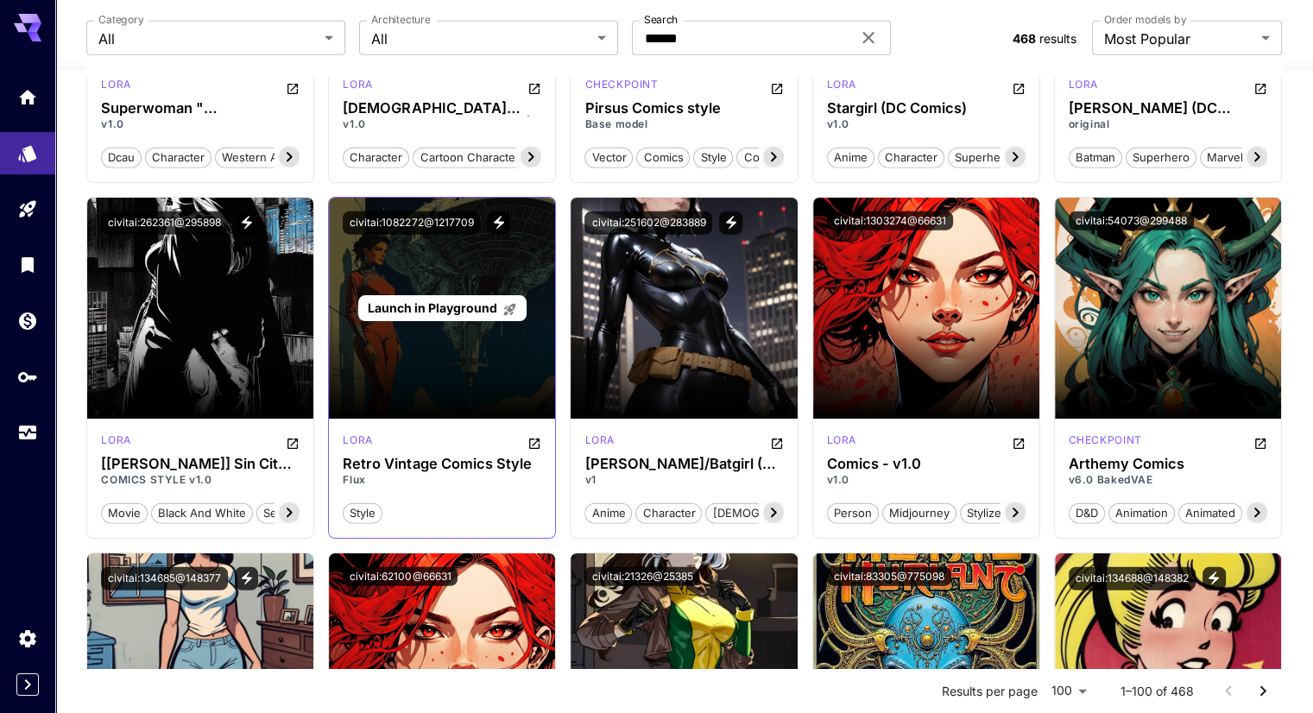
click at [428, 304] on span "Launch in Playground" at bounding box center [433, 307] width 130 height 15
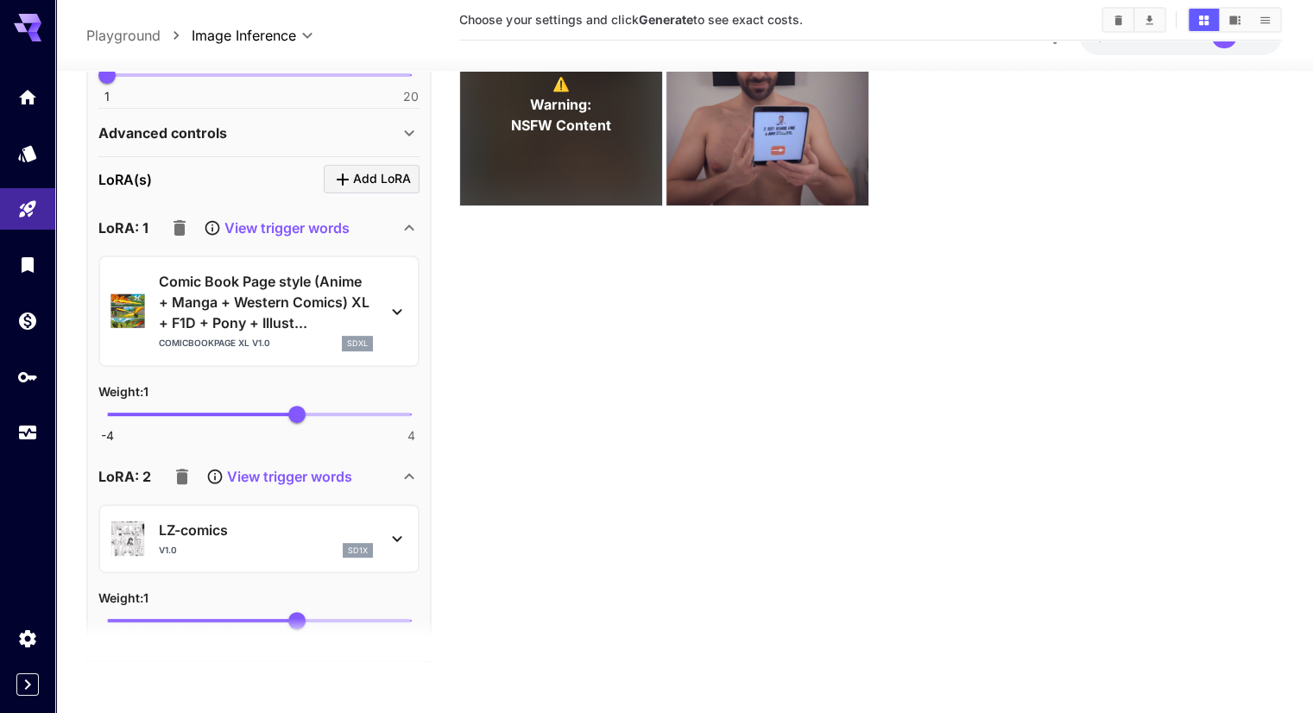
scroll to position [604, 0]
click at [322, 225] on p "View trigger words" at bounding box center [286, 228] width 125 height 21
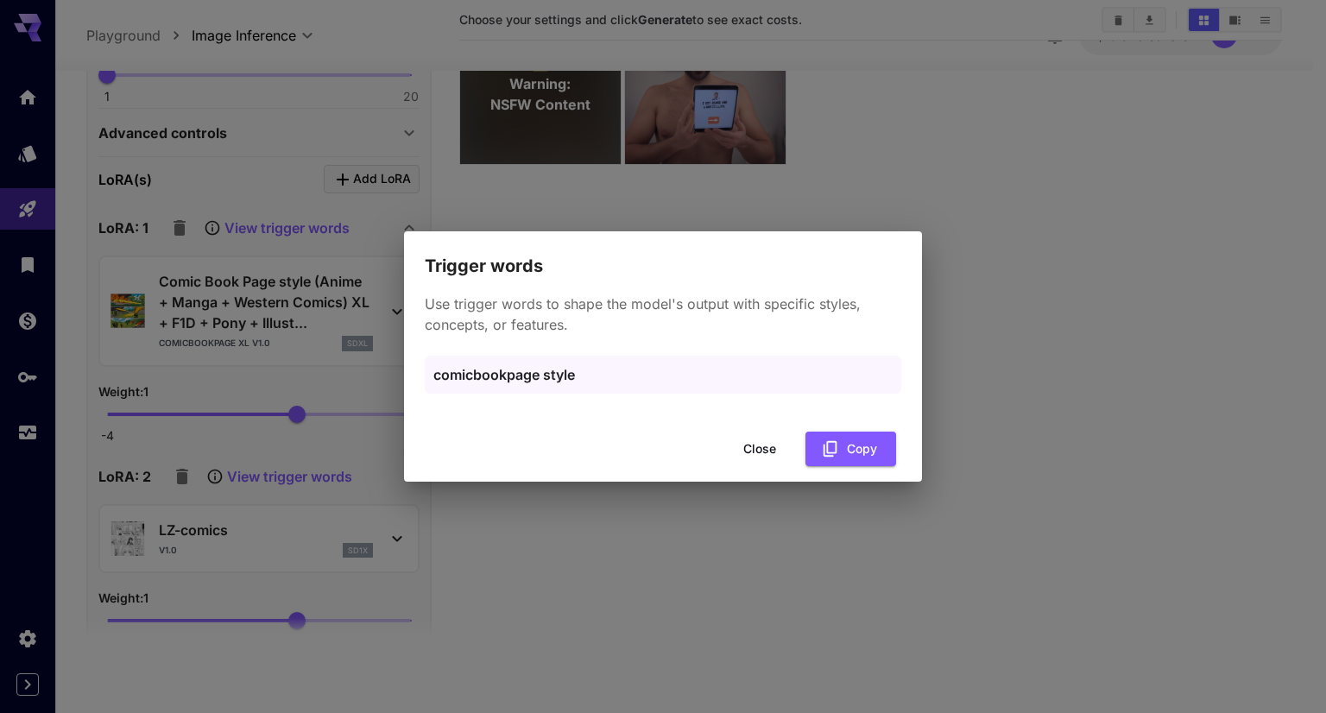
click at [764, 443] on button "Close" at bounding box center [760, 449] width 78 height 35
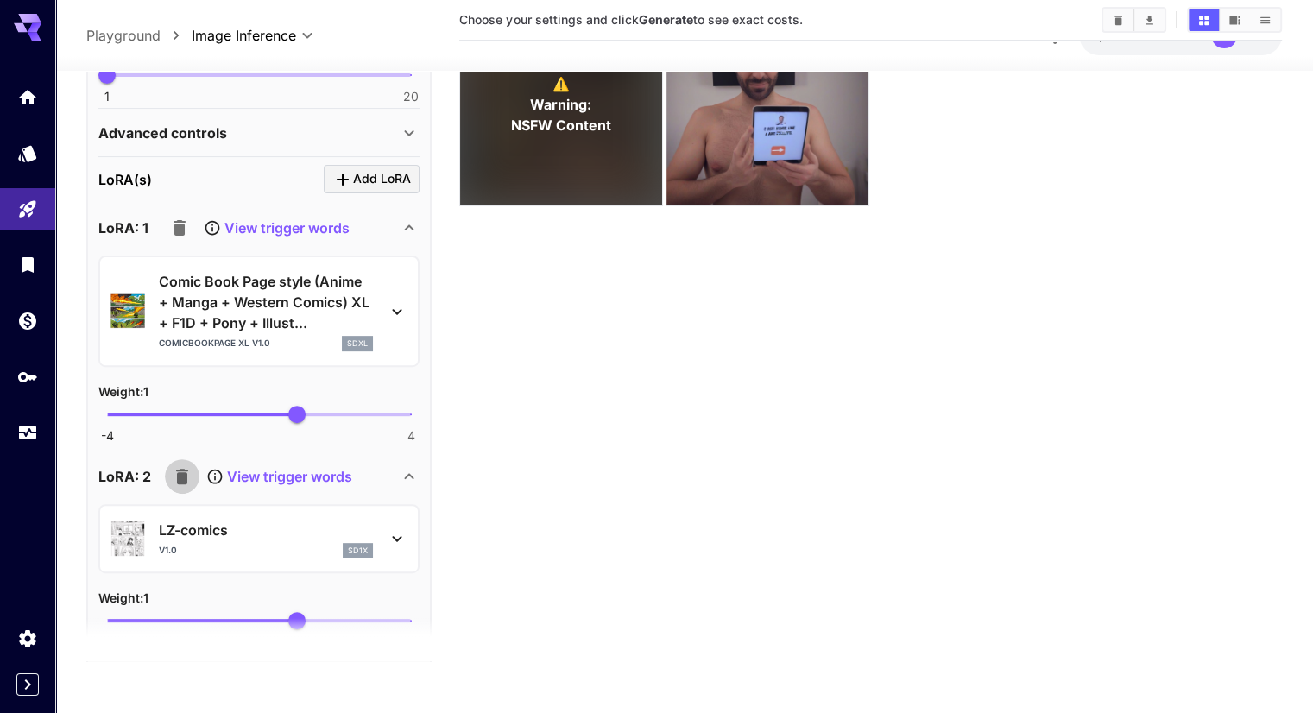
click at [185, 468] on icon "button" at bounding box center [182, 476] width 12 height 16
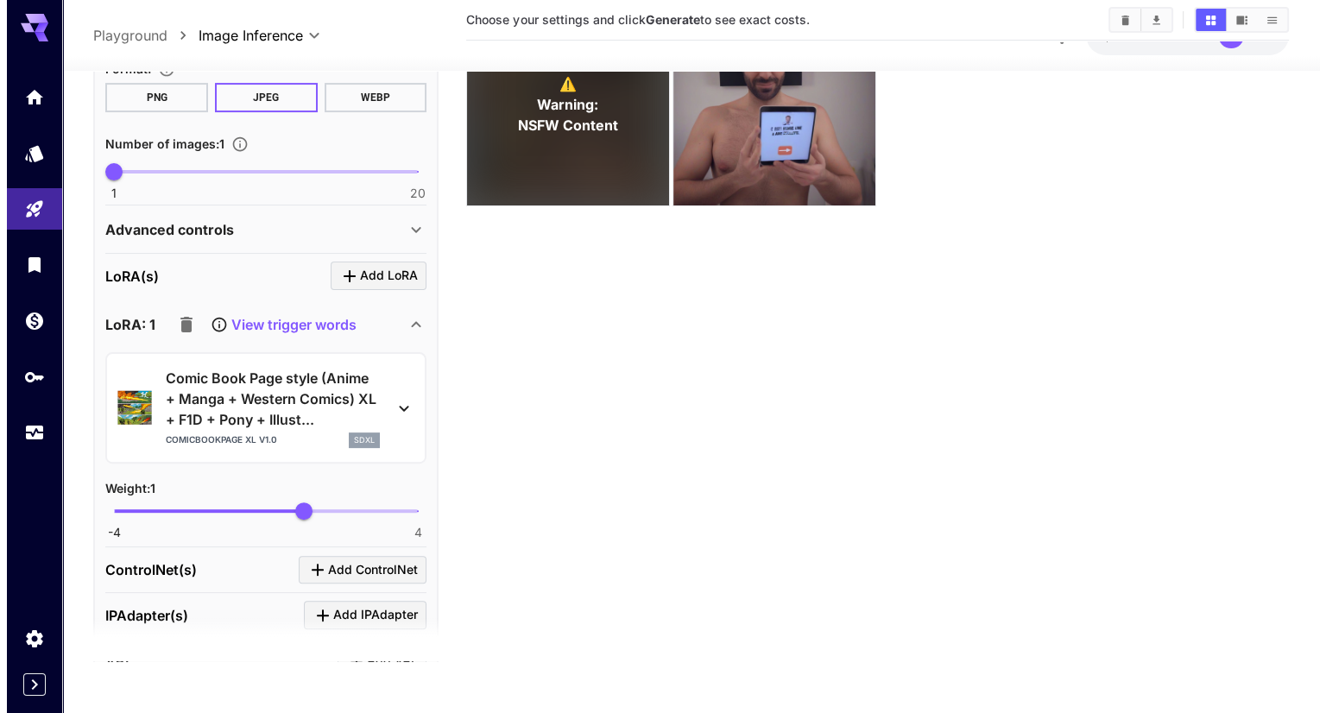
scroll to position [518, 0]
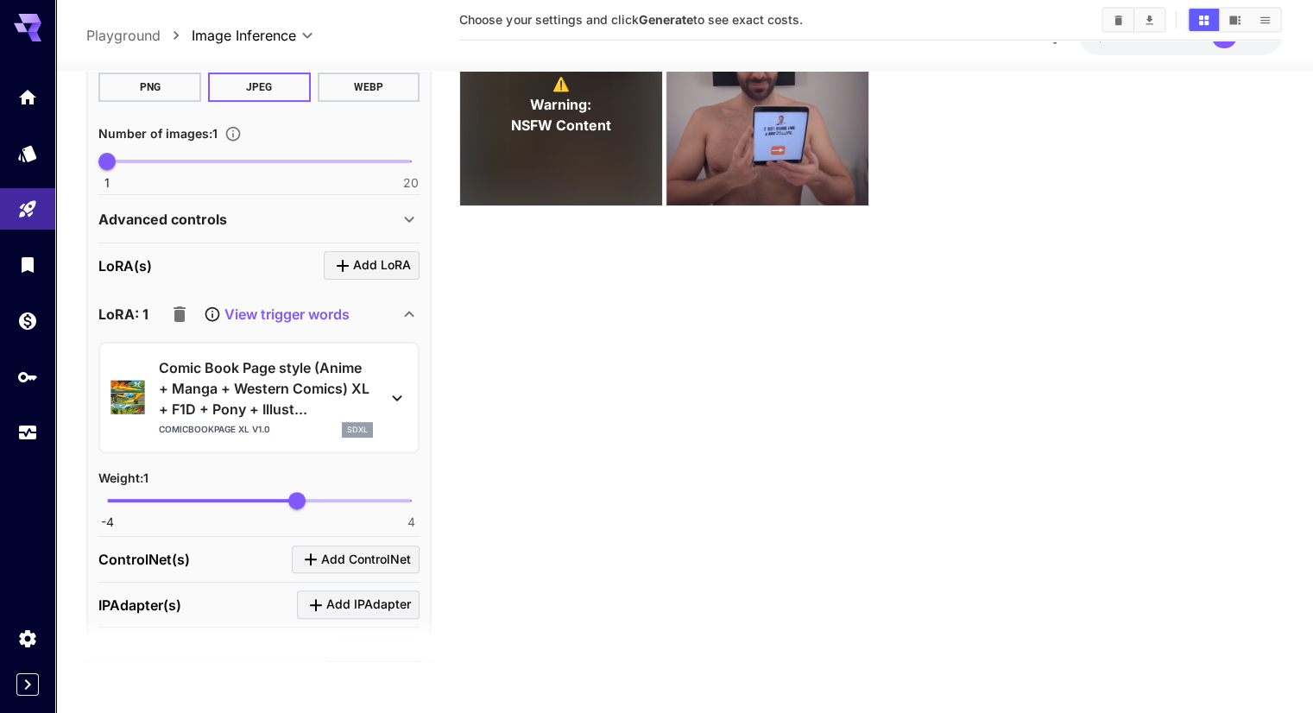
click at [395, 395] on icon at bounding box center [397, 397] width 21 height 21
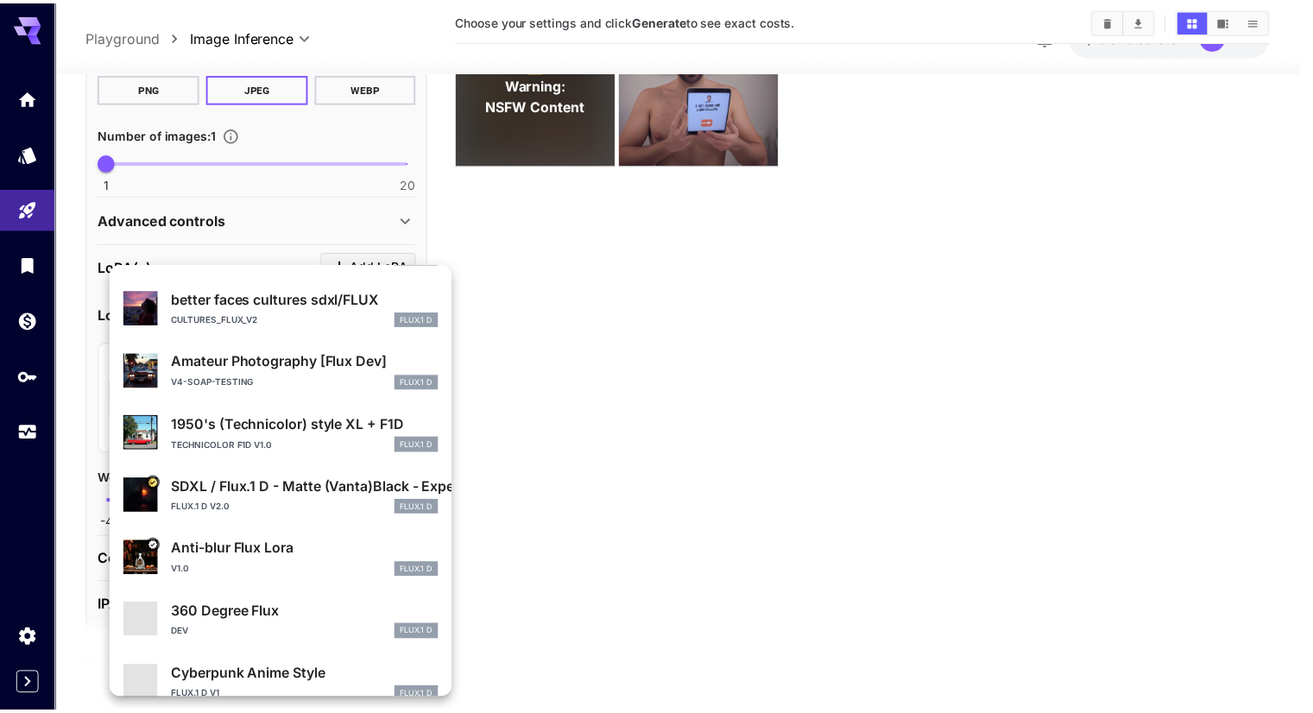
scroll to position [325, 0]
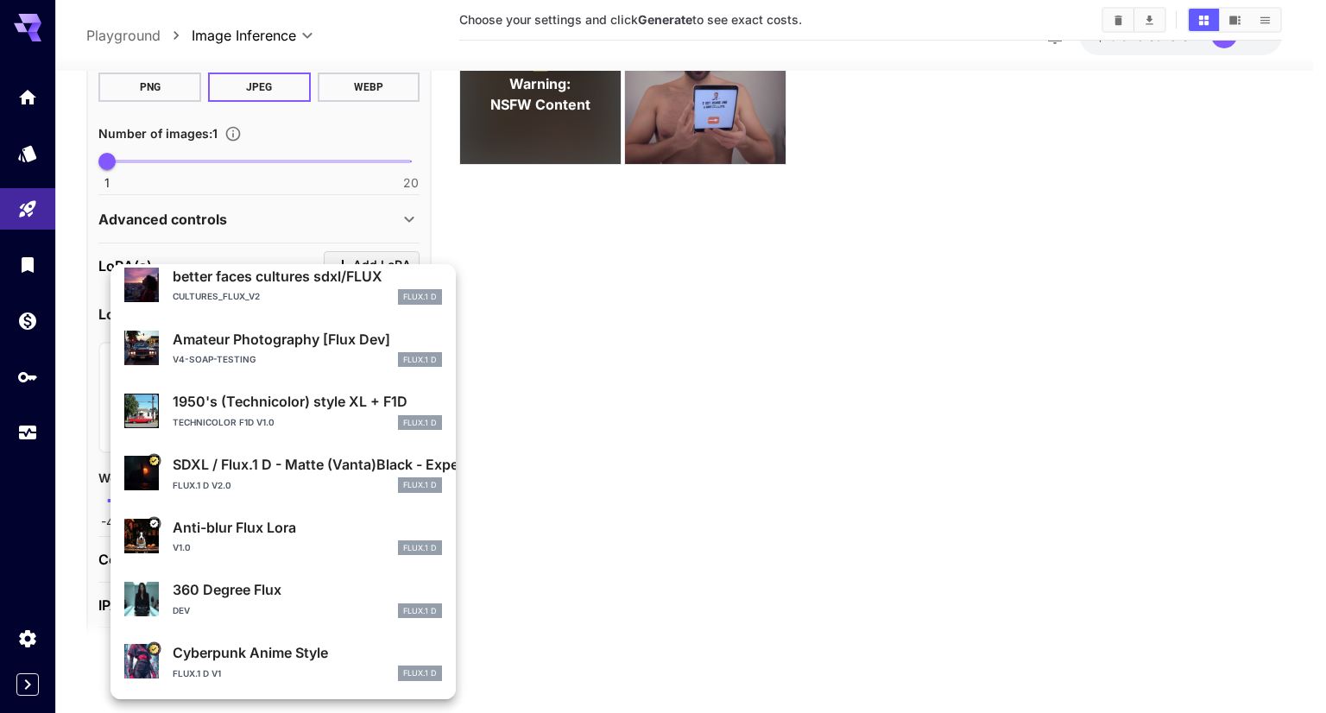
click at [515, 389] on div at bounding box center [663, 356] width 1326 height 713
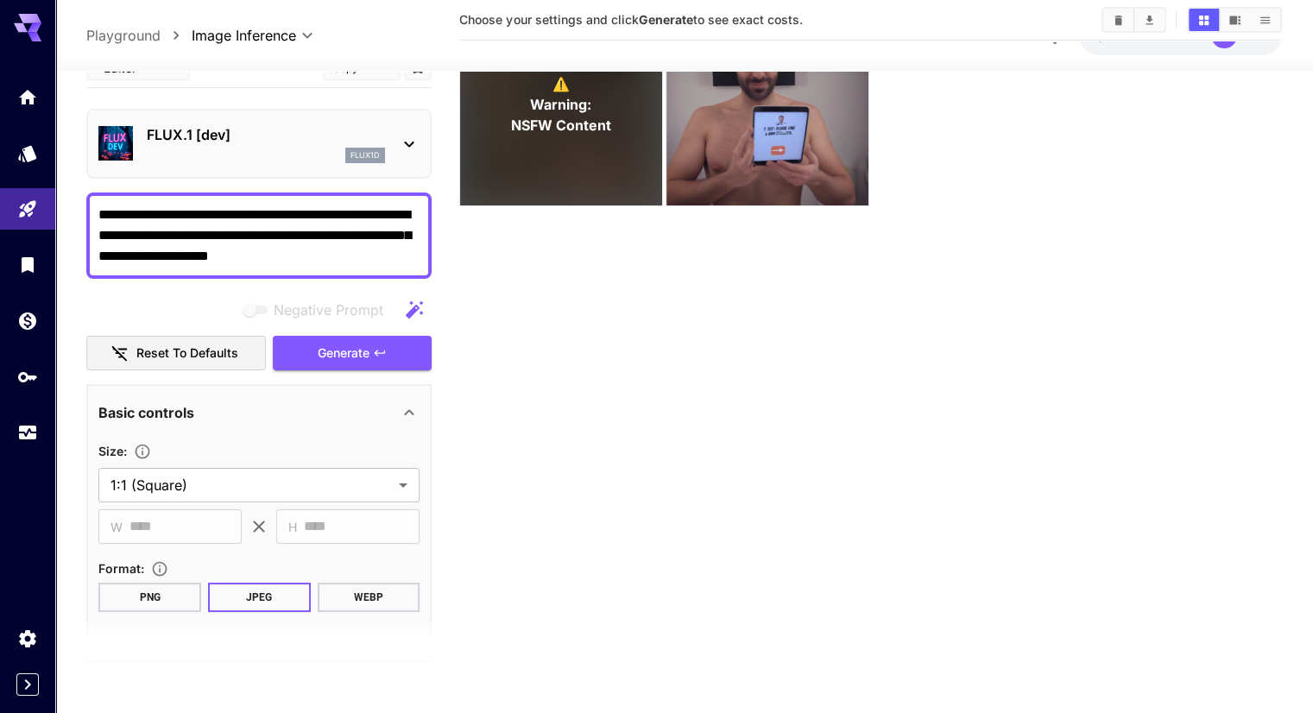
scroll to position [0, 0]
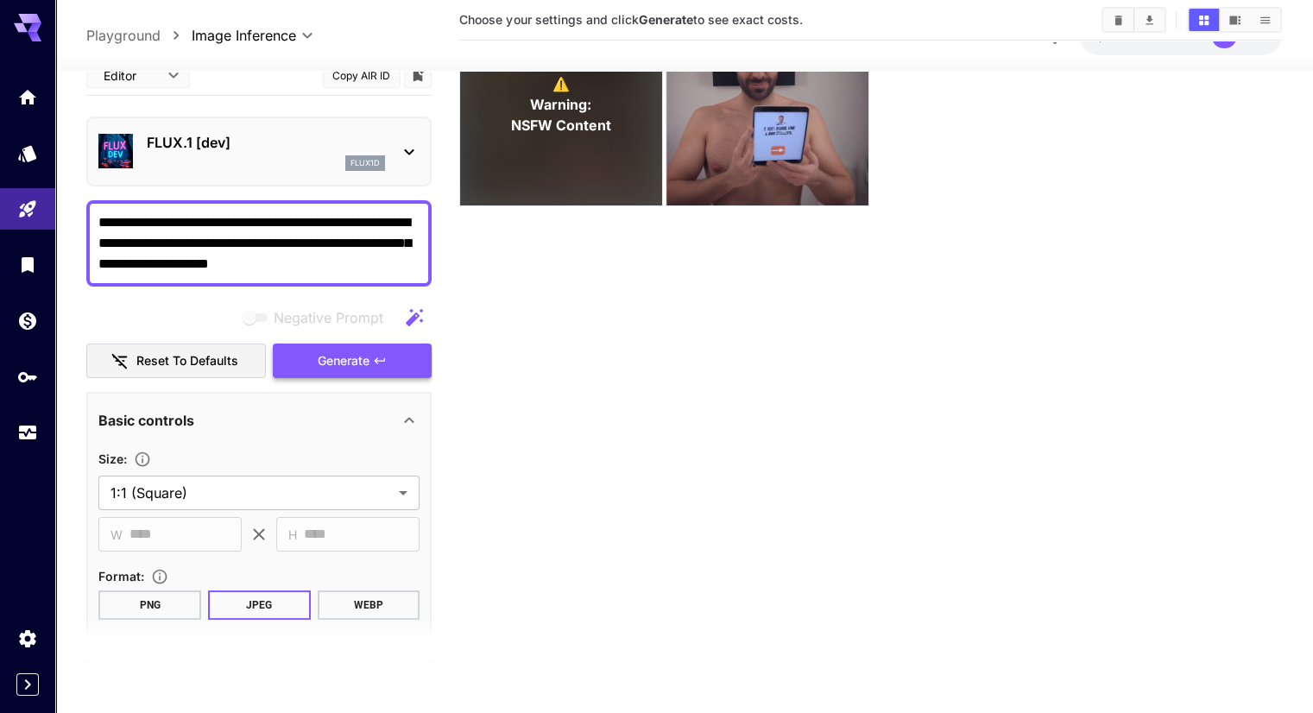
click at [342, 361] on span "Generate" at bounding box center [344, 362] width 52 height 22
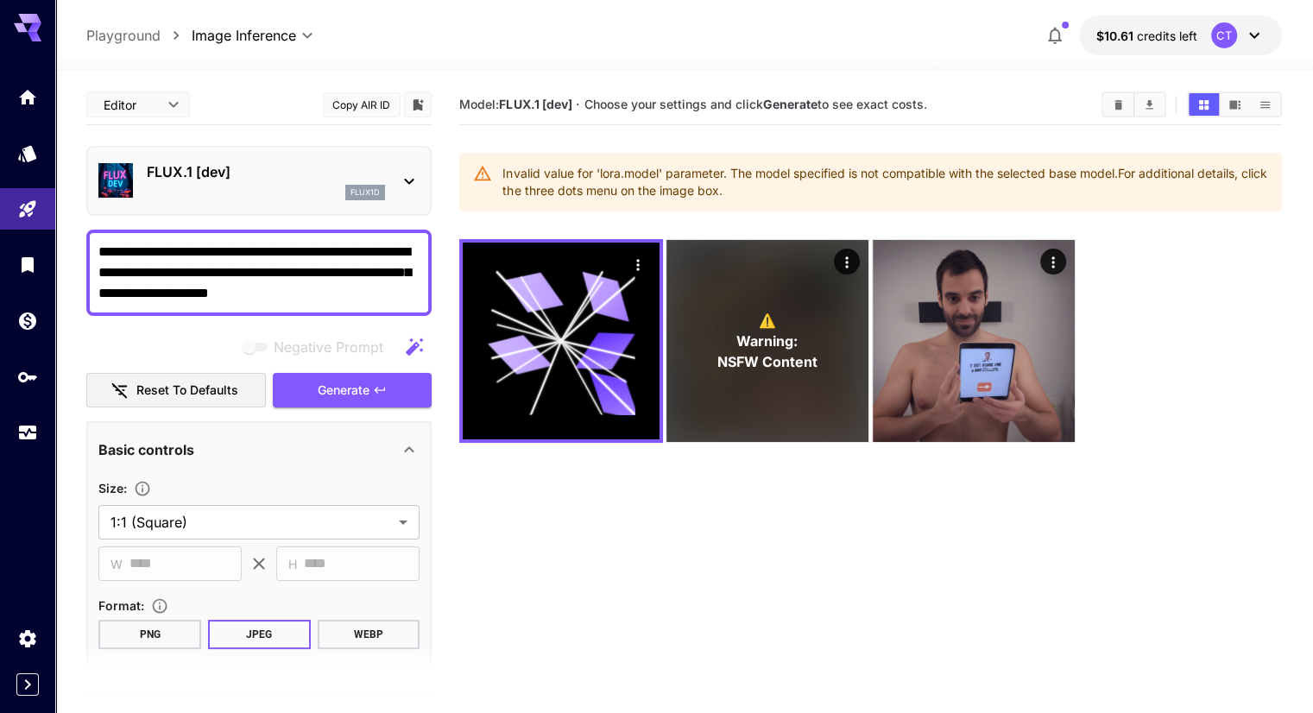
click at [205, 171] on p "FLUX.1 [dev]" at bounding box center [266, 171] width 238 height 21
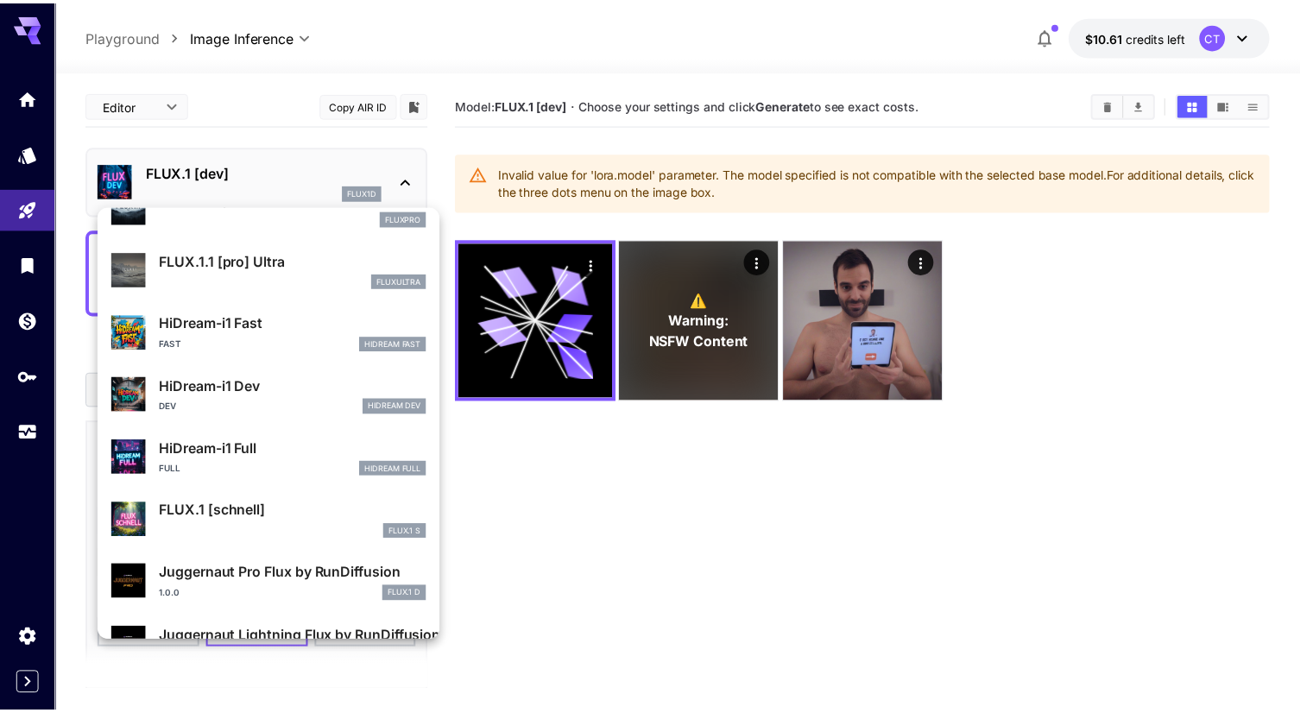
scroll to position [1396, 0]
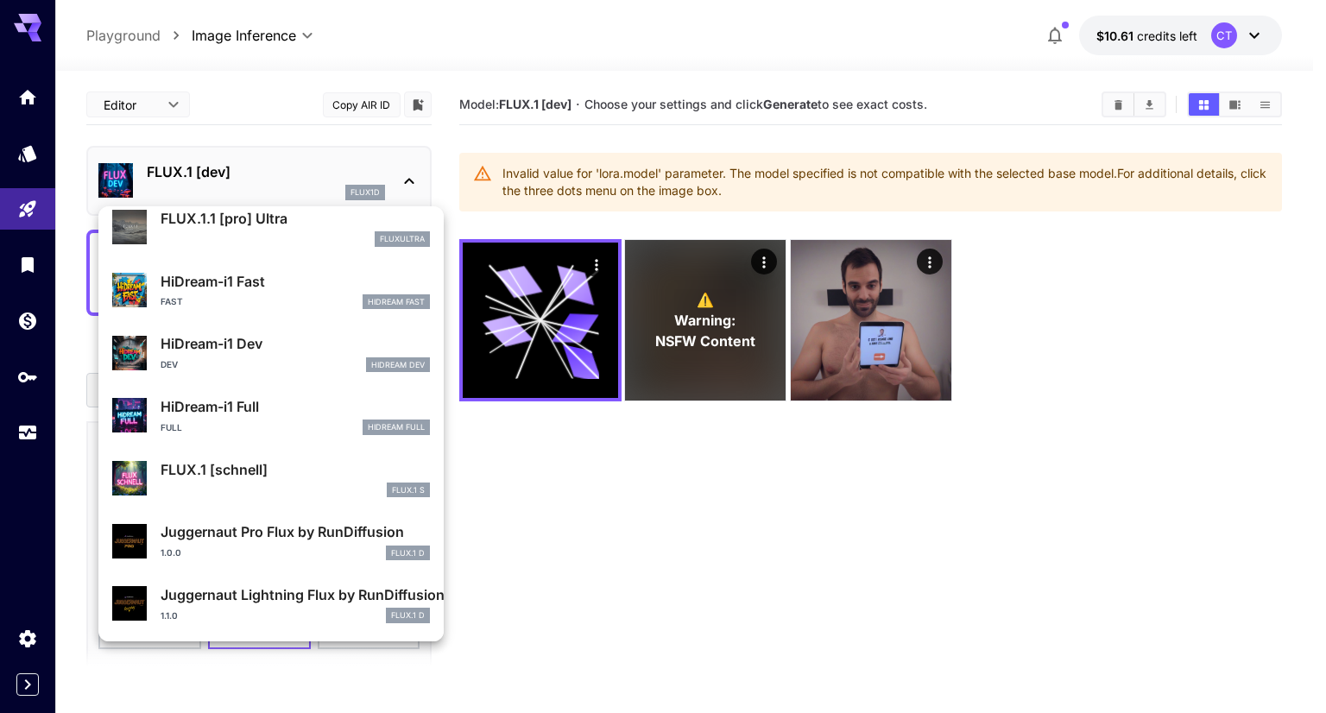
click at [587, 502] on div at bounding box center [663, 356] width 1326 height 713
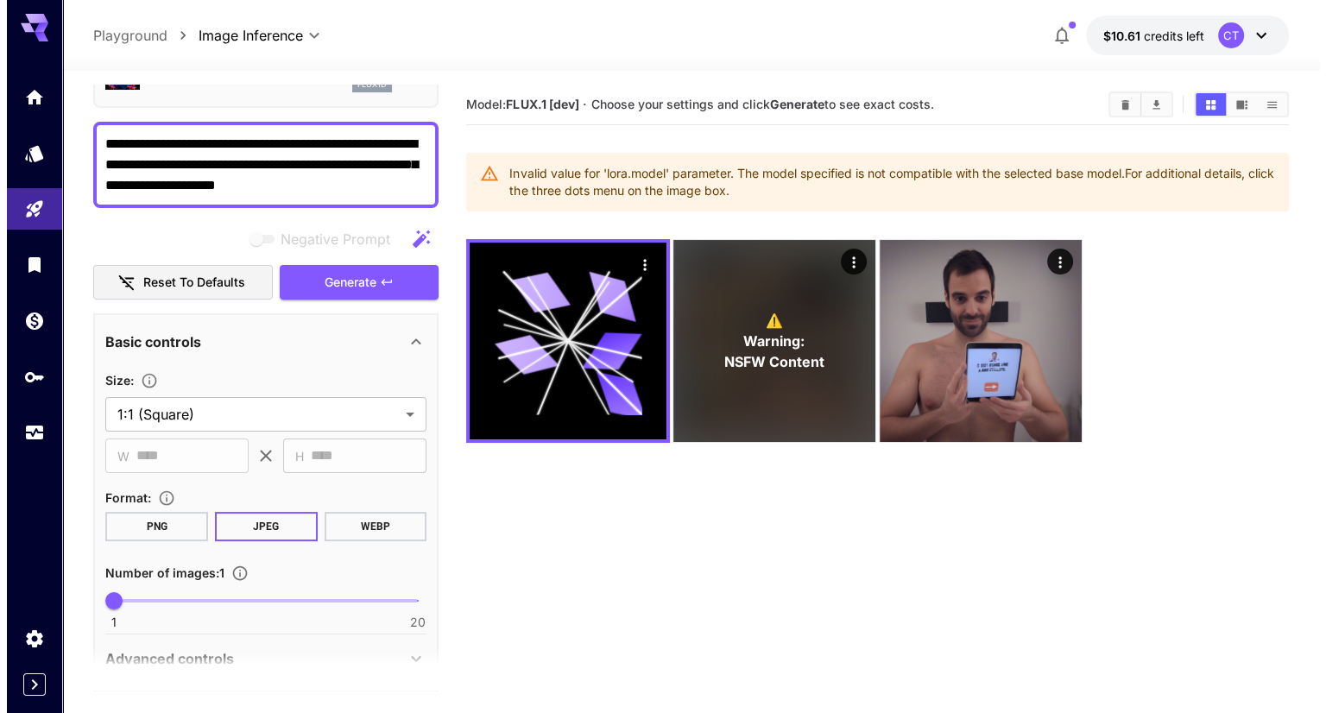
scroll to position [0, 0]
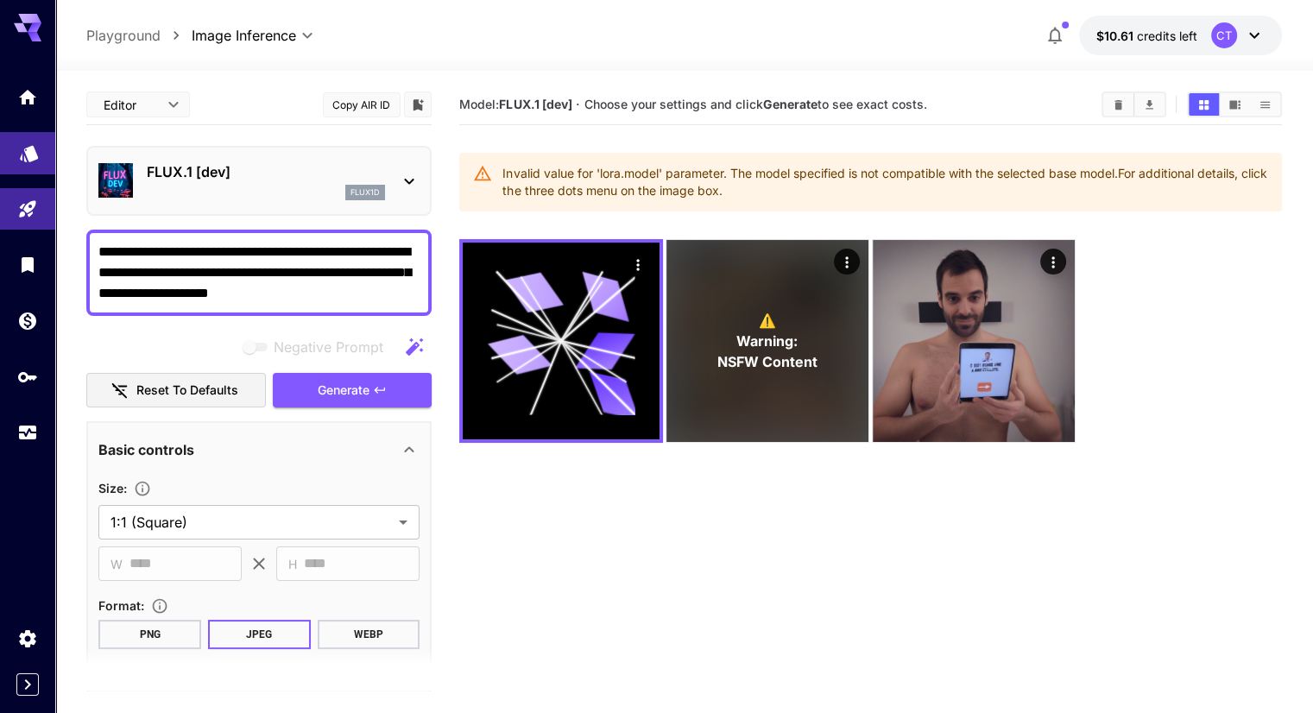
click at [30, 162] on link at bounding box center [27, 153] width 55 height 42
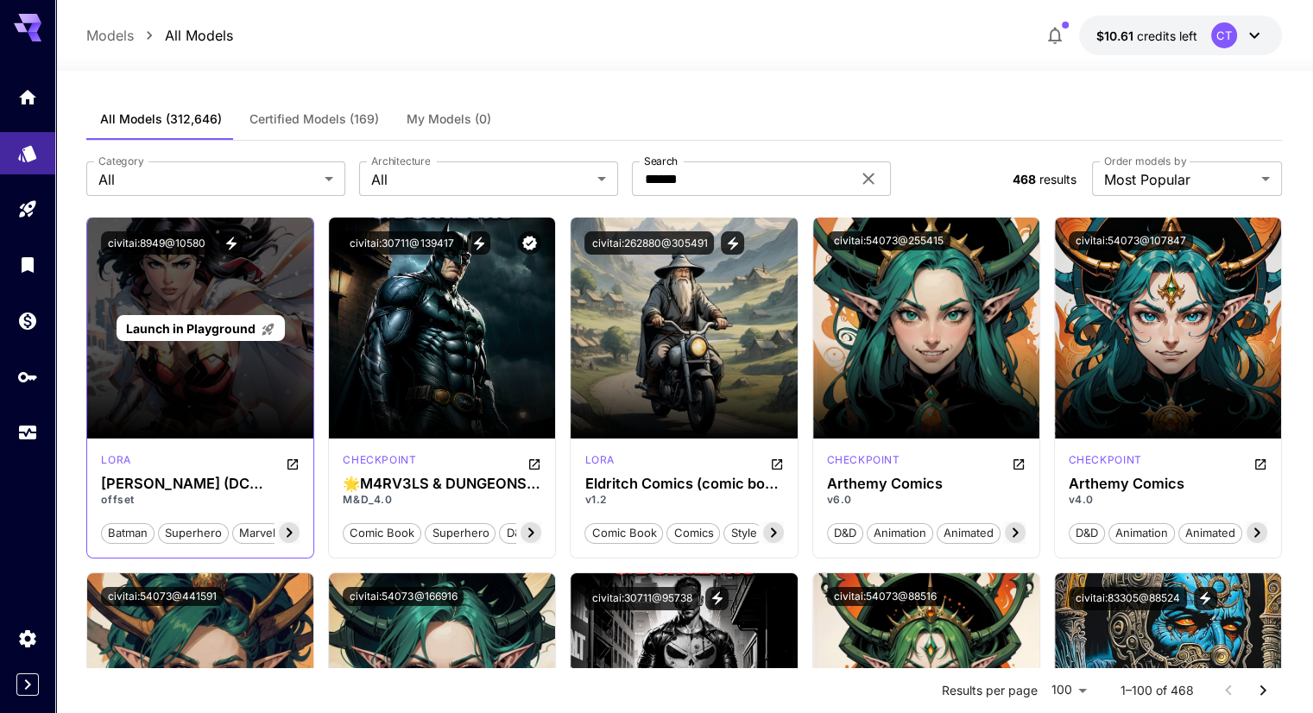
click at [202, 325] on span "Launch in Playground" at bounding box center [191, 328] width 130 height 15
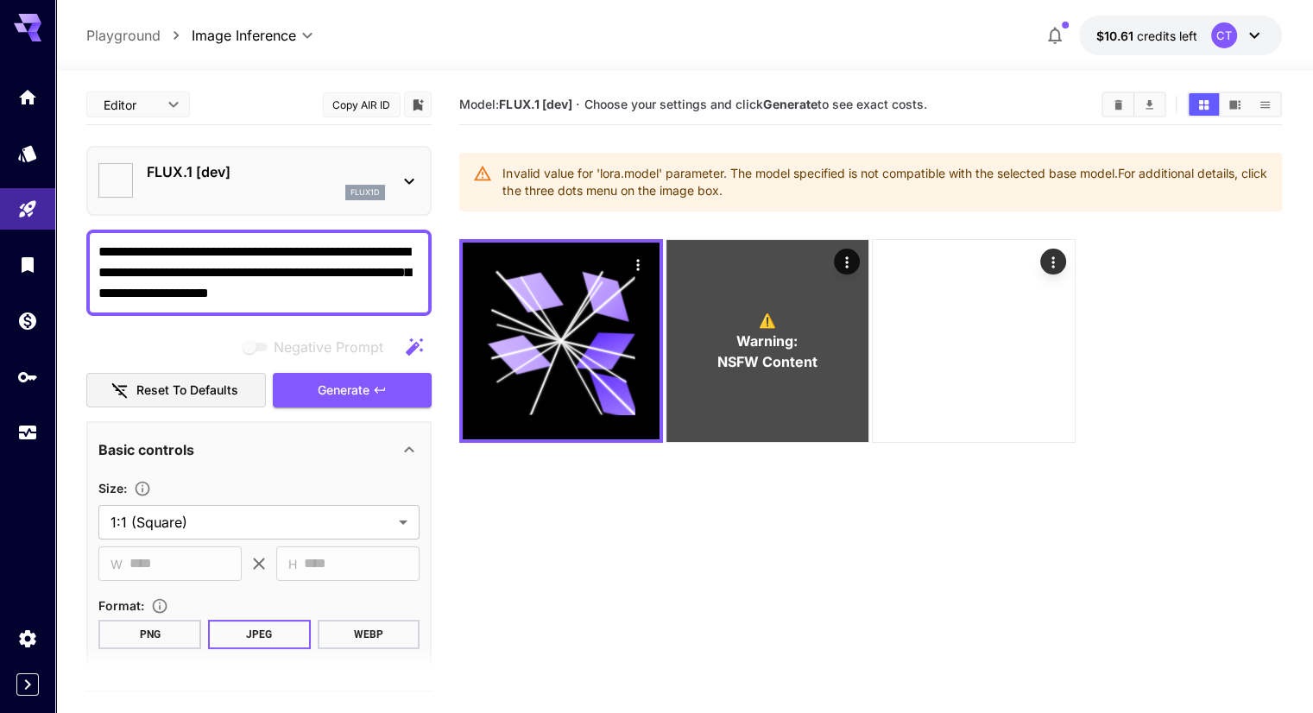
type input "**********"
type input "***"
type input "**"
type input "***"
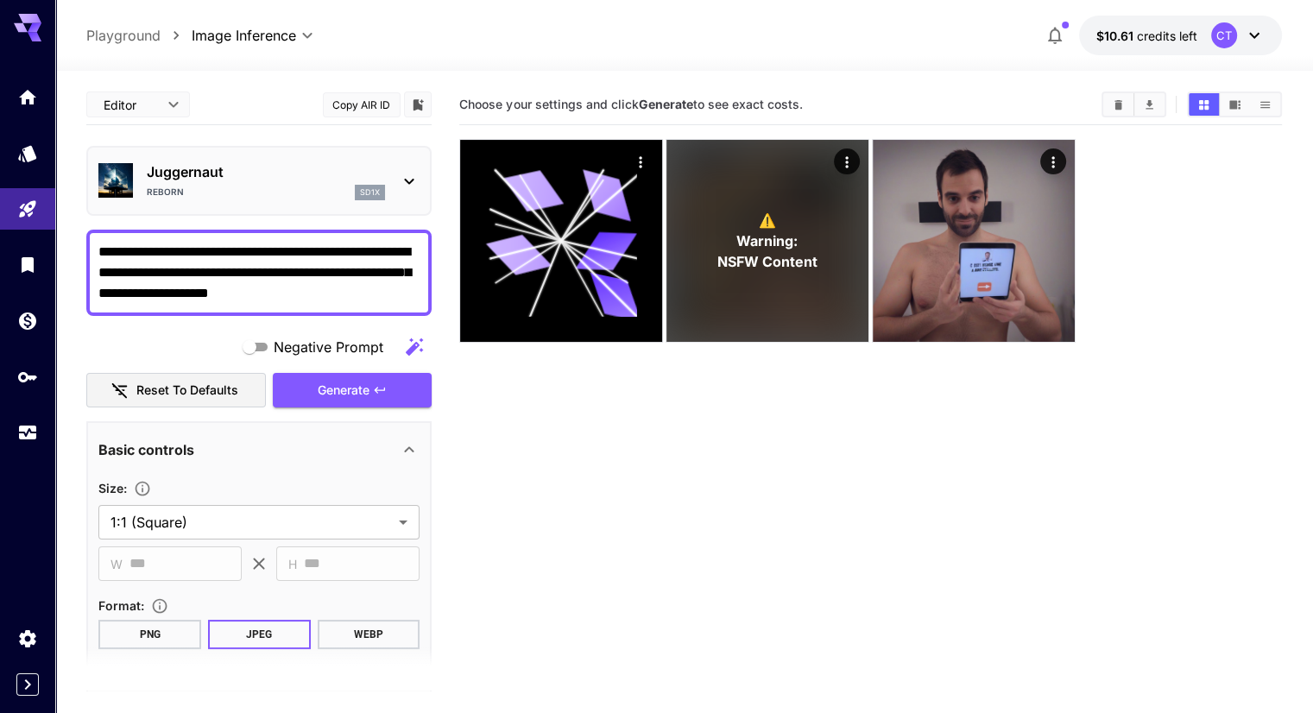
click at [403, 180] on icon at bounding box center [409, 181] width 21 height 21
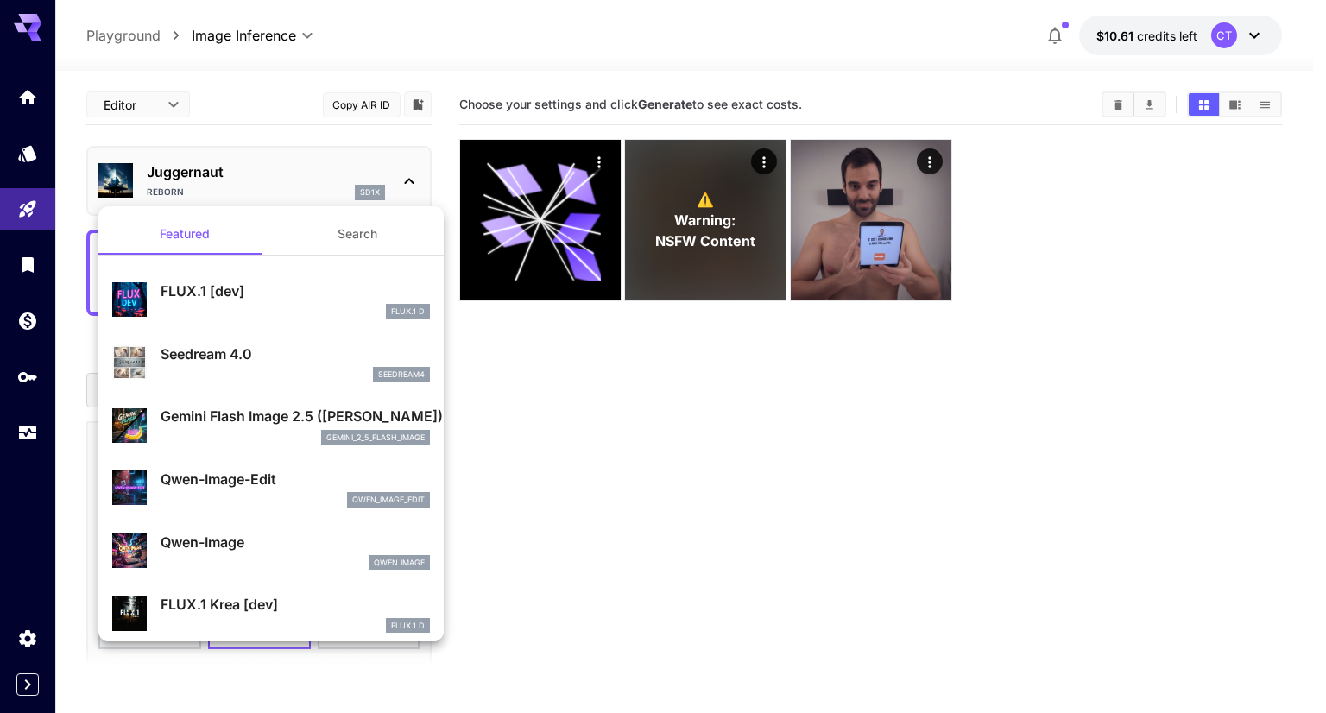
click at [342, 236] on button "Search" at bounding box center [357, 233] width 173 height 41
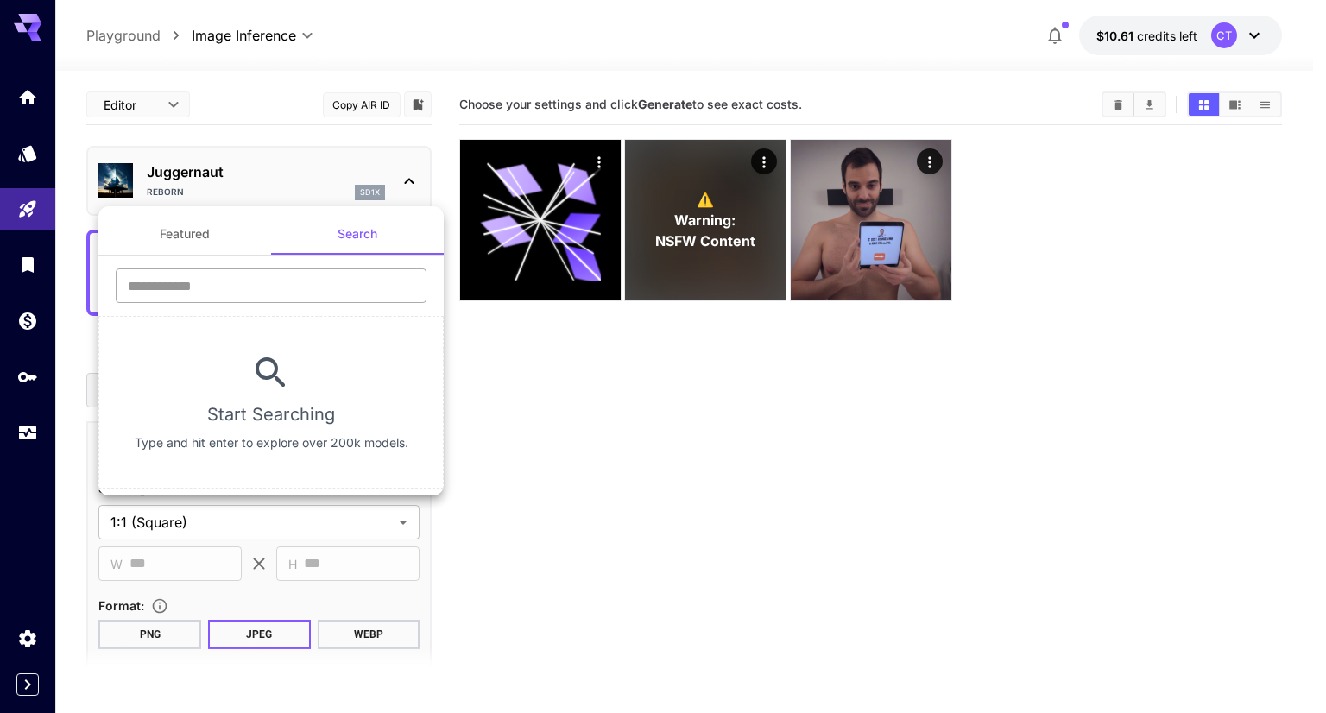
click at [224, 282] on input "text" at bounding box center [271, 286] width 311 height 35
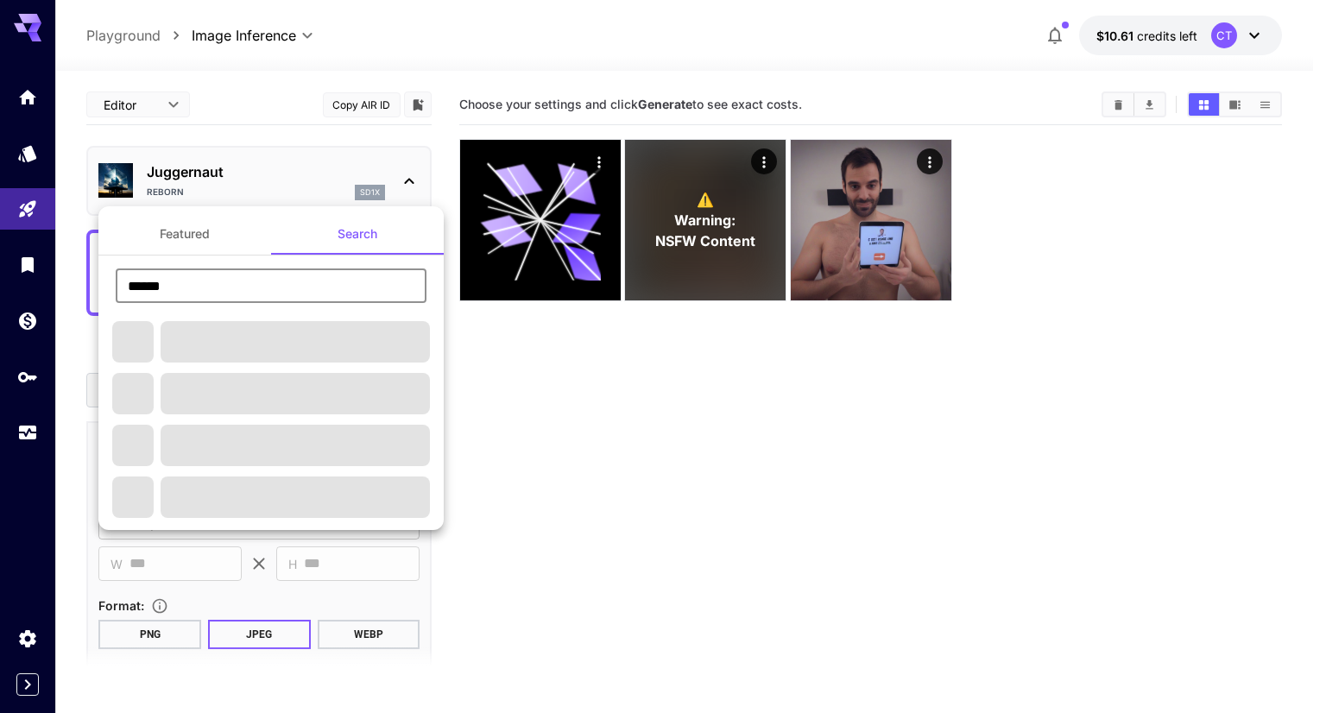
type input "******"
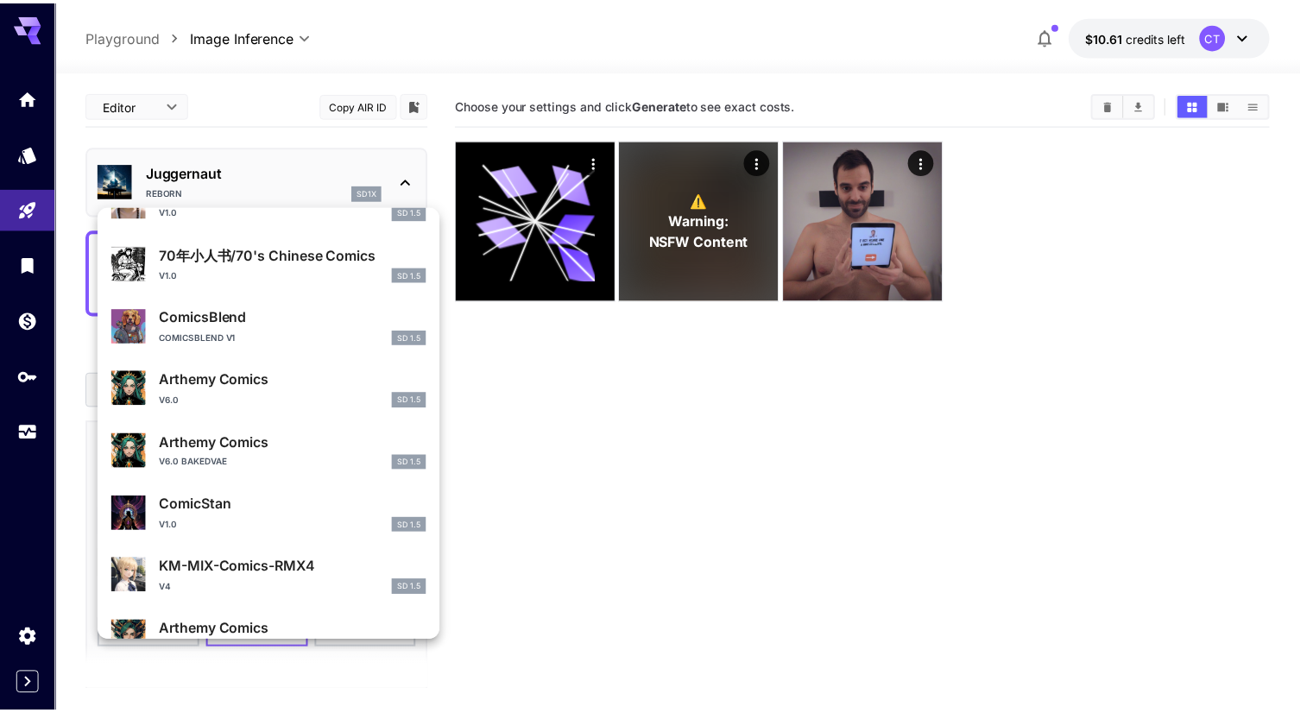
scroll to position [173, 0]
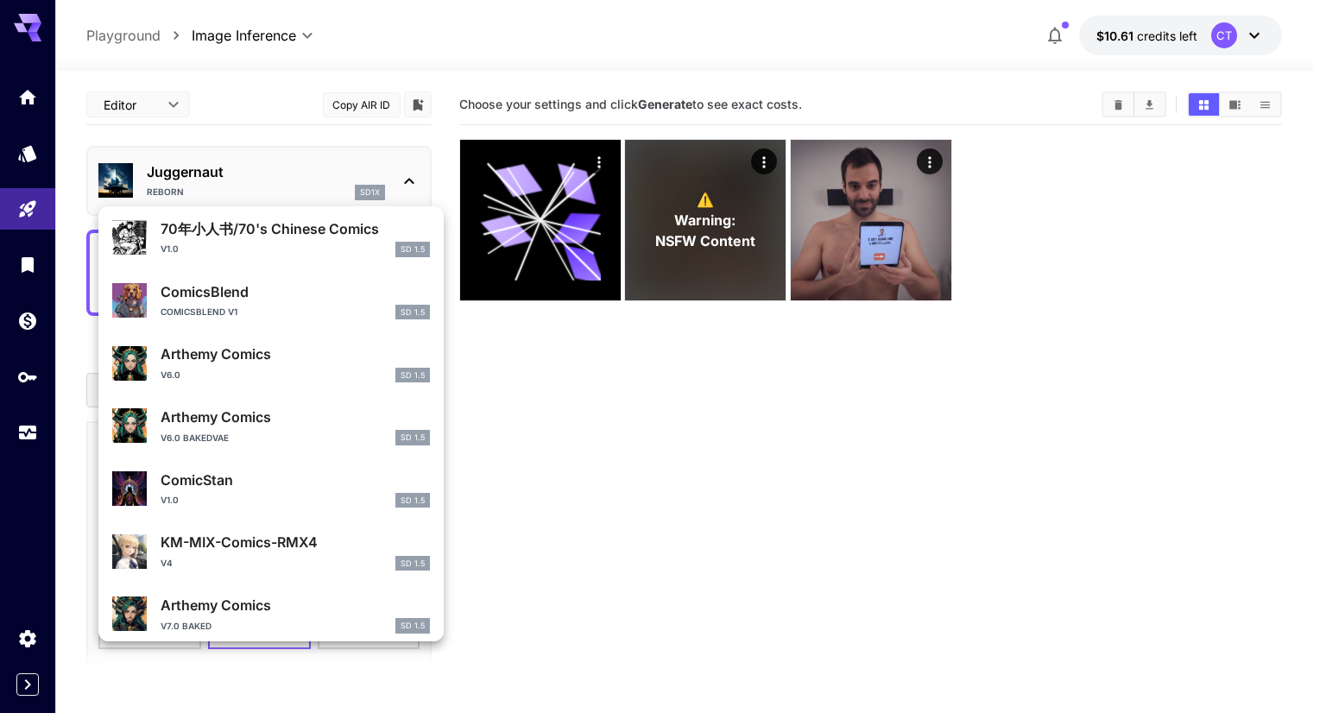
click at [218, 476] on p "ComicStan" at bounding box center [295, 480] width 269 height 21
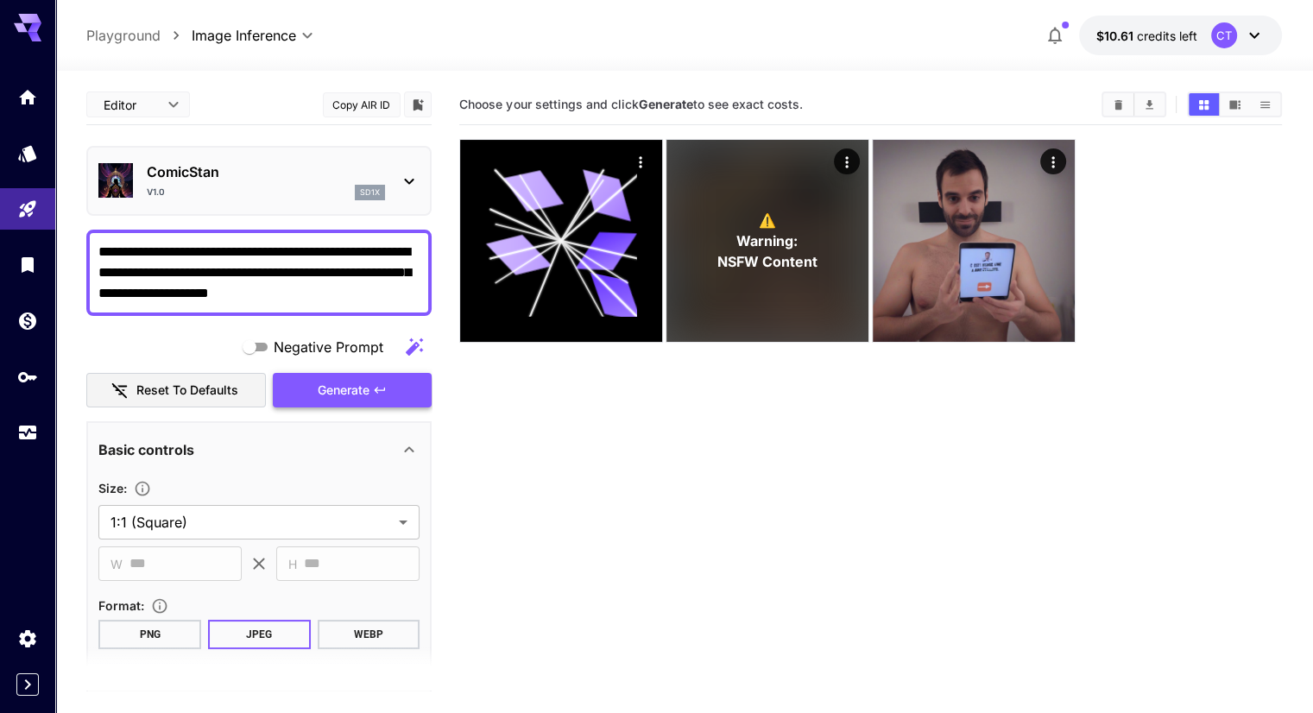
click at [328, 390] on span "Generate" at bounding box center [344, 391] width 52 height 22
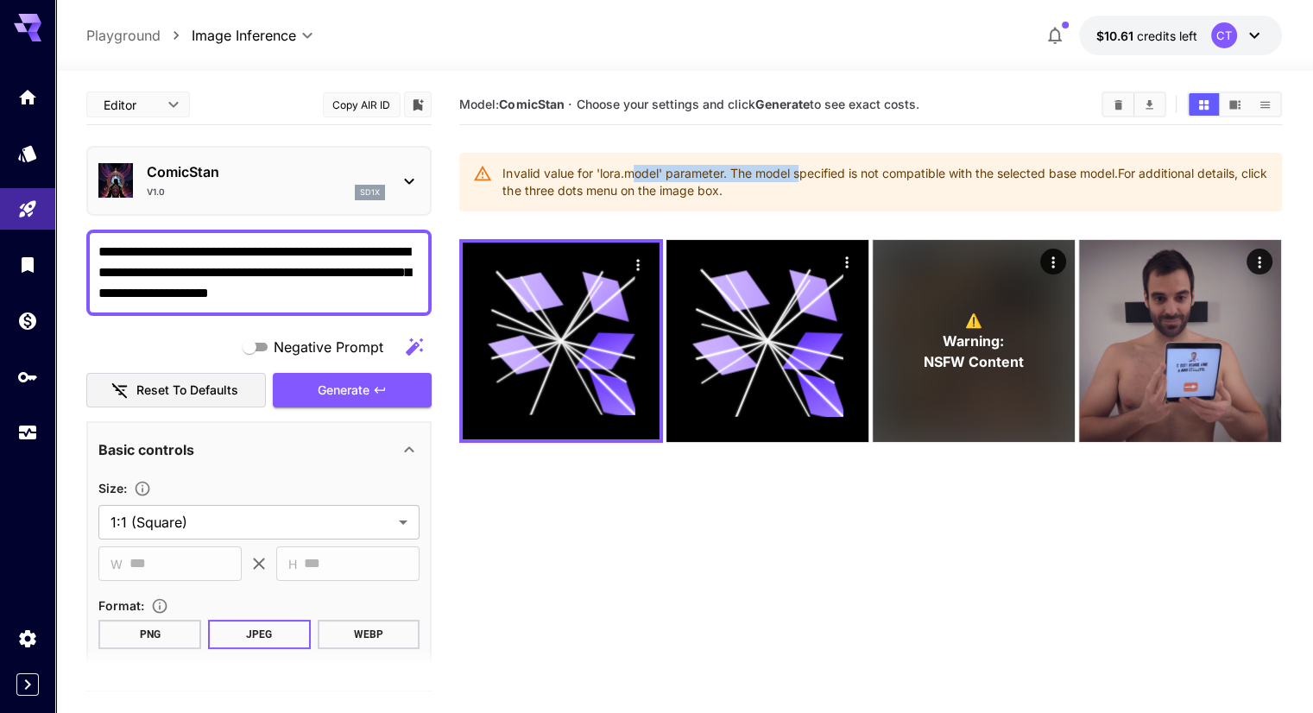
drag, startPoint x: 635, startPoint y: 167, endPoint x: 806, endPoint y: 168, distance: 171.0
click at [806, 168] on div "Invalid value for 'lora.model' parameter. The model specified is not compatible…" at bounding box center [884, 182] width 765 height 48
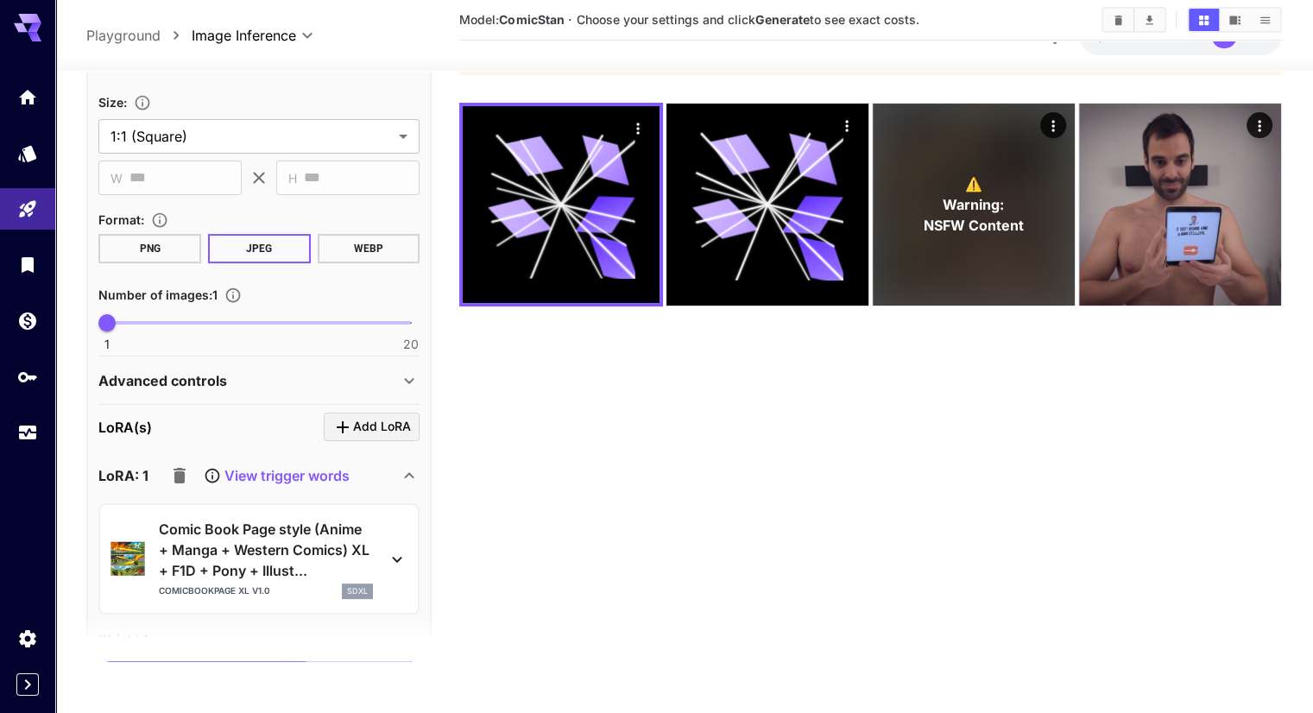
scroll to position [518, 0]
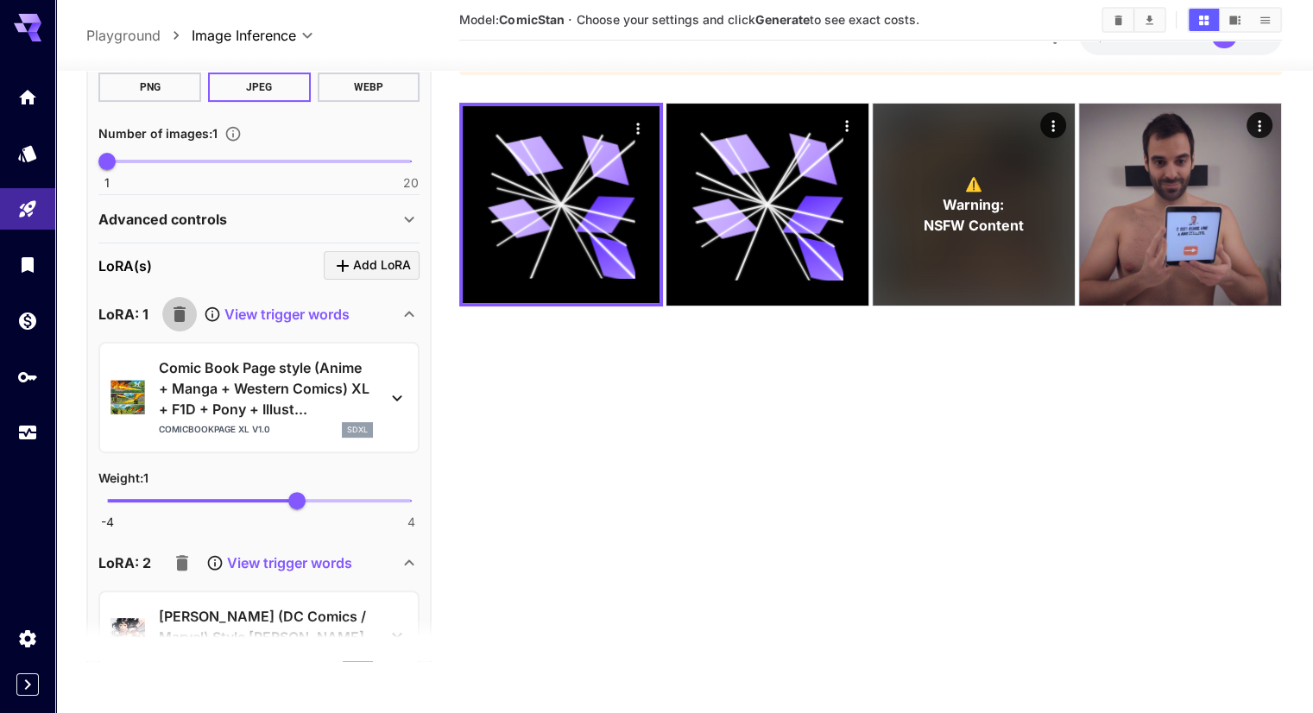
click at [179, 309] on icon "button" at bounding box center [180, 314] width 12 height 16
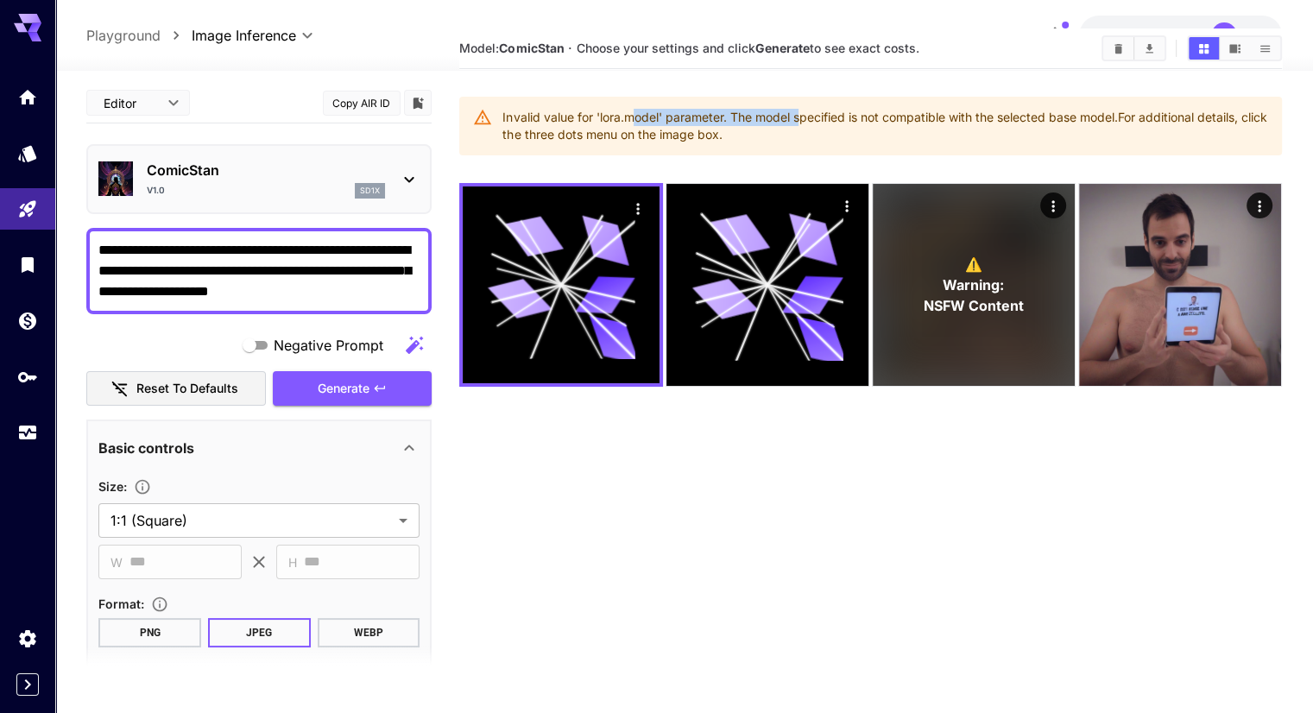
scroll to position [0, 0]
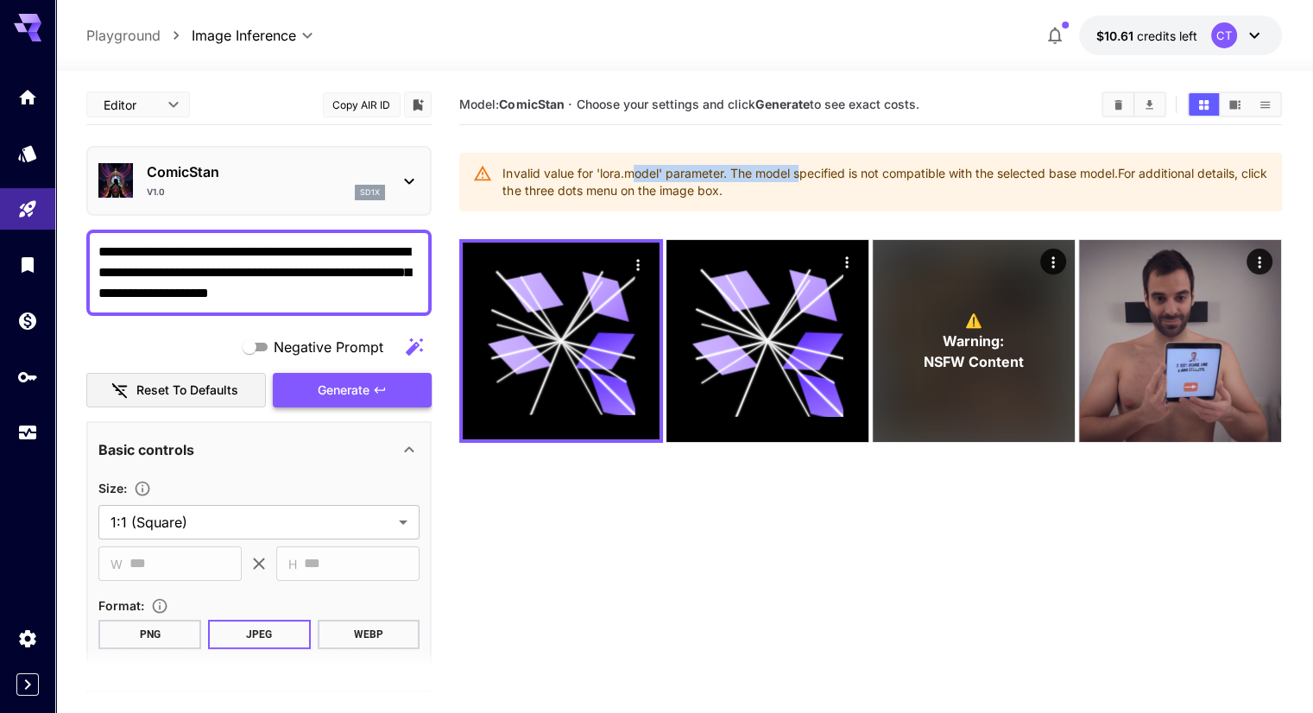
click at [343, 399] on span "Generate" at bounding box center [344, 391] width 52 height 22
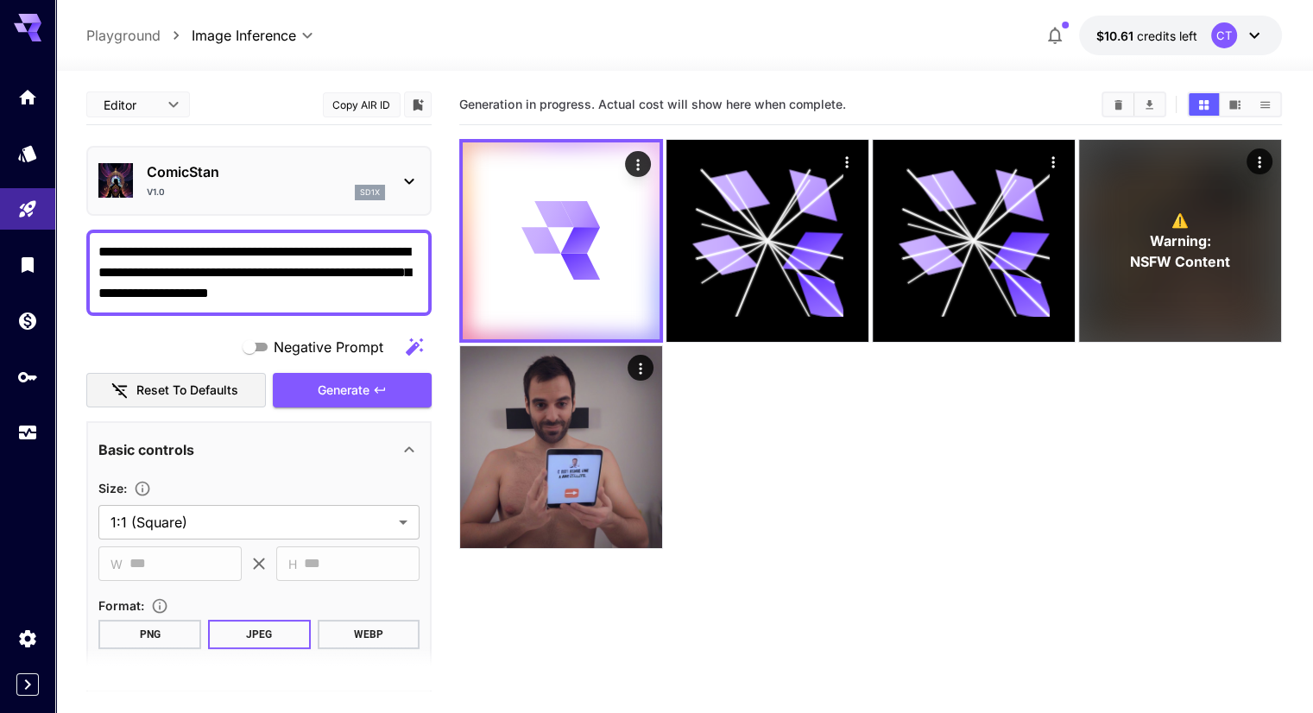
click at [166, 114] on body "**********" at bounding box center [656, 425] width 1313 height 850
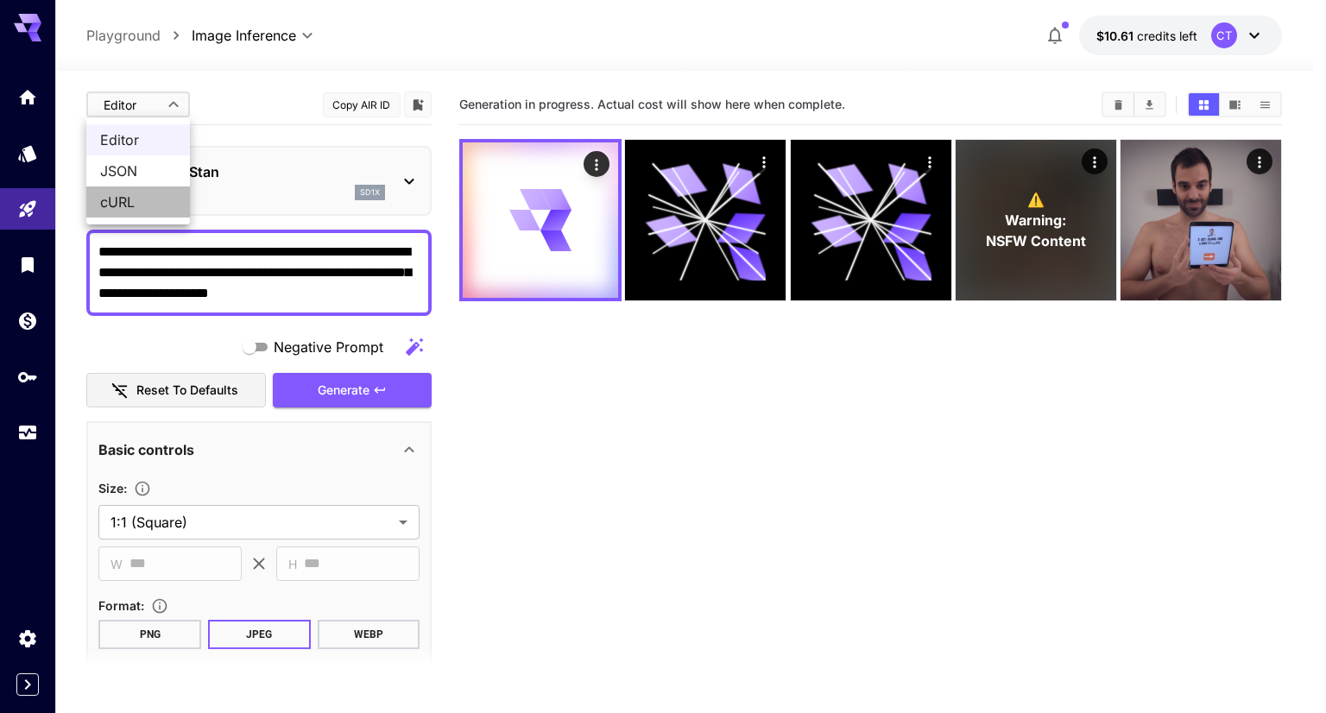
click at [135, 201] on span "cURL" at bounding box center [138, 202] width 76 height 21
type input "****"
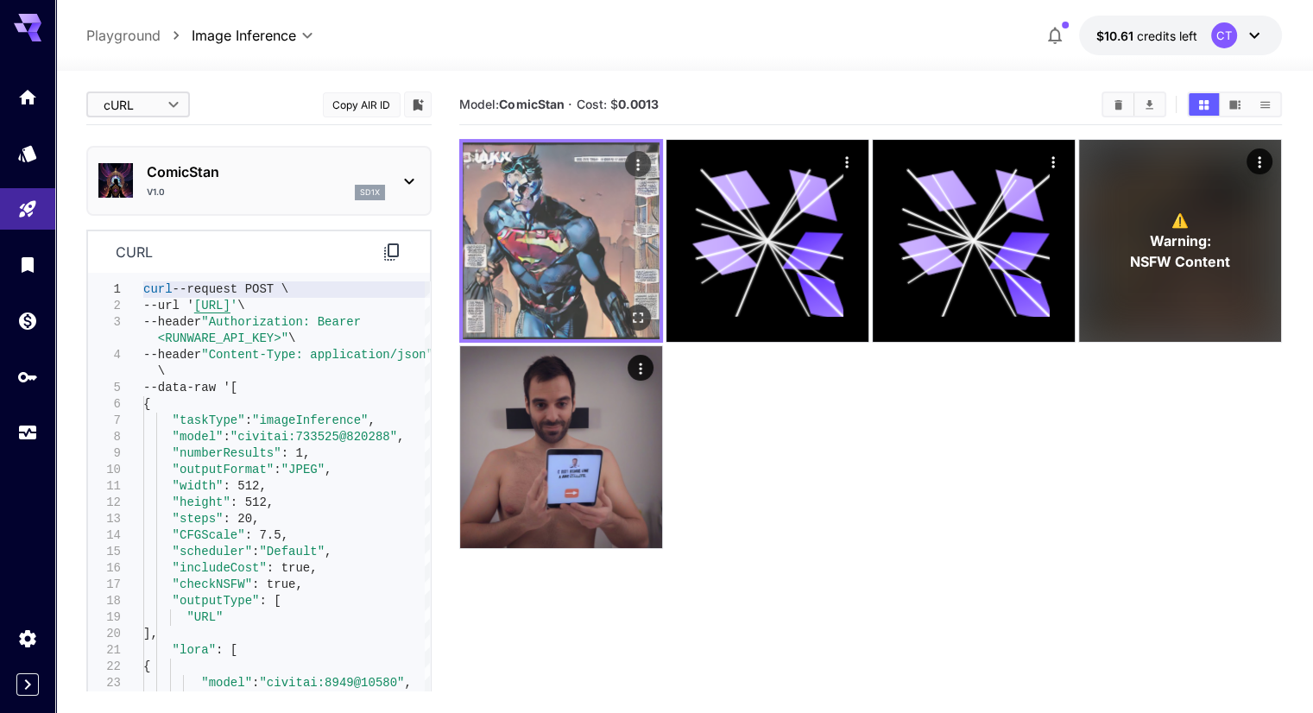
click at [566, 225] on img at bounding box center [561, 240] width 197 height 197
click at [629, 309] on icon "Open in fullscreen" at bounding box center [637, 317] width 17 height 17
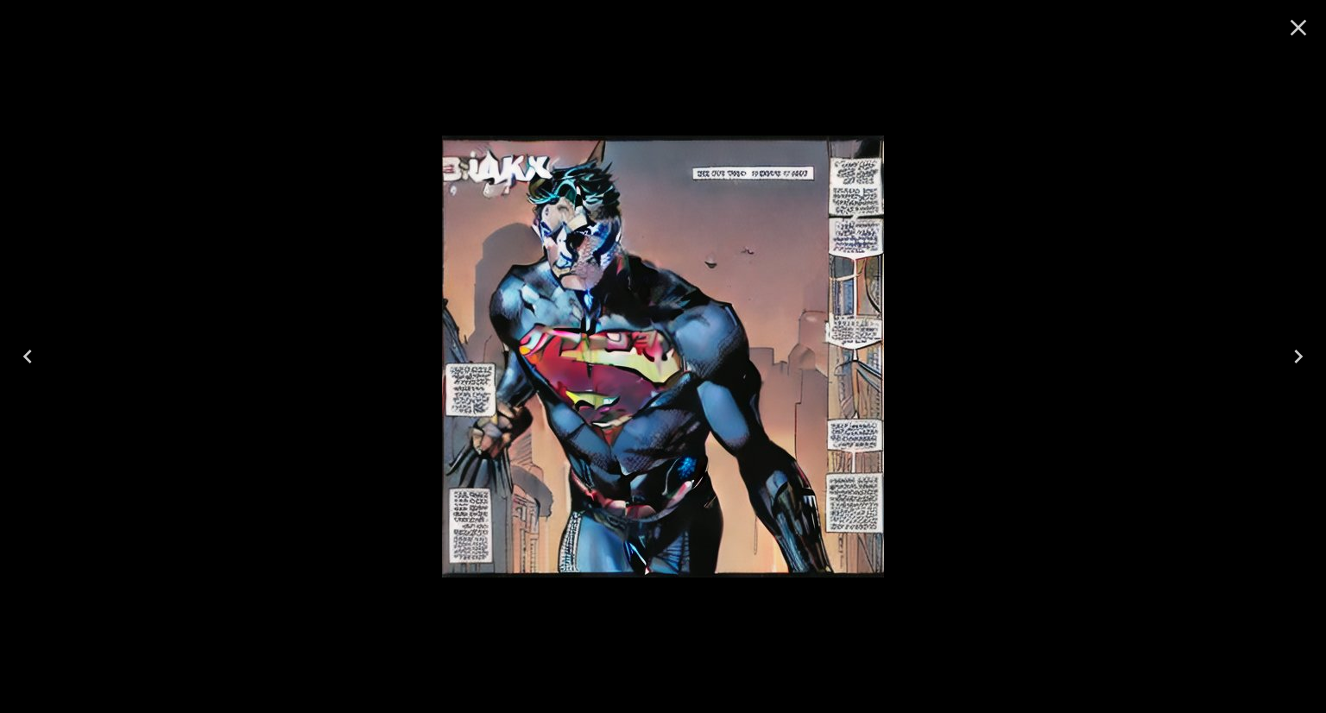
click at [1295, 17] on icon "Close" at bounding box center [1299, 28] width 28 height 28
